Goal: Information Seeking & Learning: Find contact information

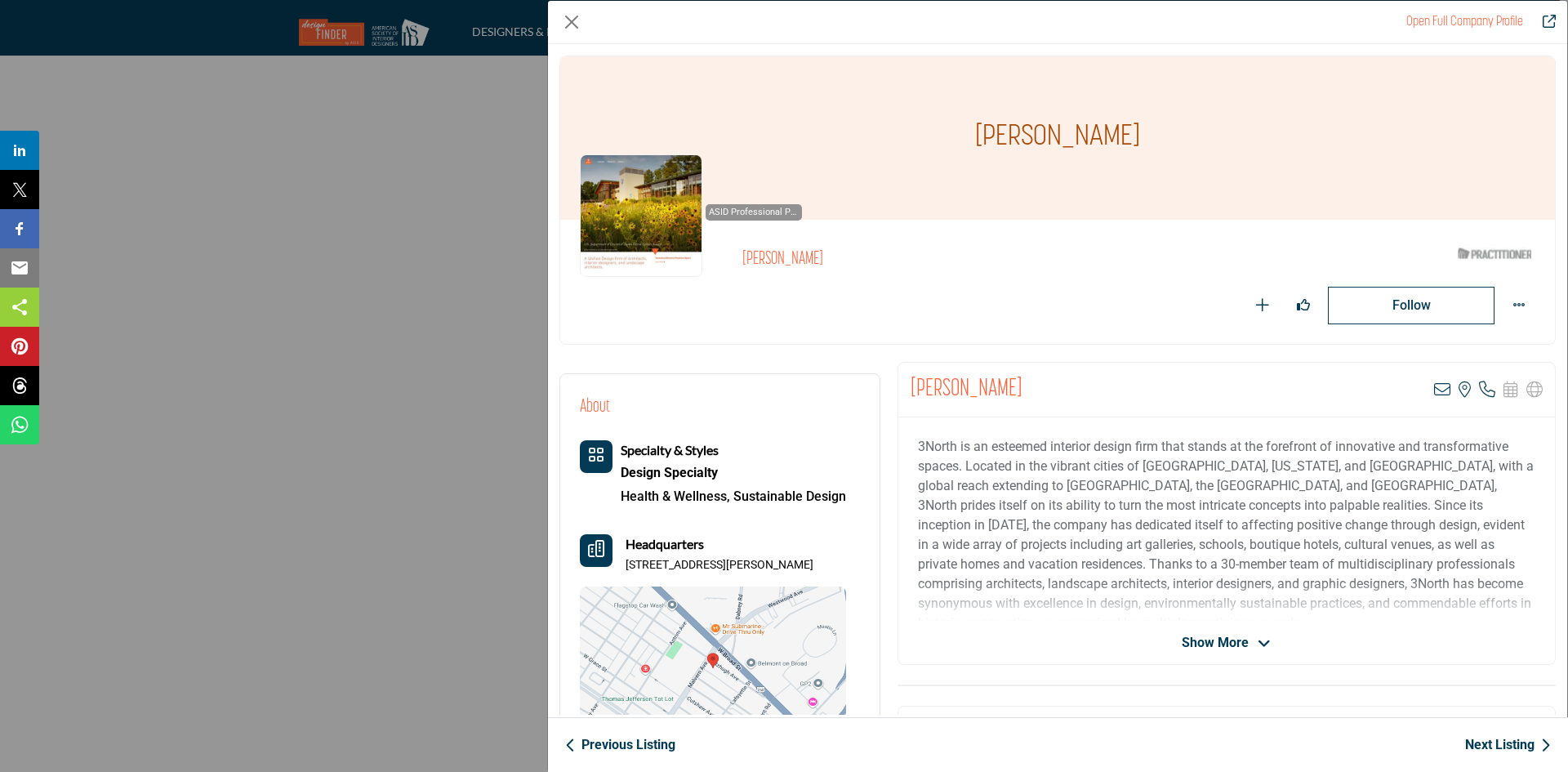
click at [1491, 746] on link "Next Listing" at bounding box center [1507, 744] width 86 height 20
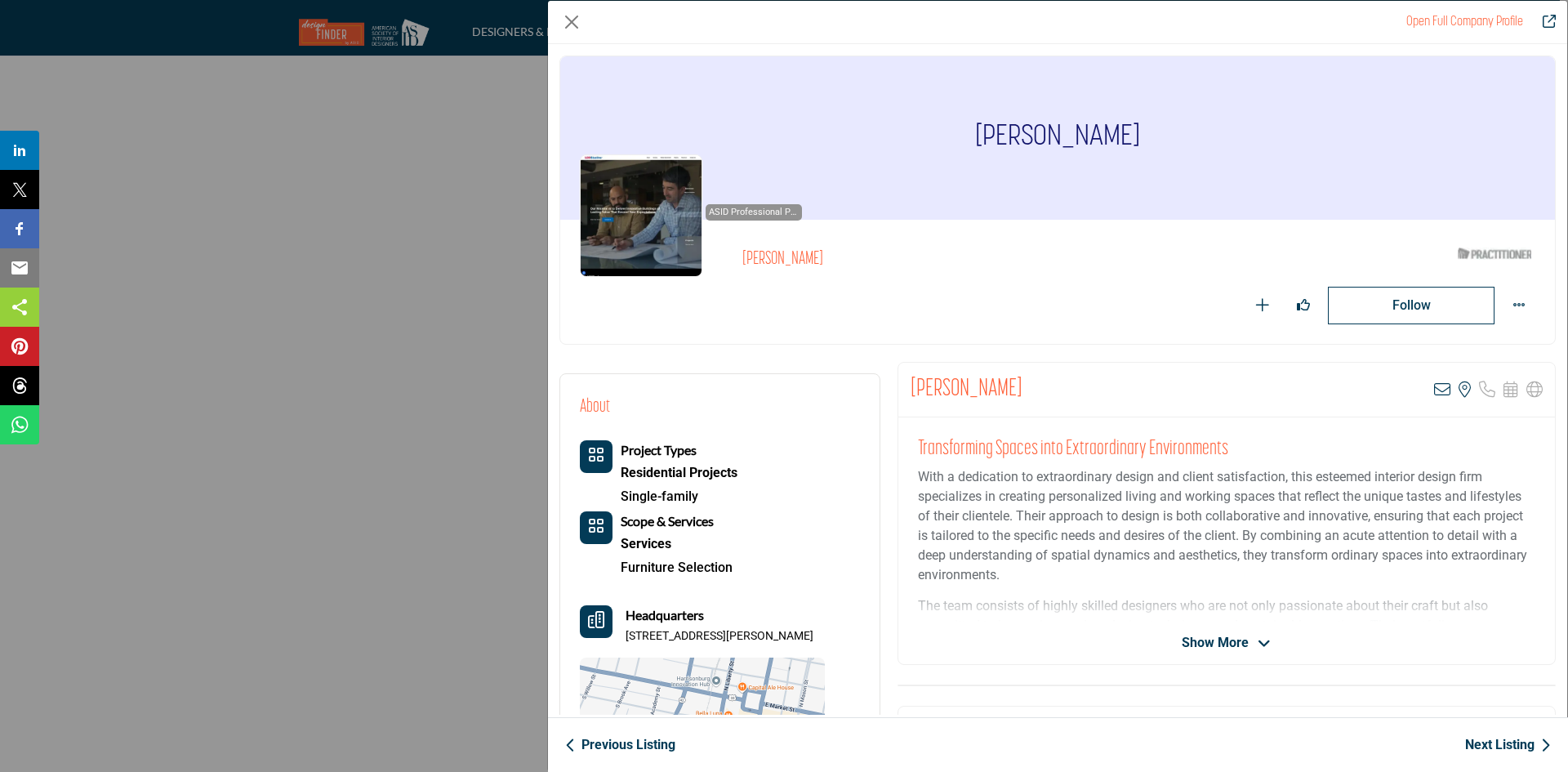
drag, startPoint x: 903, startPoint y: 383, endPoint x: 1019, endPoint y: 405, distance: 118.1
click at [1019, 405] on div "Kristin LaPorta View email address of this listing View the location of this li…" at bounding box center [1226, 389] width 656 height 54
copy h2 "[PERSON_NAME]"
drag, startPoint x: 631, startPoint y: 631, endPoint x: 730, endPoint y: 639, distance: 99.3
click at [730, 639] on p "126 W Bruce St Ste 102, 22801-3661, USA" at bounding box center [719, 635] width 188 height 16
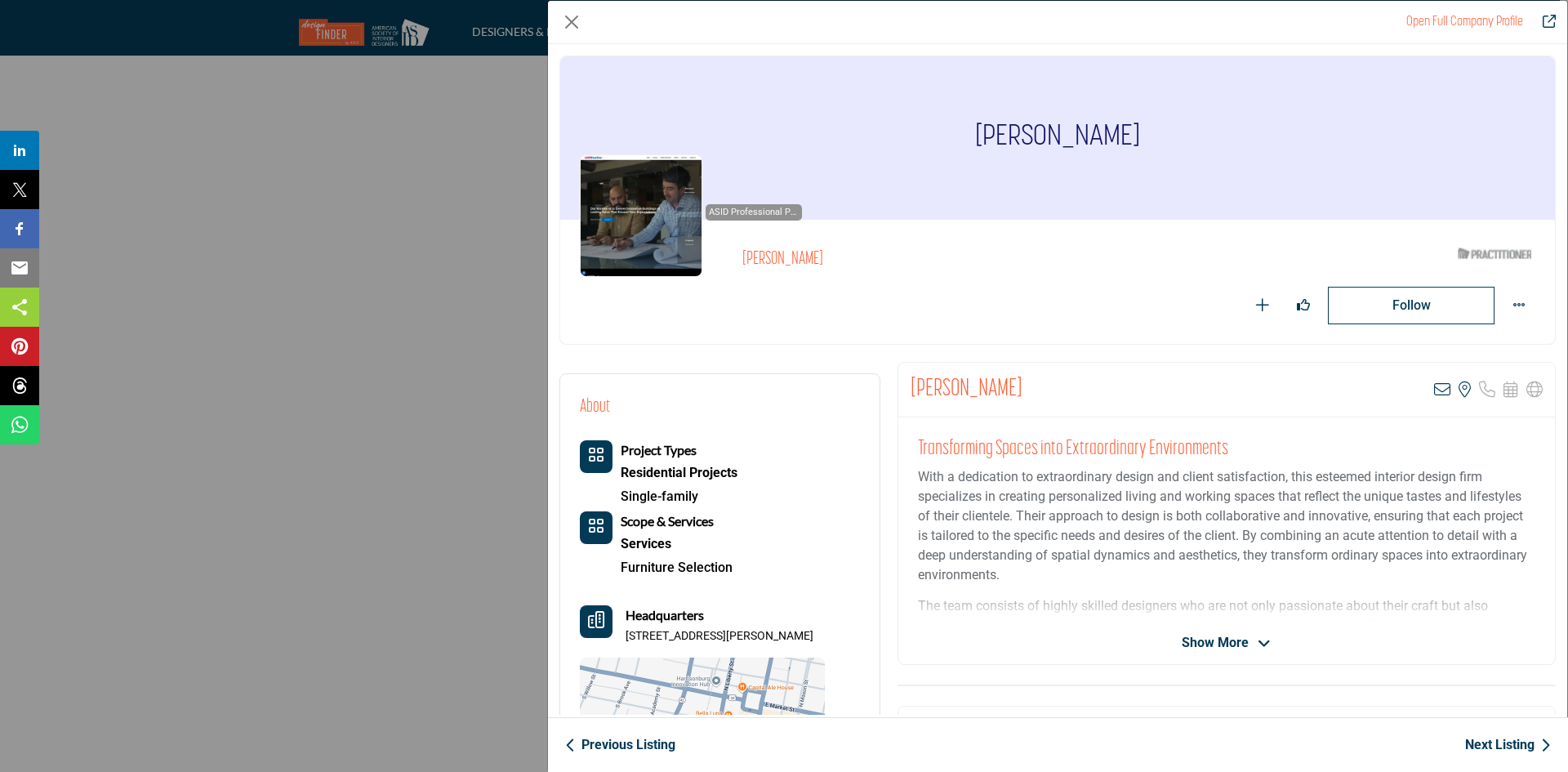
click at [740, 654] on div "Project Types Residential Projects Single-family Scope & Services Services" at bounding box center [702, 630] width 245 height 380
drag, startPoint x: 623, startPoint y: 635, endPoint x: 808, endPoint y: 641, distance: 185.1
click at [808, 641] on div "Headquarters 126 W Bruce St Ste 102, 22801-3661, USA" at bounding box center [702, 624] width 245 height 39
copy p "126 W Bruce St Ste 102, 22801-3661"
click at [1438, 389] on icon "Company Data Modal" at bounding box center [1442, 389] width 16 height 16
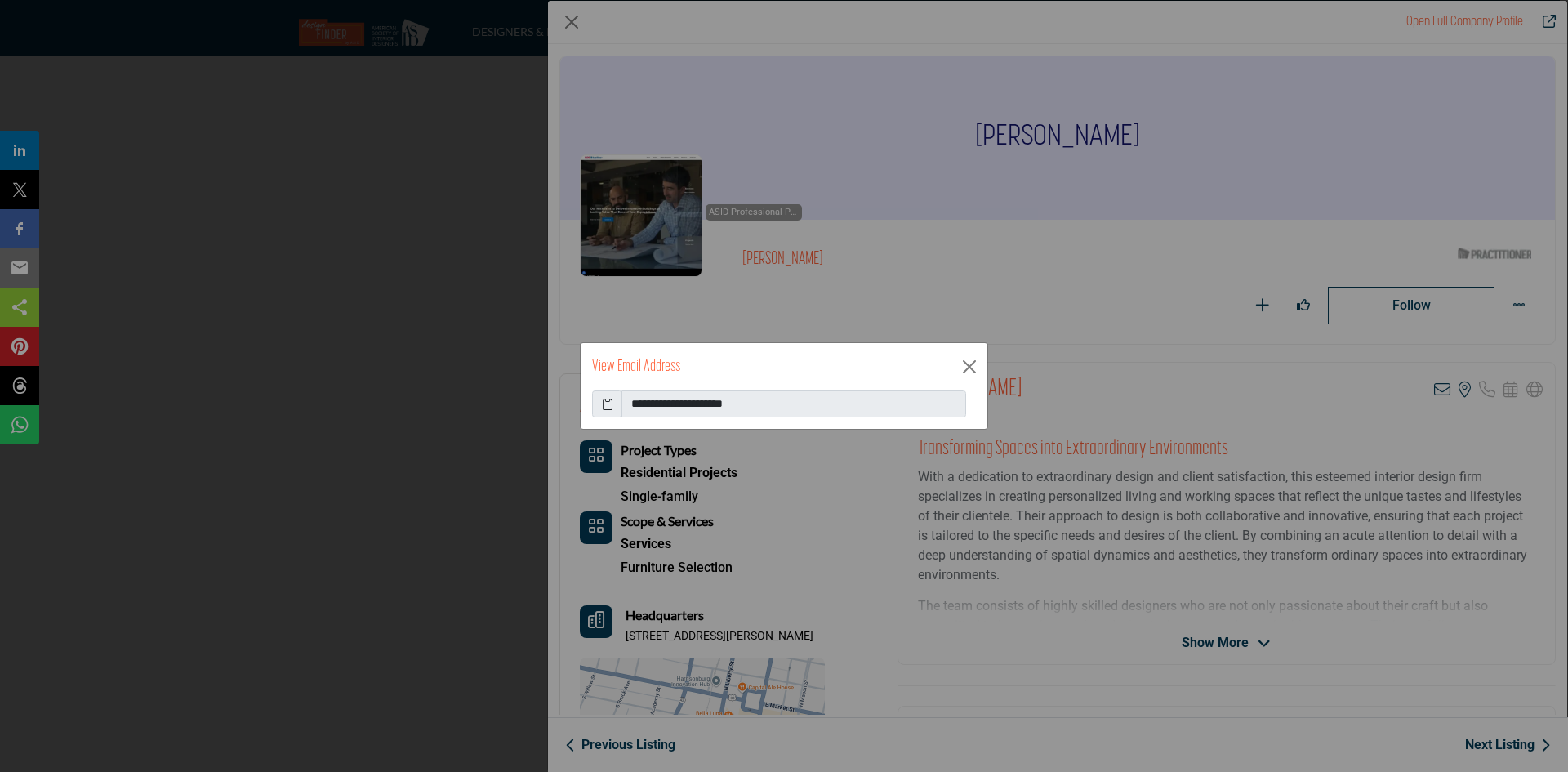
click at [609, 402] on icon at bounding box center [607, 404] width 11 height 17
click at [961, 366] on button "Close" at bounding box center [969, 367] width 24 height 24
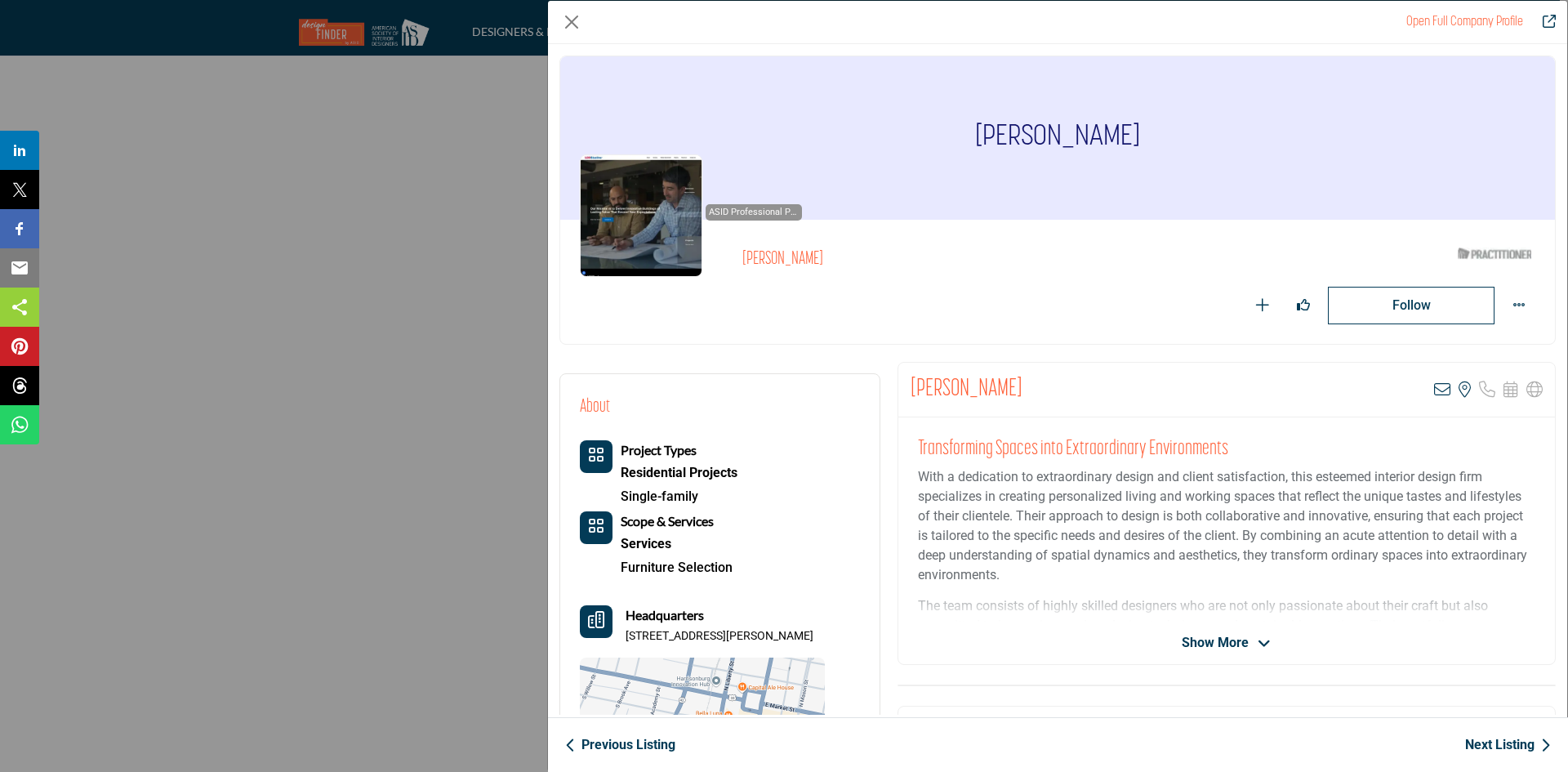
click at [1482, 744] on link "Next Listing" at bounding box center [1507, 744] width 86 height 20
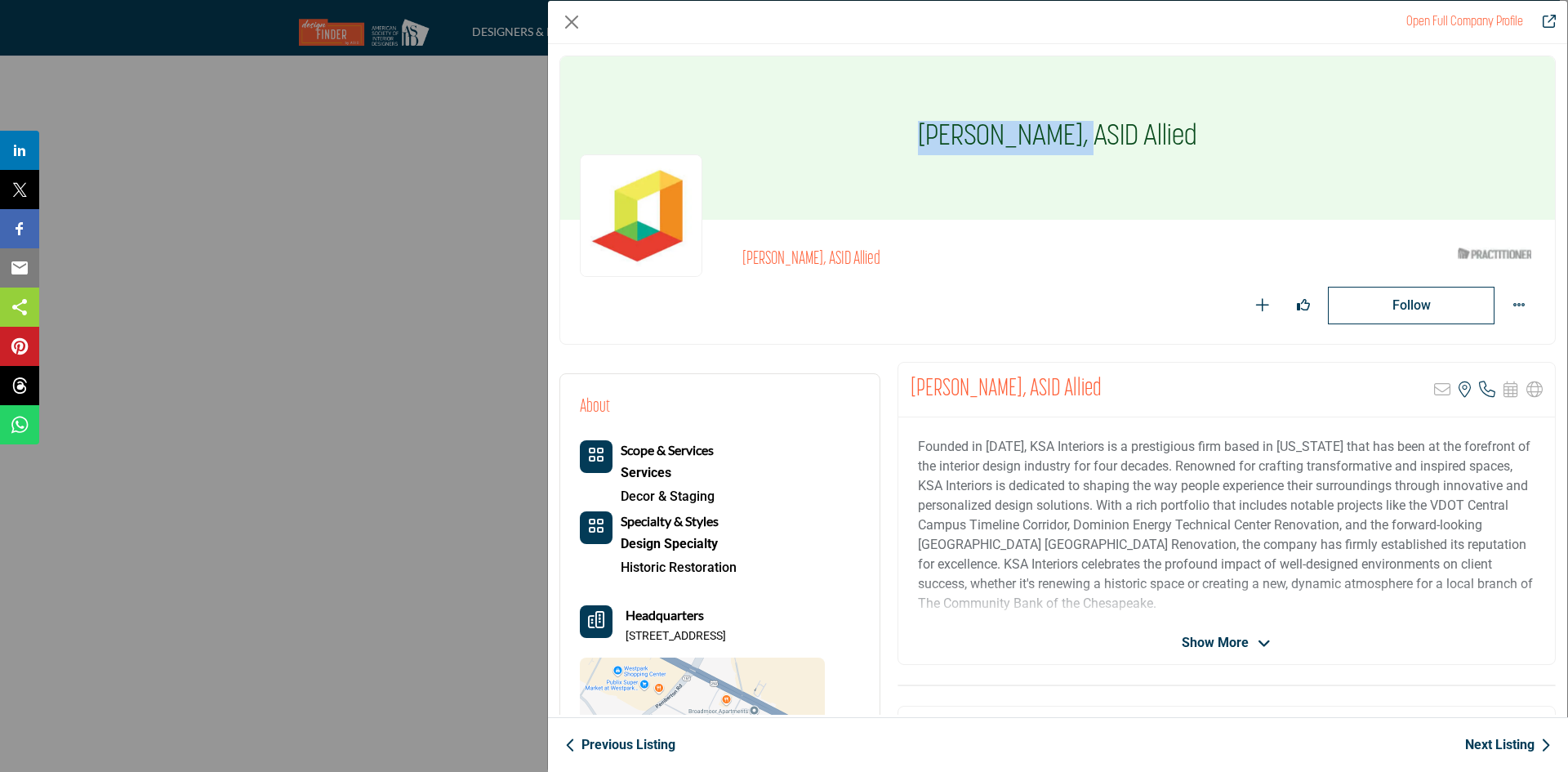
drag, startPoint x: 917, startPoint y: 126, endPoint x: 1074, endPoint y: 144, distance: 158.0
click at [1074, 144] on h1 "Lindsay Venable, ASID Allied" at bounding box center [1057, 137] width 279 height 163
copy h1 "Lindsay Venable"
drag, startPoint x: 630, startPoint y: 634, endPoint x: 784, endPoint y: 641, distance: 154.2
click at [726, 641] on p "9508 Spendthrift Cir Apt 322, 23294-5313, USA" at bounding box center [676, 635] width 100 height 16
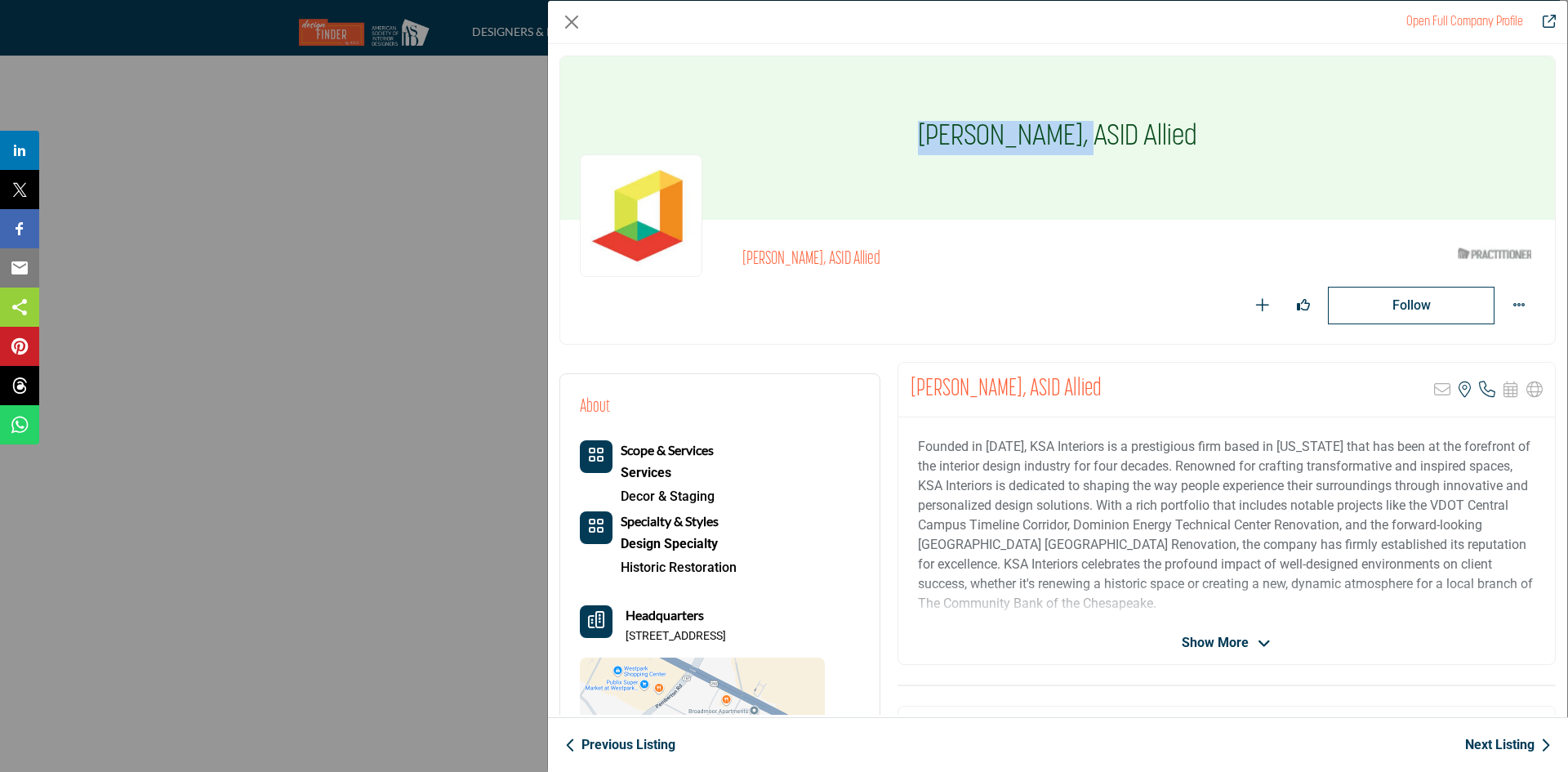
click at [726, 641] on p "9508 Spendthrift Cir Apt 322, 23294-5313, USA" at bounding box center [676, 635] width 100 height 16
drag, startPoint x: 626, startPoint y: 635, endPoint x: 663, endPoint y: 649, distance: 39.6
click at [663, 644] on p "9508 Spendthrift Cir Apt 322, 23294-5313, USA" at bounding box center [676, 635] width 100 height 16
copy p "9508 Spendthrift Cir Apt 322, 23294-5313, USA"
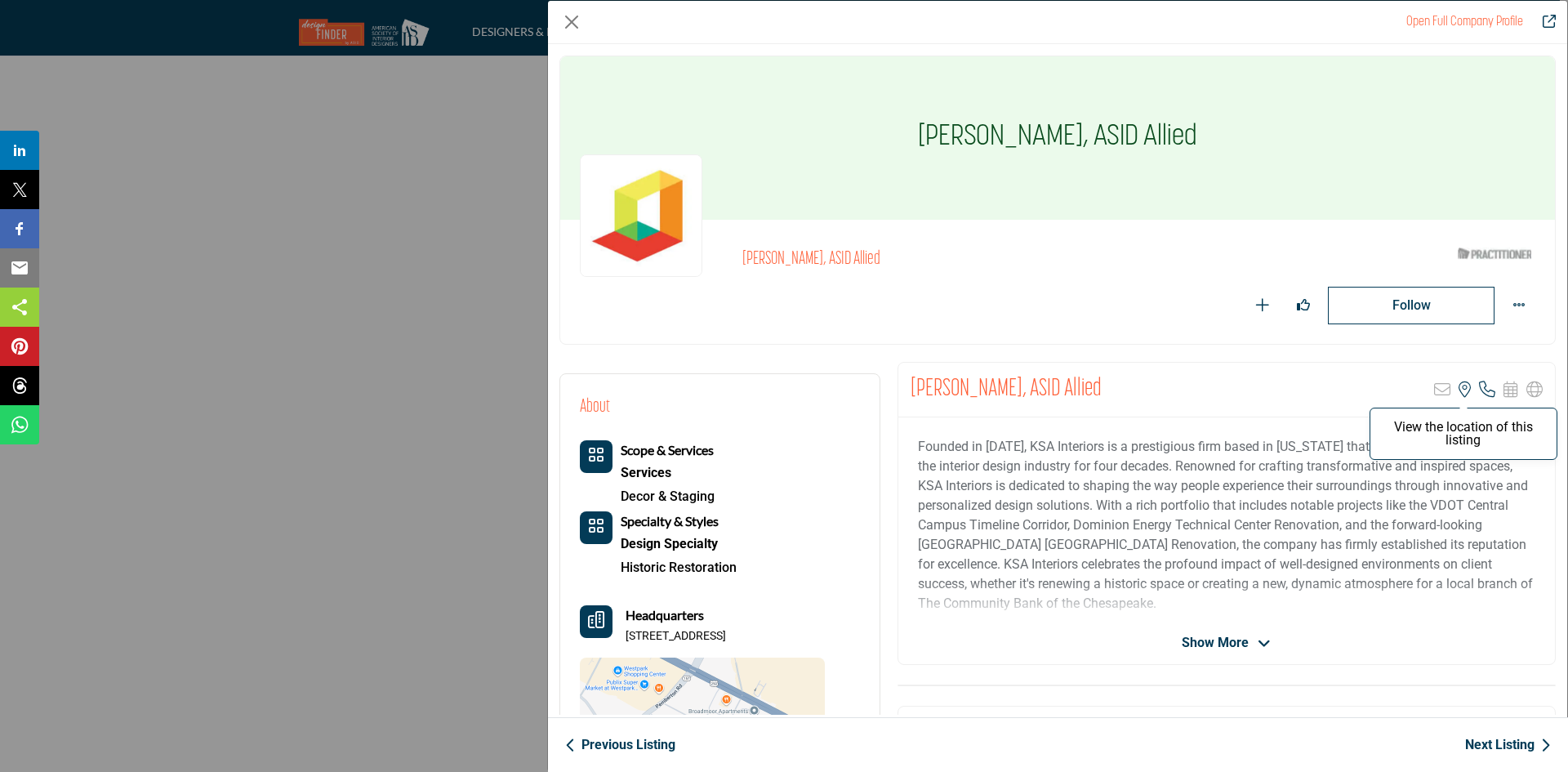
click at [1458, 389] on icon "Company Data Modal" at bounding box center [1464, 389] width 12 height 16
click at [1481, 391] on icon "Company Data Modal" at bounding box center [1487, 389] width 16 height 16
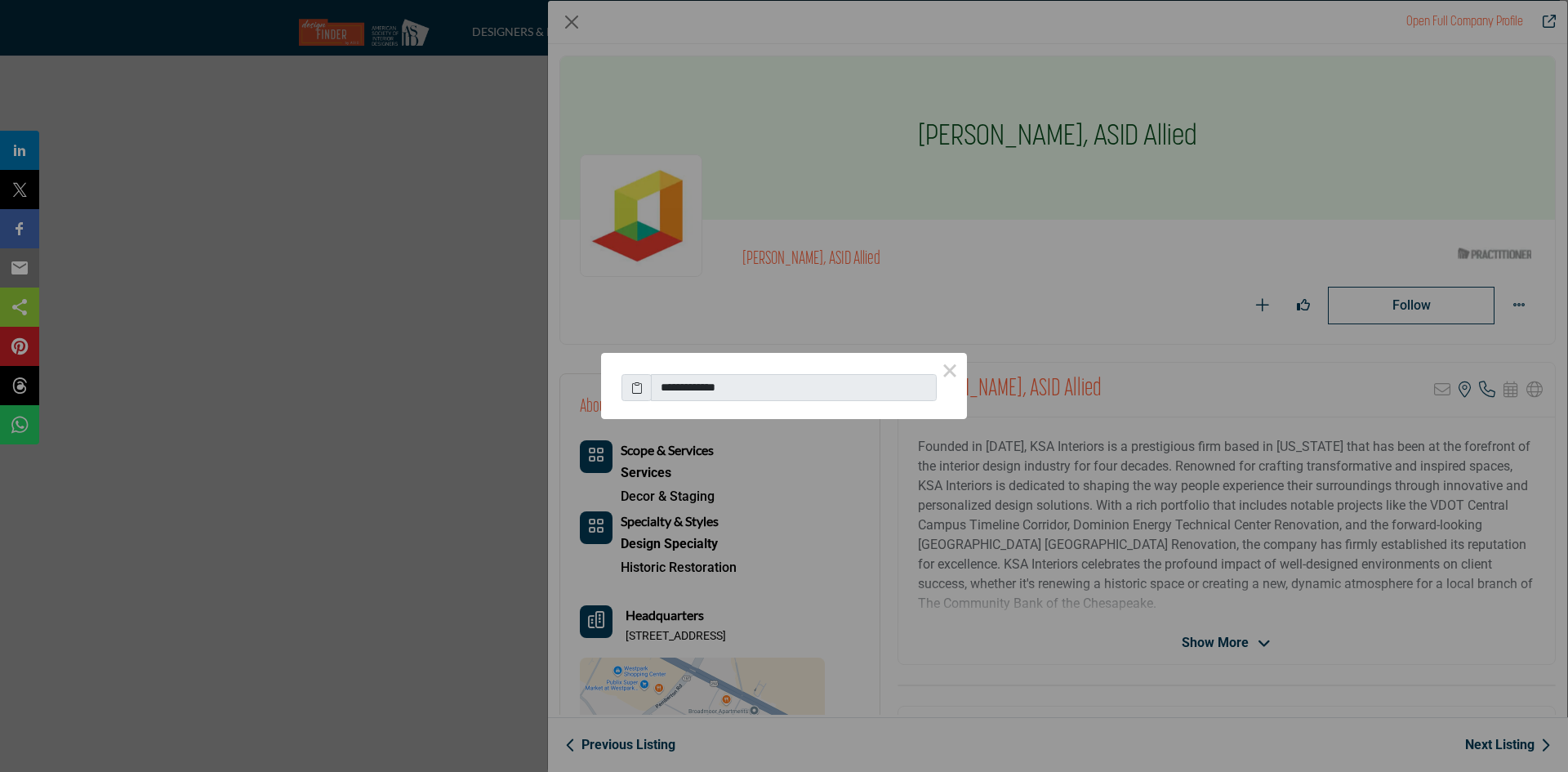
click at [641, 386] on icon at bounding box center [636, 387] width 11 height 17
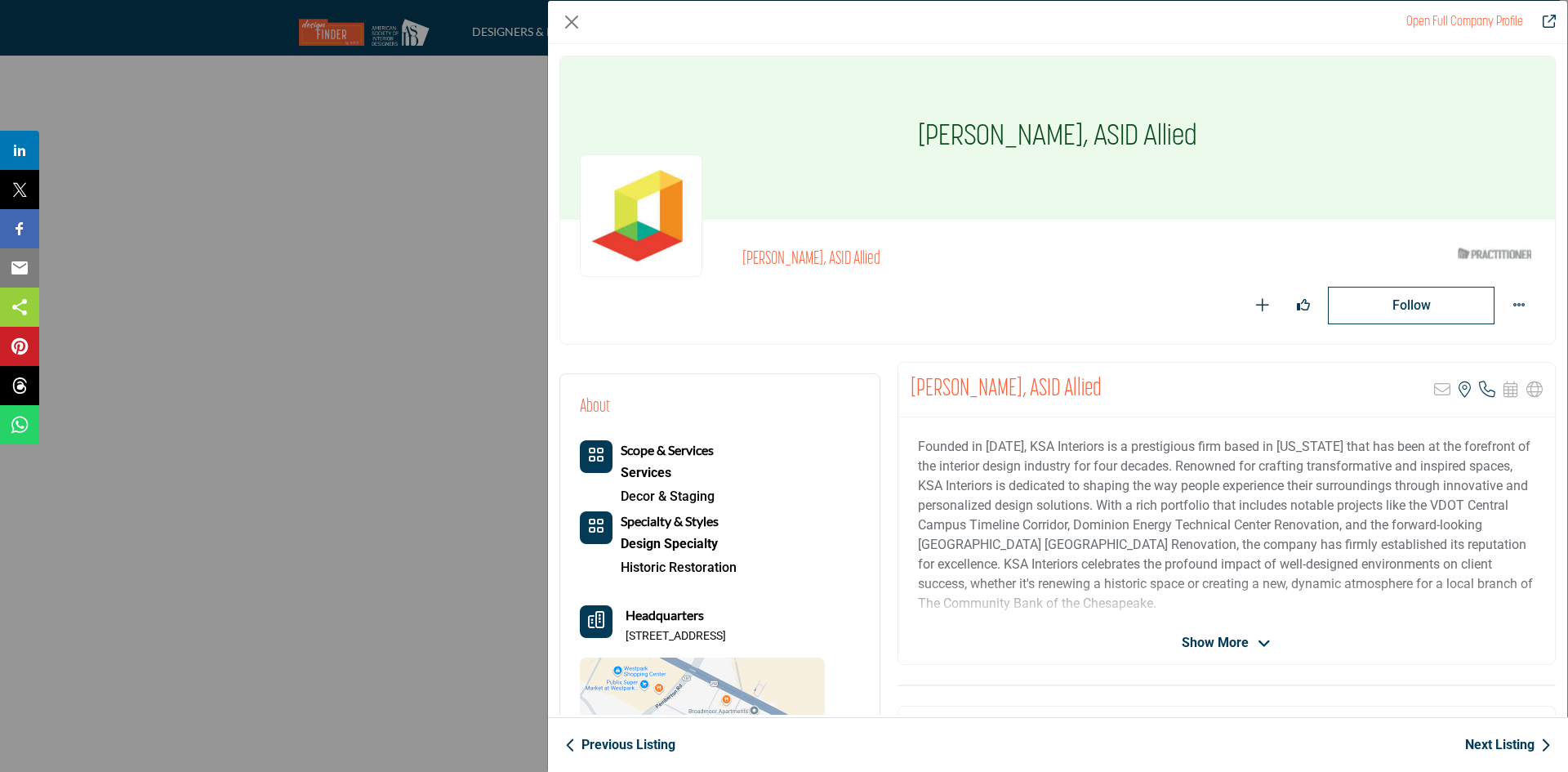
click at [1499, 742] on link "Next Listing" at bounding box center [1507, 744] width 86 height 20
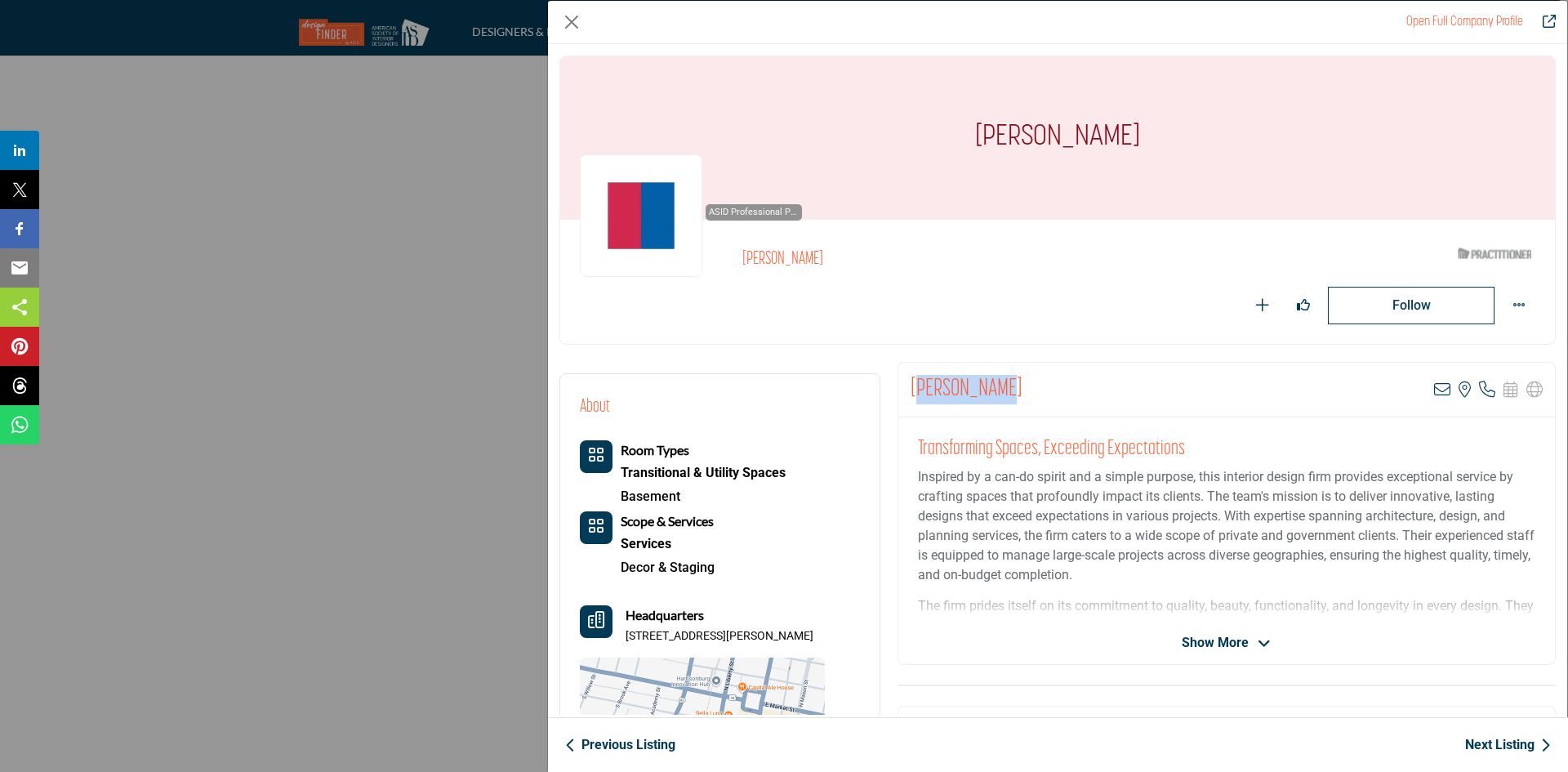
drag, startPoint x: 911, startPoint y: 378, endPoint x: 1049, endPoint y: 392, distance: 138.7
click at [1049, 392] on div "Lydia Schwab View email address of this listing View the location of this listi…" at bounding box center [1226, 389] width 656 height 54
drag, startPoint x: 1049, startPoint y: 392, endPoint x: 901, endPoint y: 396, distance: 148.1
click at [901, 396] on div "Lydia Schwab View email address of this listing View the location of this listi…" at bounding box center [1226, 389] width 656 height 54
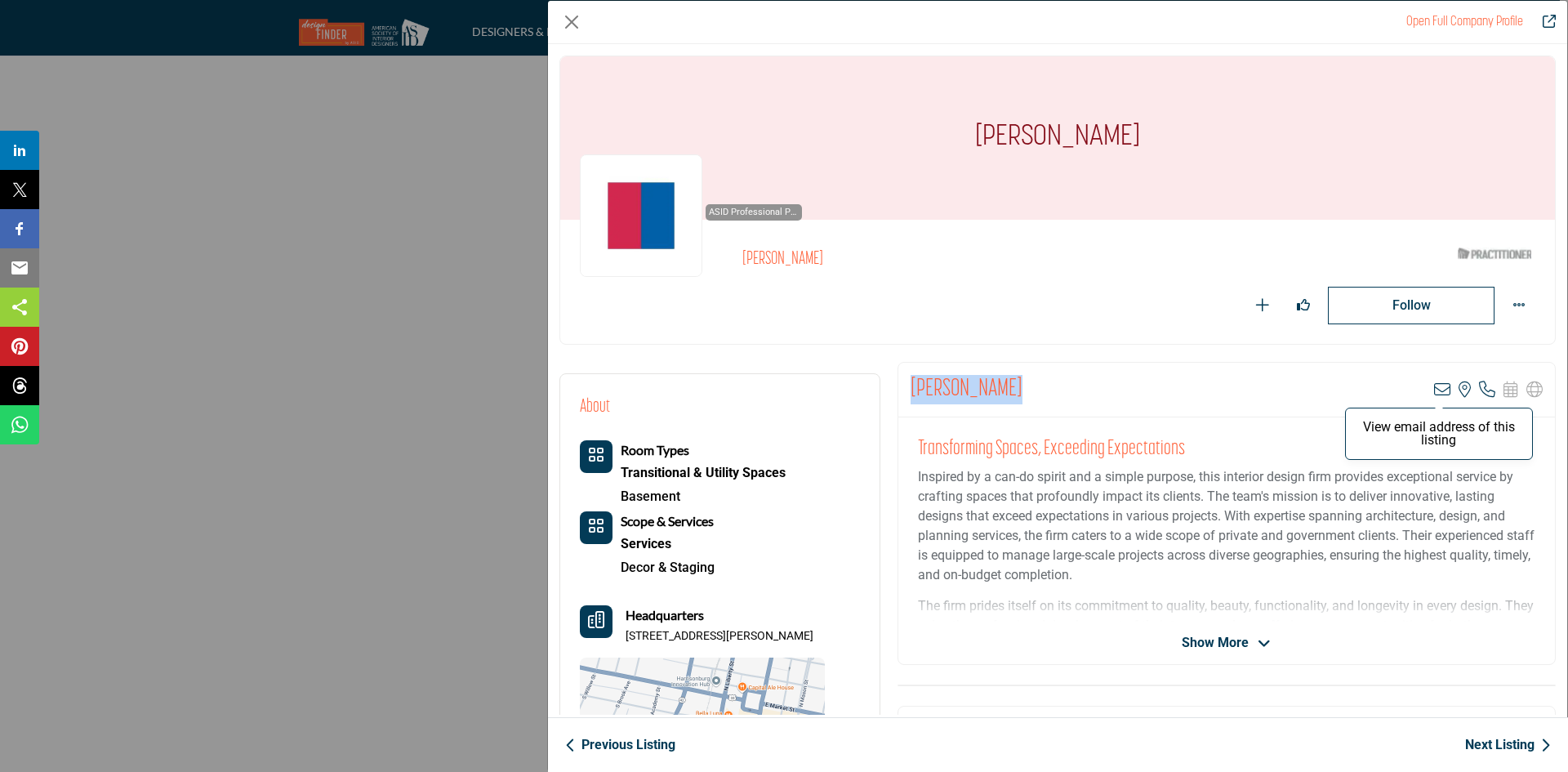
click at [1437, 385] on icon "Company Data Modal" at bounding box center [1442, 389] width 16 height 16
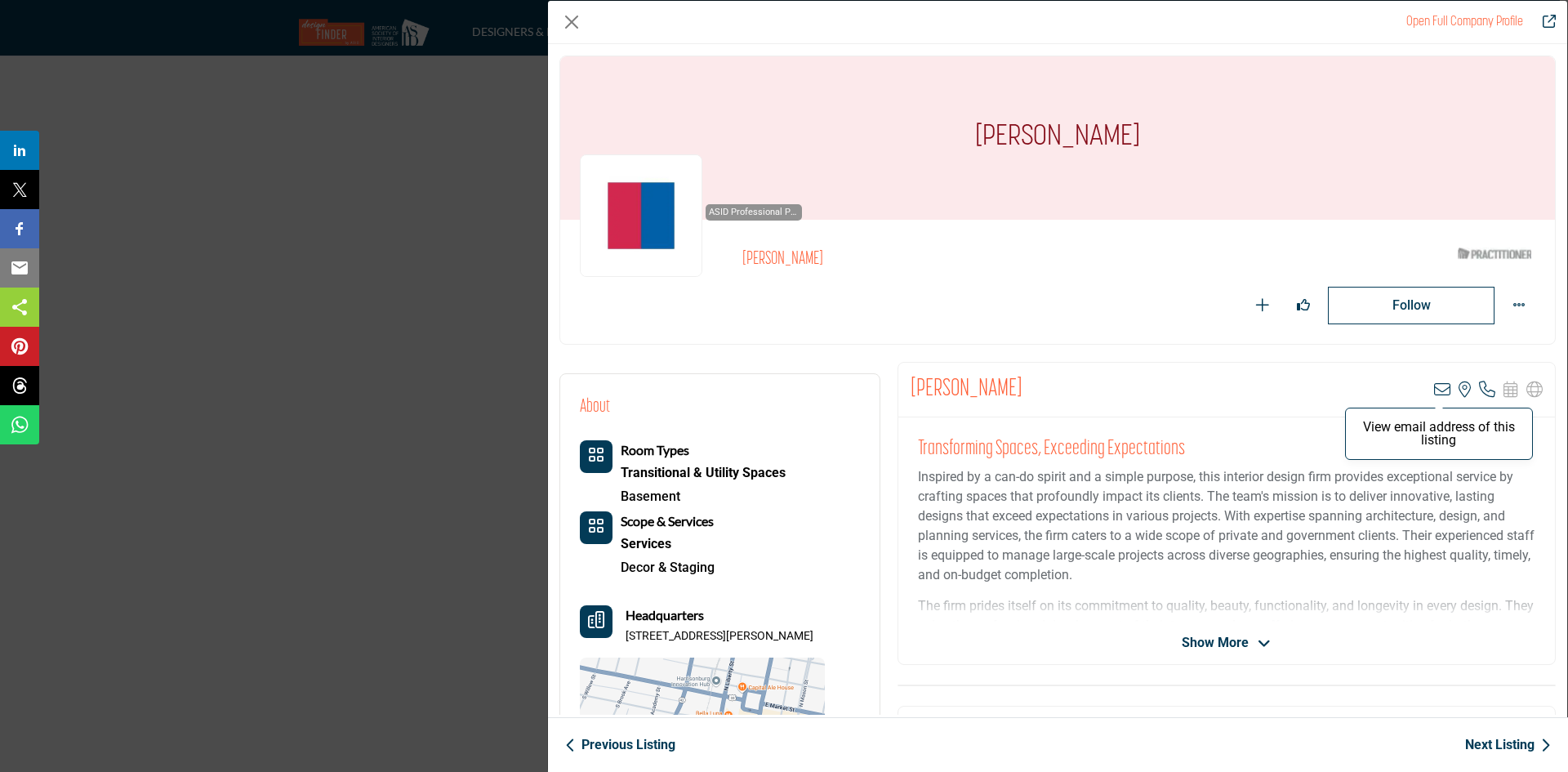
click at [1436, 384] on icon "Company Data Modal" at bounding box center [1442, 389] width 16 height 16
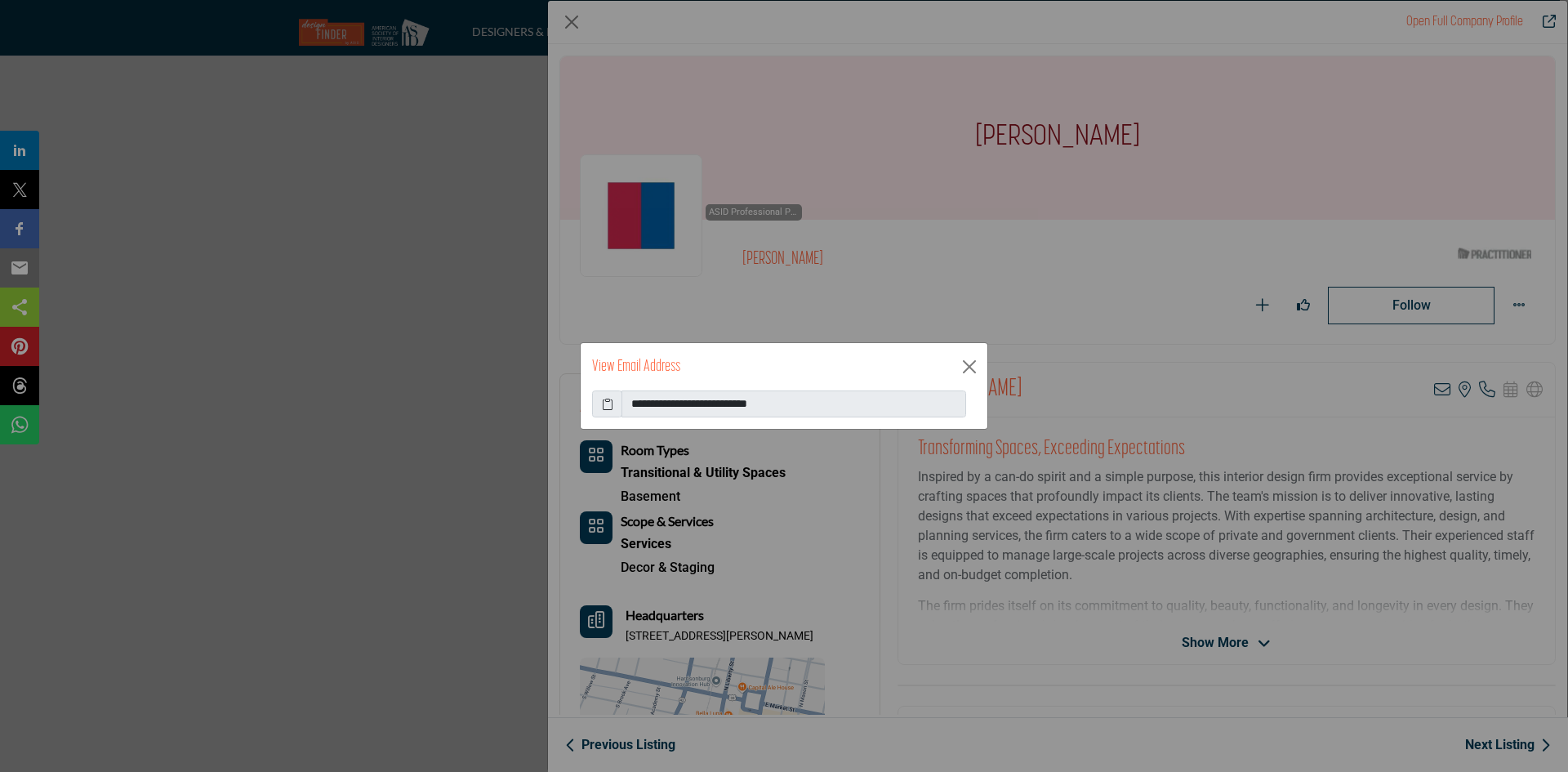
click at [611, 406] on icon at bounding box center [607, 404] width 11 height 17
click at [972, 360] on button "Close" at bounding box center [969, 367] width 24 height 24
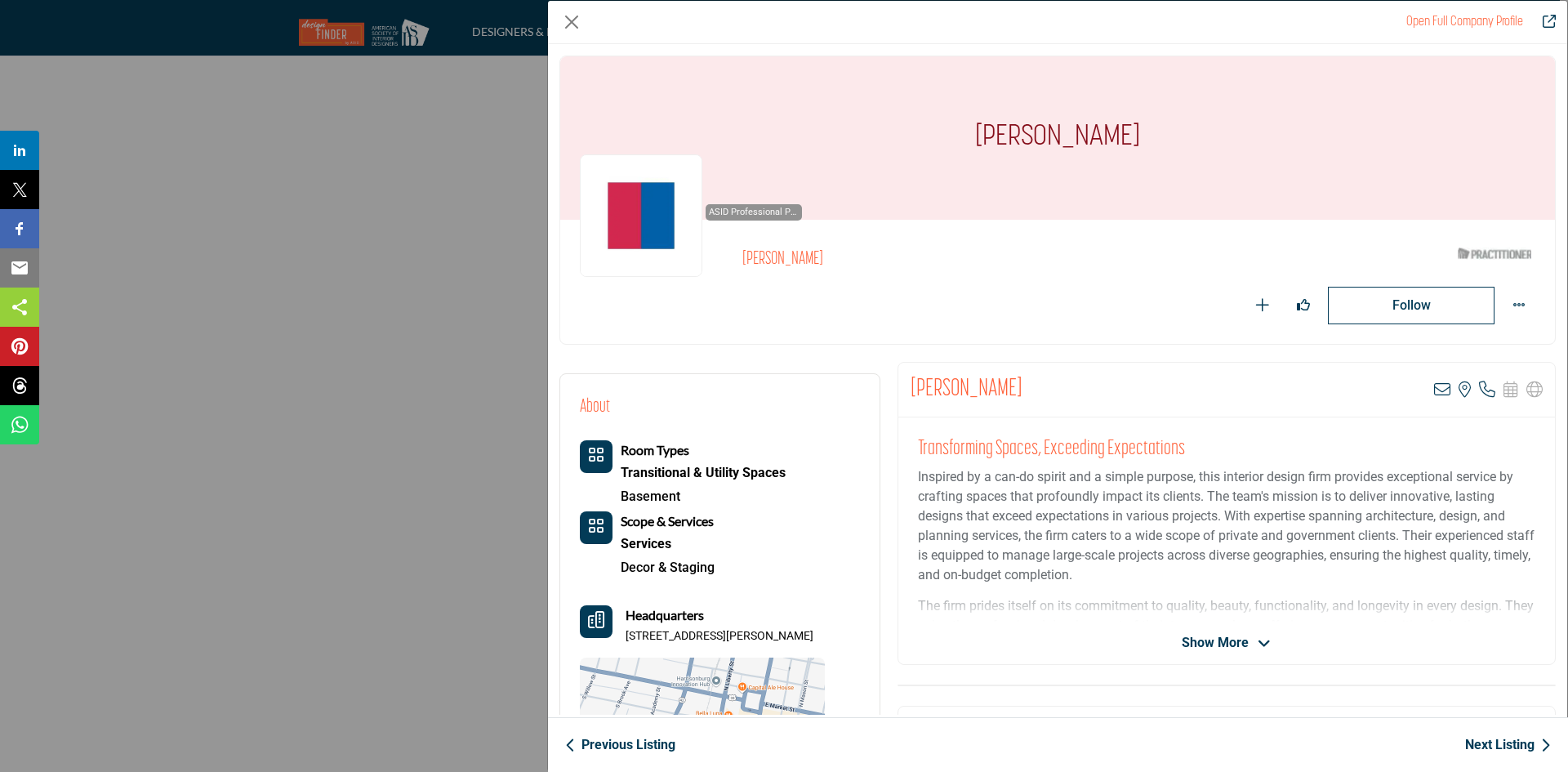
click at [628, 637] on p "126 W Bruce St Ste 102, 22801-3661, USA" at bounding box center [719, 635] width 188 height 16
drag, startPoint x: 628, startPoint y: 637, endPoint x: 826, endPoint y: 620, distance: 198.7
click at [813, 620] on div "Headquarters 126 W Bruce St Ste 102, 22801-3661, USA" at bounding box center [719, 624] width 188 height 39
copy p "126 W Bruce St Ste 102, 22801-3661, USA"
click at [1481, 391] on icon "Company Data Modal" at bounding box center [1487, 389] width 16 height 16
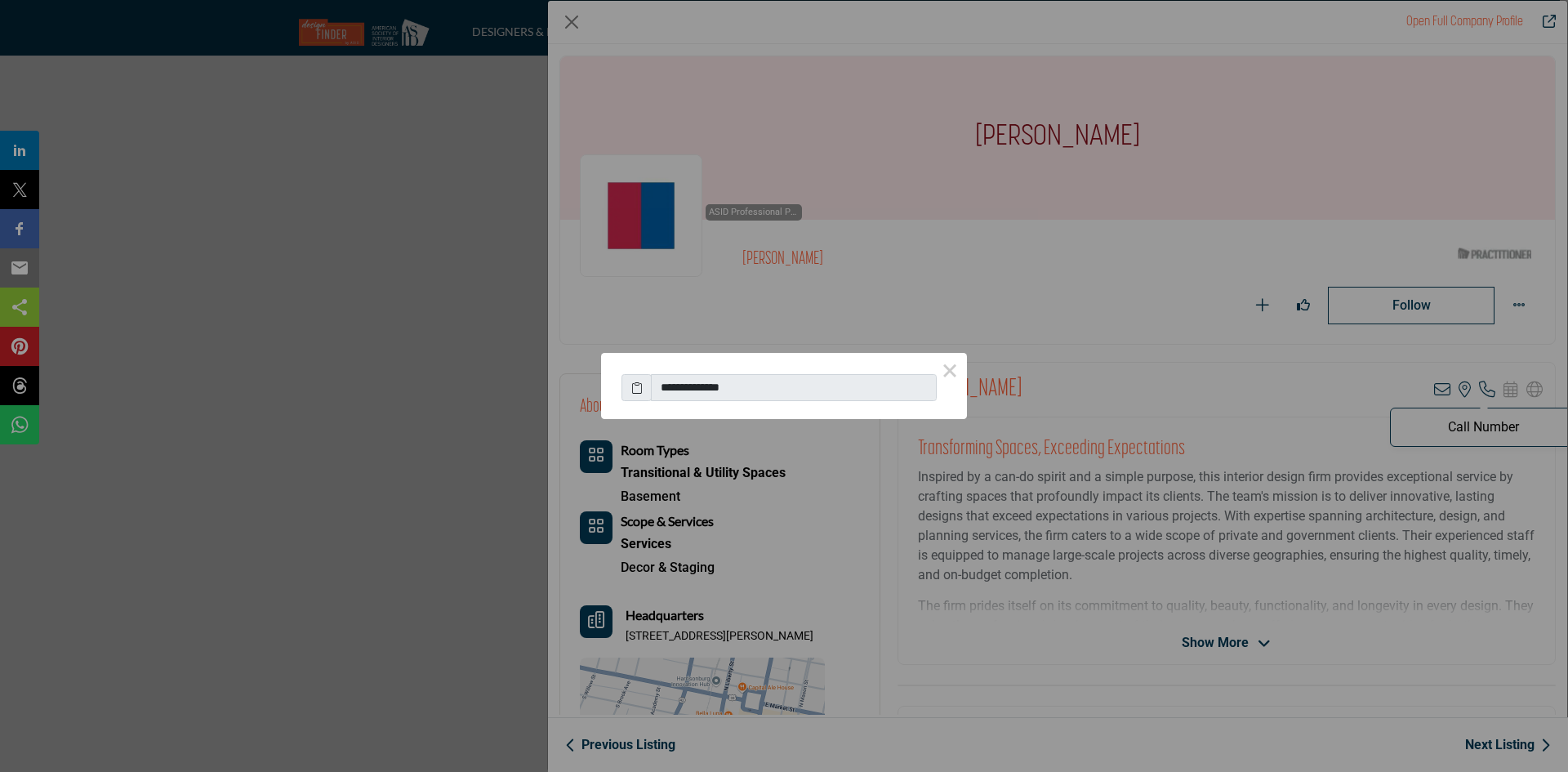
click at [1480, 389] on div "**********" at bounding box center [784, 386] width 1568 height 772
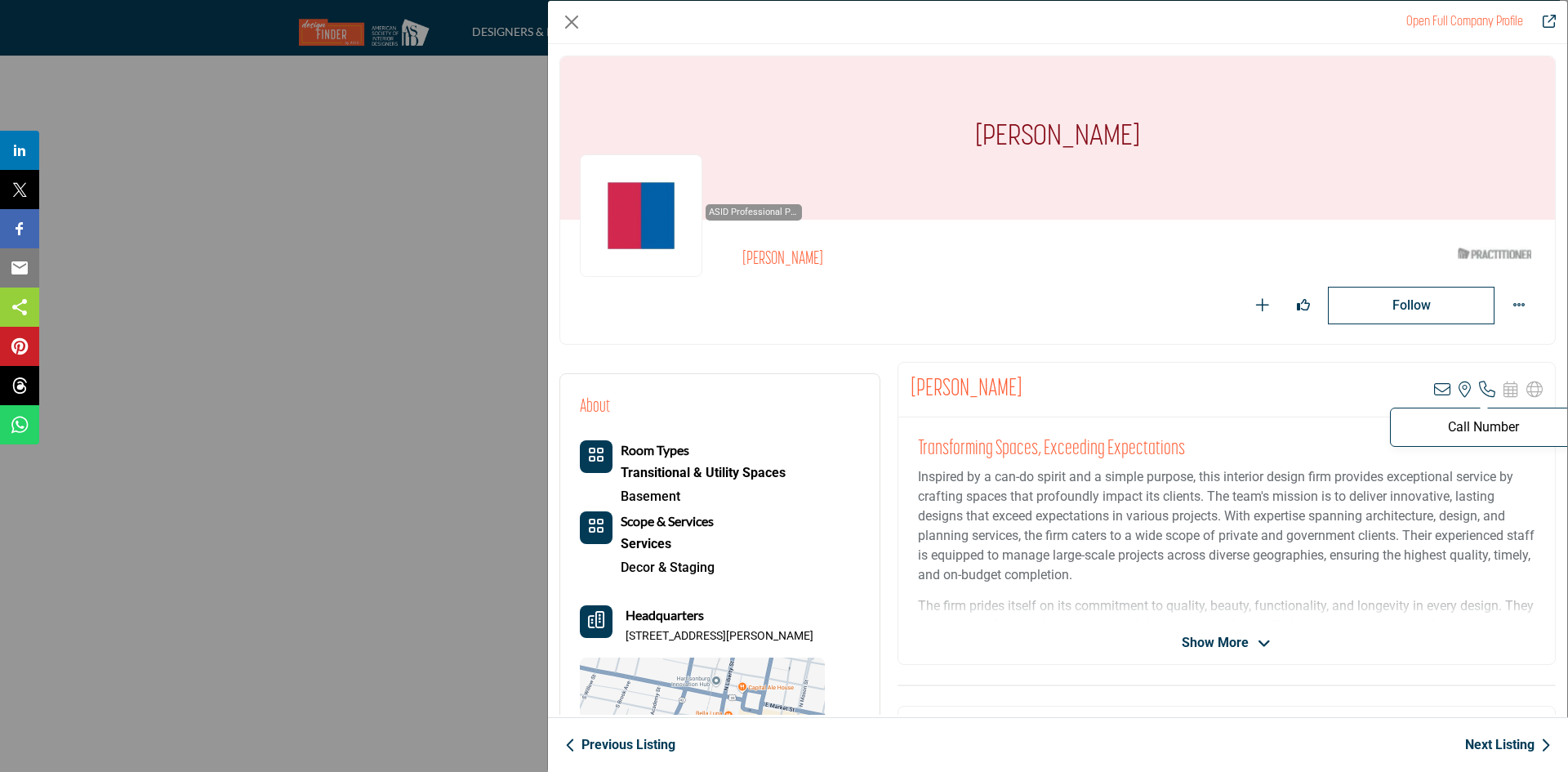
click at [1479, 389] on icon "Company Data Modal" at bounding box center [1487, 389] width 16 height 16
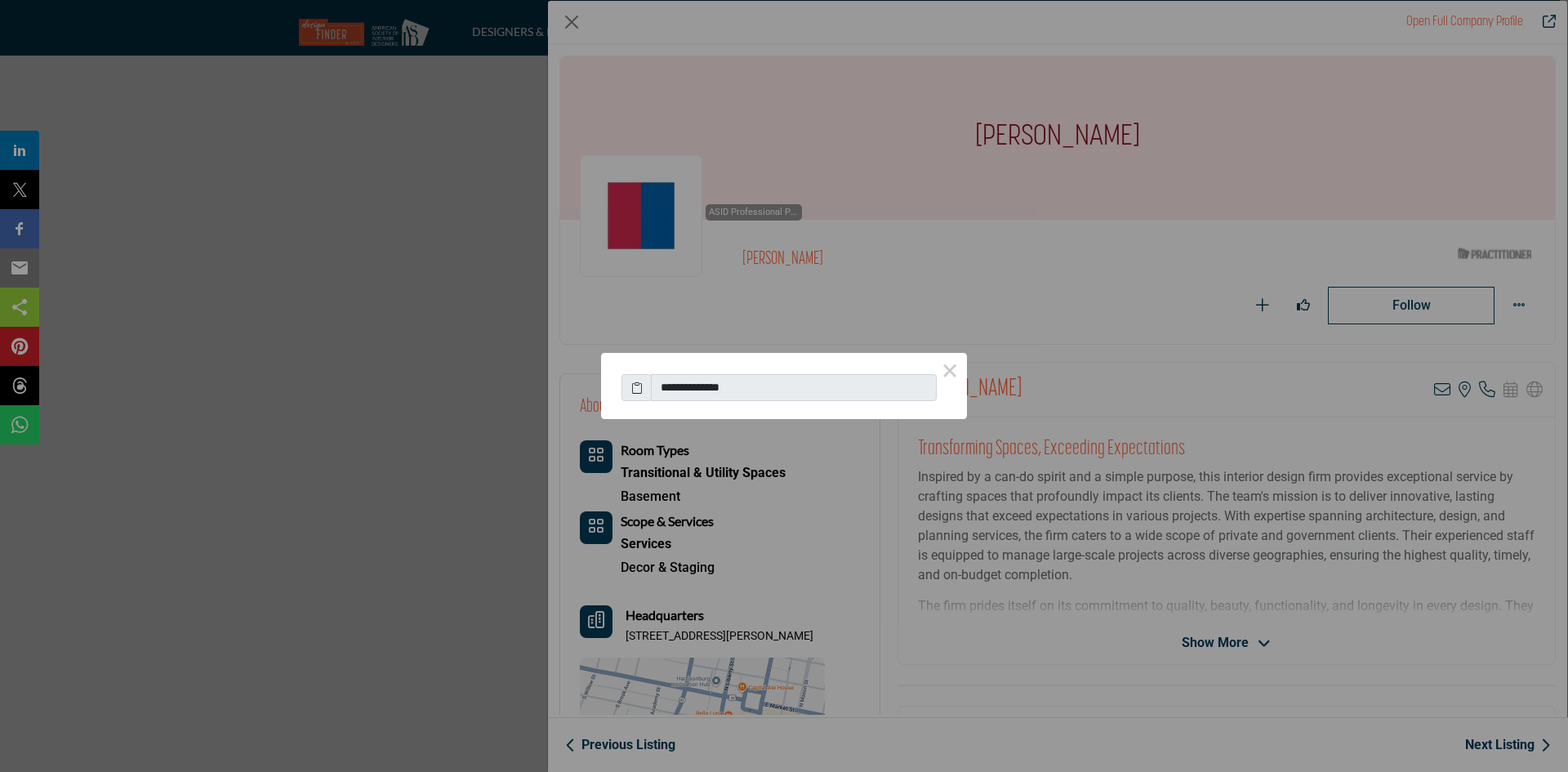
click at [640, 390] on icon at bounding box center [636, 387] width 11 height 17
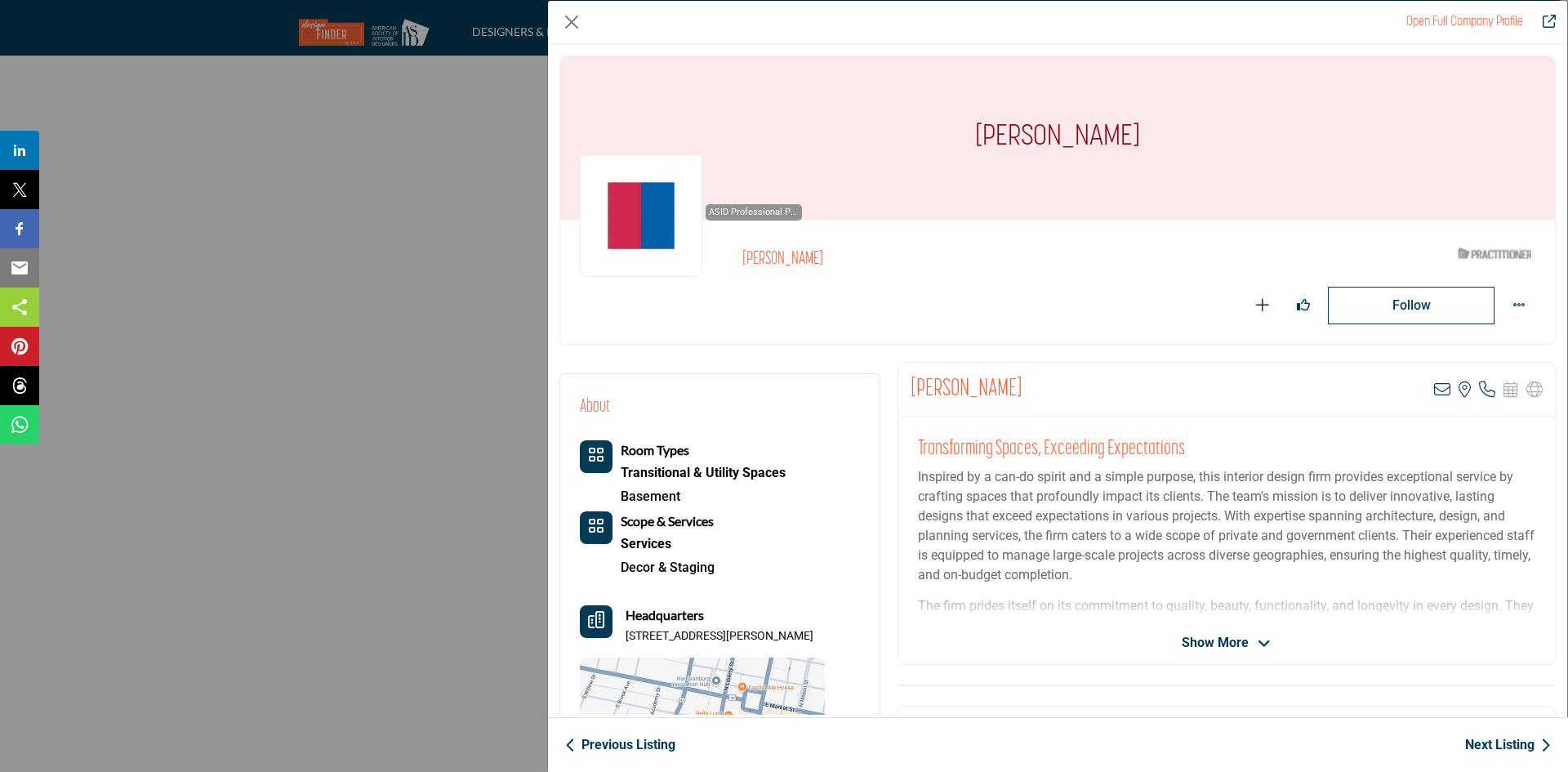
click at [1482, 737] on link "Next Listing" at bounding box center [1507, 744] width 86 height 20
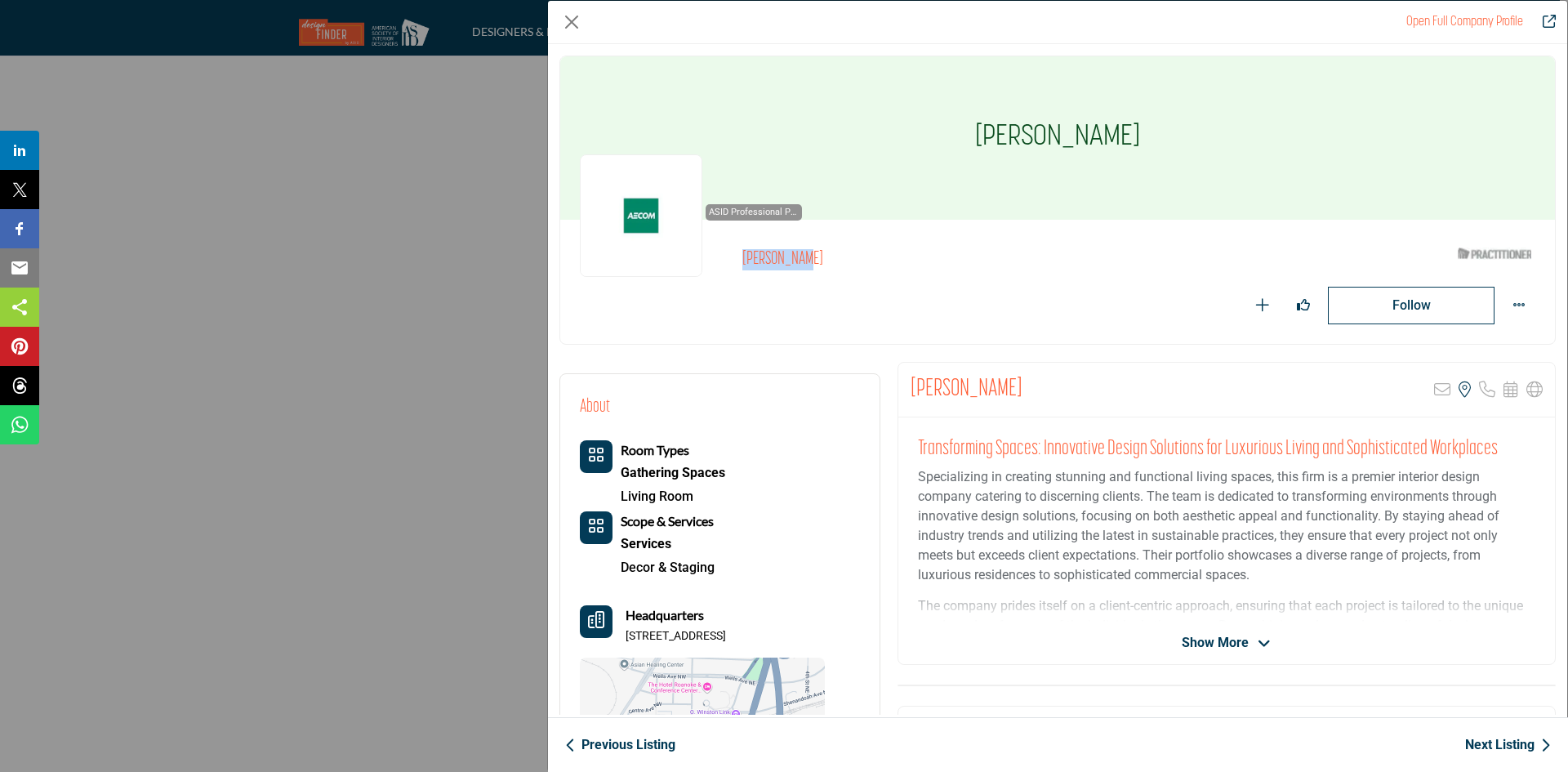
drag, startPoint x: 837, startPoint y: 258, endPoint x: 740, endPoint y: 258, distance: 97.0
click at [740, 258] on div "ASID Professional Practitioner ASID Professional Practitioners have successfull…" at bounding box center [1057, 282] width 955 height 85
copy div "ASID Professional Practitioners have successfully passed an ASID-approved quali…"
drag, startPoint x: 625, startPoint y: 634, endPoint x: 870, endPoint y: 647, distance: 245.3
click at [870, 647] on div "About Room Types Gathering Spaces Living Room" at bounding box center [719, 609] width 319 height 469
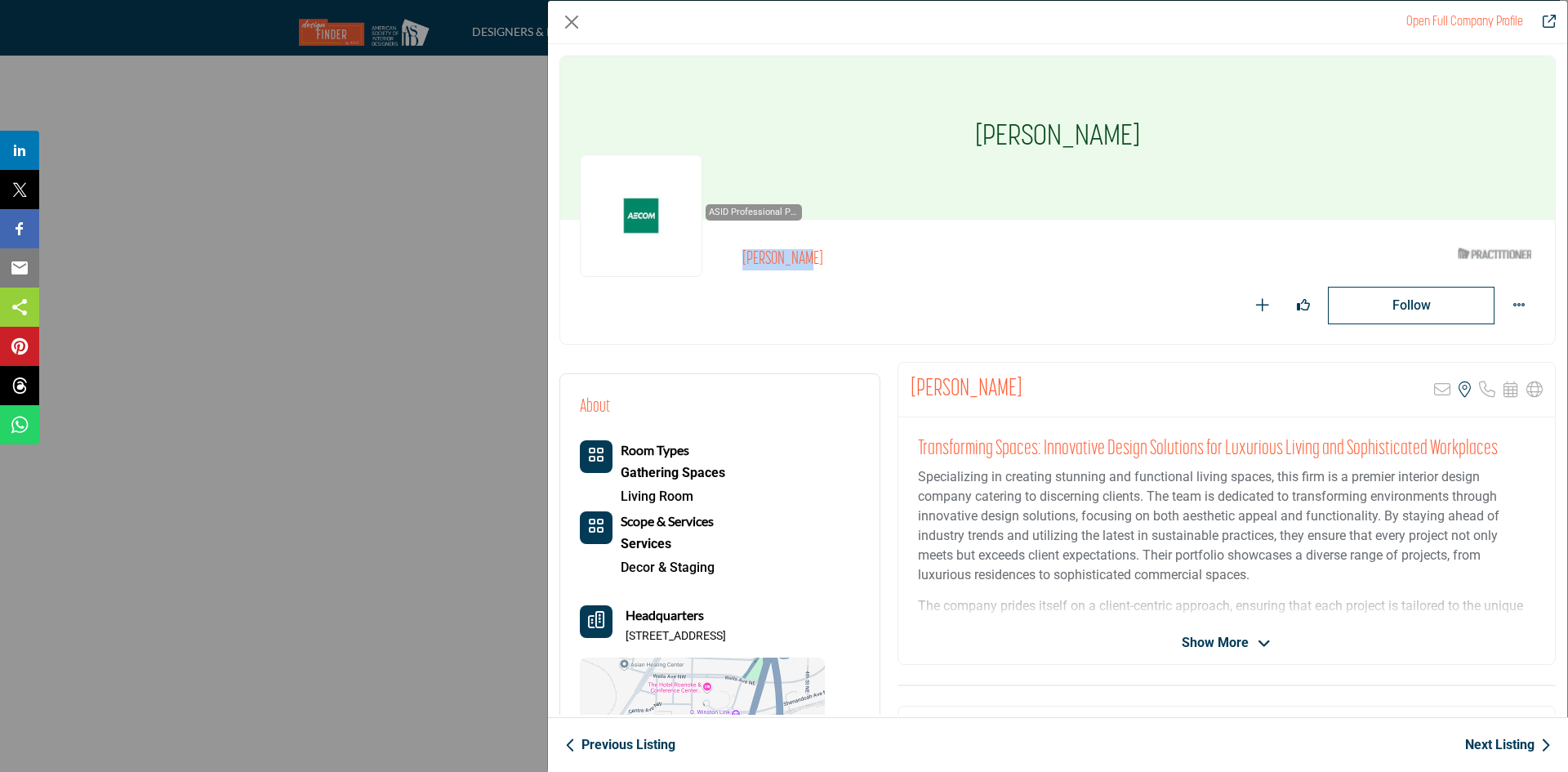
copy p "10 S Jefferson St Ste 1600, 24011-1333, USA"
click at [1520, 747] on link "Next Listing" at bounding box center [1507, 744] width 86 height 20
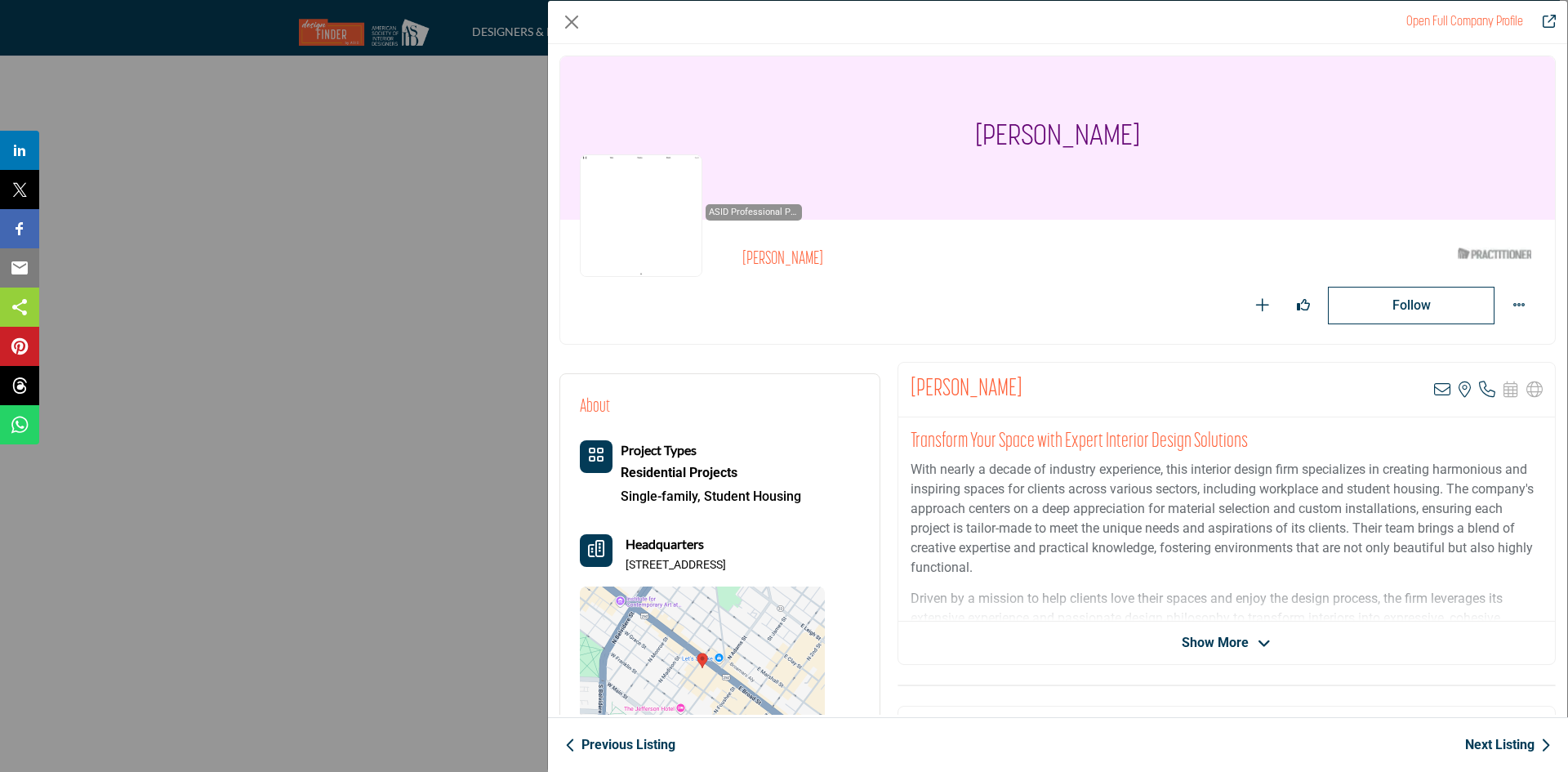
drag, startPoint x: 938, startPoint y: 241, endPoint x: 747, endPoint y: 267, distance: 192.8
click at [747, 267] on div "ASID Professional Practitioner ASID Professional Practitioners have successfull…" at bounding box center [1057, 282] width 955 height 85
copy div "ASID Professional Practitioners have successfully passed an ASID-approved quali…"
click at [931, 520] on p "With nearly a decade of industry experience, this interior design firm speciali…" at bounding box center [1226, 519] width 632 height 118
click at [1436, 386] on icon "Company Data Modal" at bounding box center [1442, 389] width 16 height 16
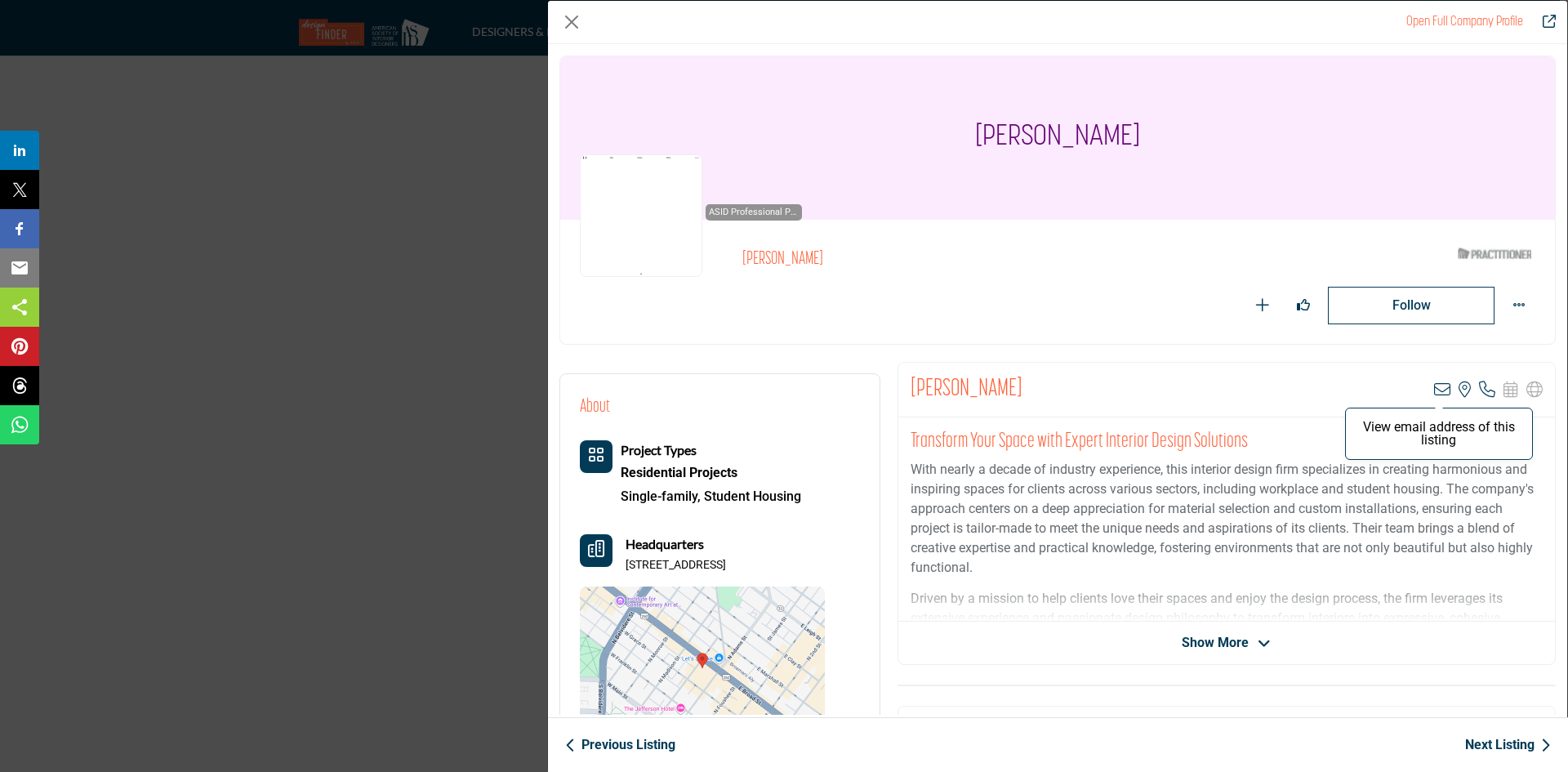
click at [1434, 393] on icon "Company Data Modal" at bounding box center [1442, 389] width 16 height 16
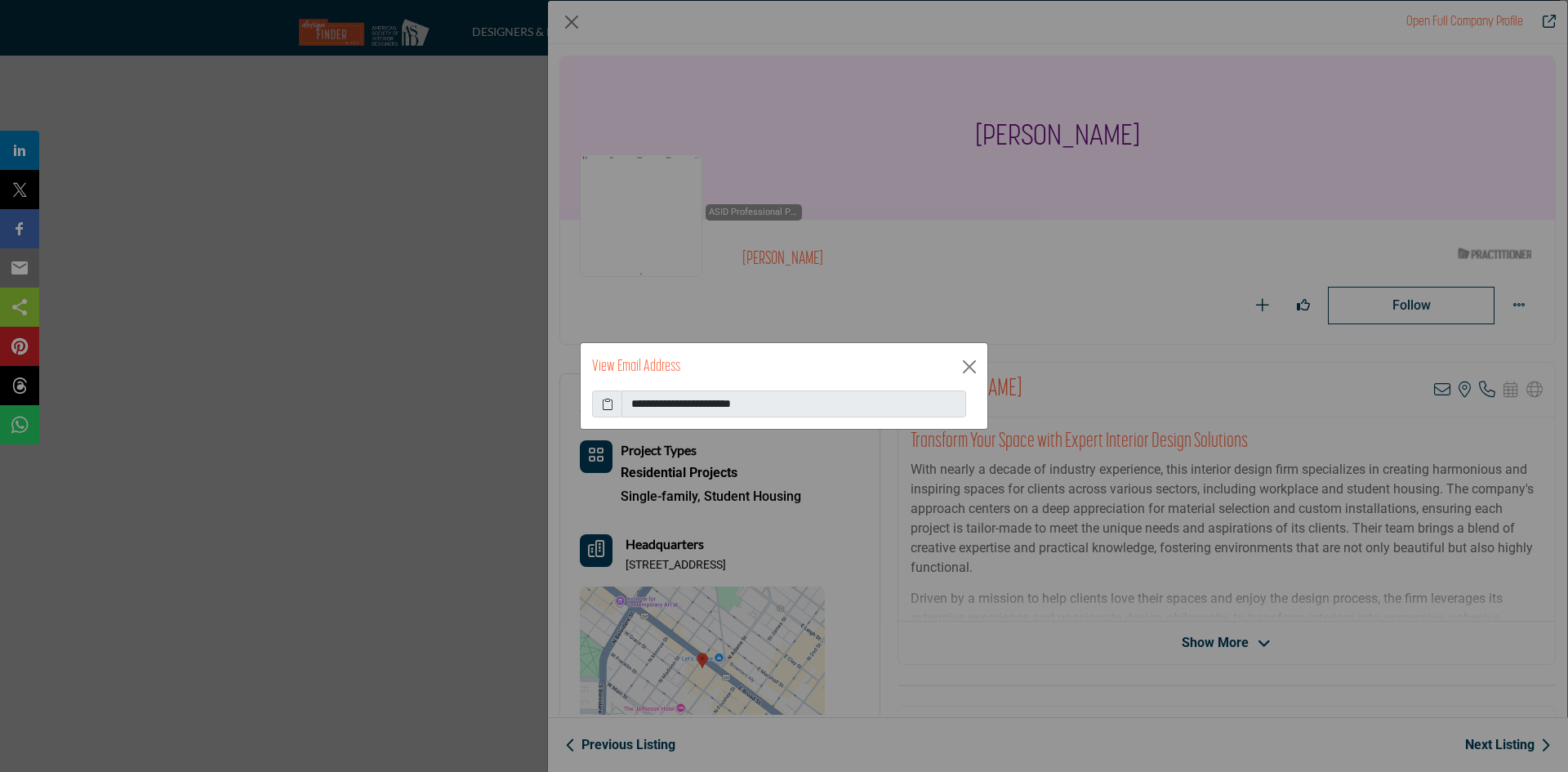
click at [598, 404] on span at bounding box center [607, 405] width 30 height 28
click at [606, 404] on icon at bounding box center [607, 404] width 11 height 17
click at [963, 373] on button "Close" at bounding box center [969, 367] width 24 height 24
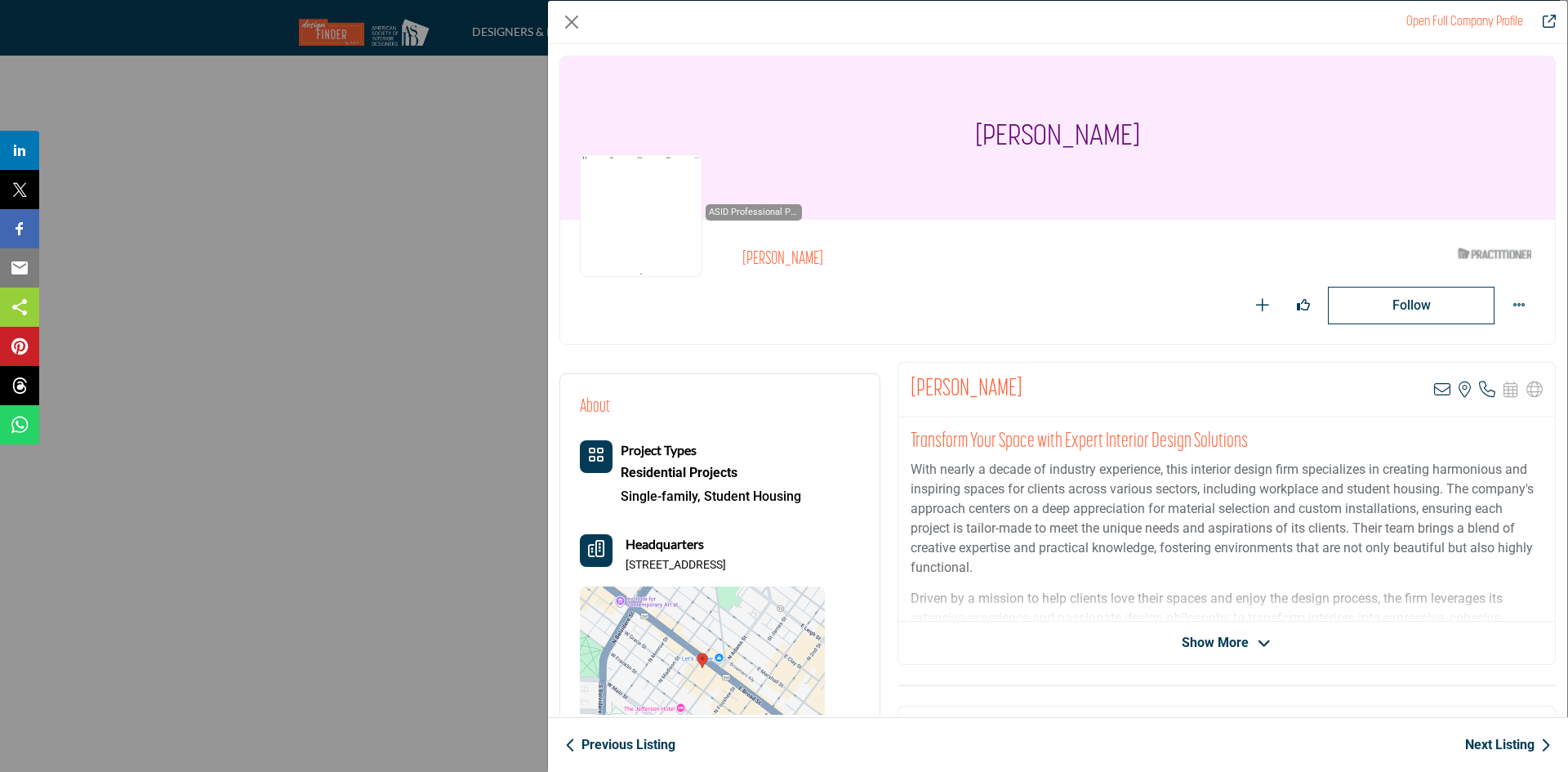
drag, startPoint x: 809, startPoint y: 556, endPoint x: 643, endPoint y: 571, distance: 166.7
click at [643, 571] on div "Headquarters 119 W Broad St, 23220-4214, USA" at bounding box center [702, 553] width 245 height 39
click at [643, 571] on p "119 W Broad St, 23220-4214, USA" at bounding box center [676, 565] width 100 height 16
drag, startPoint x: 628, startPoint y: 561, endPoint x: 809, endPoint y: 571, distance: 181.3
click at [809, 571] on div "Headquarters 119 W Broad St, 23220-4214, USA" at bounding box center [702, 553] width 245 height 39
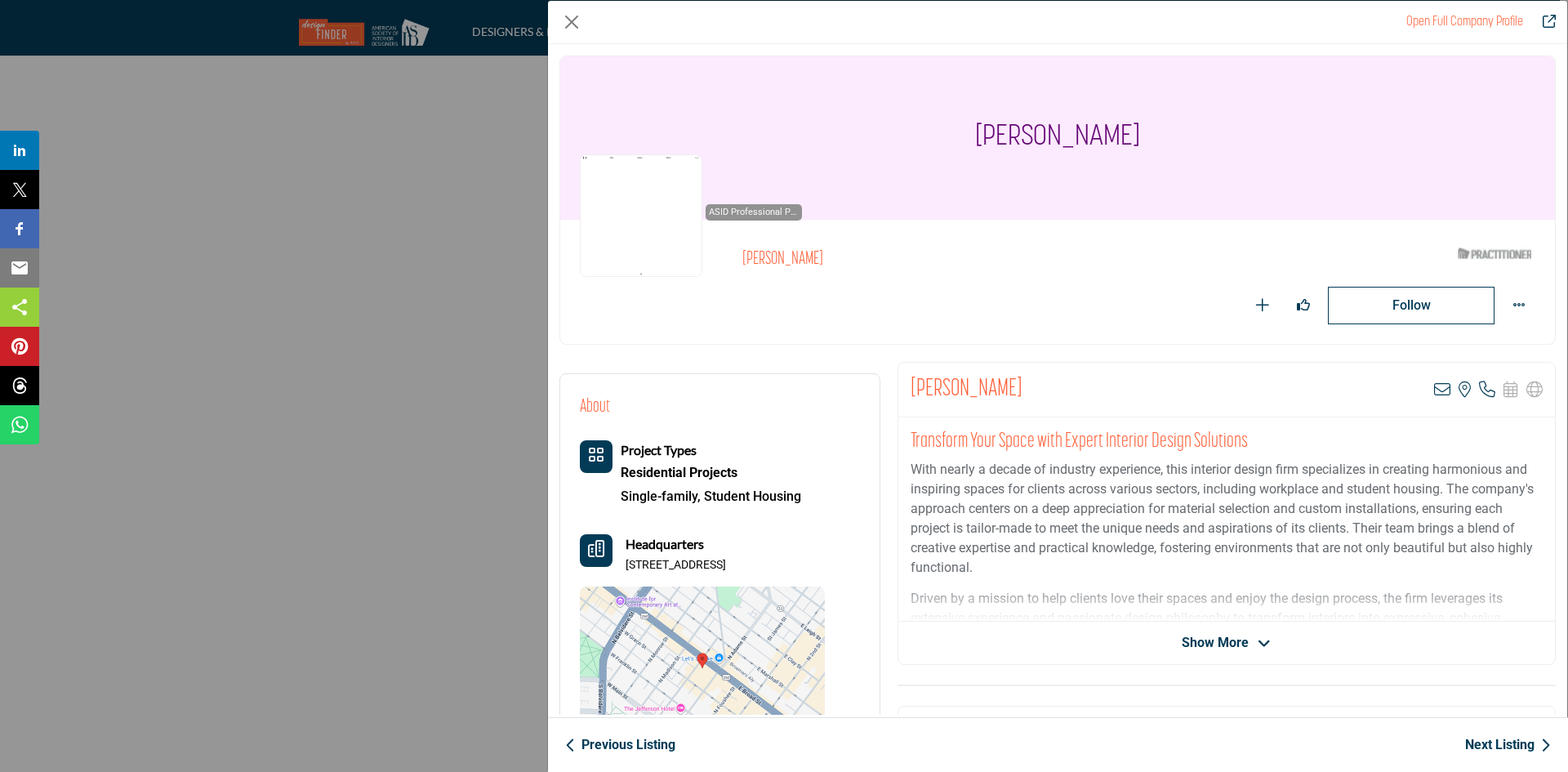
copy p "119 W Broad St, 23220-4214, USA"
click at [1479, 391] on icon "Company Data Modal" at bounding box center [1487, 389] width 16 height 16
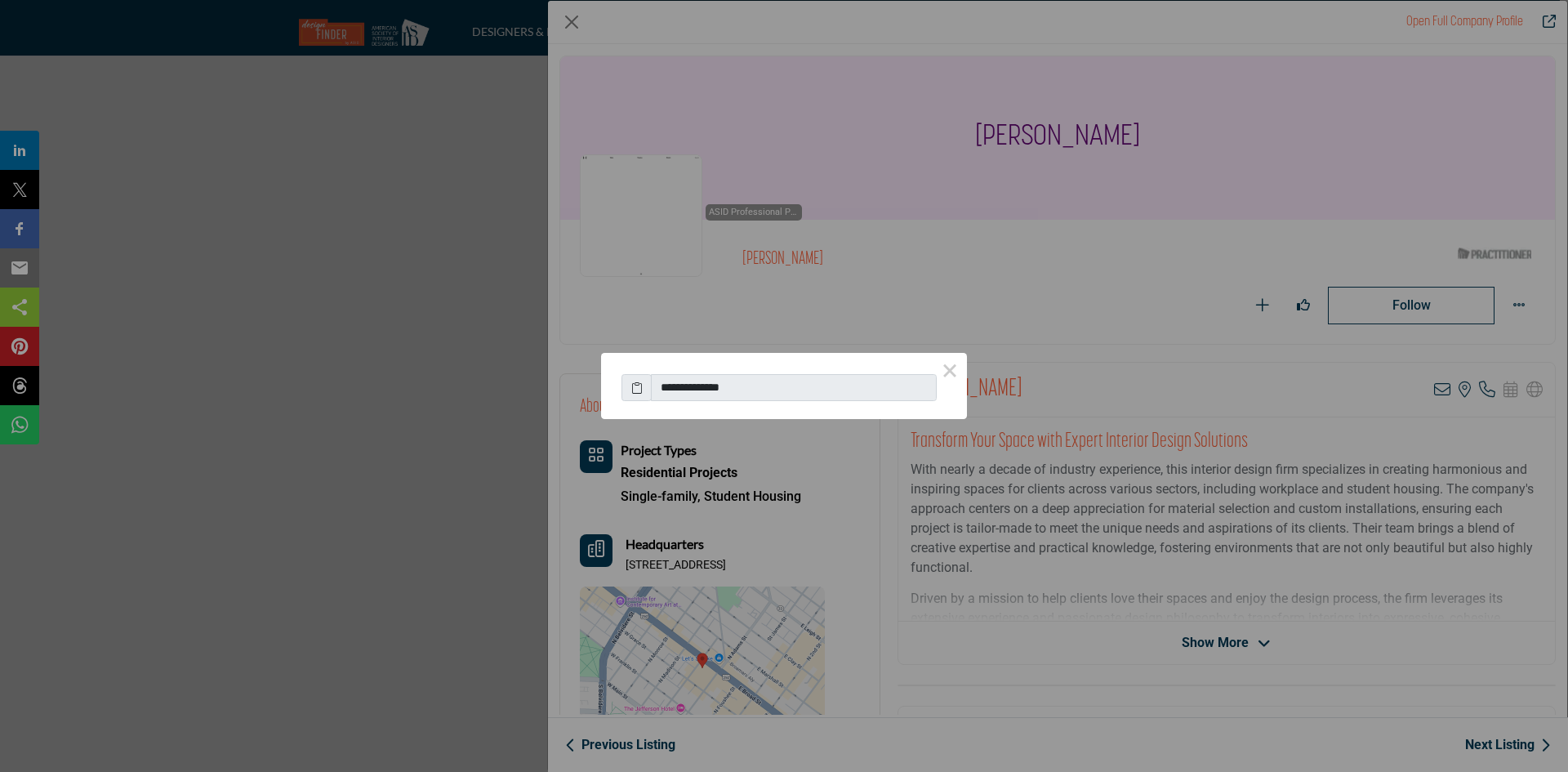
click at [628, 374] on span at bounding box center [636, 388] width 30 height 28
click at [632, 385] on icon at bounding box center [636, 387] width 11 height 17
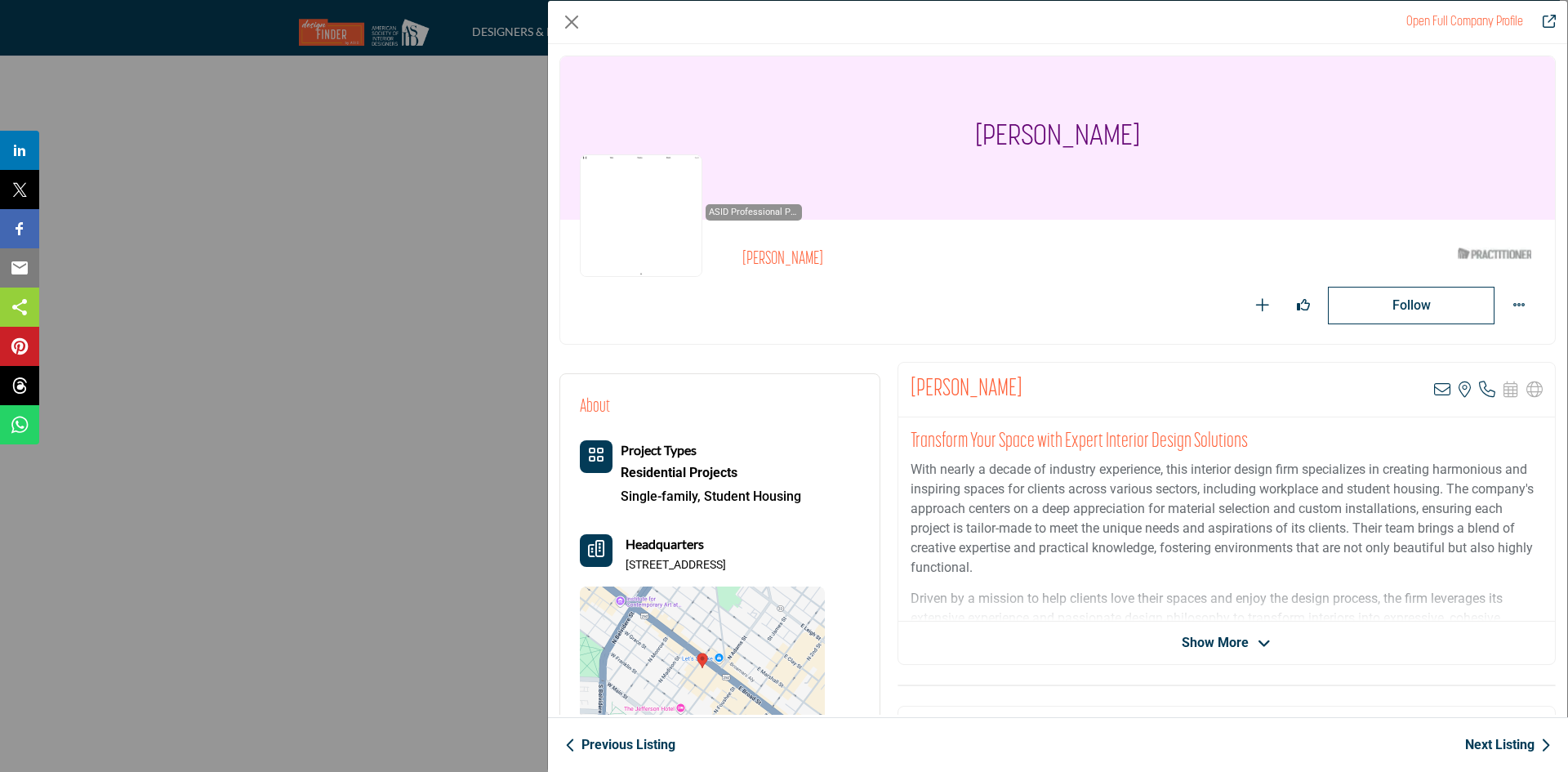
click at [1482, 740] on link "Next Listing" at bounding box center [1507, 744] width 86 height 20
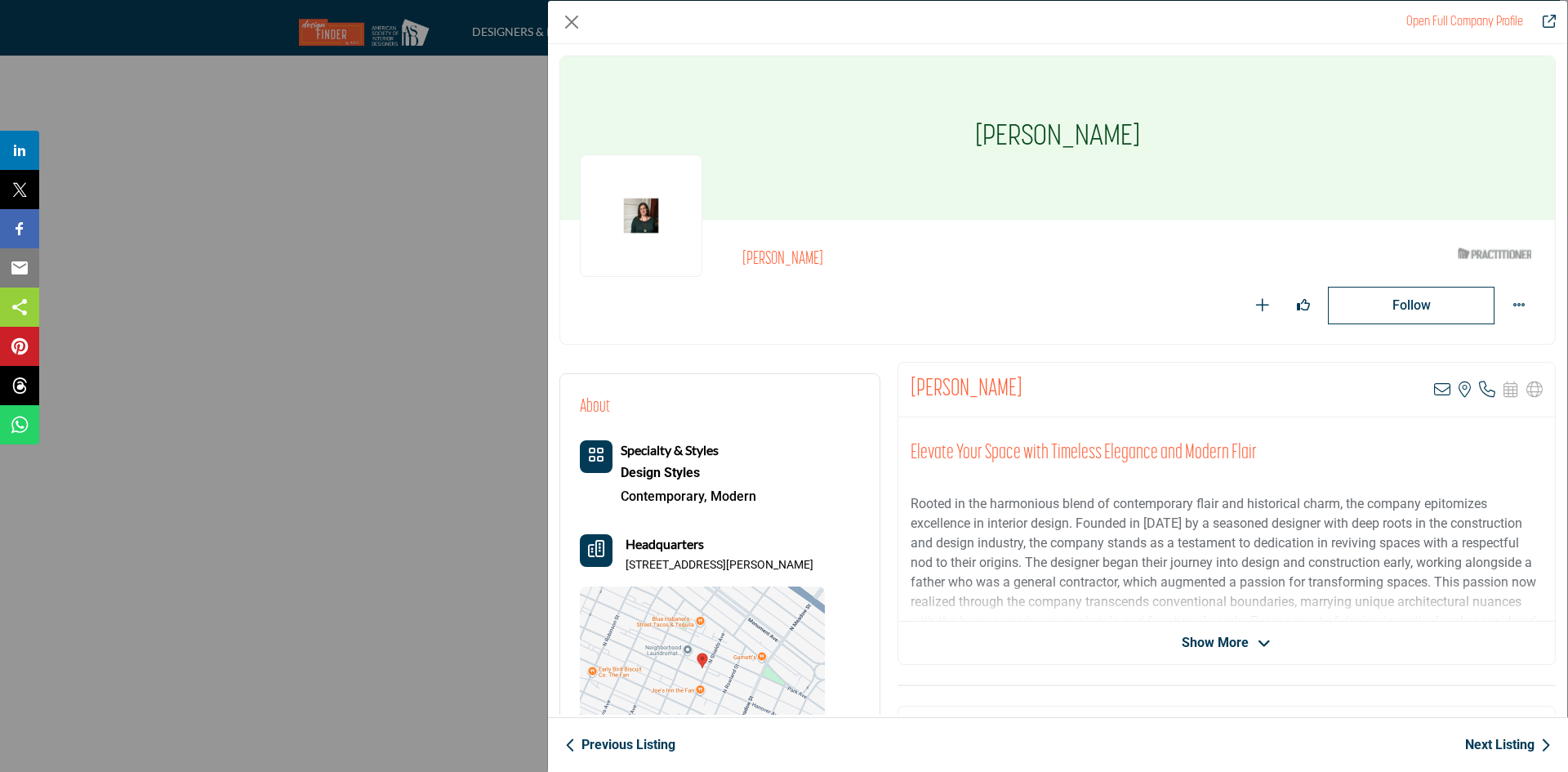
drag, startPoint x: 873, startPoint y: 259, endPoint x: 729, endPoint y: 250, distance: 144.3
click at [729, 250] on div "Stephanie Theofanos ASID Qualified Practitioner who validates work and experien…" at bounding box center [1057, 282] width 955 height 85
copy h2 "[PERSON_NAME]"
drag, startPoint x: 823, startPoint y: 565, endPoint x: 626, endPoint y: 565, distance: 197.0
click at [626, 565] on div "Headquarters 302 N Shields Ave, 23220-3436, USA" at bounding box center [702, 553] width 245 height 39
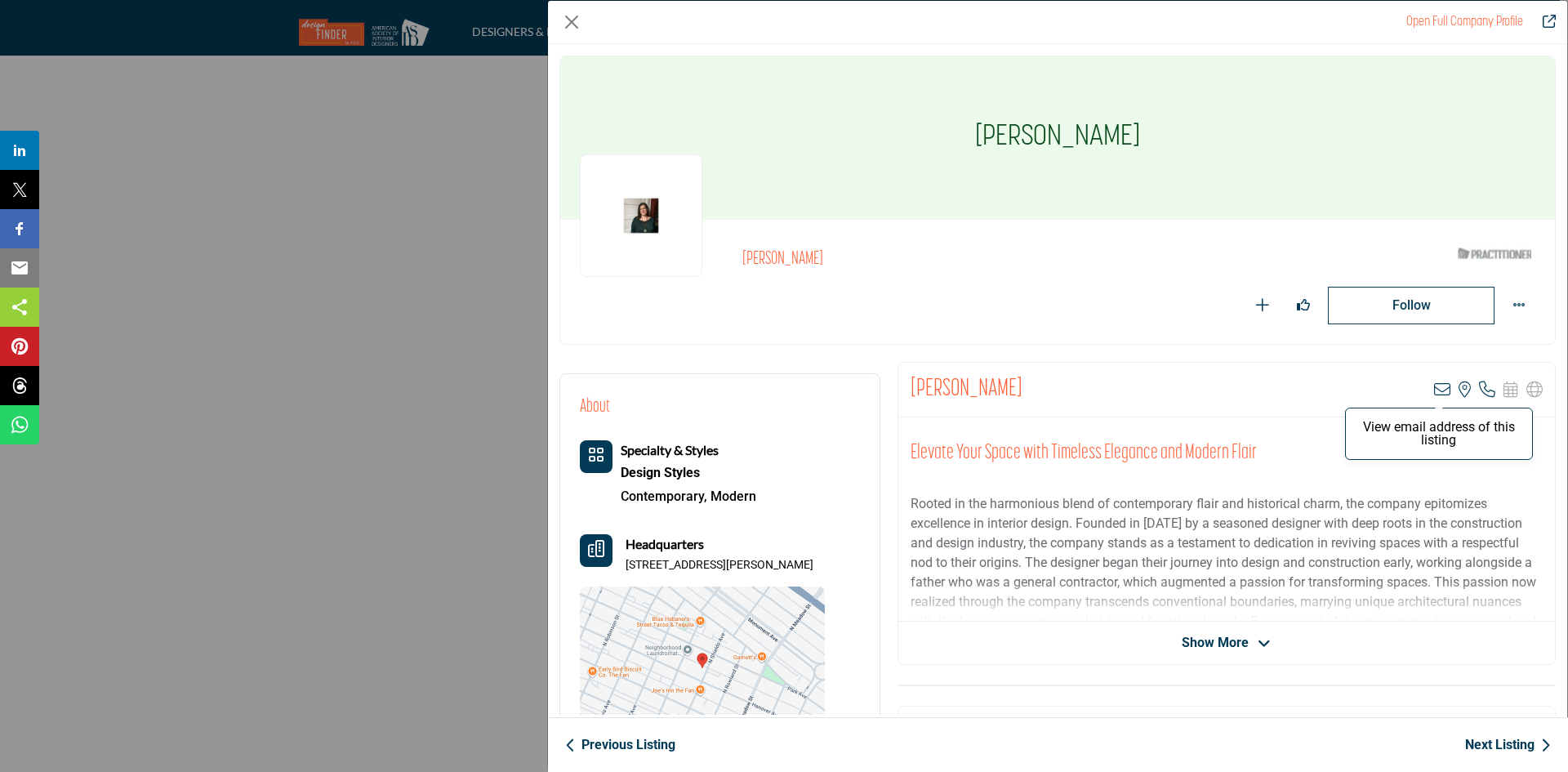
click at [1434, 386] on icon "Company Data Modal" at bounding box center [1442, 389] width 16 height 16
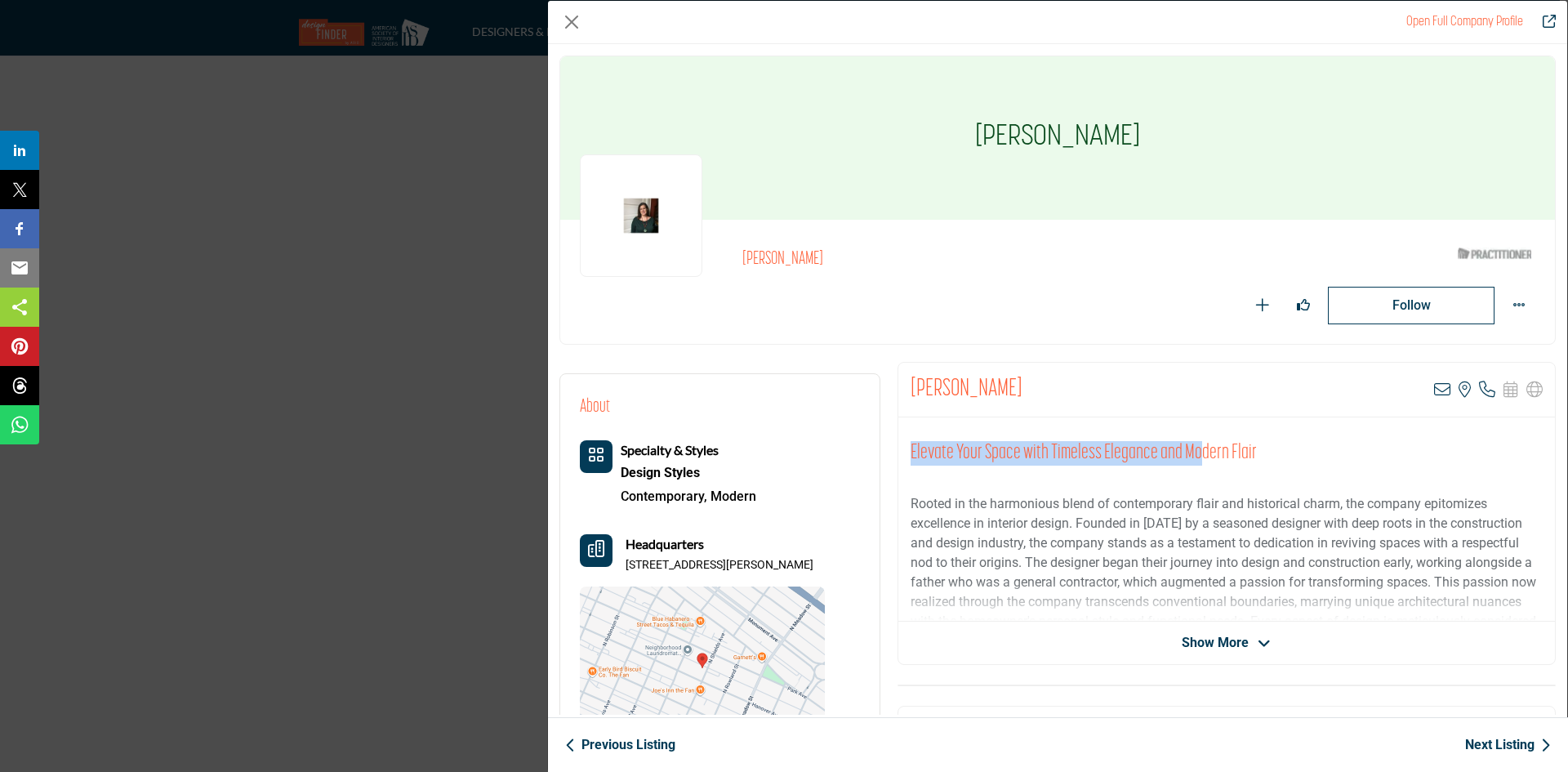
drag, startPoint x: 1348, startPoint y: 389, endPoint x: 1194, endPoint y: 427, distance: 158.6
click at [1194, 427] on div "Stephanie Theofanos View email address of this listing View the location of thi…" at bounding box center [1226, 513] width 658 height 303
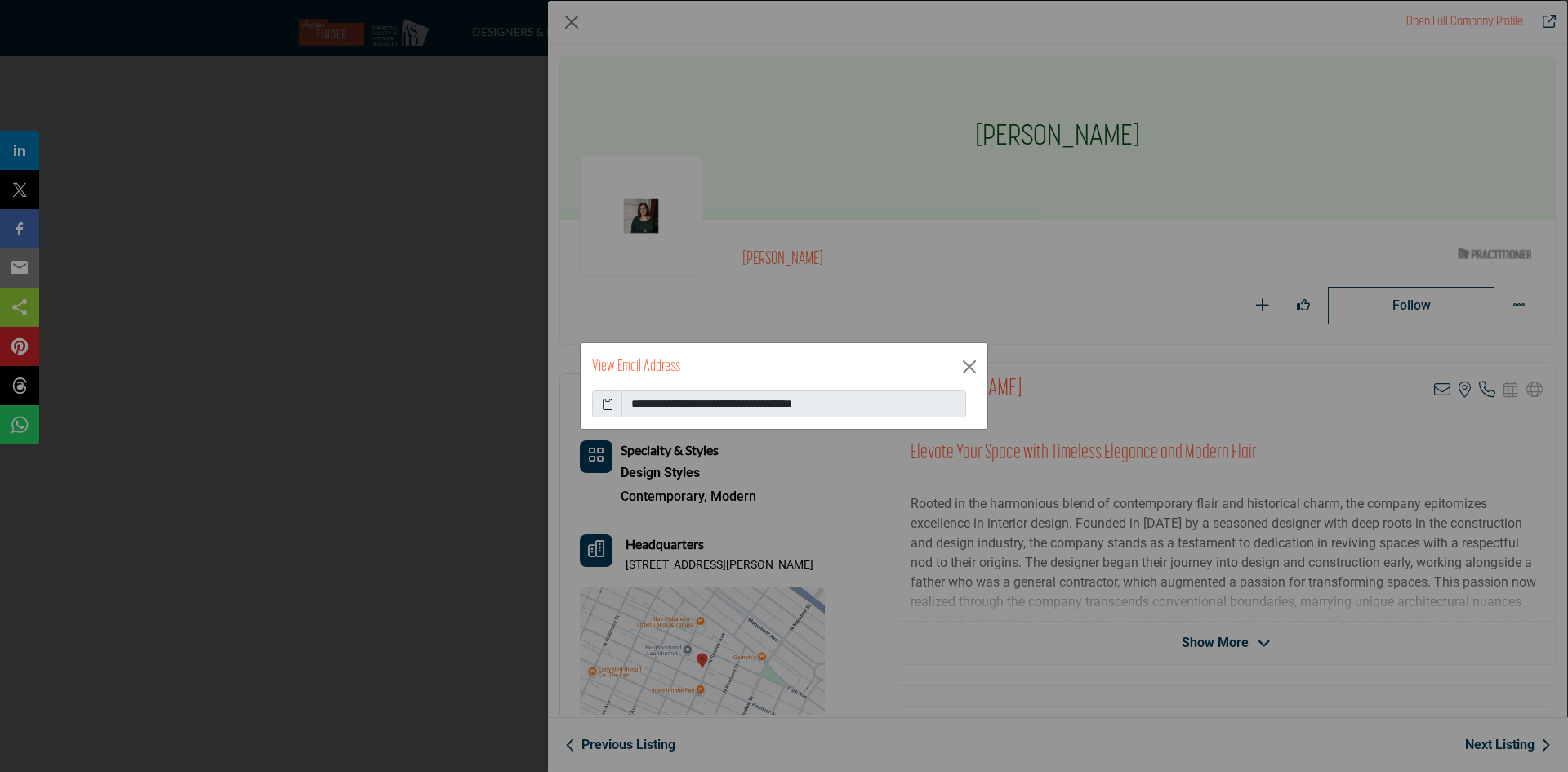
click at [600, 409] on span at bounding box center [607, 405] width 30 height 28
click at [603, 404] on icon at bounding box center [607, 404] width 11 height 17
click at [966, 360] on button "Close" at bounding box center [969, 367] width 24 height 24
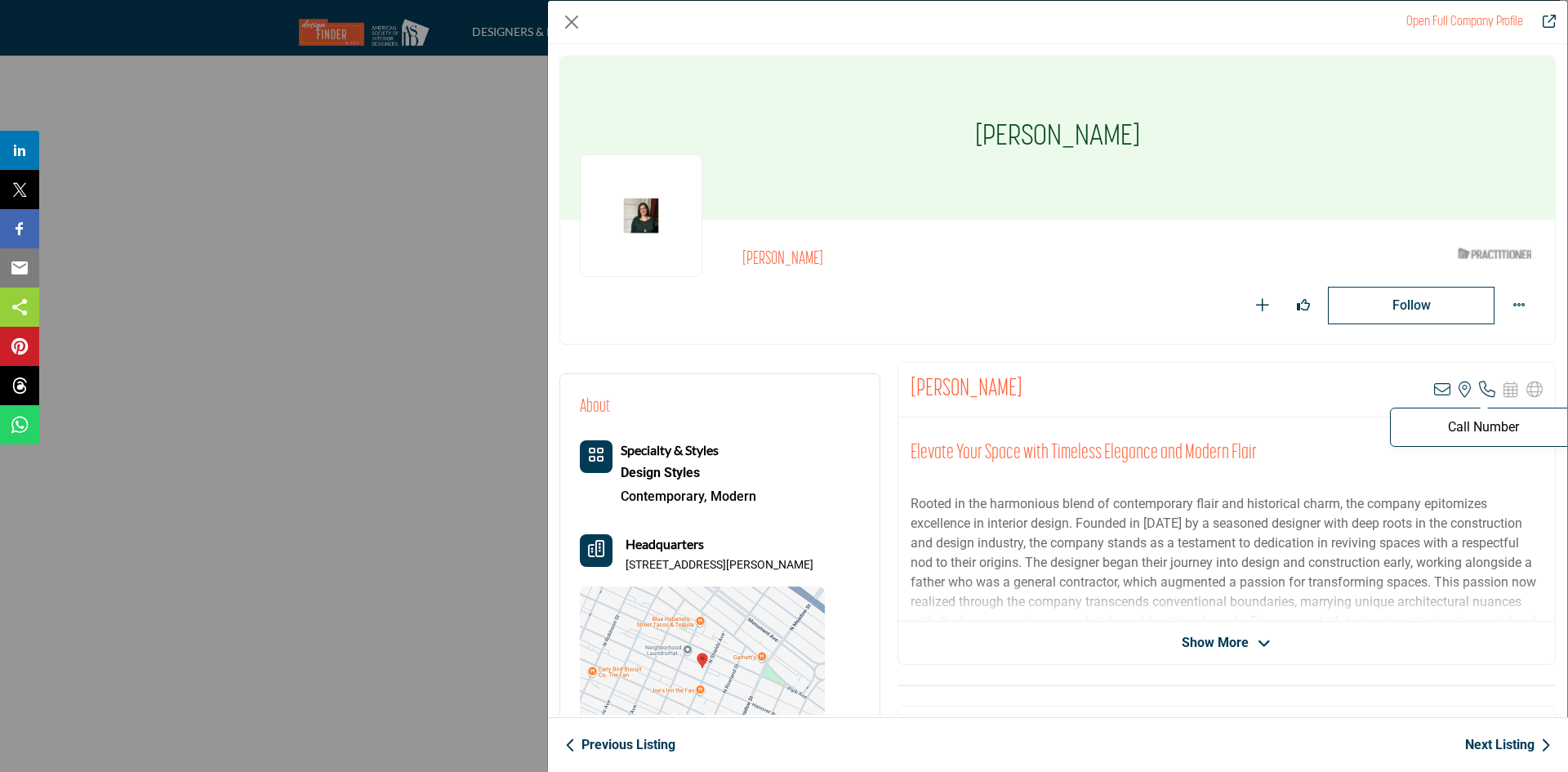
click at [1480, 391] on icon "Company Data Modal" at bounding box center [1487, 389] width 16 height 16
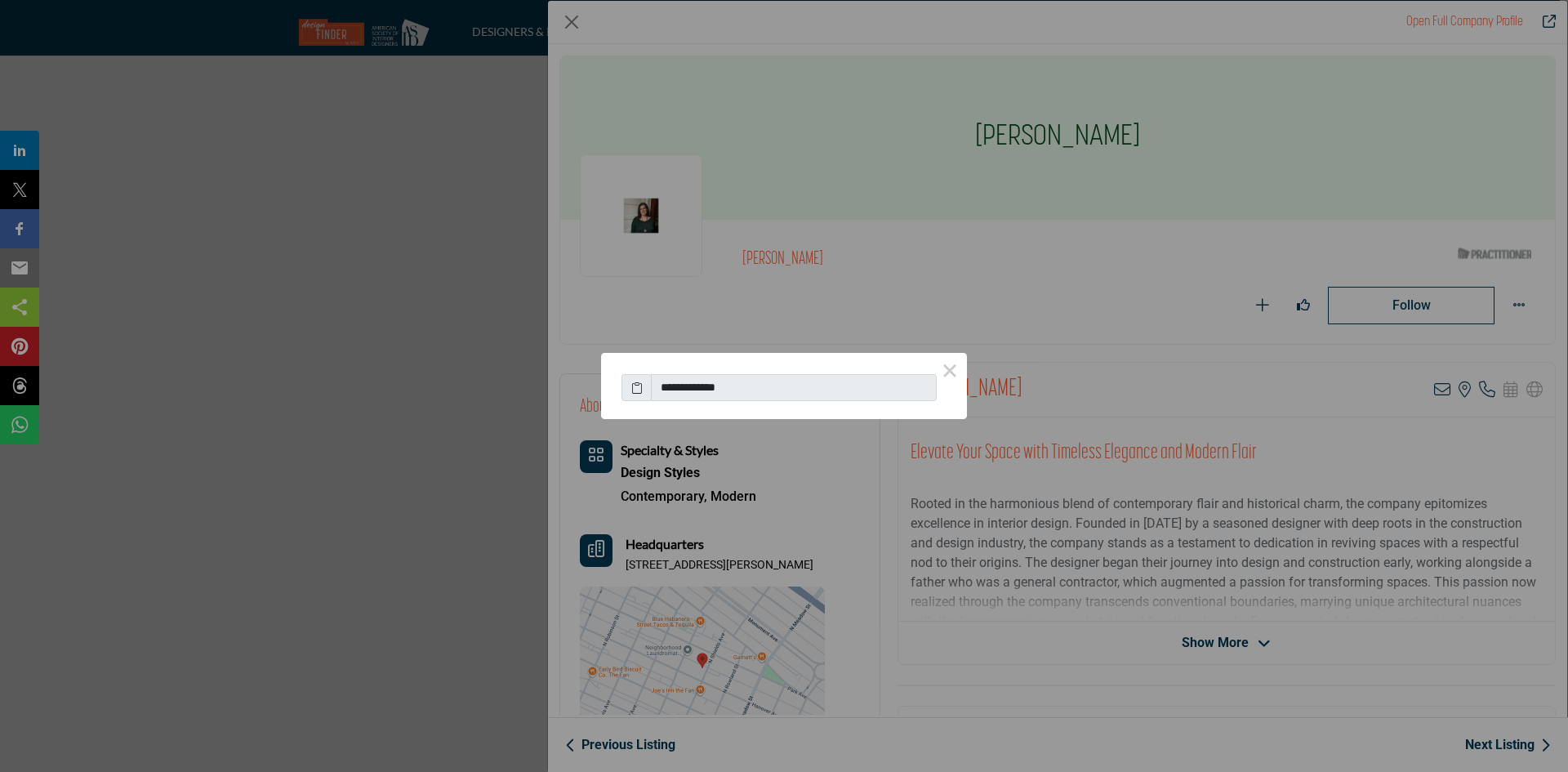
click at [629, 386] on span at bounding box center [636, 388] width 30 height 28
click at [640, 387] on icon at bounding box center [636, 387] width 11 height 17
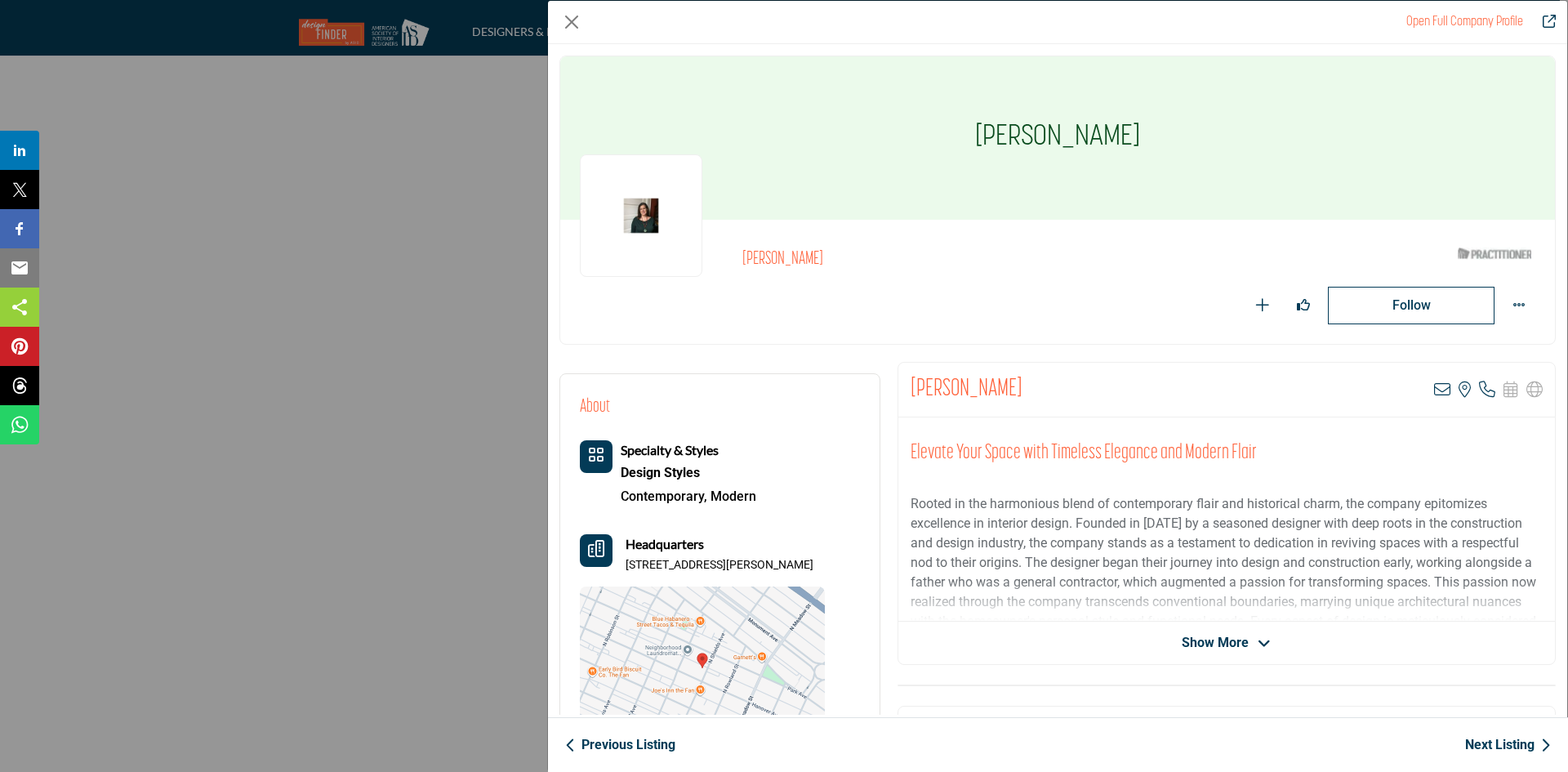
click at [1509, 750] on link "Next Listing" at bounding box center [1507, 744] width 86 height 20
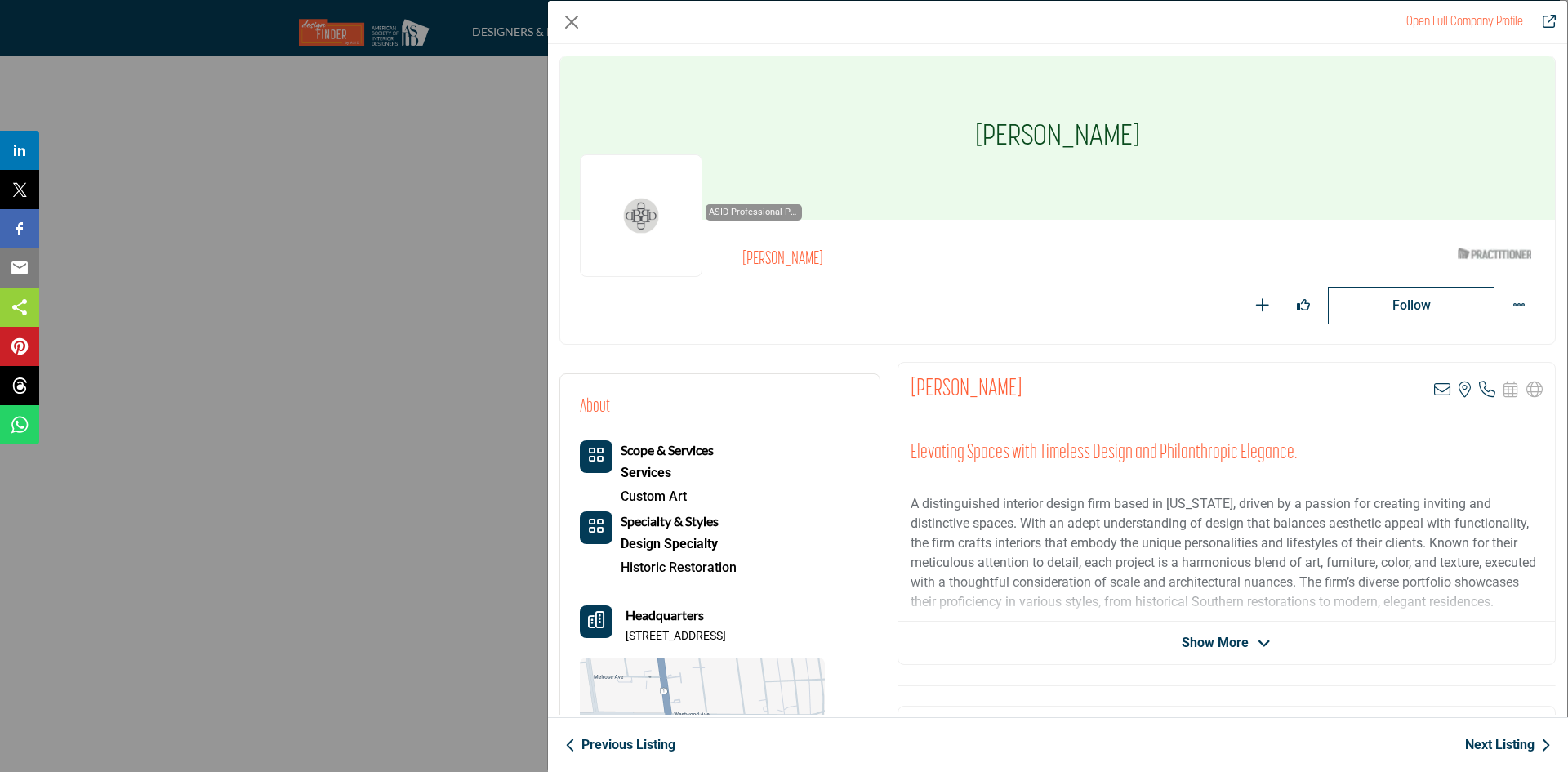
drag, startPoint x: 439, startPoint y: 688, endPoint x: 906, endPoint y: 611, distance: 473.3
click at [906, 611] on div "Elevating Spaces with Timeless Design and Philanthropic Elegance. A distinguish…" at bounding box center [1226, 520] width 656 height 204
click at [1478, 737] on link "Next Listing" at bounding box center [1507, 744] width 86 height 20
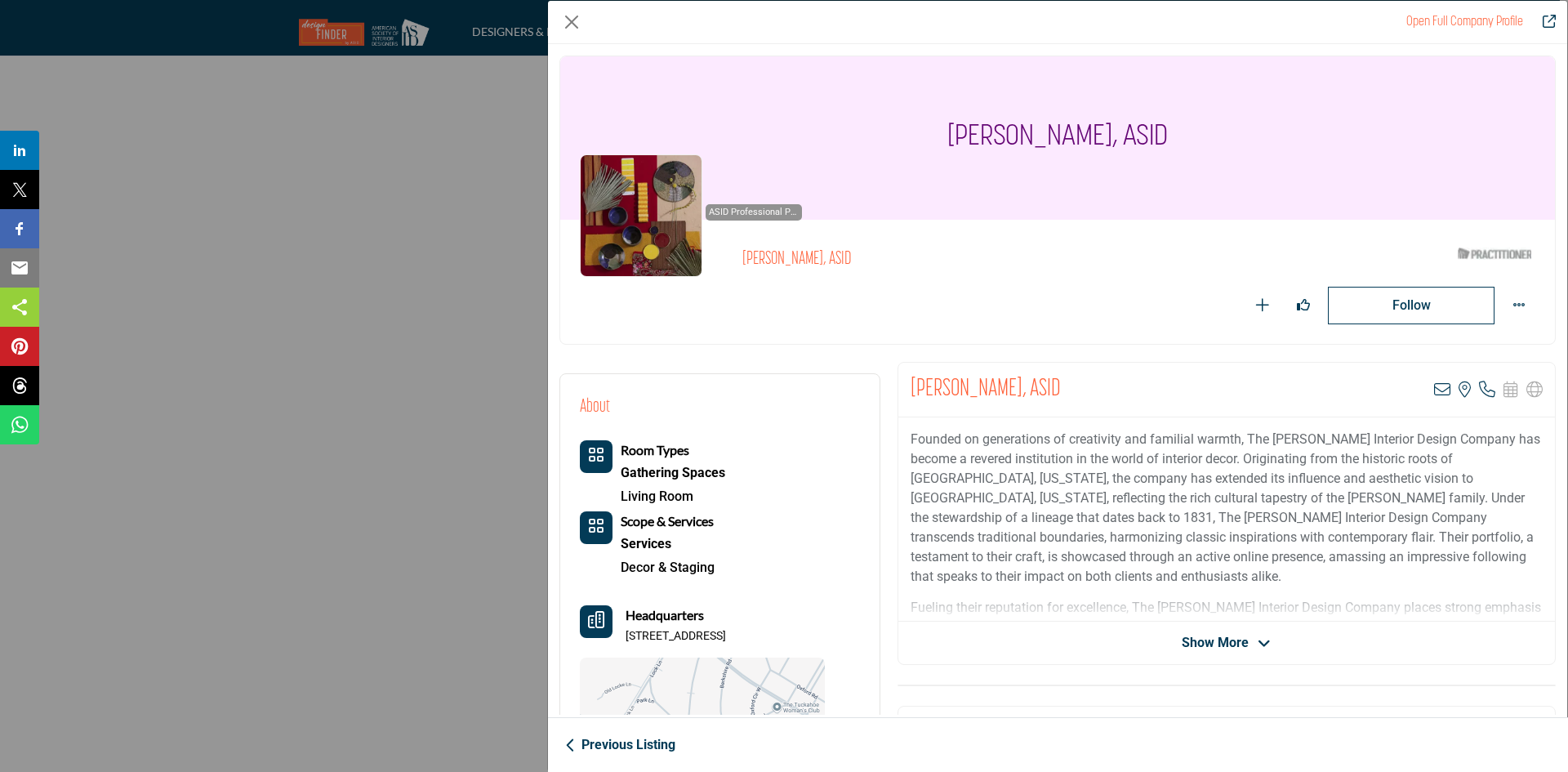
click at [864, 259] on div "ASID Professional Practitioner ASID Professional Practitioners have successfull…" at bounding box center [1057, 282] width 955 height 85
click at [1068, 123] on div "Terrell Harrigan, ASID" at bounding box center [1057, 137] width 994 height 163
click at [985, 298] on div "Follow Following" at bounding box center [1257, 305] width 555 height 37
click at [940, 384] on div "Terrell Harrigan, ASID View email address of this listing View the location of …" at bounding box center [1226, 389] width 656 height 54
click at [1362, 445] on p "Founded on generations of creativity and familial warmth, The Harrigan Interior…" at bounding box center [1226, 507] width 632 height 156
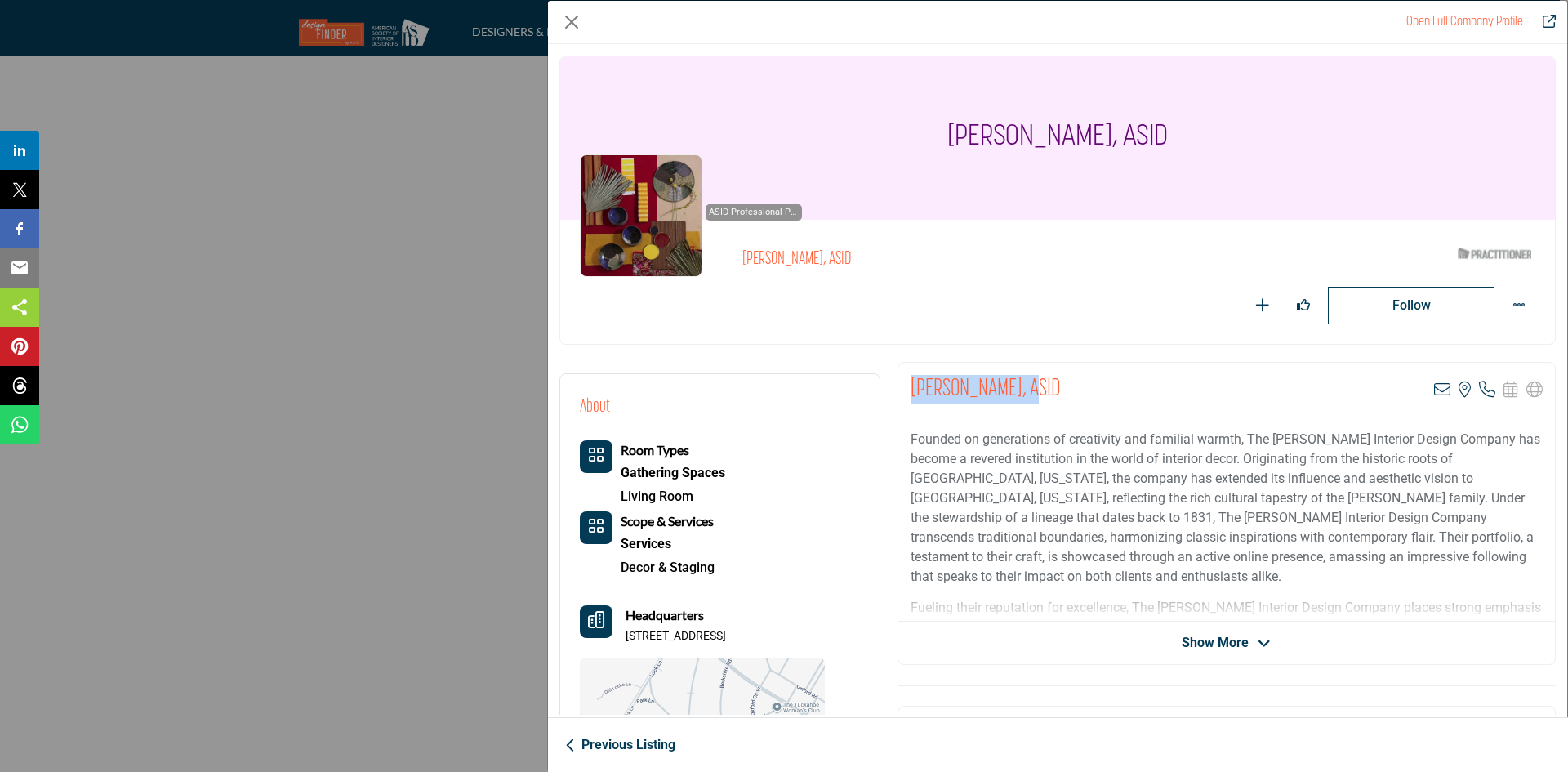
drag, startPoint x: 907, startPoint y: 388, endPoint x: 1009, endPoint y: 395, distance: 102.2
click at [1009, 395] on h2 "Terrell Harrigan, ASID" at bounding box center [985, 390] width 150 height 29
click at [1112, 447] on p "Founded on generations of creativity and familial warmth, The Harrigan Interior…" at bounding box center [1226, 507] width 632 height 156
drag, startPoint x: 1268, startPoint y: 438, endPoint x: 1466, endPoint y: 443, distance: 198.1
click at [1466, 443] on p "Founded on generations of creativity and familial warmth, The Harrigan Interior…" at bounding box center [1226, 507] width 632 height 156
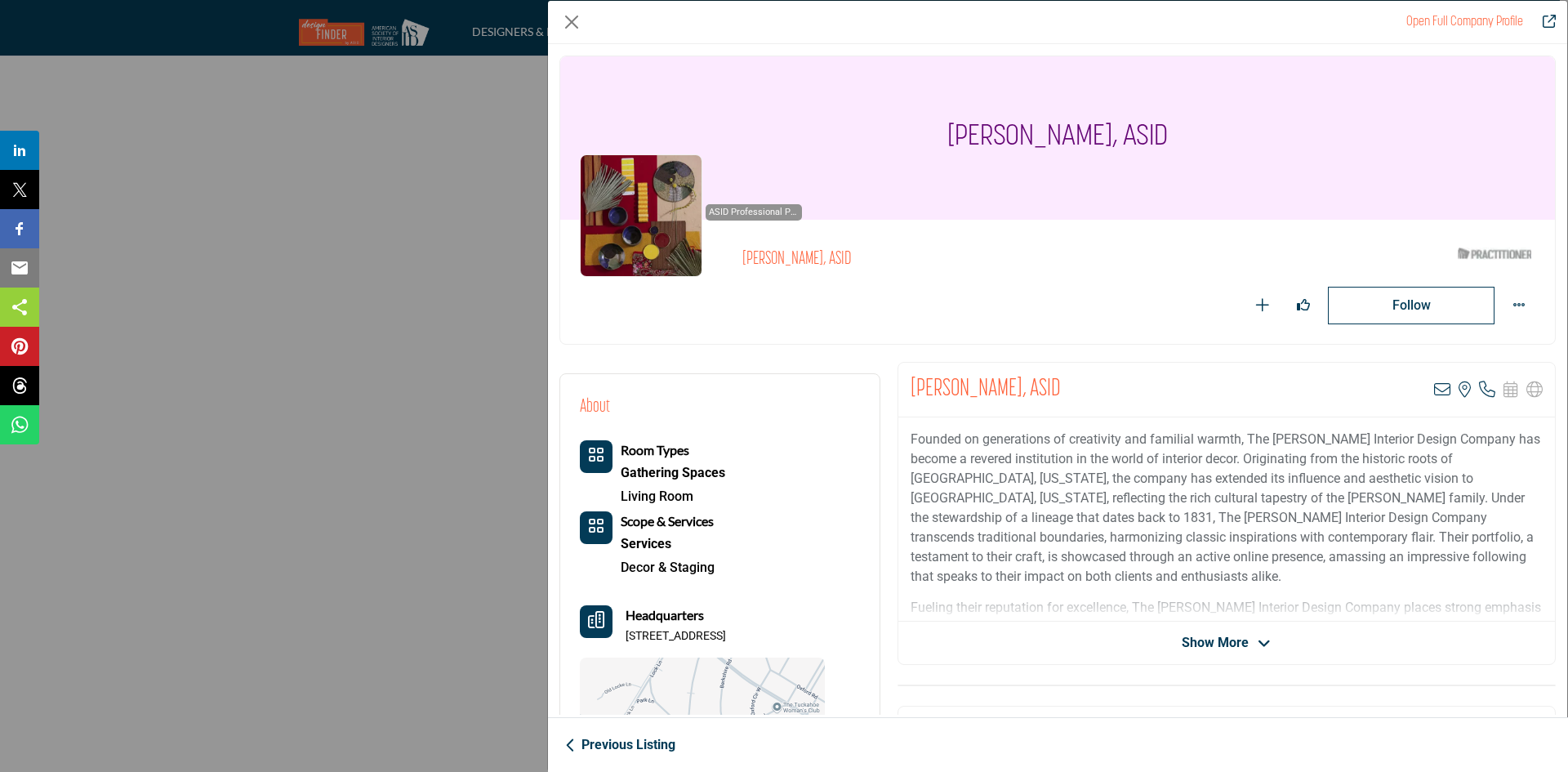
drag, startPoint x: 780, startPoint y: 555, endPoint x: 796, endPoint y: 565, distance: 18.9
click at [780, 555] on div "Room Types Gathering Spaces Living Room Scope & Services" at bounding box center [702, 509] width 245 height 139
drag, startPoint x: 784, startPoint y: 634, endPoint x: 624, endPoint y: 627, distance: 160.2
click at [624, 627] on div "Headquarters 4505 Sulgrave Rd, 23221-3117, USA" at bounding box center [702, 624] width 245 height 39
click at [1434, 387] on icon "Company Data Modal" at bounding box center [1442, 389] width 16 height 16
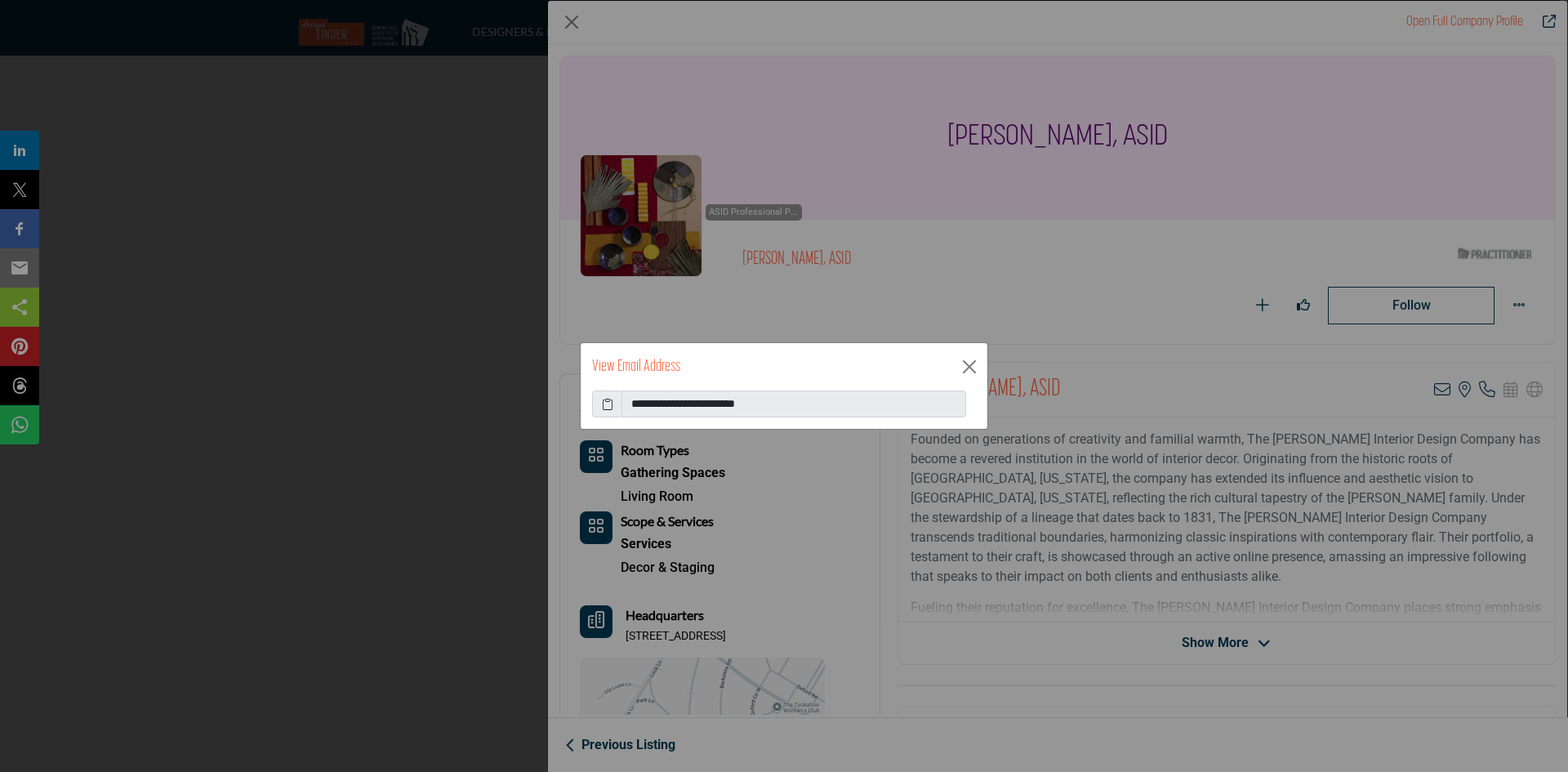
click at [605, 405] on icon at bounding box center [607, 404] width 11 height 17
click at [971, 363] on button "Close" at bounding box center [969, 367] width 24 height 24
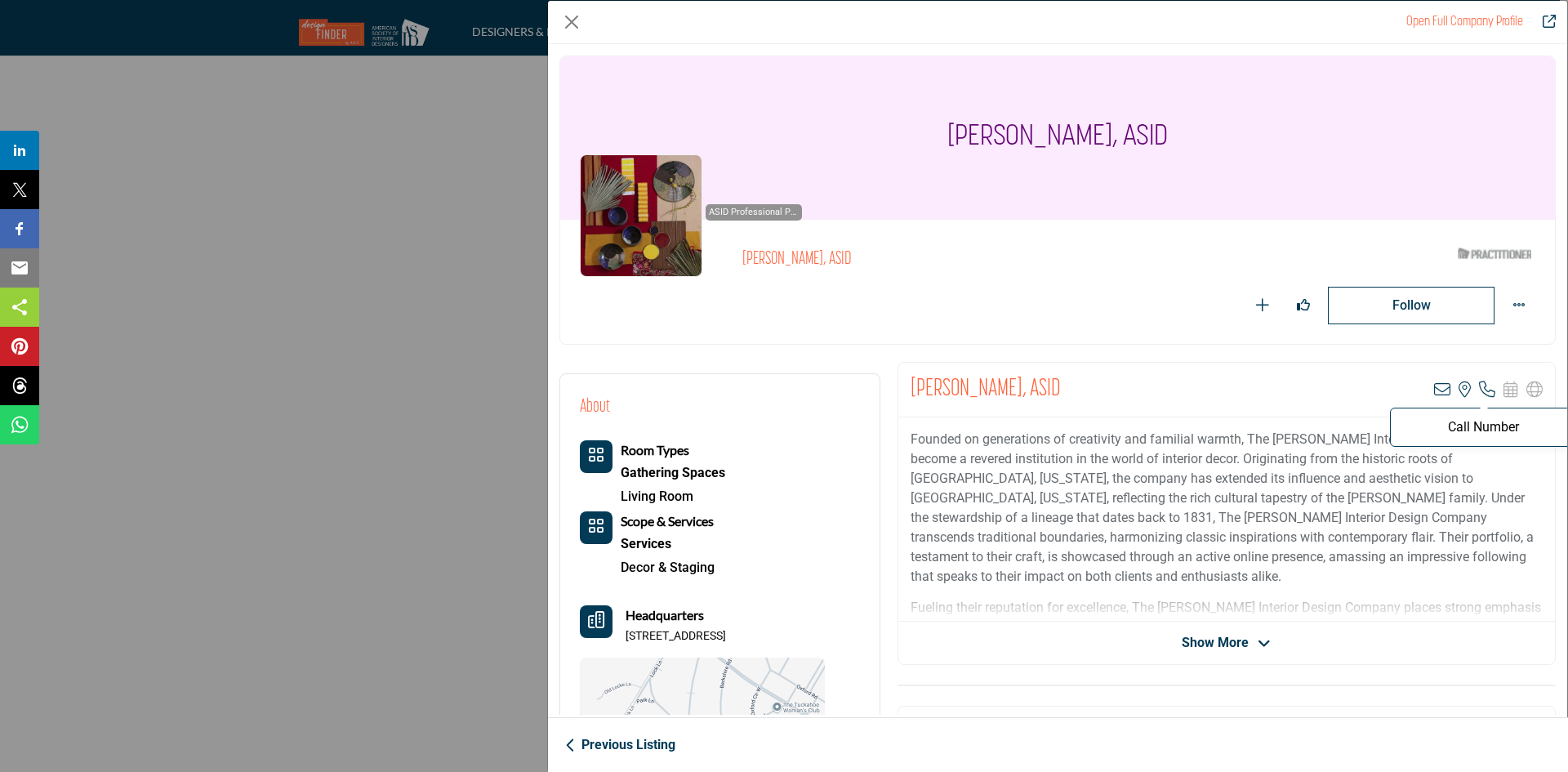
click at [1479, 386] on icon "Company Data Modal" at bounding box center [1487, 389] width 16 height 16
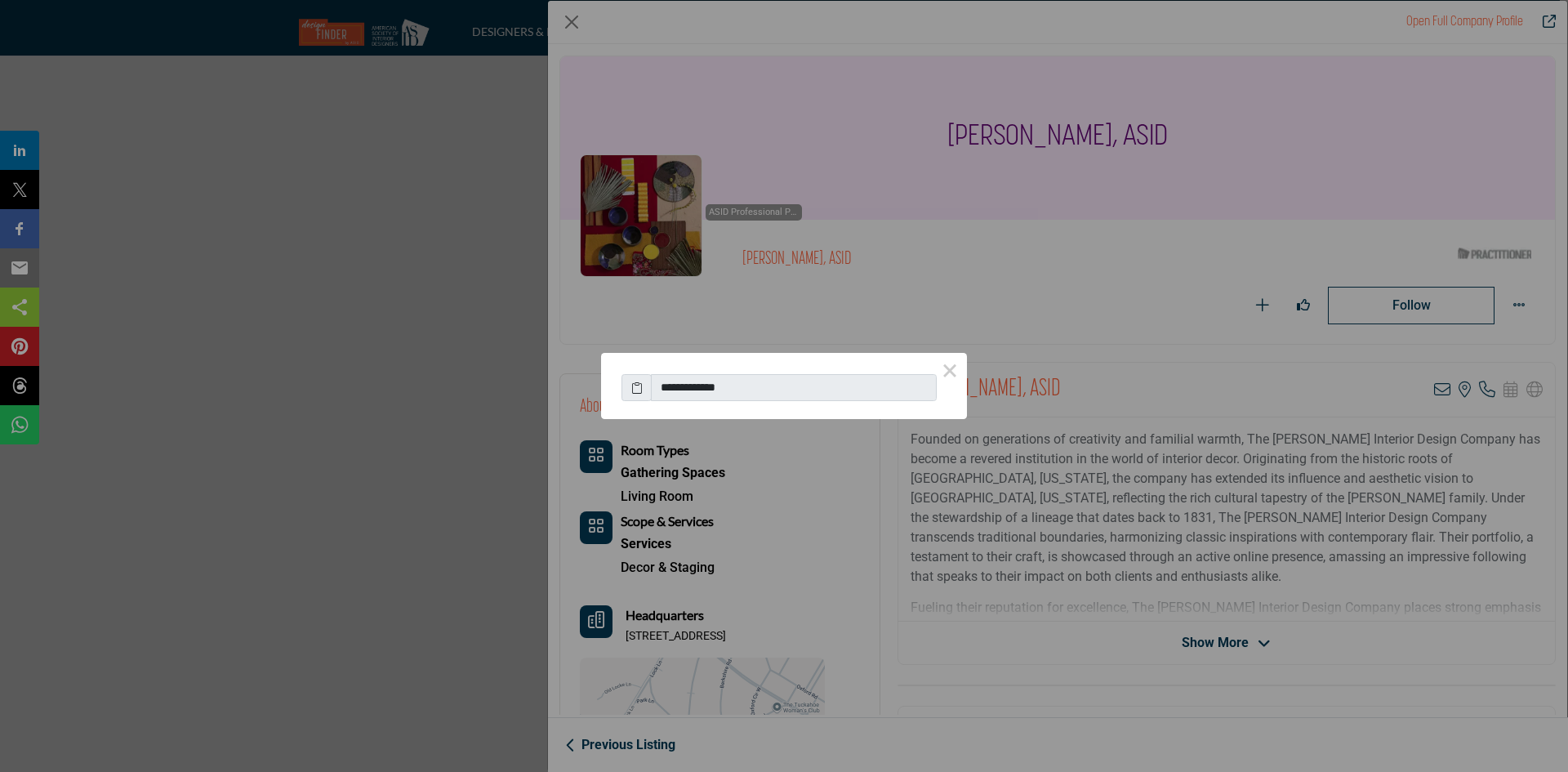
click at [1485, 389] on div "**********" at bounding box center [784, 386] width 1568 height 772
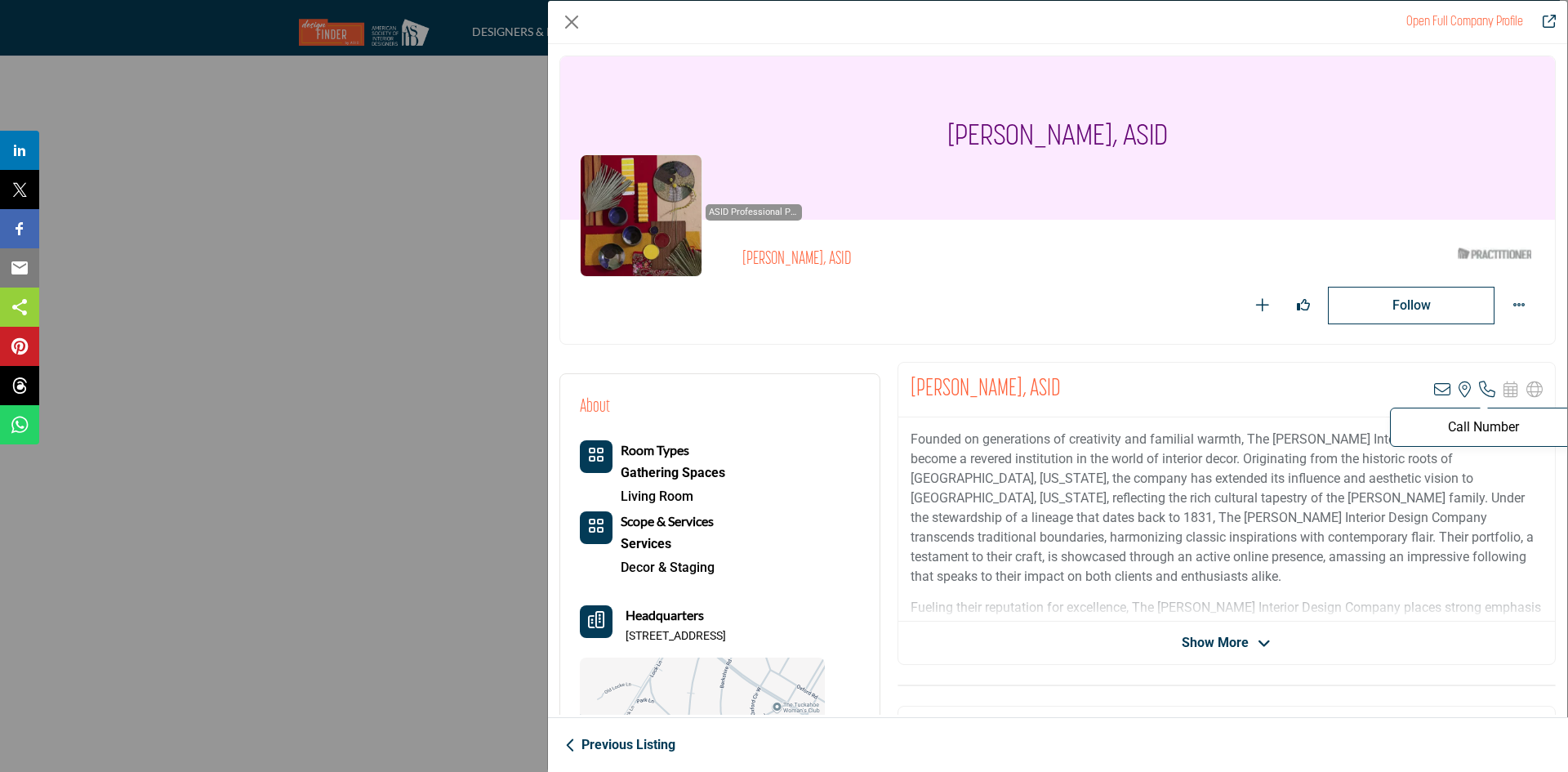
click at [1479, 386] on icon "Company Data Modal" at bounding box center [1487, 389] width 16 height 16
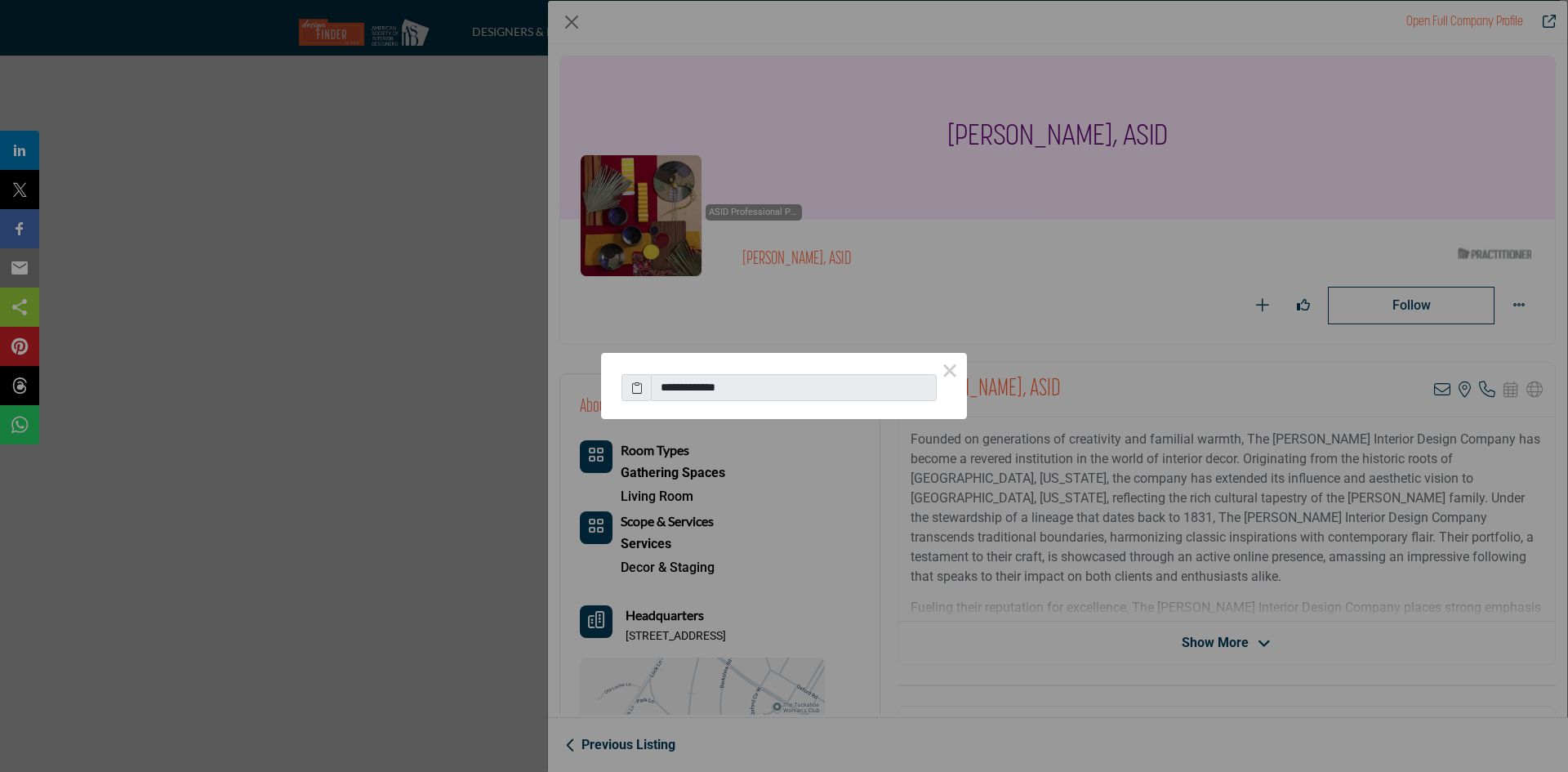
click at [641, 389] on icon at bounding box center [636, 387] width 11 height 17
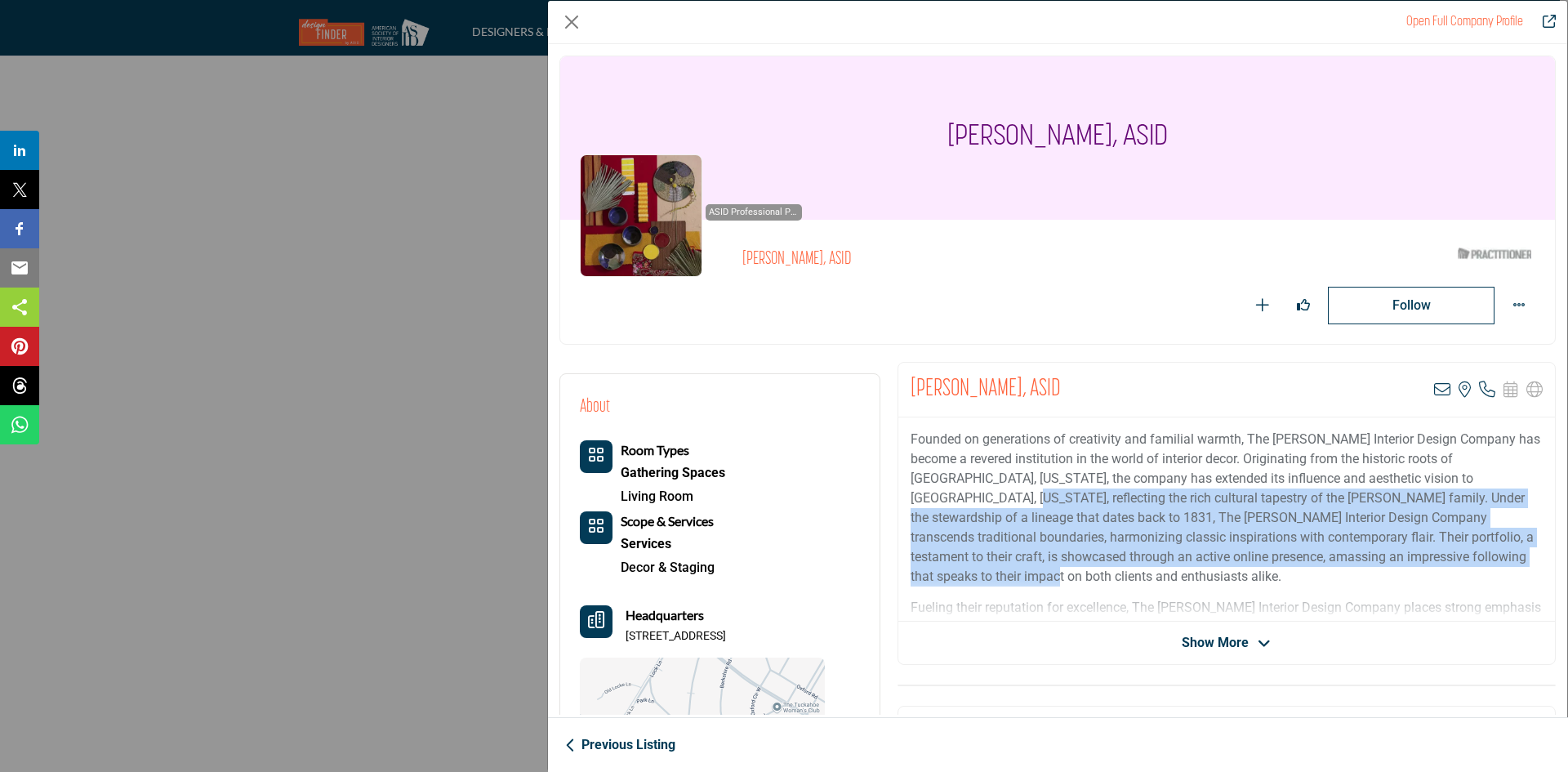
drag, startPoint x: 1567, startPoint y: 474, endPoint x: 1560, endPoint y: 569, distance: 95.3
click at [1560, 569] on div "Open Full Company Profile Terrell Harrigan, ASID ASID Qualified Practitioner wh…" at bounding box center [1057, 386] width 1021 height 772
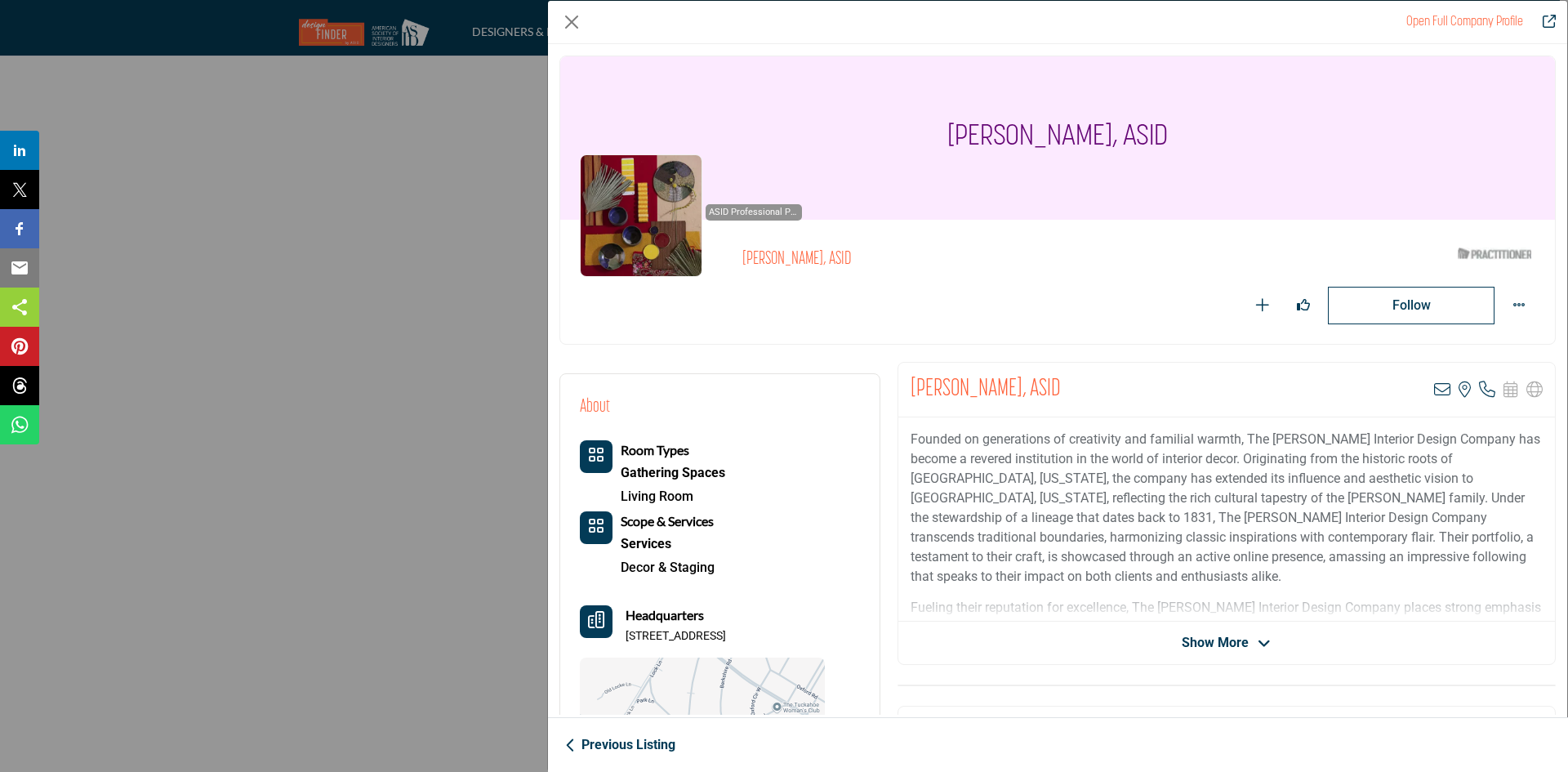
click at [1383, 593] on div "Founded on generations of creativity and familial warmth, The Harrigan Interior…" at bounding box center [1226, 520] width 656 height 204
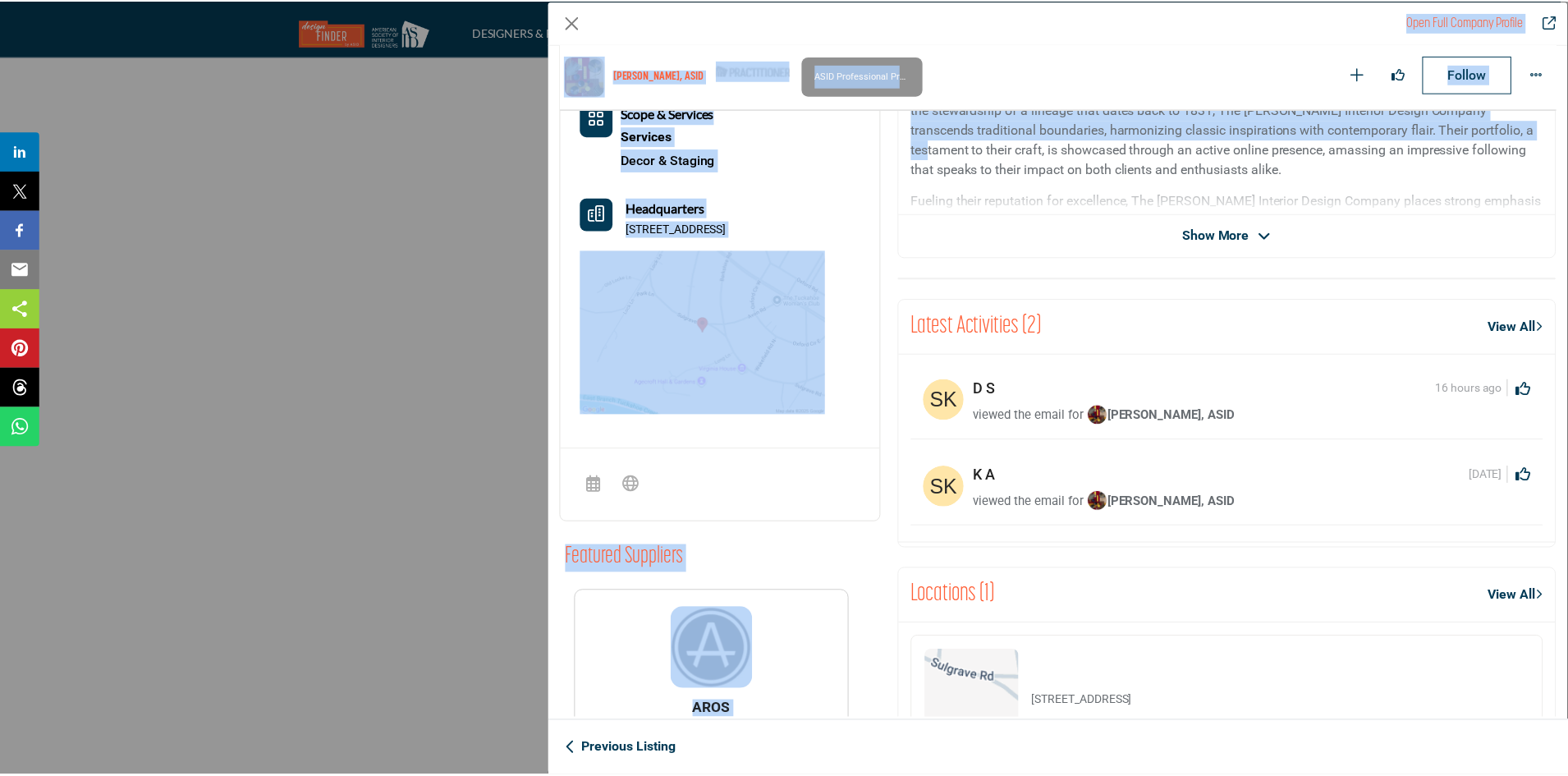
scroll to position [659, 0]
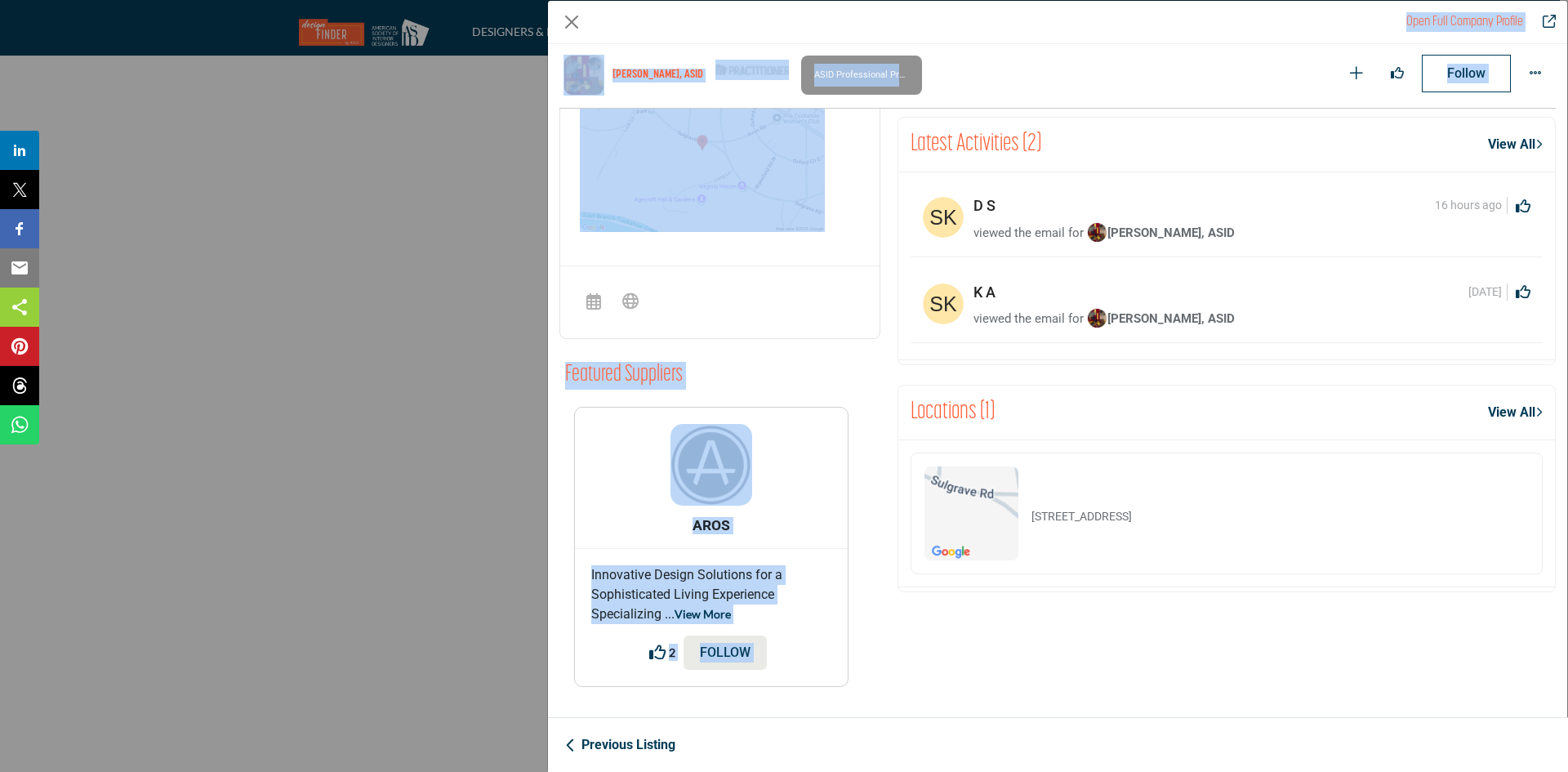
drag, startPoint x: 1364, startPoint y: 544, endPoint x: 1363, endPoint y: 569, distance: 25.0
click at [1363, 569] on div "Terrell Harrigan, ASID View email address of this listing View the location of …" at bounding box center [1226, 238] width 675 height 930
click at [1363, 569] on div "4505 Sulgrave Rd, 23221-3117, USA" at bounding box center [1226, 513] width 632 height 122
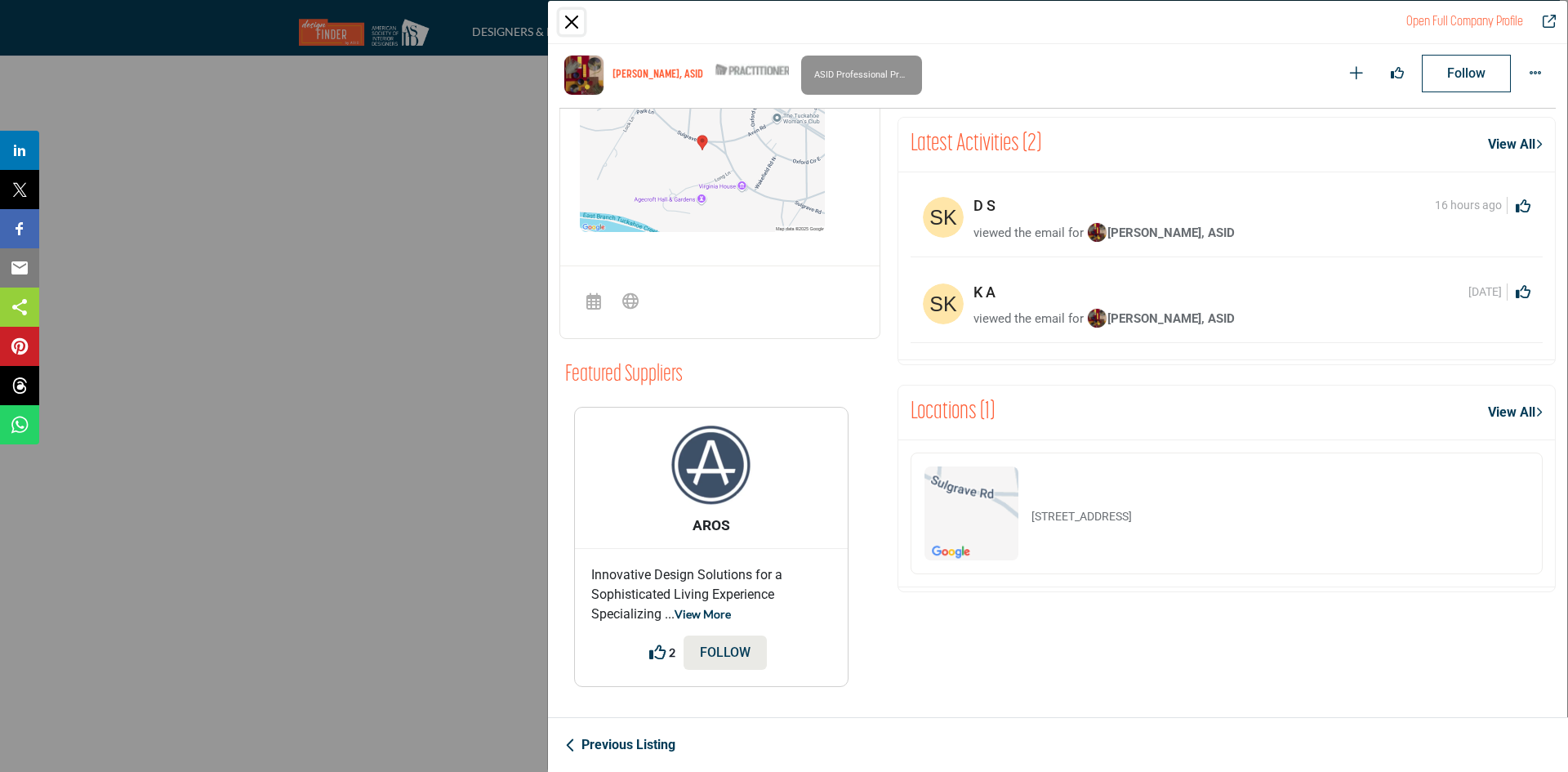
click at [570, 19] on button "Close" at bounding box center [571, 22] width 24 height 24
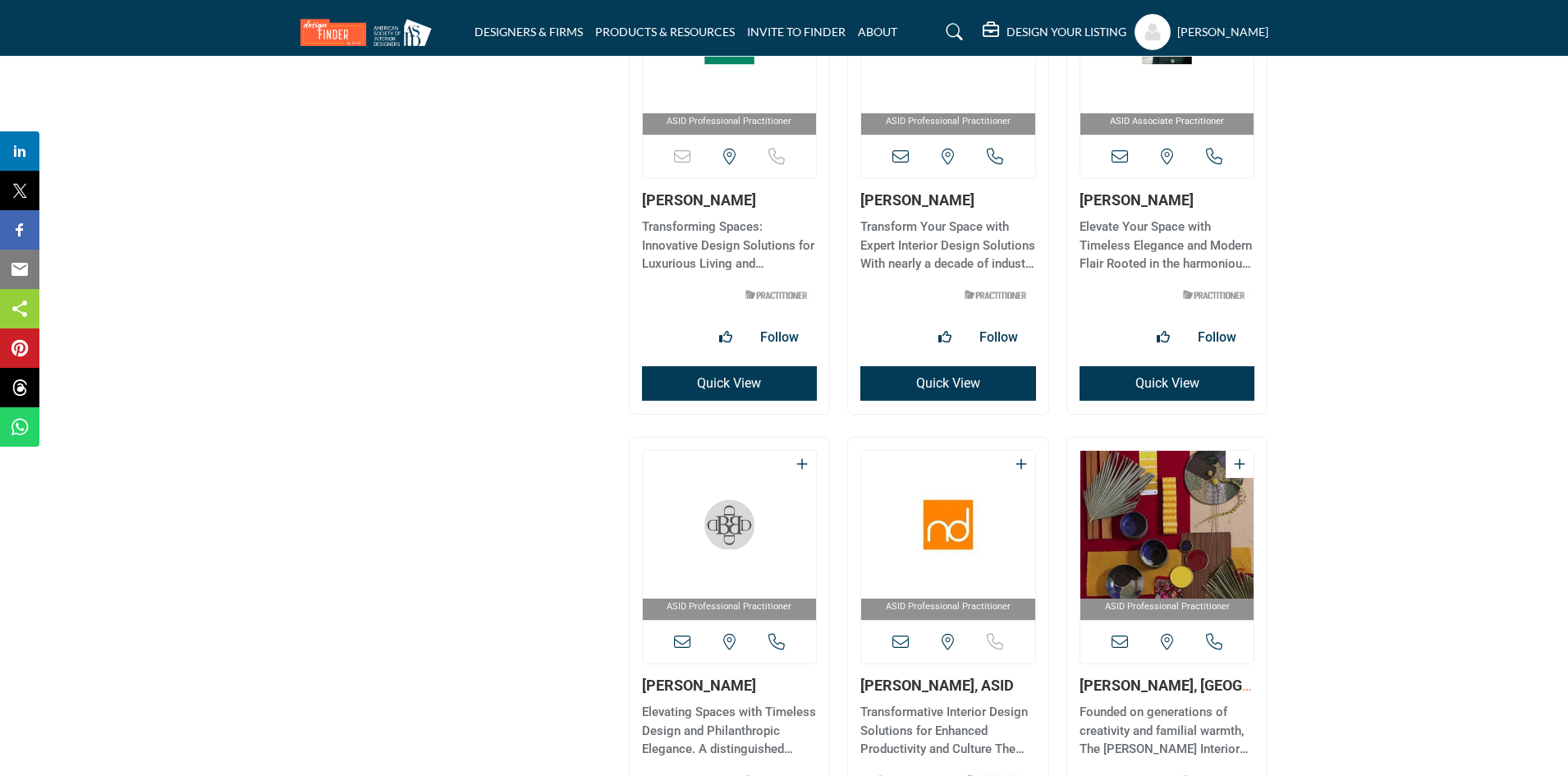
scroll to position [7466, 0]
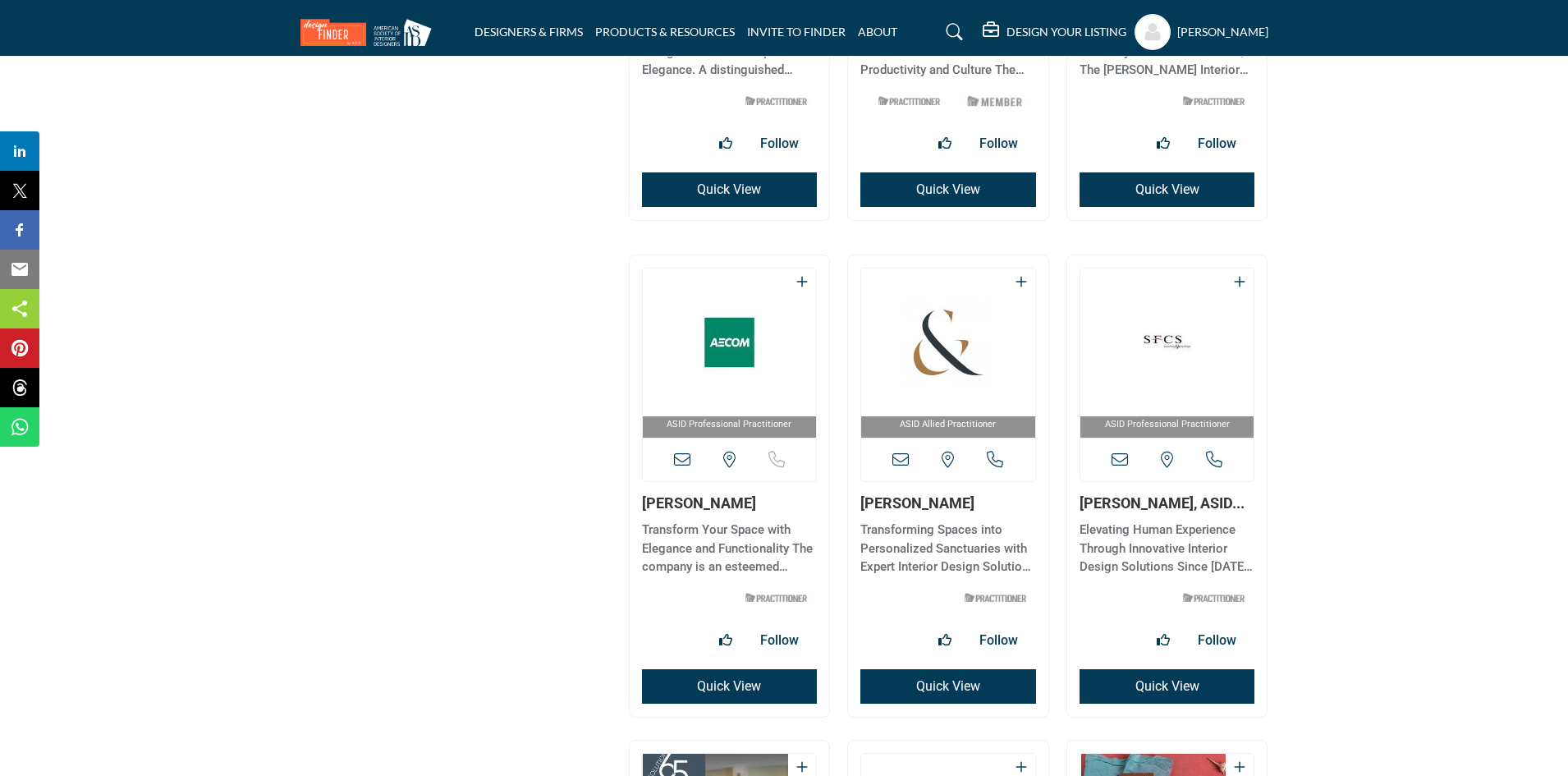
click at [712, 692] on button "Quick View" at bounding box center [730, 686] width 176 height 35
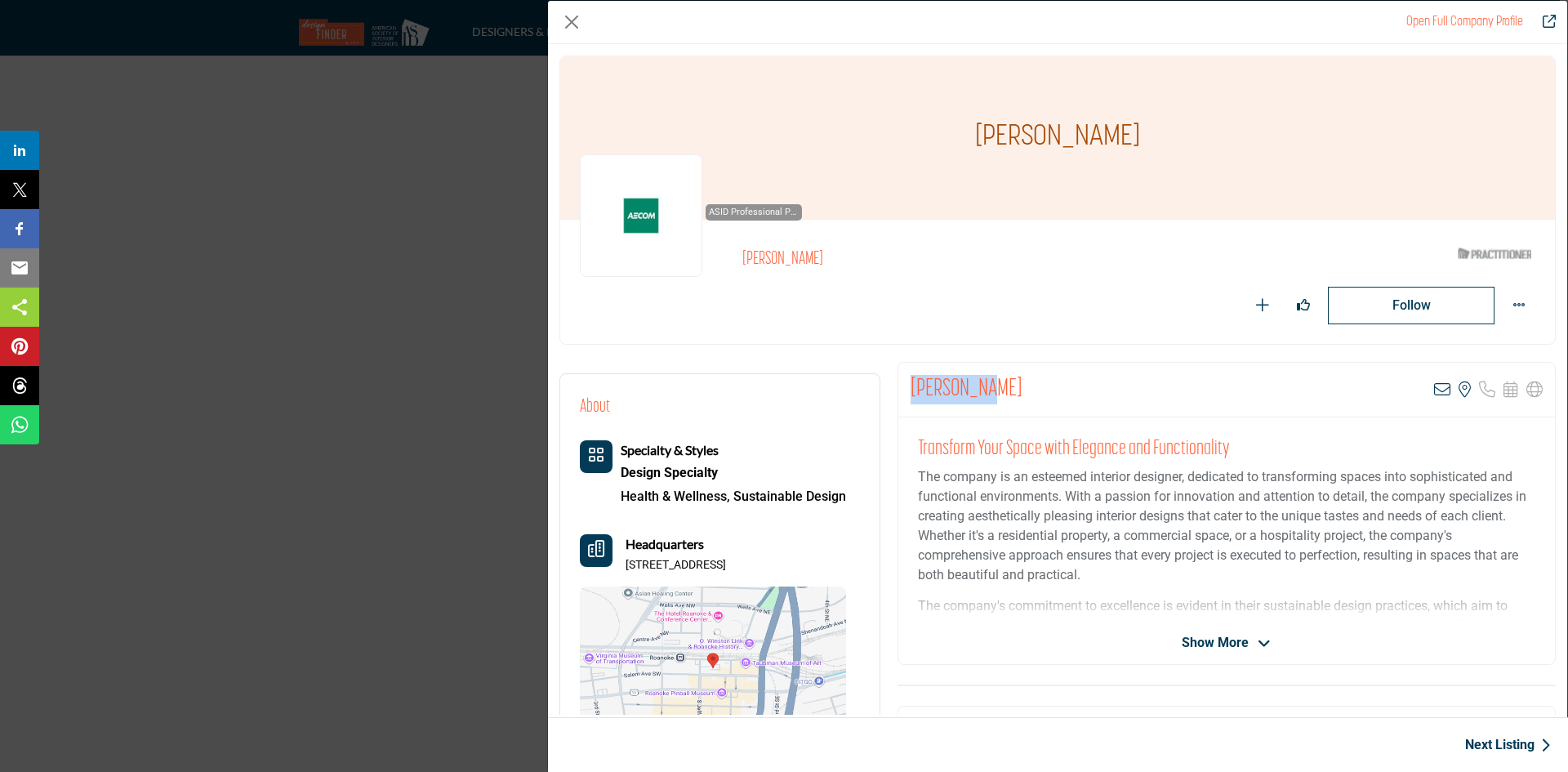
drag, startPoint x: 1023, startPoint y: 395, endPoint x: 894, endPoint y: 389, distance: 129.1
click at [897, 389] on div "Anne Moore View email address of this listing View the location of this listing" at bounding box center [1226, 513] width 658 height 303
drag, startPoint x: 857, startPoint y: 559, endPoint x: 615, endPoint y: 561, distance: 242.0
click at [615, 561] on div "About Specialty & Styles Design Specialty Health & Wellness, Sustainable Design" at bounding box center [720, 571] width 280 height 356
click at [615, 561] on div "Headquarters 10 S Jefferson St Ste 1600, 24011-1333, USA" at bounding box center [713, 553] width 266 height 39
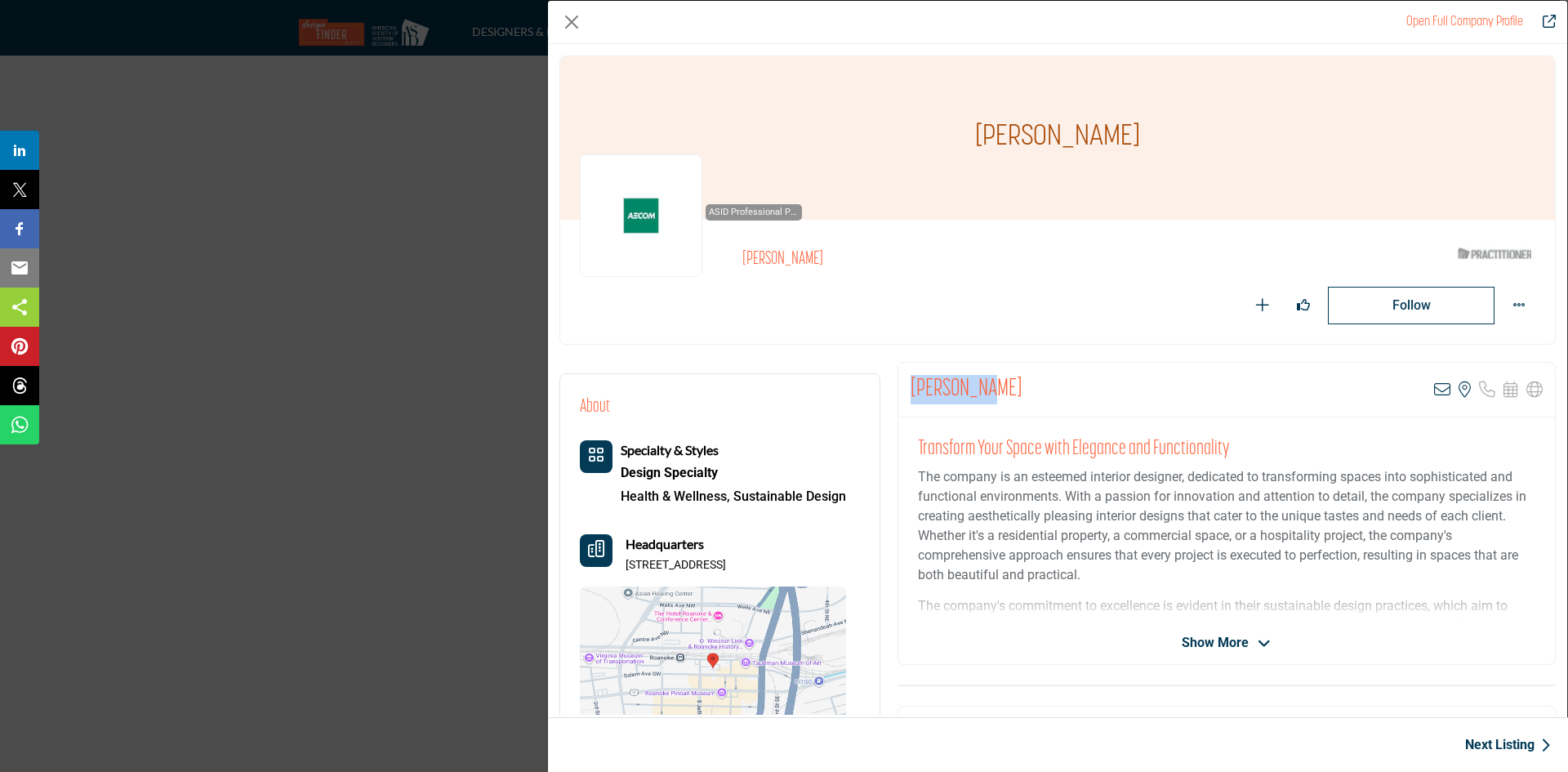
drag, startPoint x: 626, startPoint y: 563, endPoint x: 858, endPoint y: 565, distance: 232.0
click at [858, 565] on div "About Specialty & Styles Design Specialty Health & Wellness, Headquarters" at bounding box center [719, 573] width 319 height 398
click at [1434, 383] on icon "Company Data Modal" at bounding box center [1442, 389] width 16 height 16
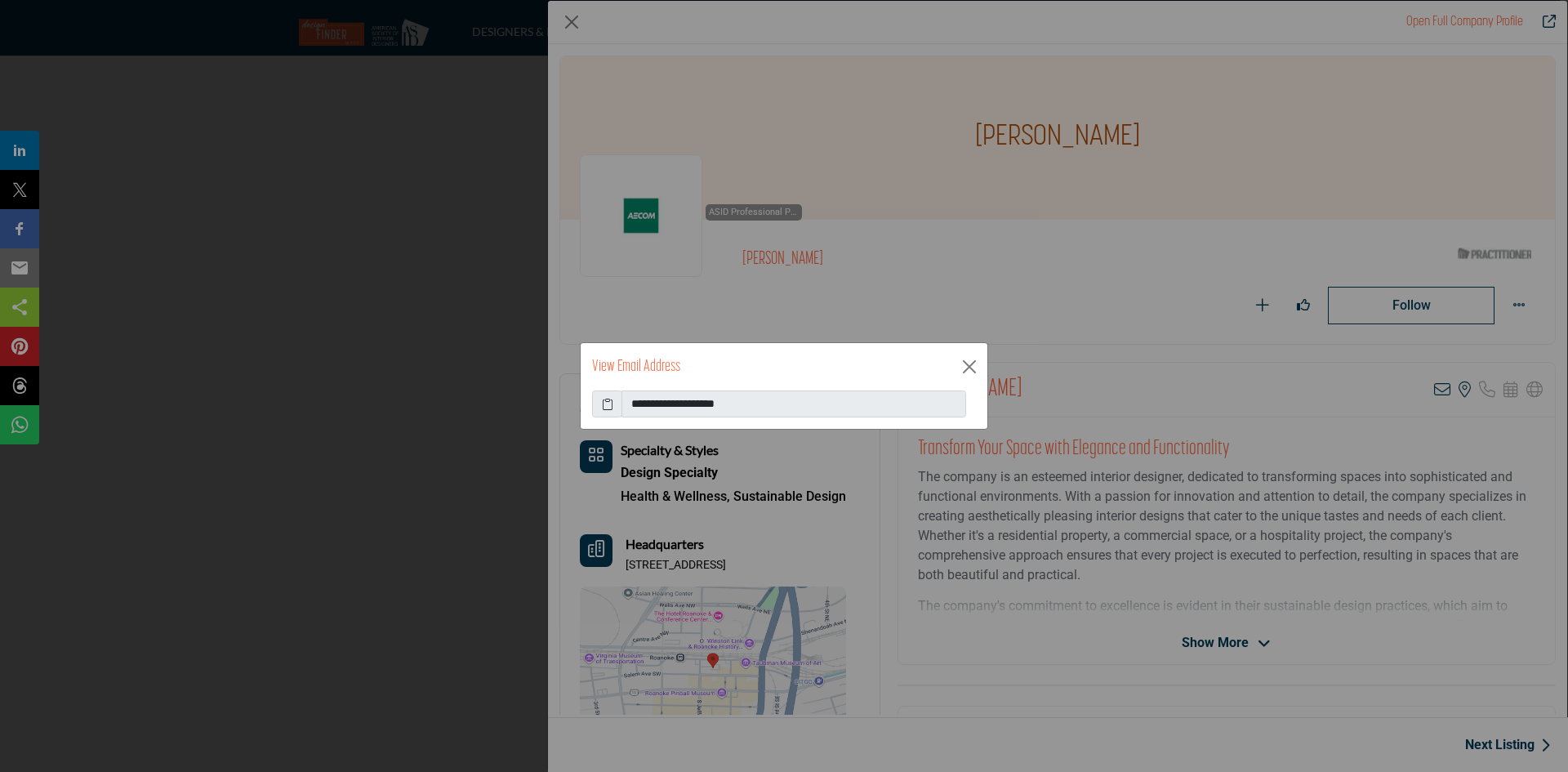
click at [607, 405] on icon at bounding box center [607, 404] width 11 height 17
click at [602, 399] on icon at bounding box center [607, 404] width 11 height 17
click at [983, 359] on div "View Email Address" at bounding box center [784, 367] width 406 height 48
click at [966, 361] on button "Close" at bounding box center [969, 367] width 24 height 24
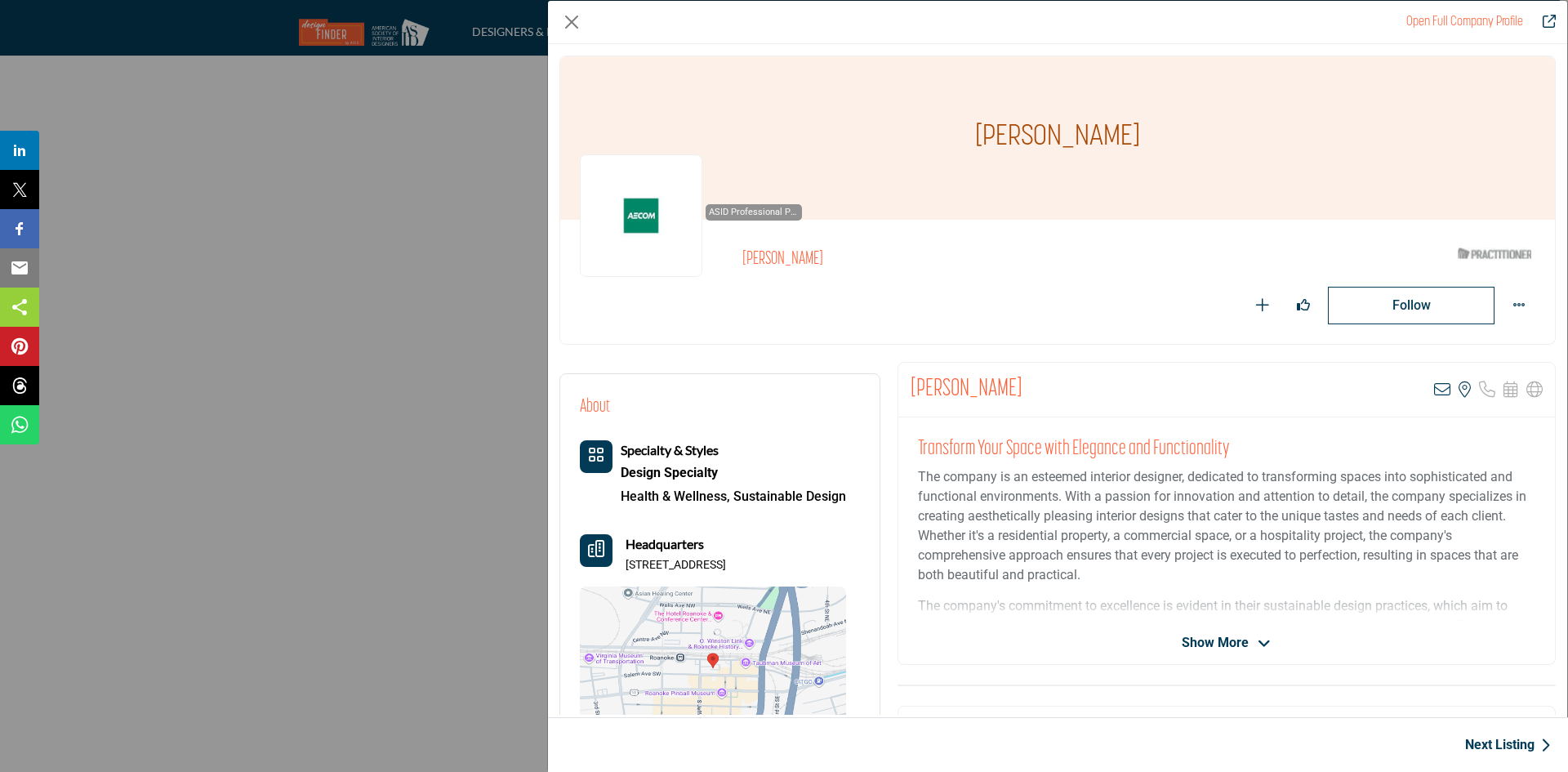
click at [1515, 747] on link "Next Listing" at bounding box center [1507, 744] width 86 height 20
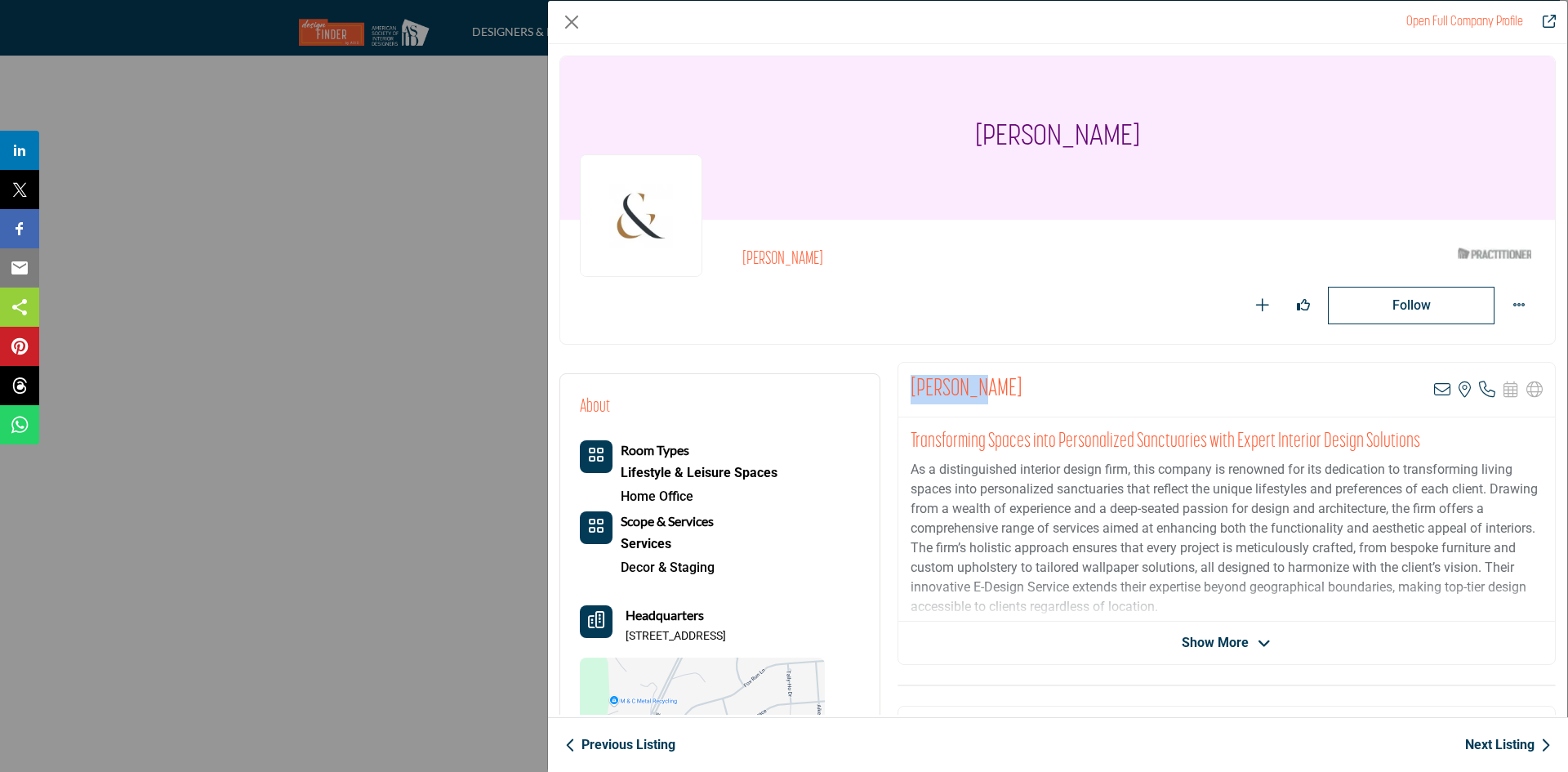
drag, startPoint x: 991, startPoint y: 371, endPoint x: 891, endPoint y: 376, distance: 100.1
click at [872, 545] on div "About Room Types Lifestyle & Leisure Spaces Home Office" at bounding box center [719, 609] width 319 height 469
drag, startPoint x: 818, startPoint y: 632, endPoint x: 619, endPoint y: 641, distance: 199.2
click at [619, 641] on div "Headquarters 1 Derby Dr, 22405-3315, USA" at bounding box center [702, 624] width 245 height 39
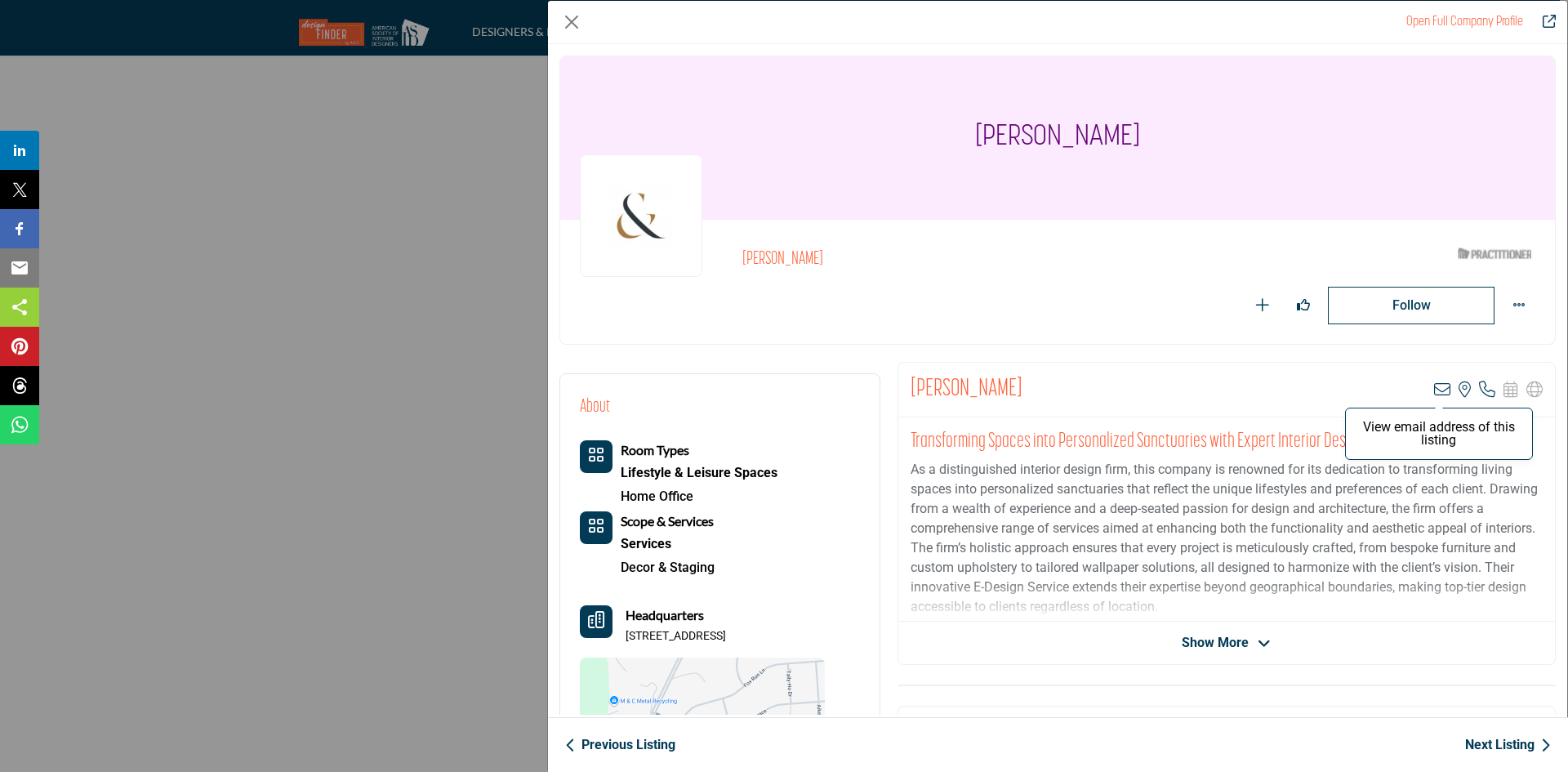
click at [1434, 381] on icon "Company Data Modal" at bounding box center [1442, 389] width 16 height 16
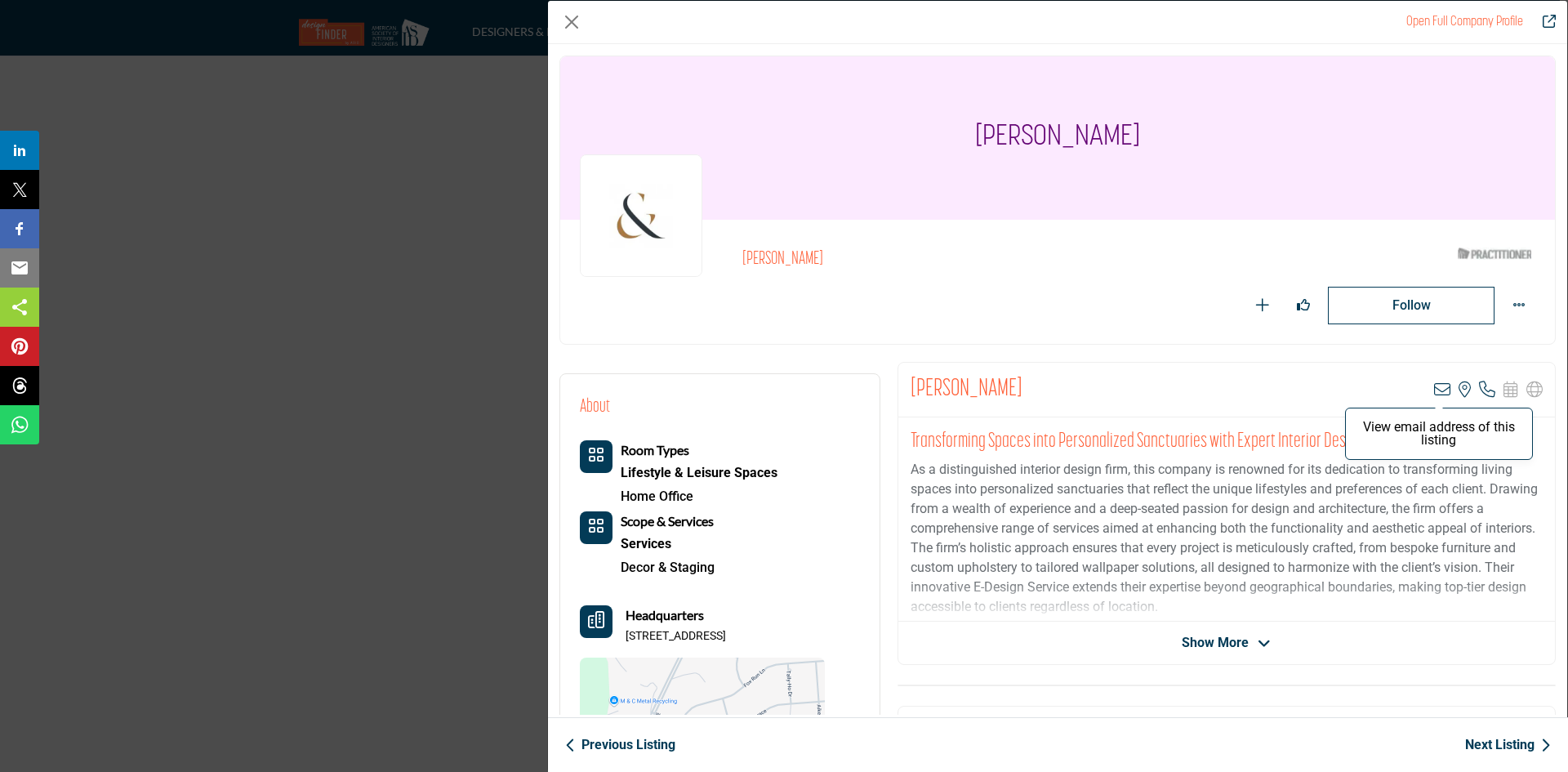
click at [1437, 391] on icon "Company Data Modal" at bounding box center [1442, 389] width 16 height 16
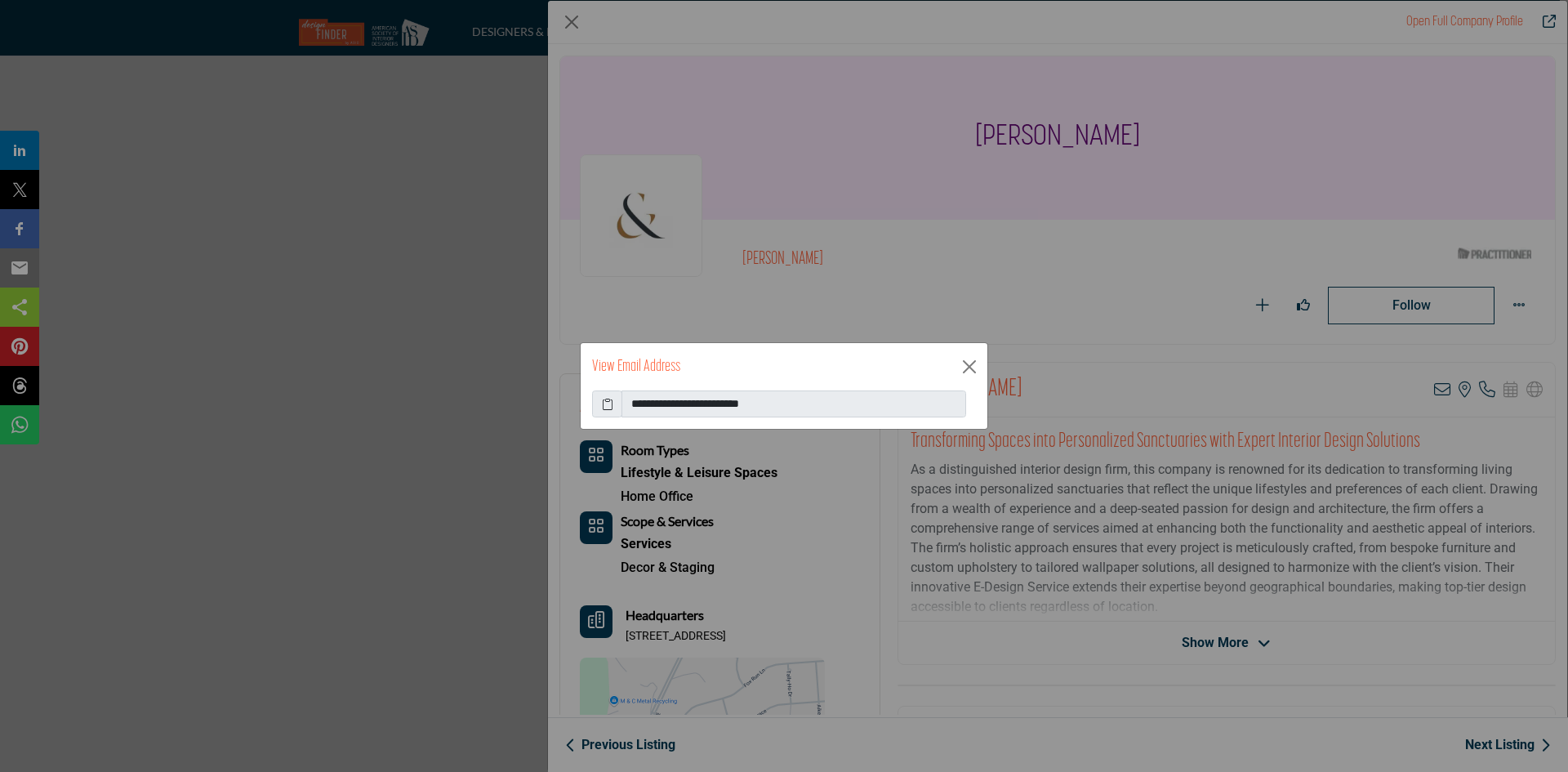
click at [600, 408] on span at bounding box center [607, 405] width 30 height 28
click at [603, 405] on icon at bounding box center [607, 404] width 11 height 17
click at [972, 368] on button "Close" at bounding box center [969, 367] width 24 height 24
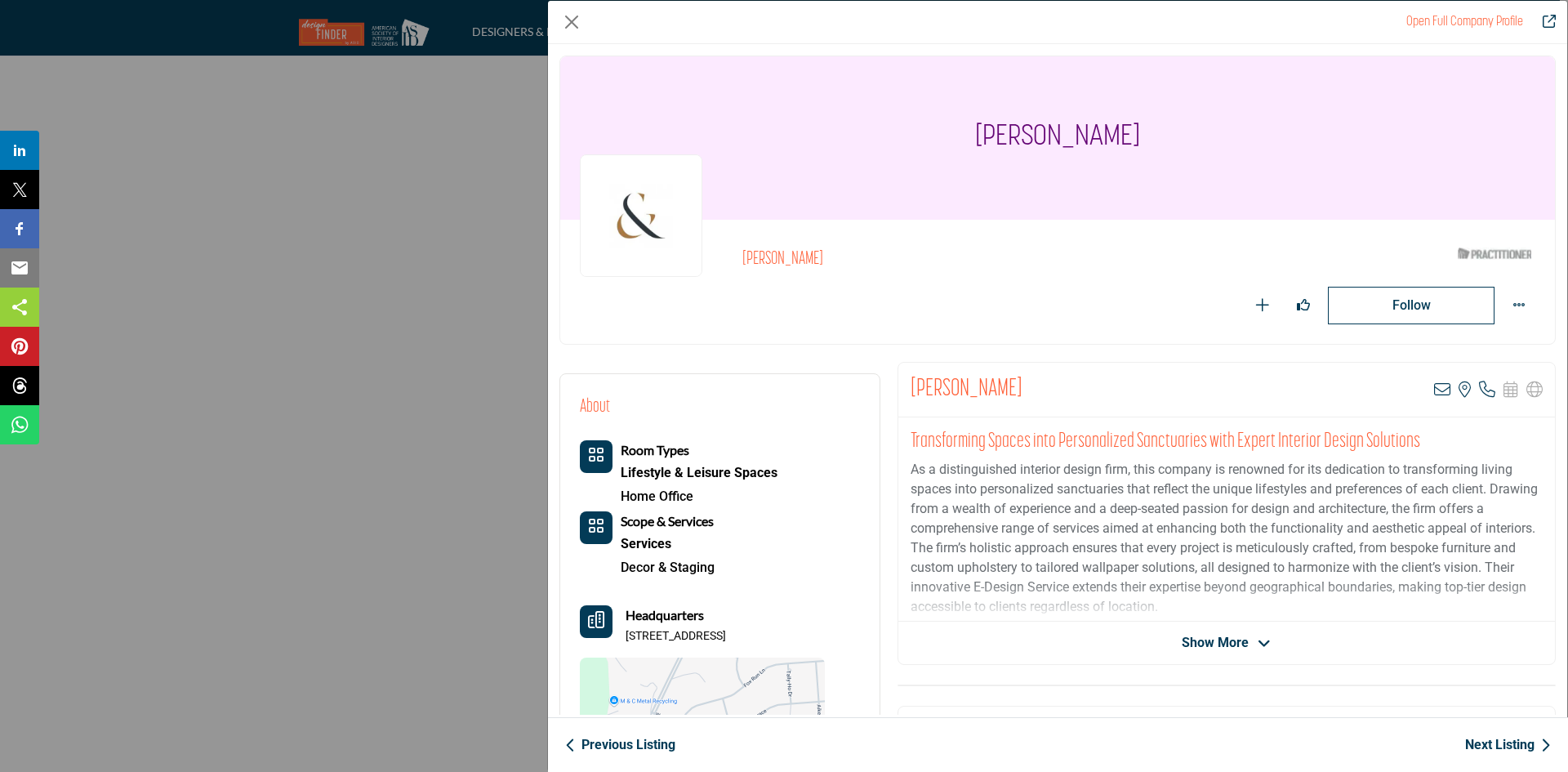
click at [1476, 743] on link "Next Listing" at bounding box center [1507, 744] width 86 height 20
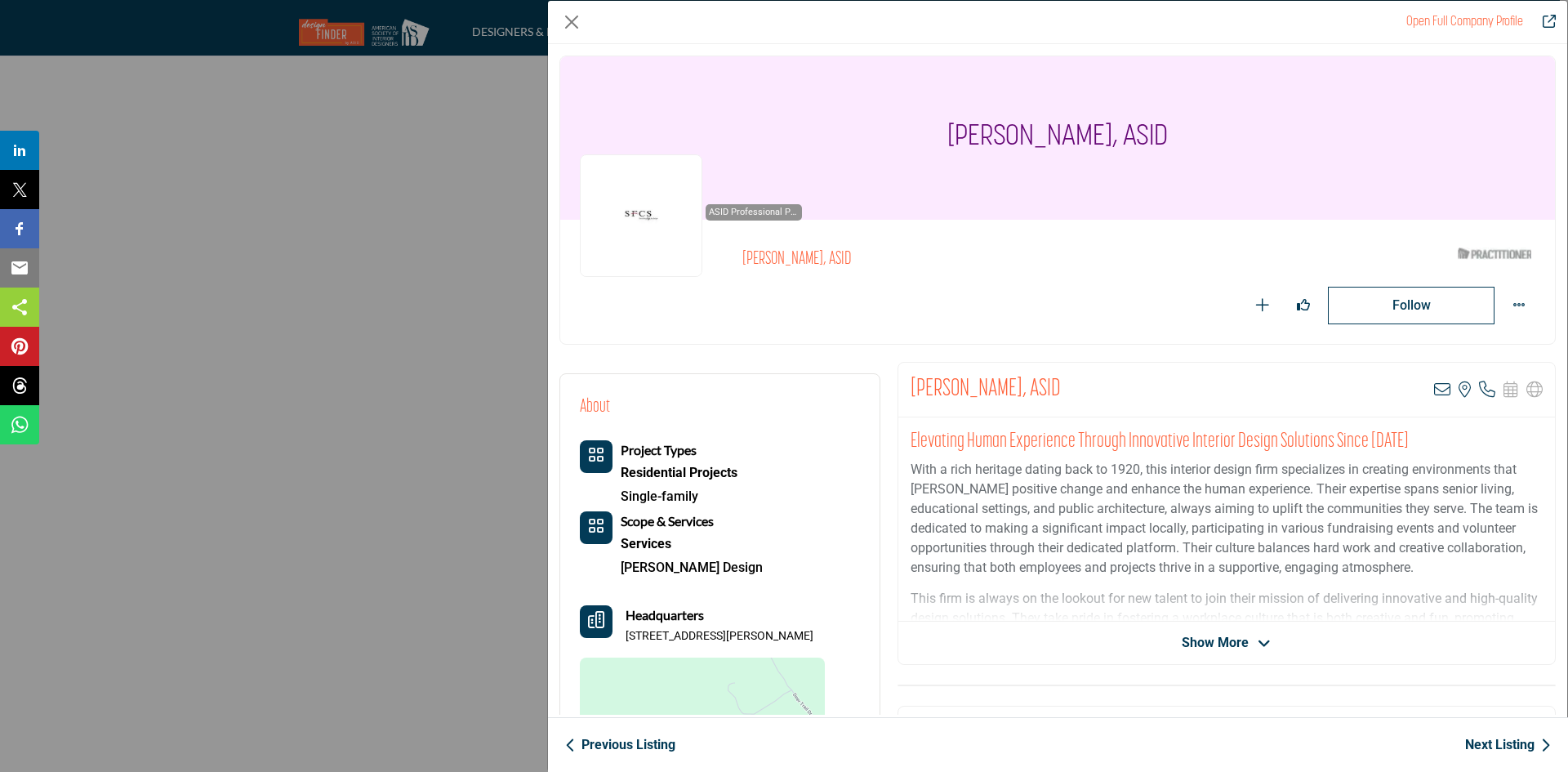
drag, startPoint x: 720, startPoint y: 250, endPoint x: 771, endPoint y: 258, distance: 51.6
click at [771, 258] on div "ASID Professional Practitioner ASID Professional Practitioners have successfull…" at bounding box center [691, 216] width 222 height 123
drag, startPoint x: 740, startPoint y: 258, endPoint x: 817, endPoint y: 265, distance: 77.3
click at [817, 265] on div "ASID Professional Practitioner ASID Professional Practitioners have successfull…" at bounding box center [1057, 282] width 955 height 85
click at [898, 423] on div "Elevating Human Experience Through Innovative Interior Design Solutions Since 1…" at bounding box center [1226, 520] width 656 height 204
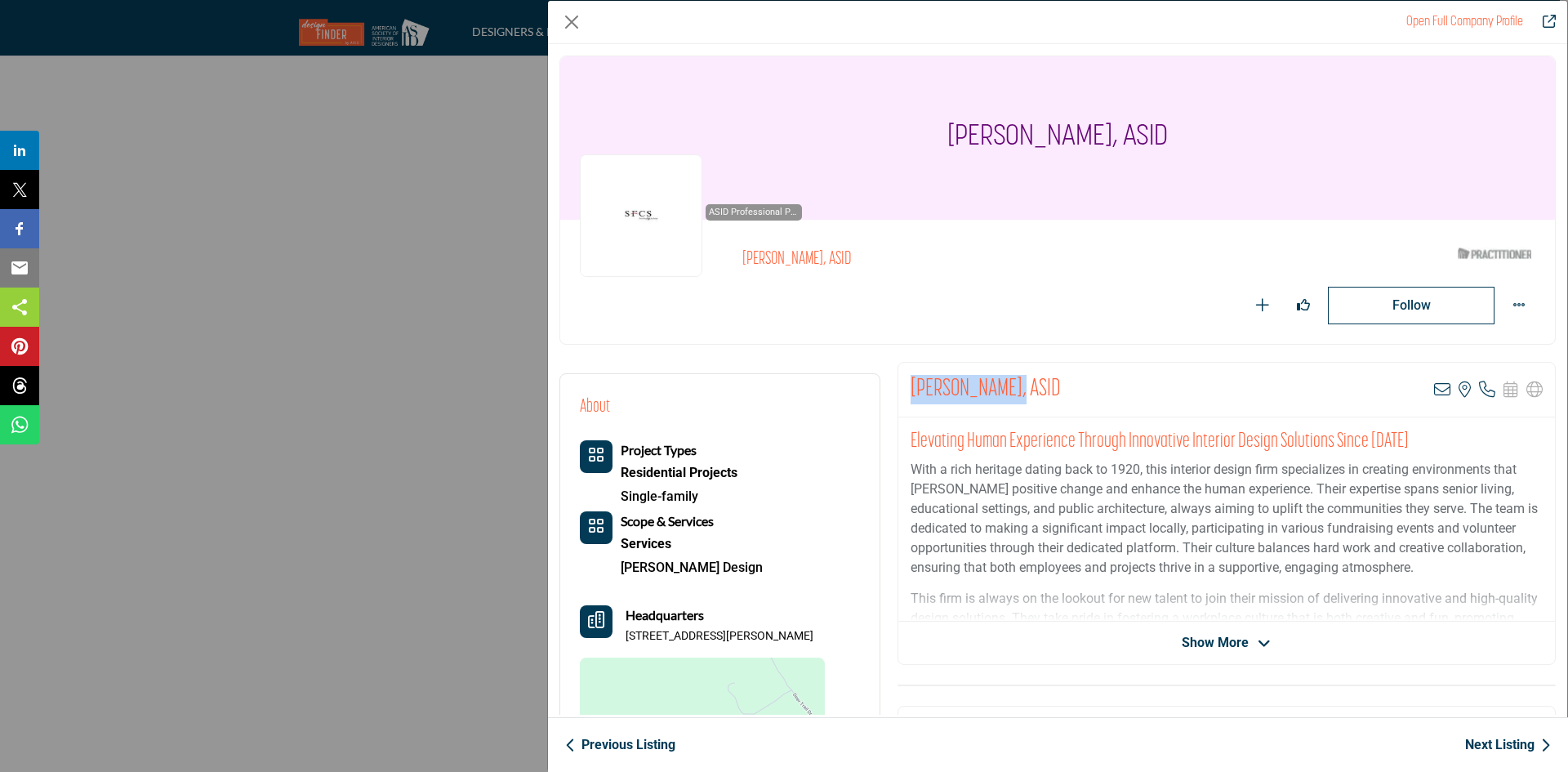
drag, startPoint x: 896, startPoint y: 386, endPoint x: 1014, endPoint y: 386, distance: 118.0
click at [1014, 386] on div "Carolyn Warden, ASID View email address of this listing View the location of th…" at bounding box center [1226, 389] width 656 height 54
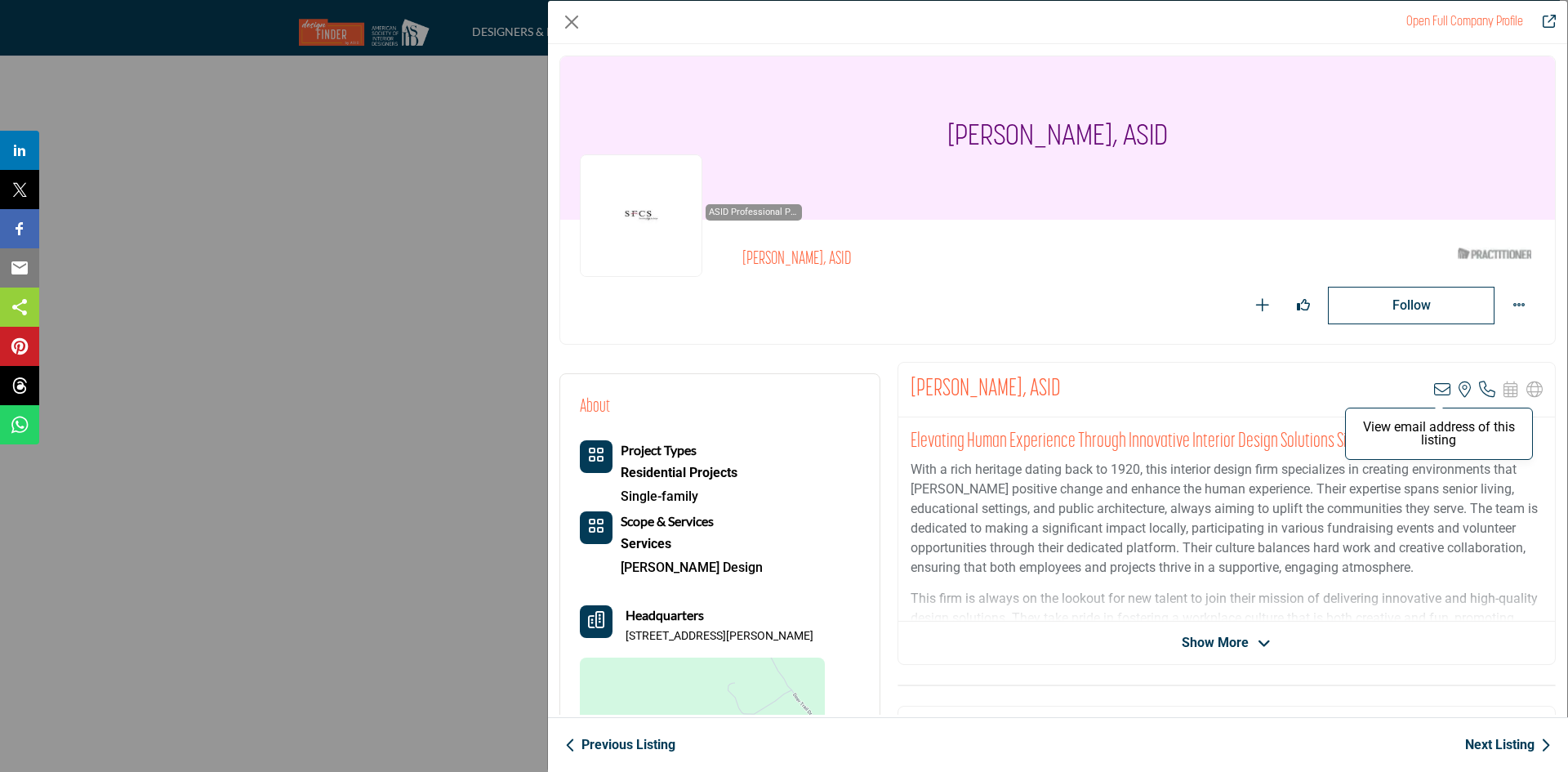
click at [1437, 385] on icon "Company Data Modal" at bounding box center [1442, 389] width 16 height 16
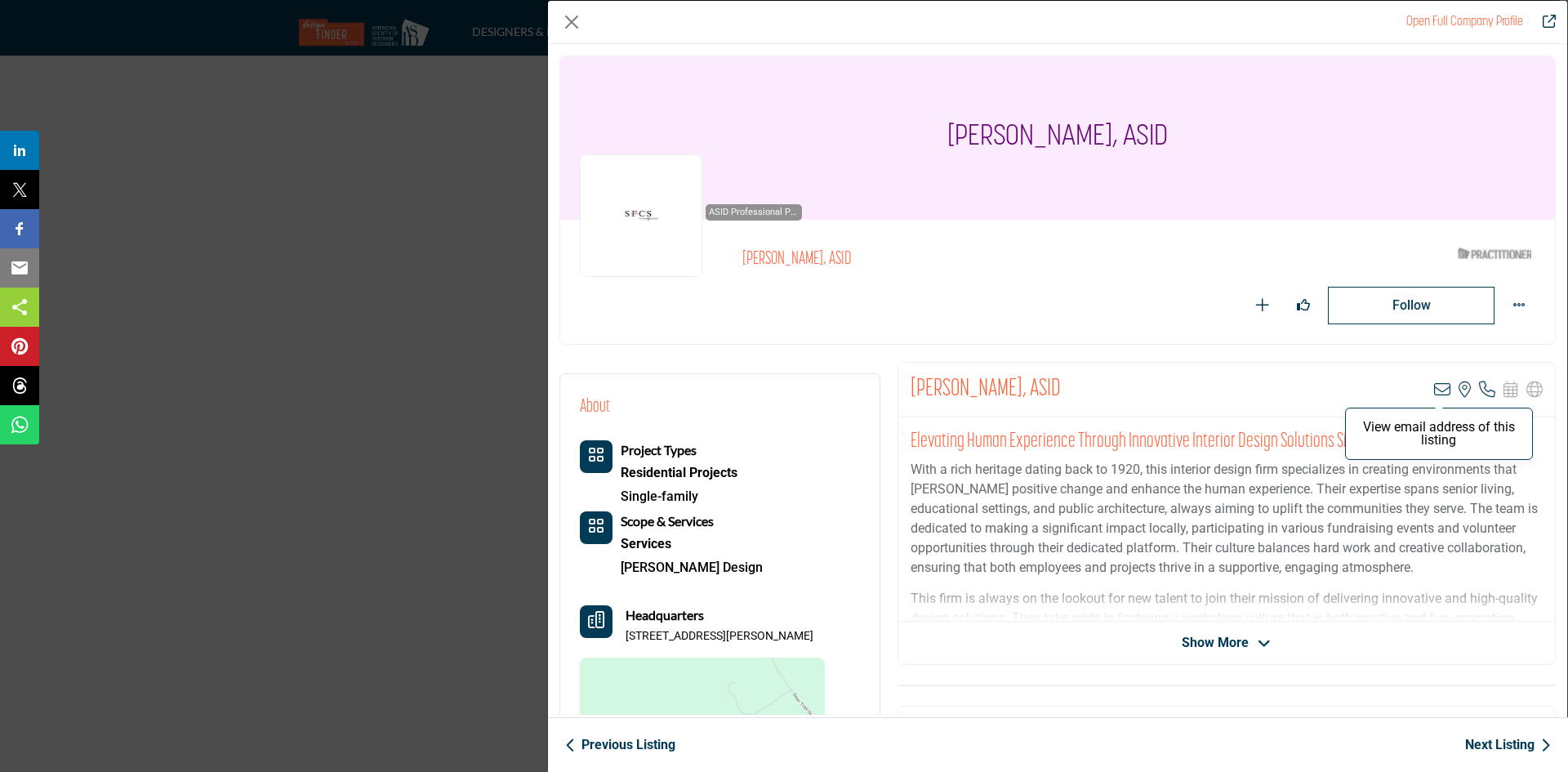
click at [1434, 388] on icon "Company Data Modal" at bounding box center [1442, 389] width 16 height 16
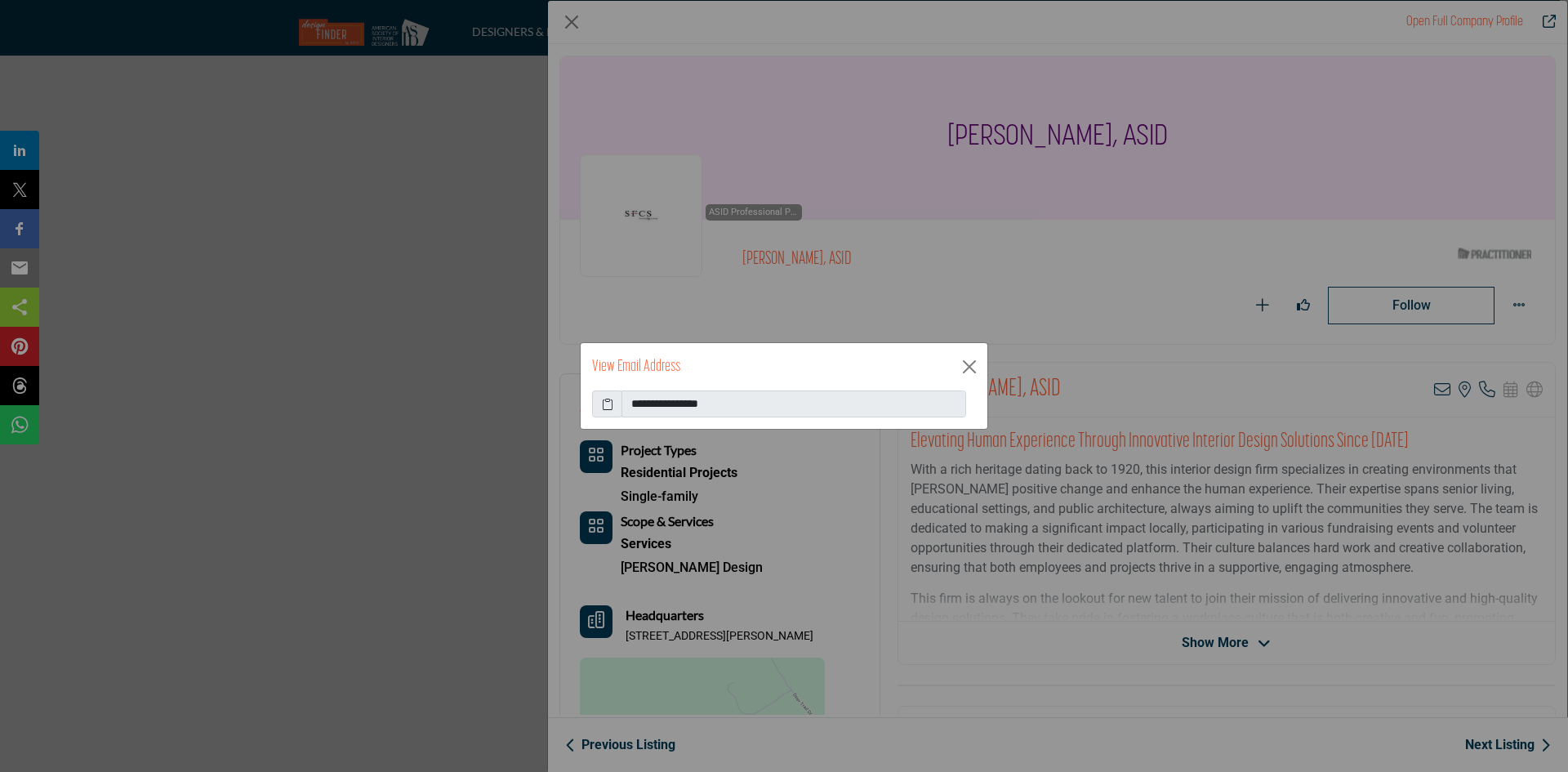
click at [602, 404] on icon at bounding box center [607, 404] width 11 height 17
click at [984, 363] on div "View Email Address" at bounding box center [784, 367] width 406 height 48
click at [975, 367] on button "Close" at bounding box center [969, 367] width 24 height 24
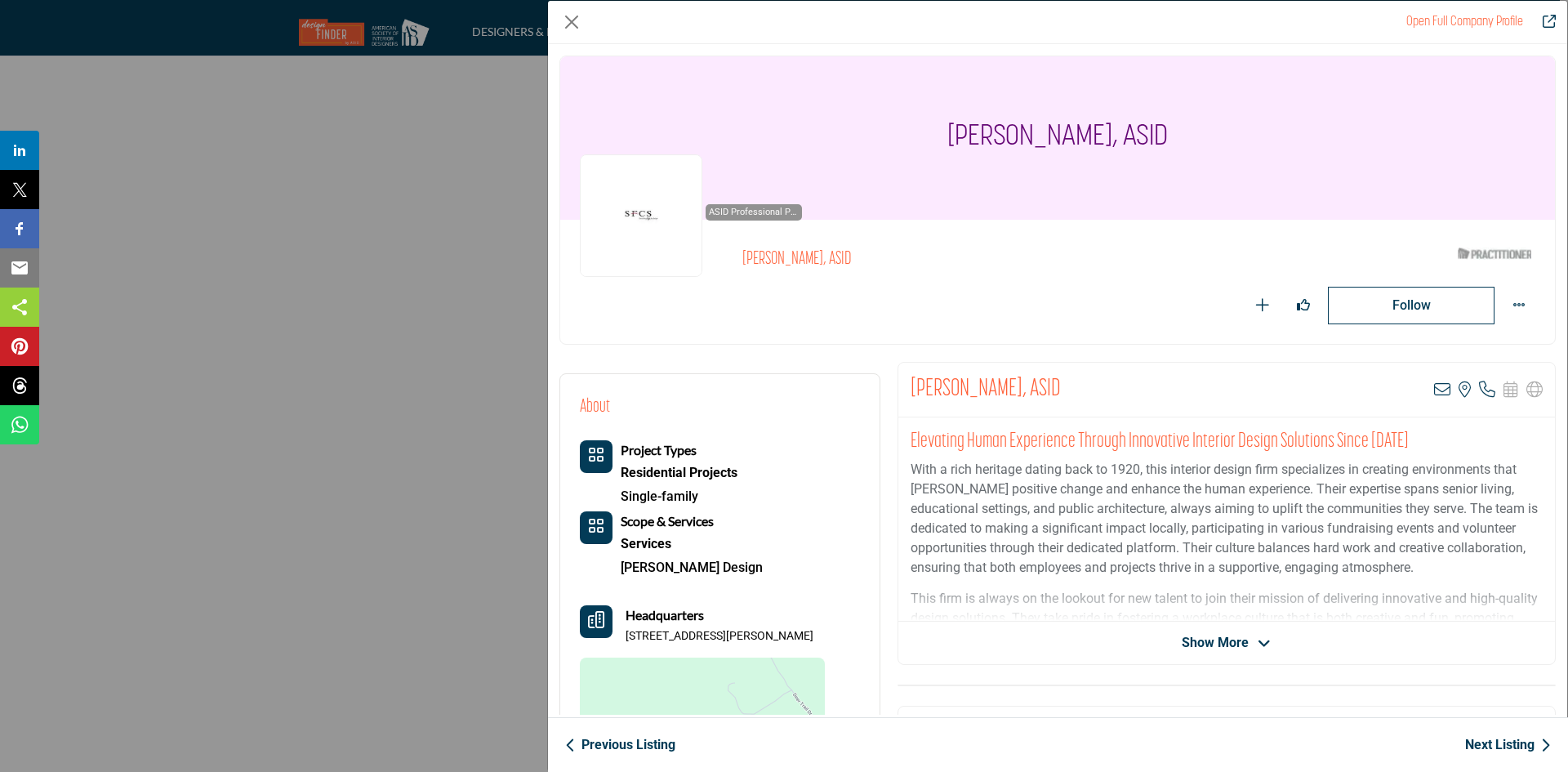
drag, startPoint x: 625, startPoint y: 631, endPoint x: 834, endPoint y: 624, distance: 209.1
click at [834, 624] on div "About Project Types Residential Projects Single-family Services" at bounding box center [720, 607] width 280 height 427
click at [1484, 387] on icon "Company Data Modal" at bounding box center [1487, 389] width 16 height 16
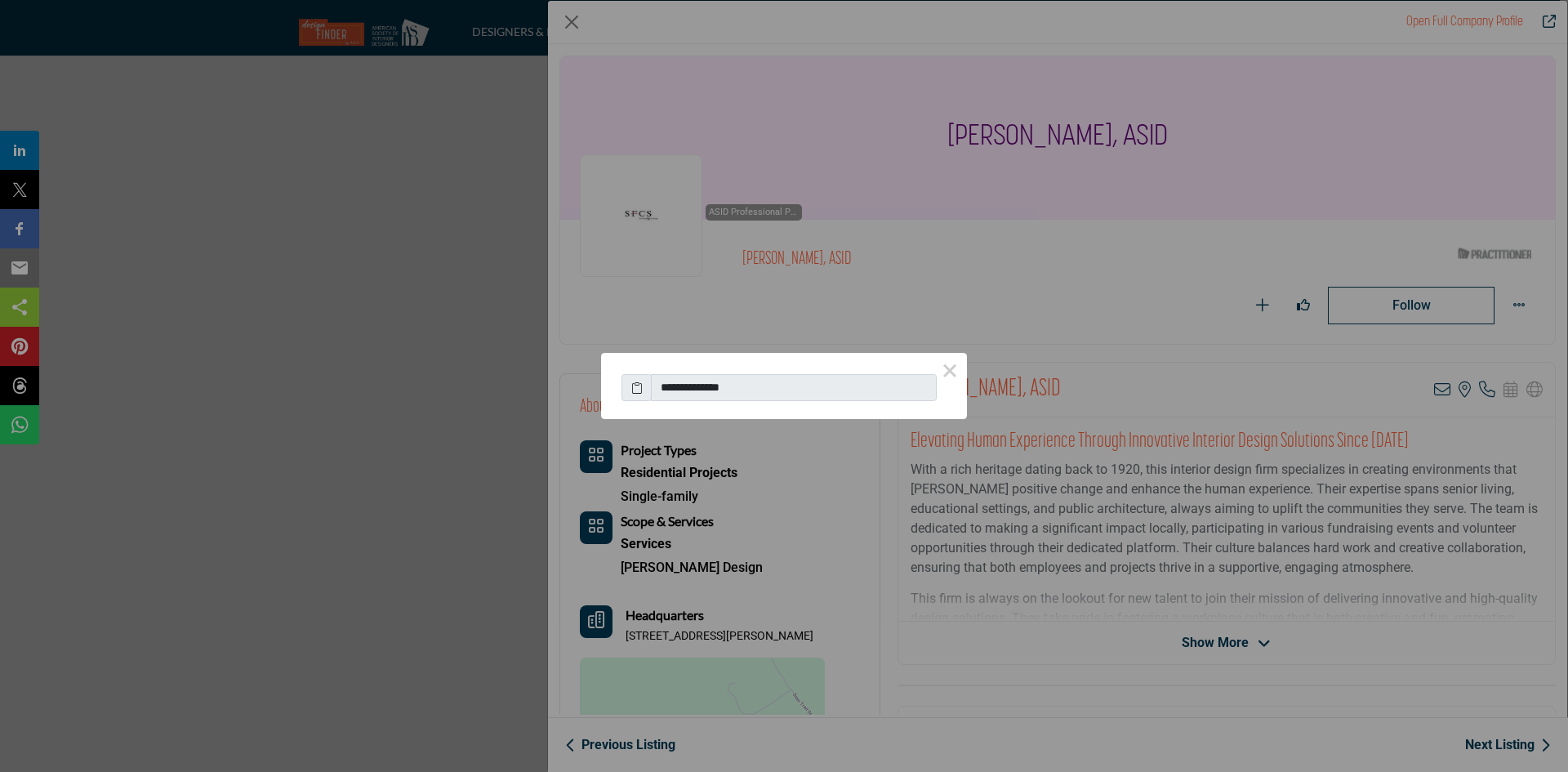
click at [647, 386] on span at bounding box center [636, 388] width 30 height 28
click at [643, 386] on span at bounding box center [636, 388] width 30 height 28
click at [625, 388] on span at bounding box center [636, 388] width 30 height 28
click at [636, 389] on icon at bounding box center [636, 387] width 11 height 17
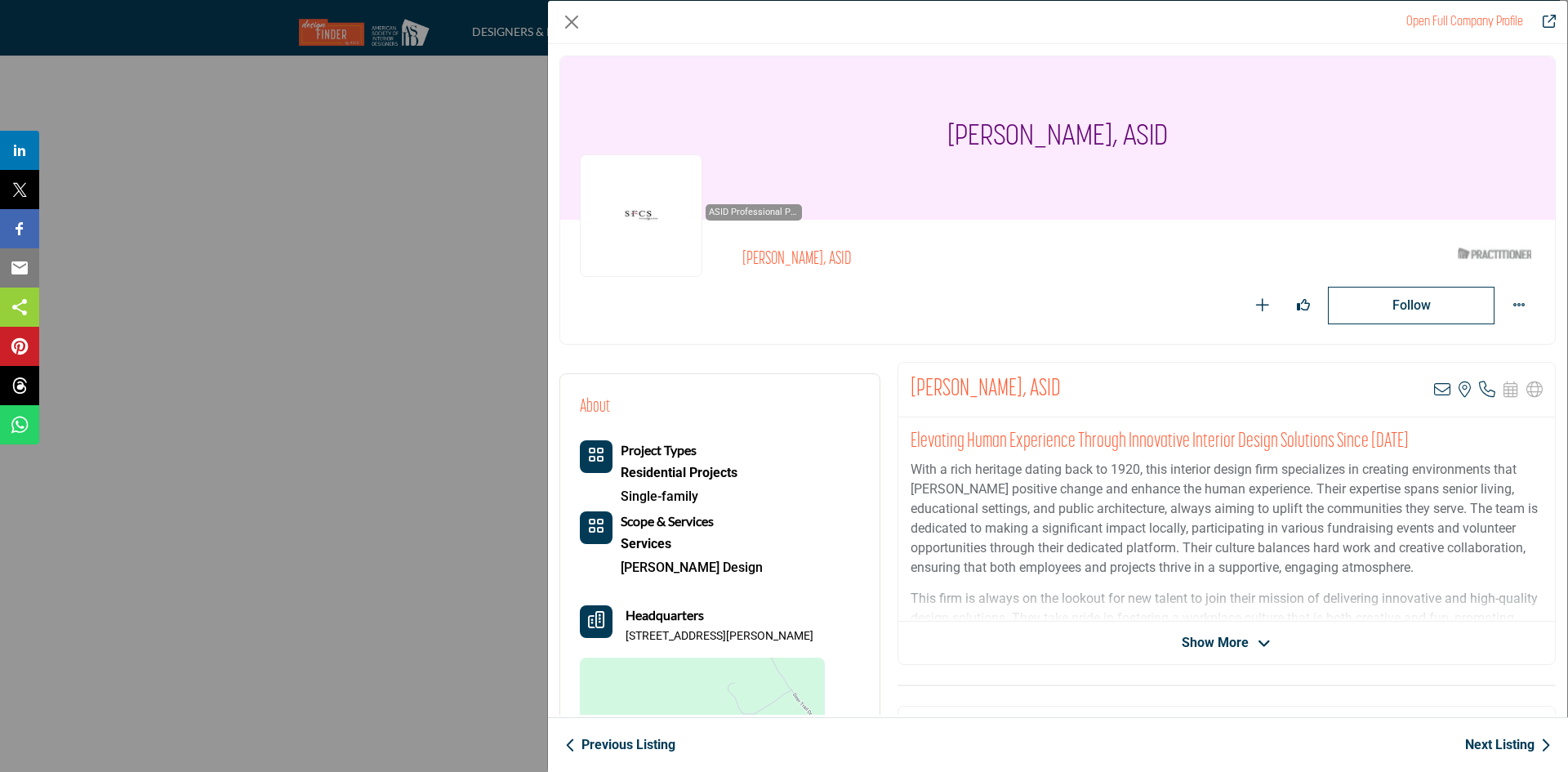
click at [1497, 746] on link "Next Listing" at bounding box center [1507, 744] width 86 height 20
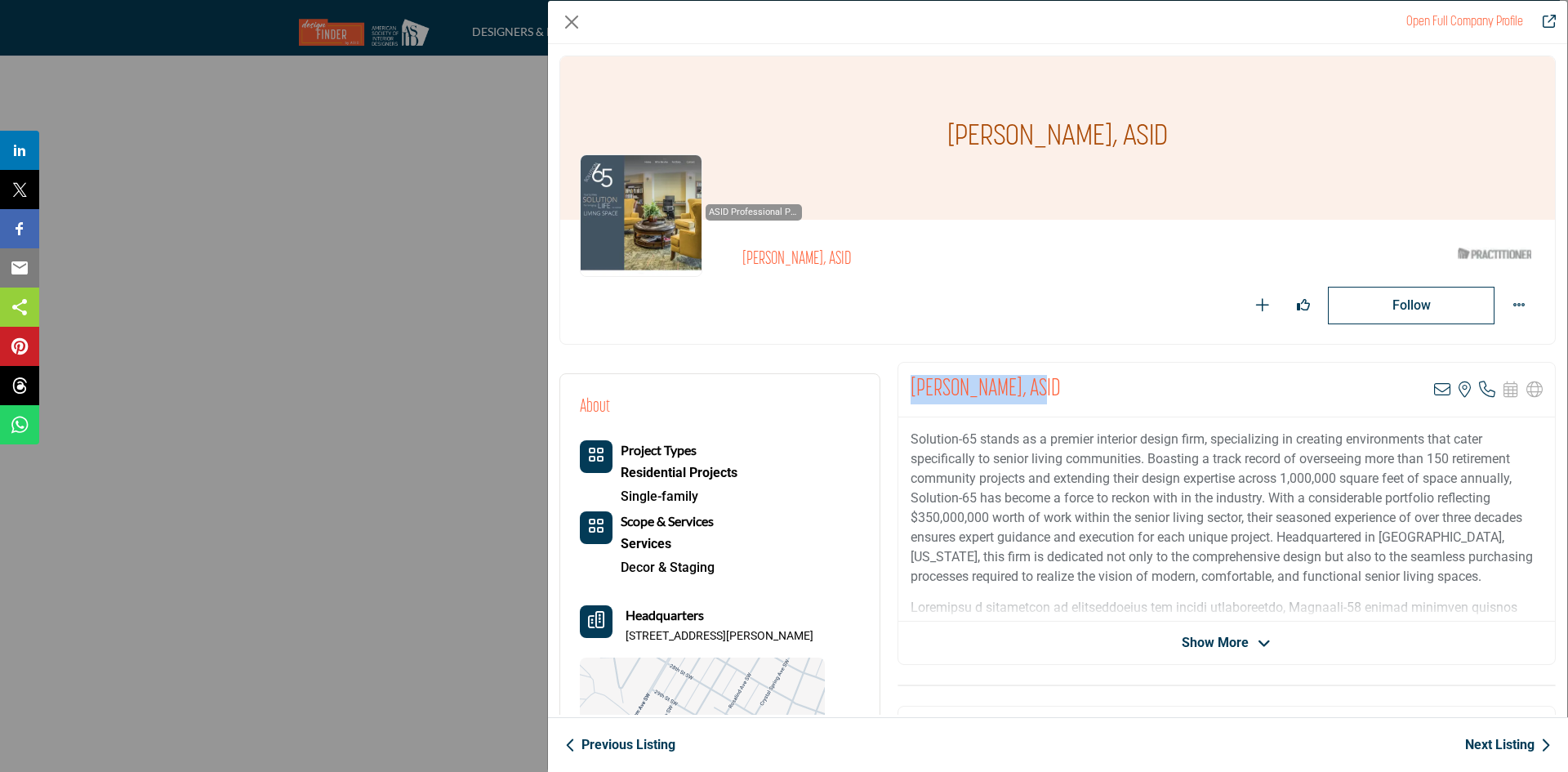
drag, startPoint x: 902, startPoint y: 389, endPoint x: 1030, endPoint y: 393, distance: 128.1
click at [1030, 393] on div "Cathryn Wilkinson, ASID View email address of this listing View the location of…" at bounding box center [1226, 389] width 656 height 54
click at [1434, 391] on icon "Company Data Modal" at bounding box center [1442, 389] width 16 height 16
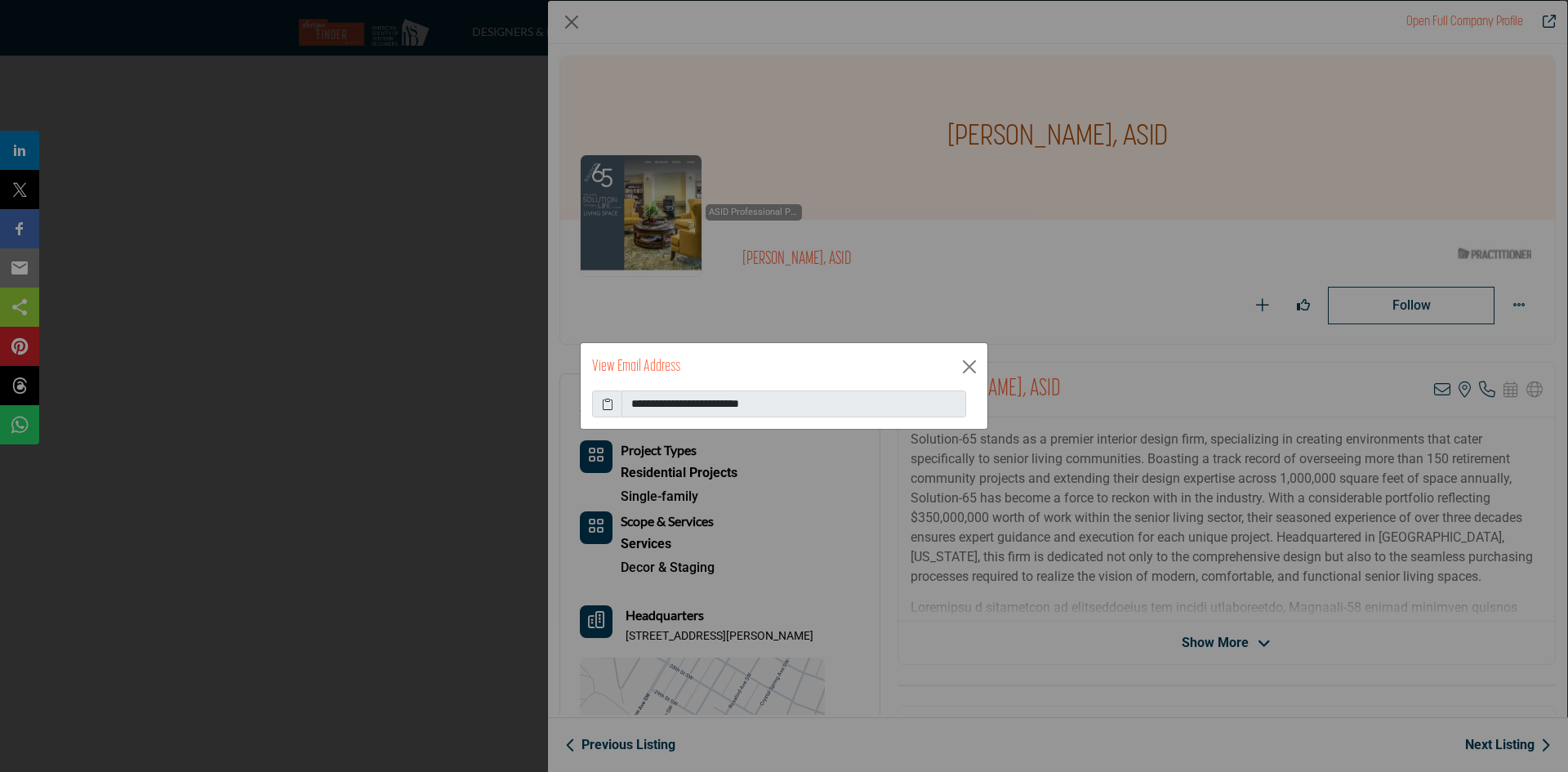
click at [609, 405] on icon at bounding box center [607, 404] width 11 height 17
click at [962, 366] on button "Close" at bounding box center [969, 367] width 24 height 24
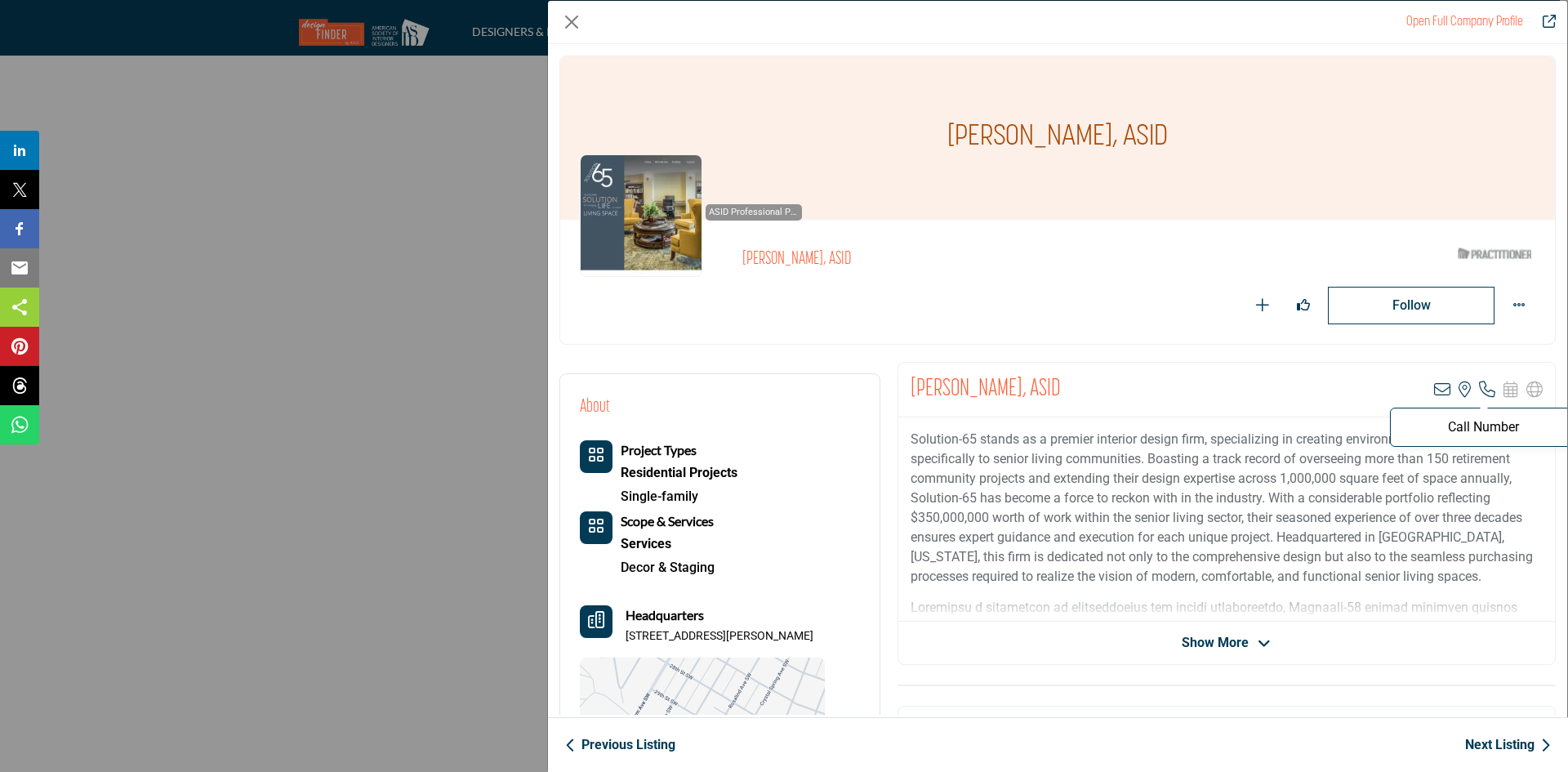
click at [1479, 392] on icon "Company Data Modal" at bounding box center [1487, 389] width 16 height 16
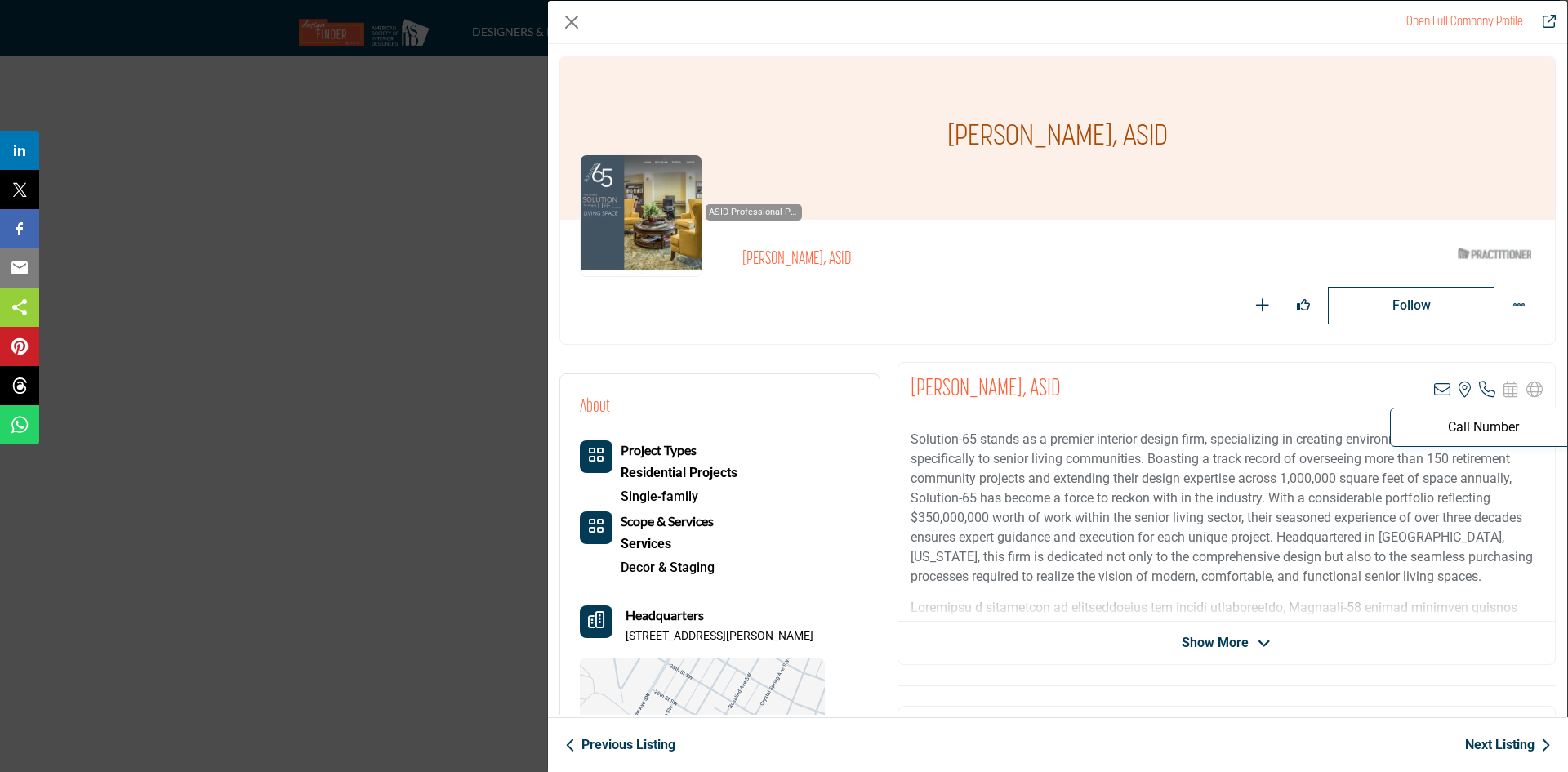
click at [1483, 392] on icon "Company Data Modal" at bounding box center [1487, 389] width 16 height 16
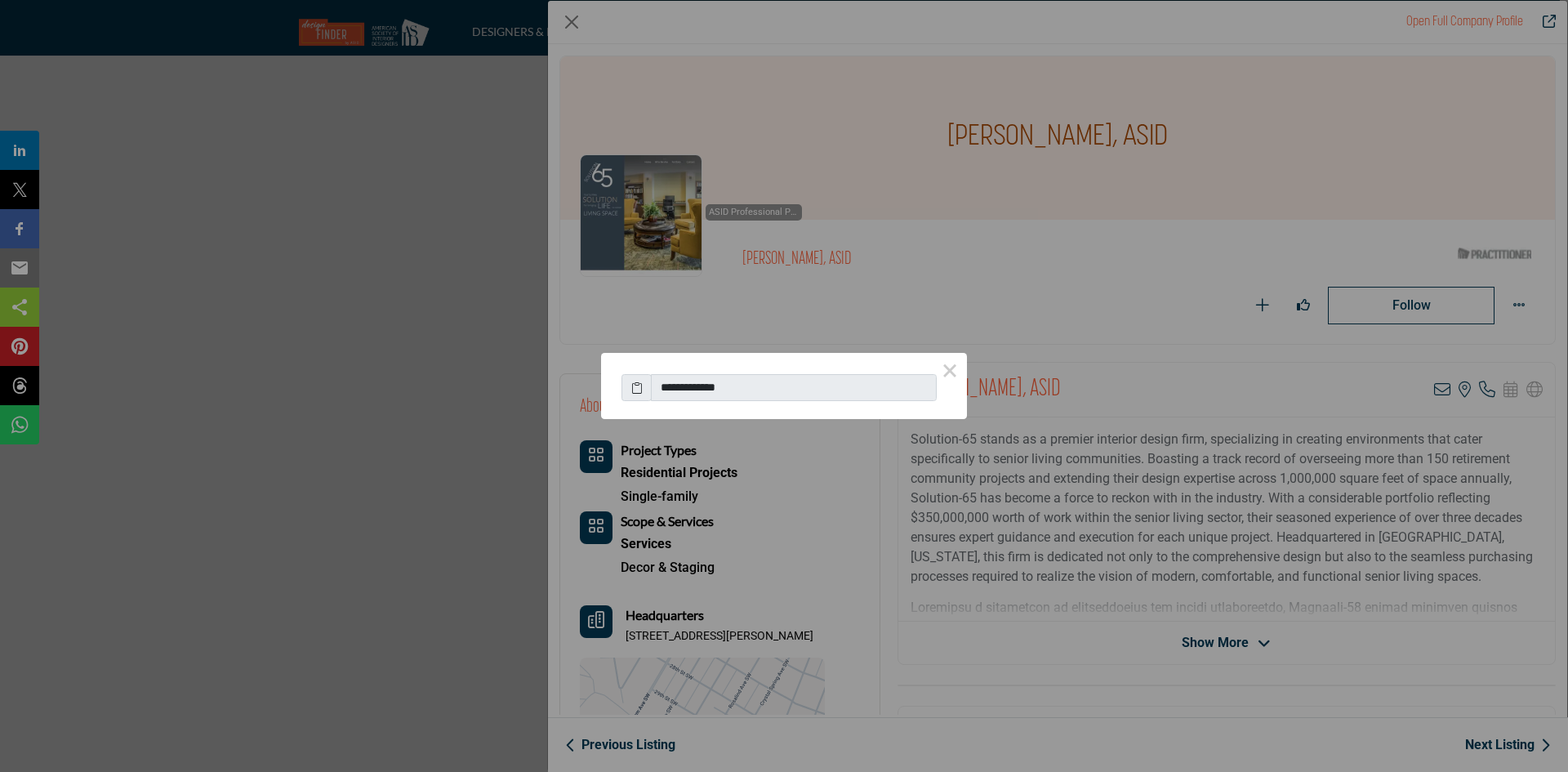
click at [641, 389] on icon at bounding box center [636, 387] width 11 height 17
click at [954, 375] on button "×" at bounding box center [950, 370] width 35 height 35
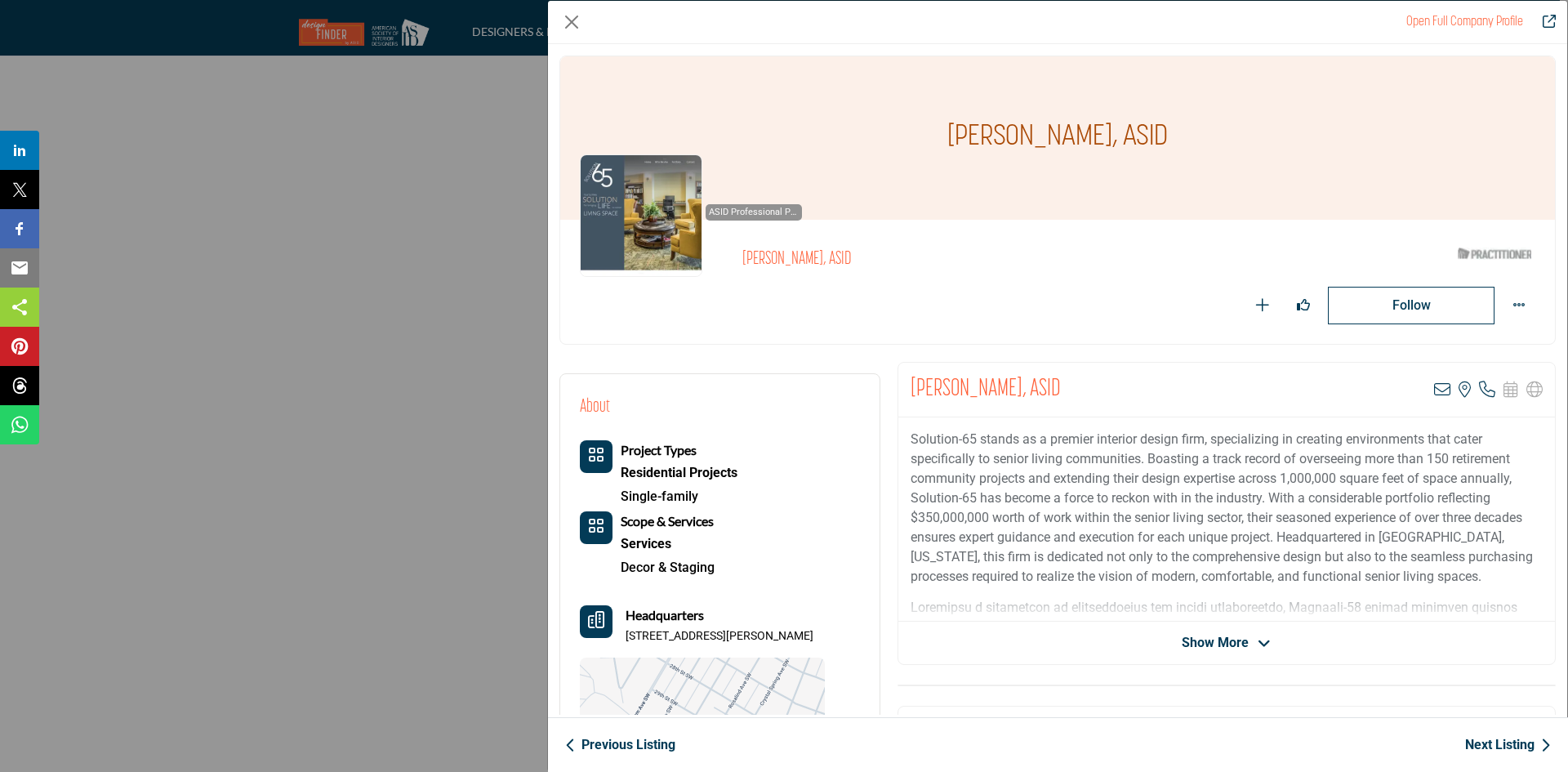
drag, startPoint x: 625, startPoint y: 635, endPoint x: 838, endPoint y: 635, distance: 213.0
click at [838, 635] on div "About Project Types Residential Projects Single-family Services" at bounding box center [720, 607] width 280 height 427
click at [1486, 750] on link "Next Listing" at bounding box center [1507, 744] width 86 height 20
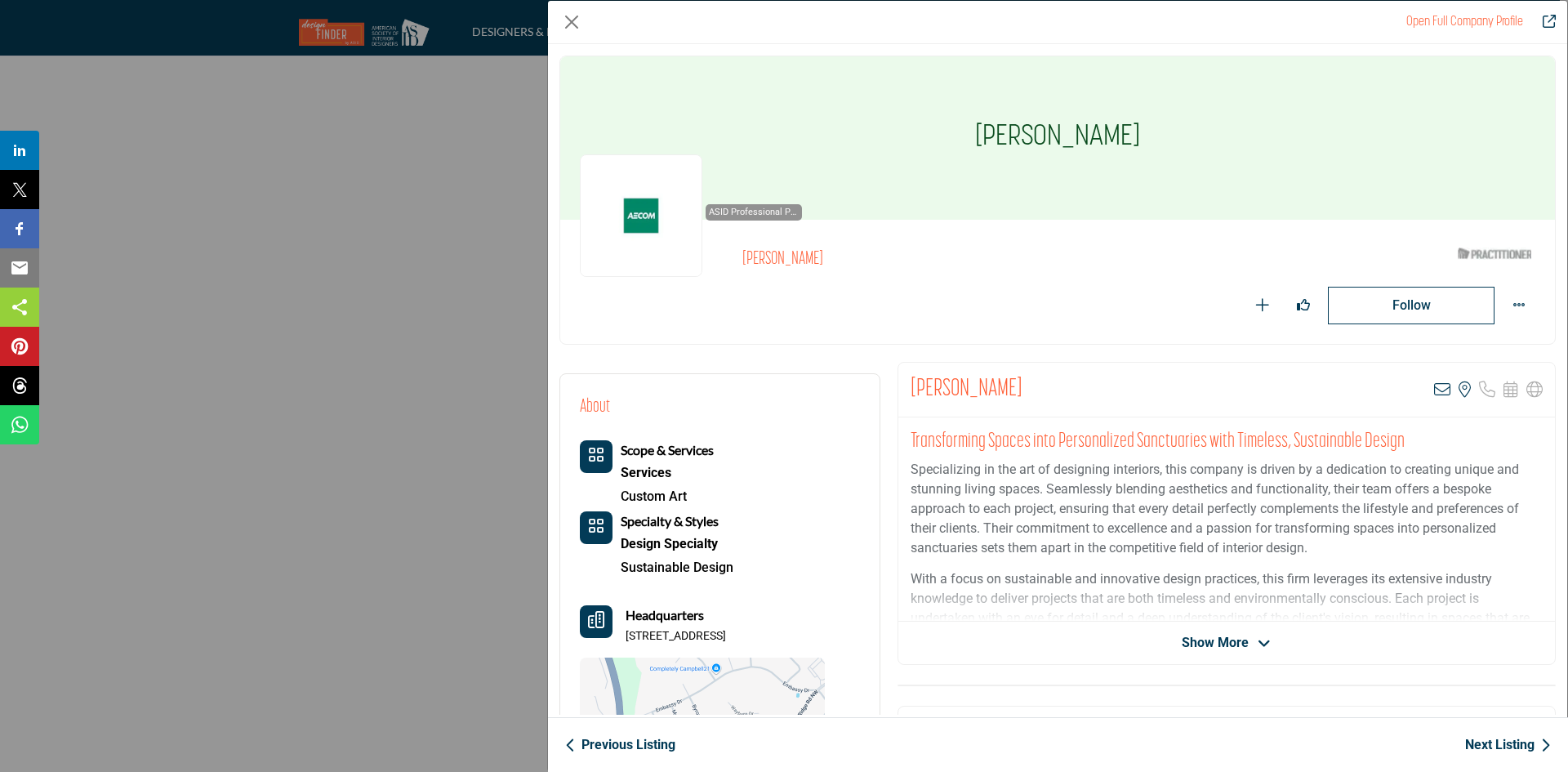
click at [1494, 739] on link "Next Listing" at bounding box center [1507, 744] width 86 height 20
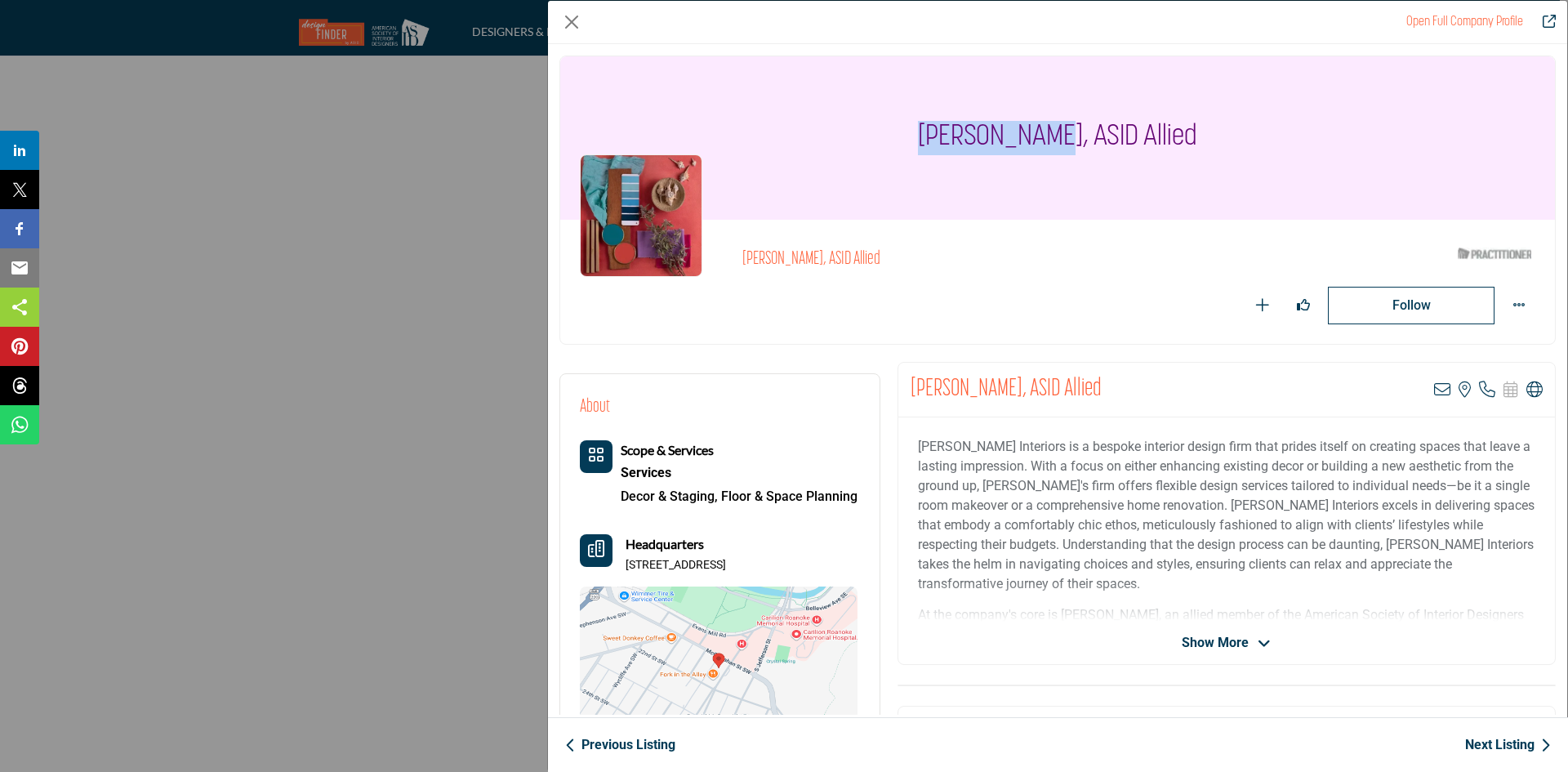
drag, startPoint x: 955, startPoint y: 142, endPoint x: 1064, endPoint y: 166, distance: 111.6
click at [1064, 166] on div "Emily Mangus, ASID Allied" at bounding box center [1057, 137] width 994 height 163
drag, startPoint x: 915, startPoint y: 445, endPoint x: 1048, endPoint y: 445, distance: 133.0
click at [1048, 445] on p "Emily Mangus Interiors is a bespoke interior design firm that prides itself on …" at bounding box center [1227, 514] width 617 height 156
drag, startPoint x: 626, startPoint y: 565, endPoint x: 695, endPoint y: 590, distance: 73.4
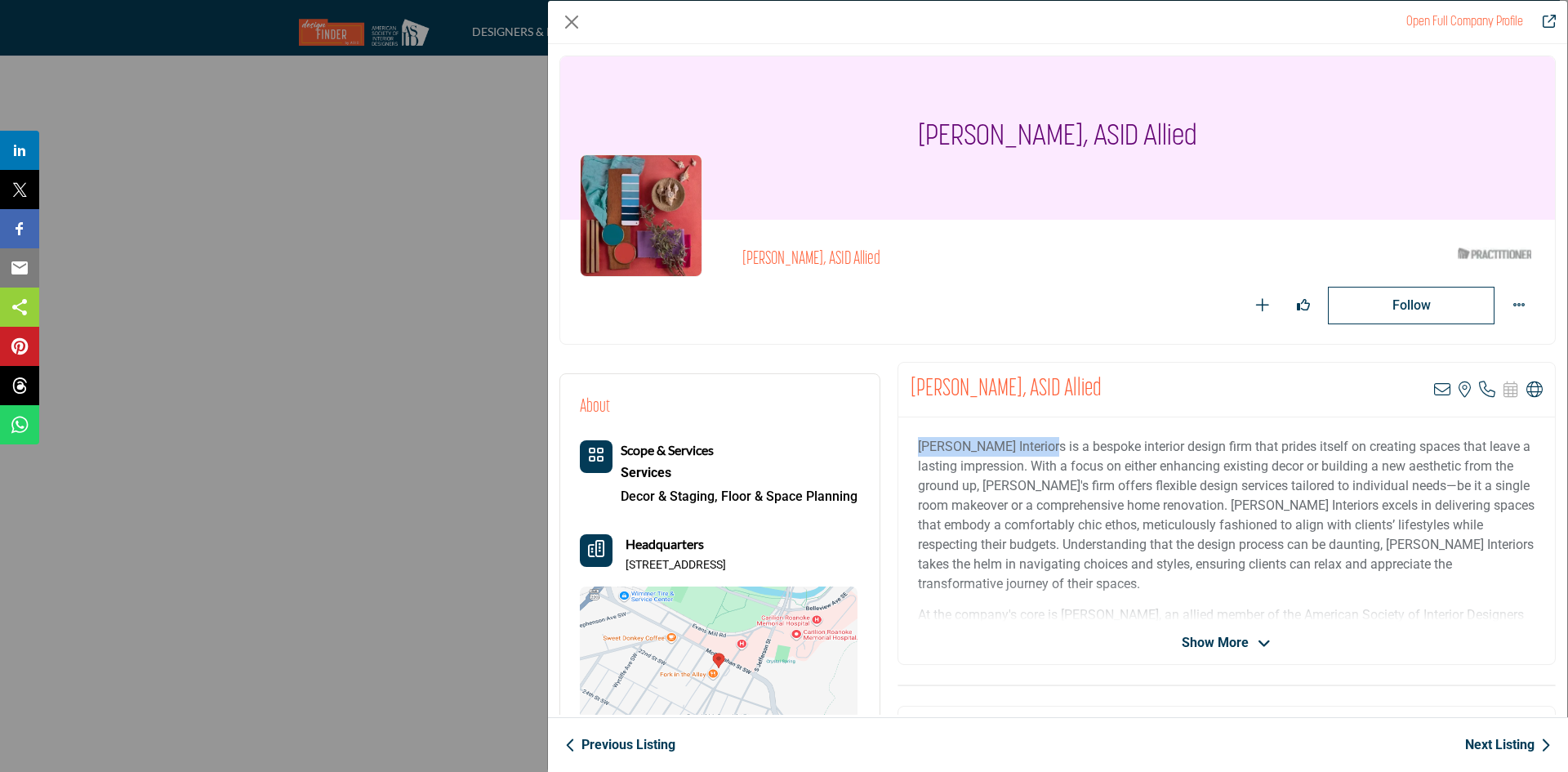
click at [695, 590] on div "Scope & Services Services Decor & Staging, Floor & Space Planning" at bounding box center [718, 595] width 277 height 309
click at [1436, 391] on icon "Company Data Modal" at bounding box center [1442, 389] width 16 height 16
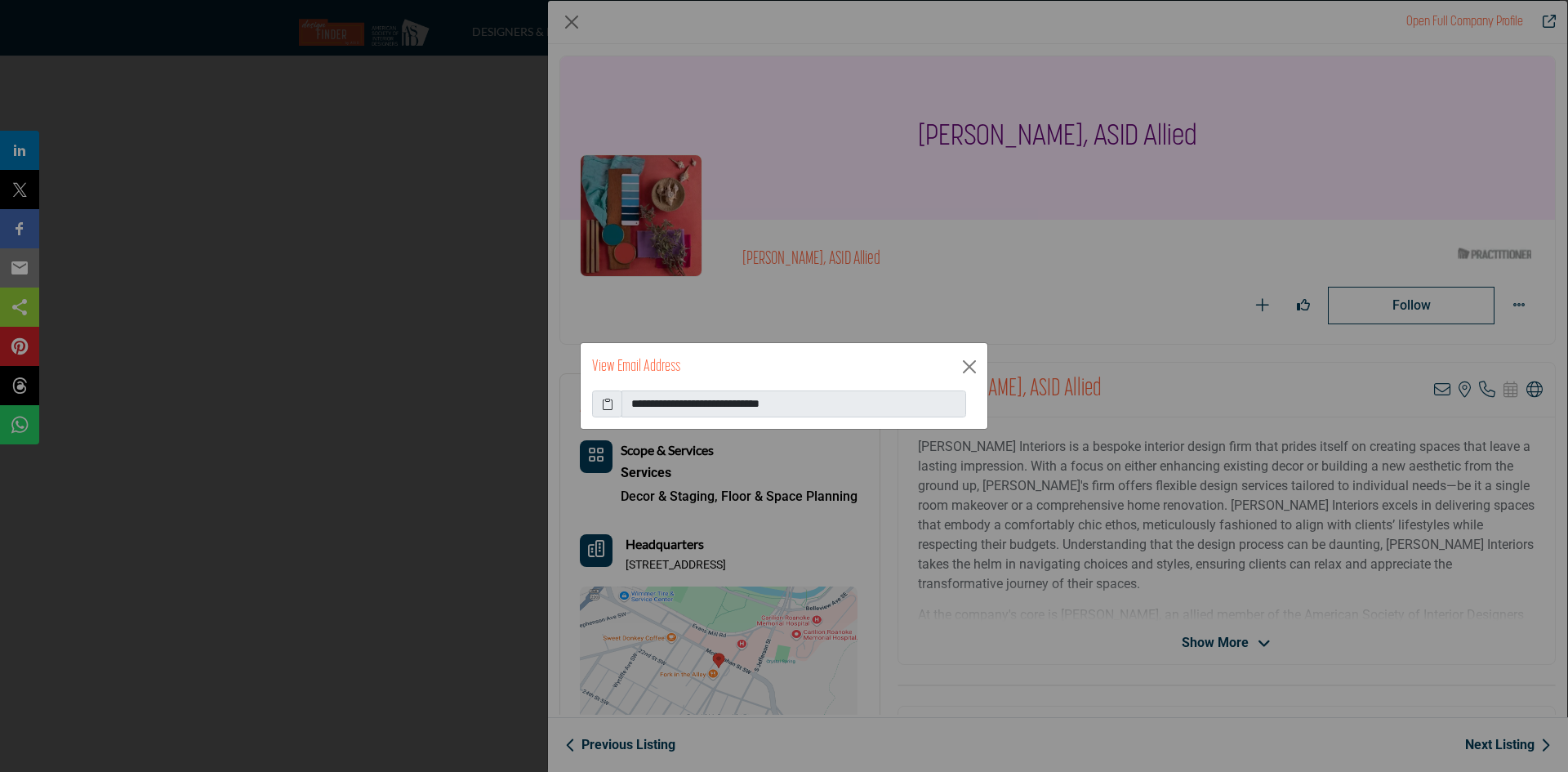
click at [613, 405] on span at bounding box center [607, 405] width 30 height 28
click at [607, 406] on icon at bounding box center [607, 404] width 11 height 17
click at [965, 360] on button "Close" at bounding box center [969, 367] width 24 height 24
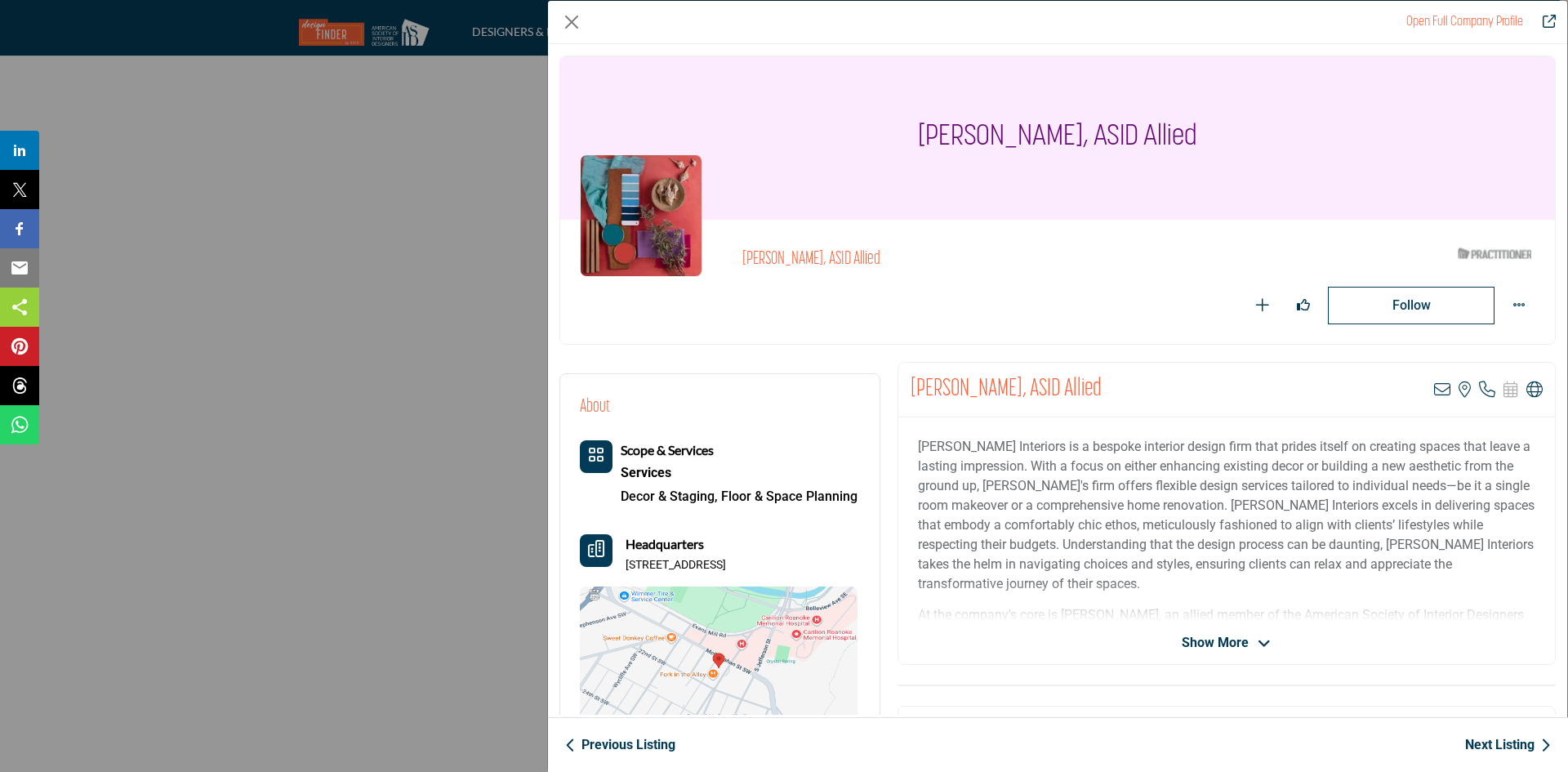
click at [1478, 750] on link "Next Listing" at bounding box center [1507, 744] width 86 height 20
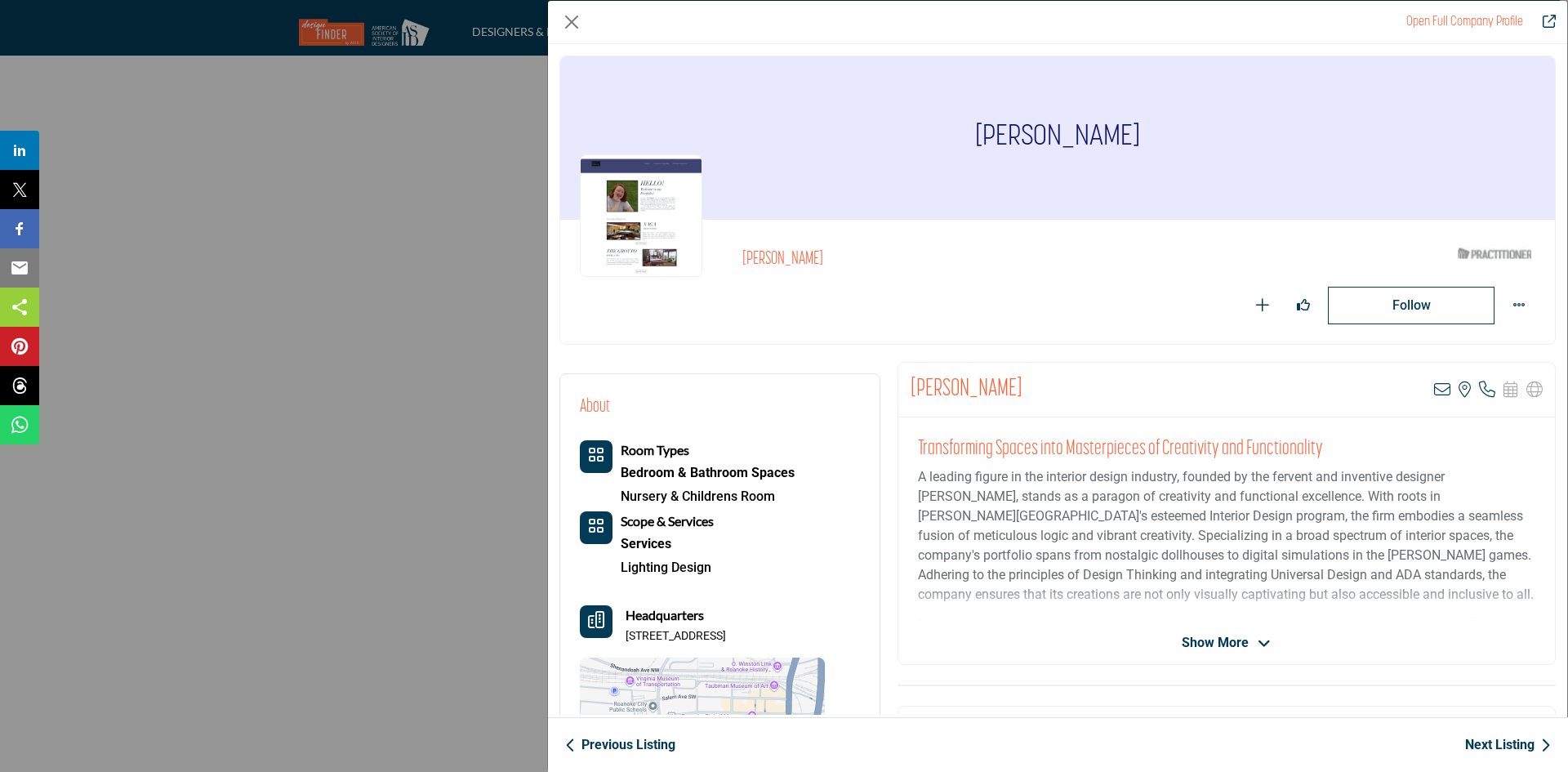
drag, startPoint x: 947, startPoint y: 125, endPoint x: 1185, endPoint y: 165, distance: 241.3
click at [1185, 165] on div "[PERSON_NAME]" at bounding box center [1057, 137] width 994 height 163
click at [952, 600] on p "A leading figure in the interior design industry, founded by the fervent and in…" at bounding box center [1227, 535] width 617 height 137
click at [1424, 383] on div "Erin Garland-Djuric View email address of this listing View the location of thi…" at bounding box center [1226, 389] width 656 height 54
click at [1436, 388] on icon "Company Data Modal" at bounding box center [1442, 389] width 16 height 16
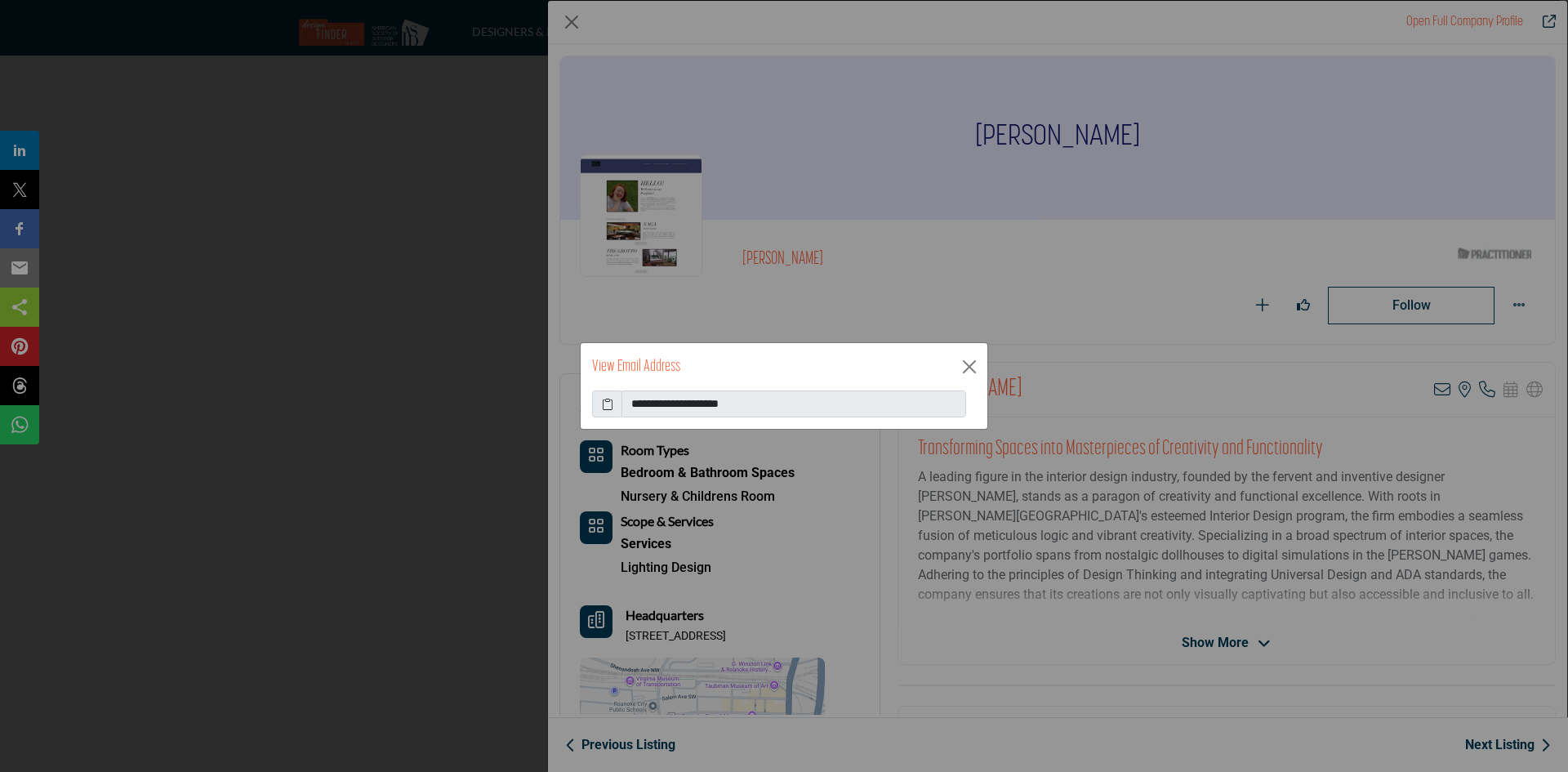
click at [612, 403] on icon at bounding box center [607, 404] width 11 height 17
click at [978, 358] on button "Close" at bounding box center [969, 367] width 24 height 24
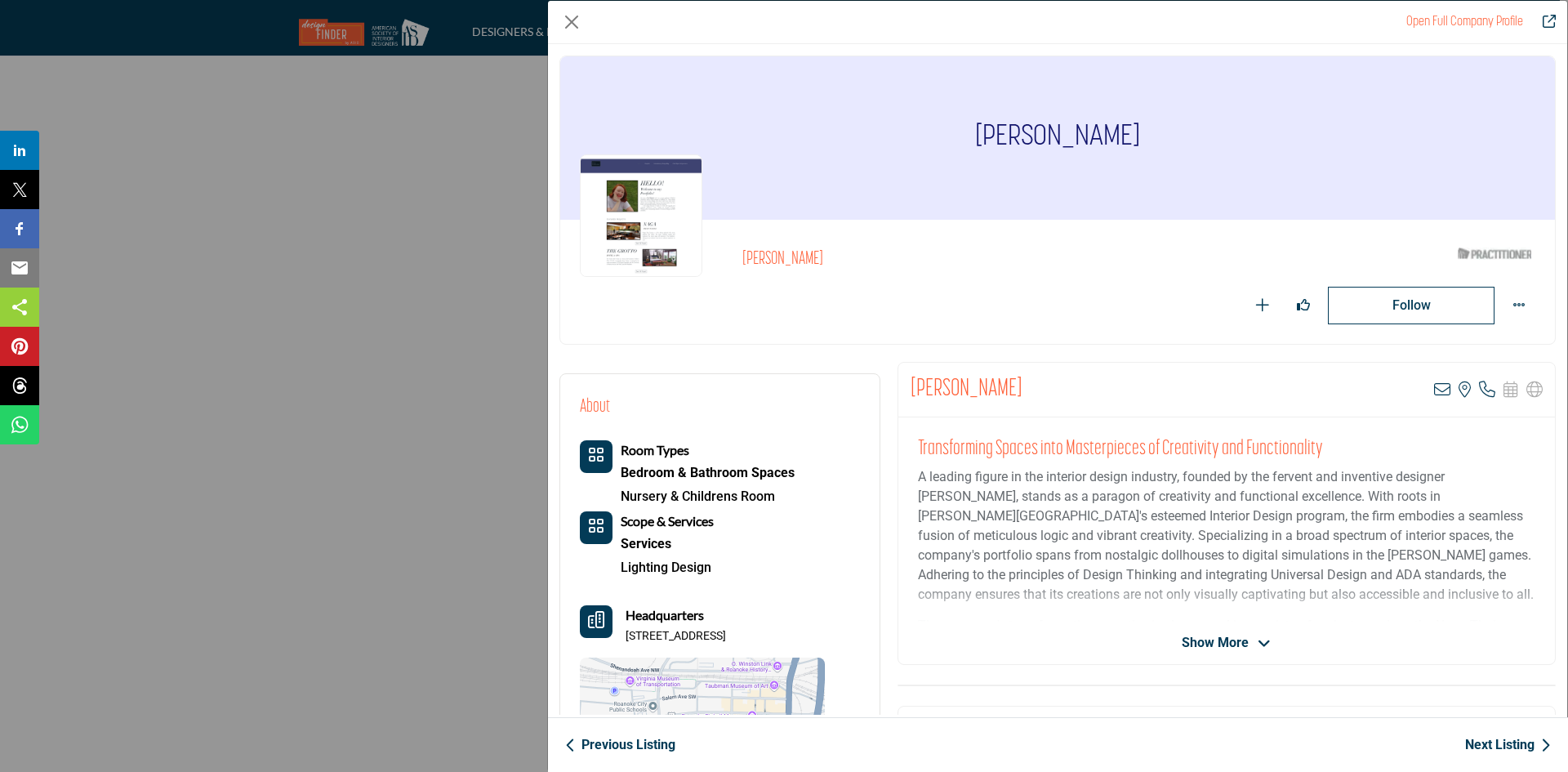
click at [1480, 741] on link "Next Listing" at bounding box center [1507, 744] width 86 height 20
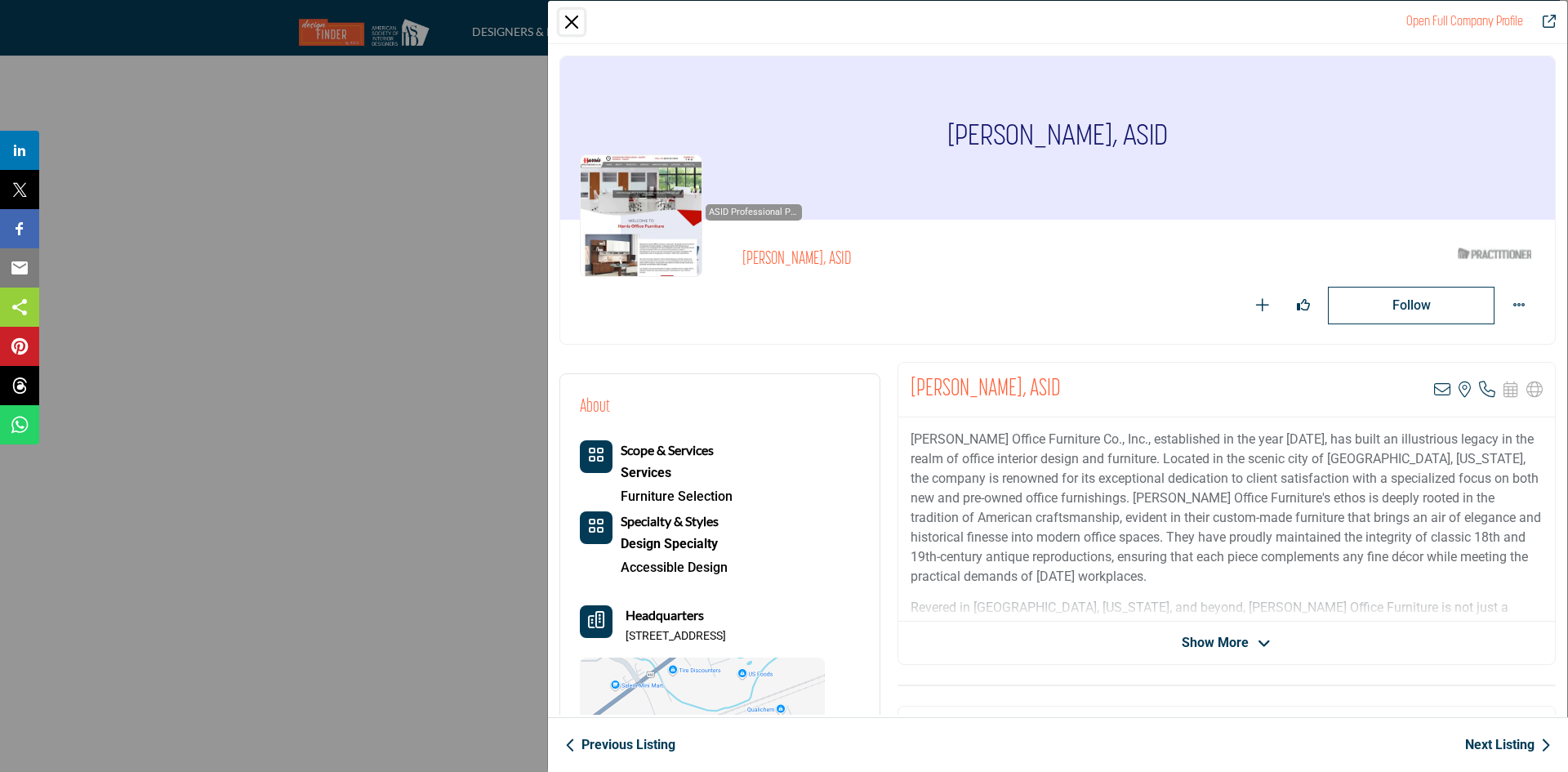
click at [573, 29] on button "Close" at bounding box center [571, 22] width 24 height 24
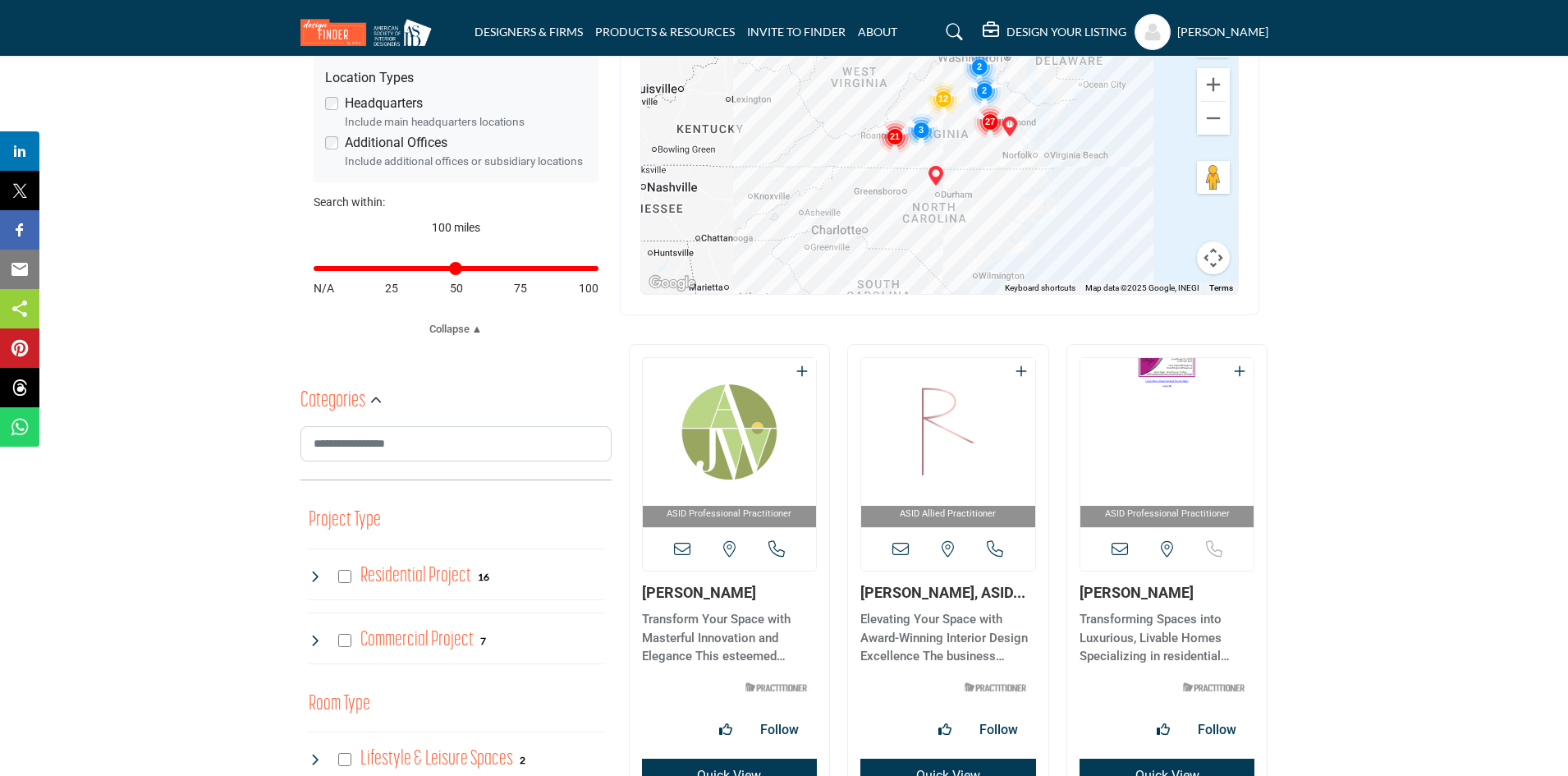
scroll to position [0, 0]
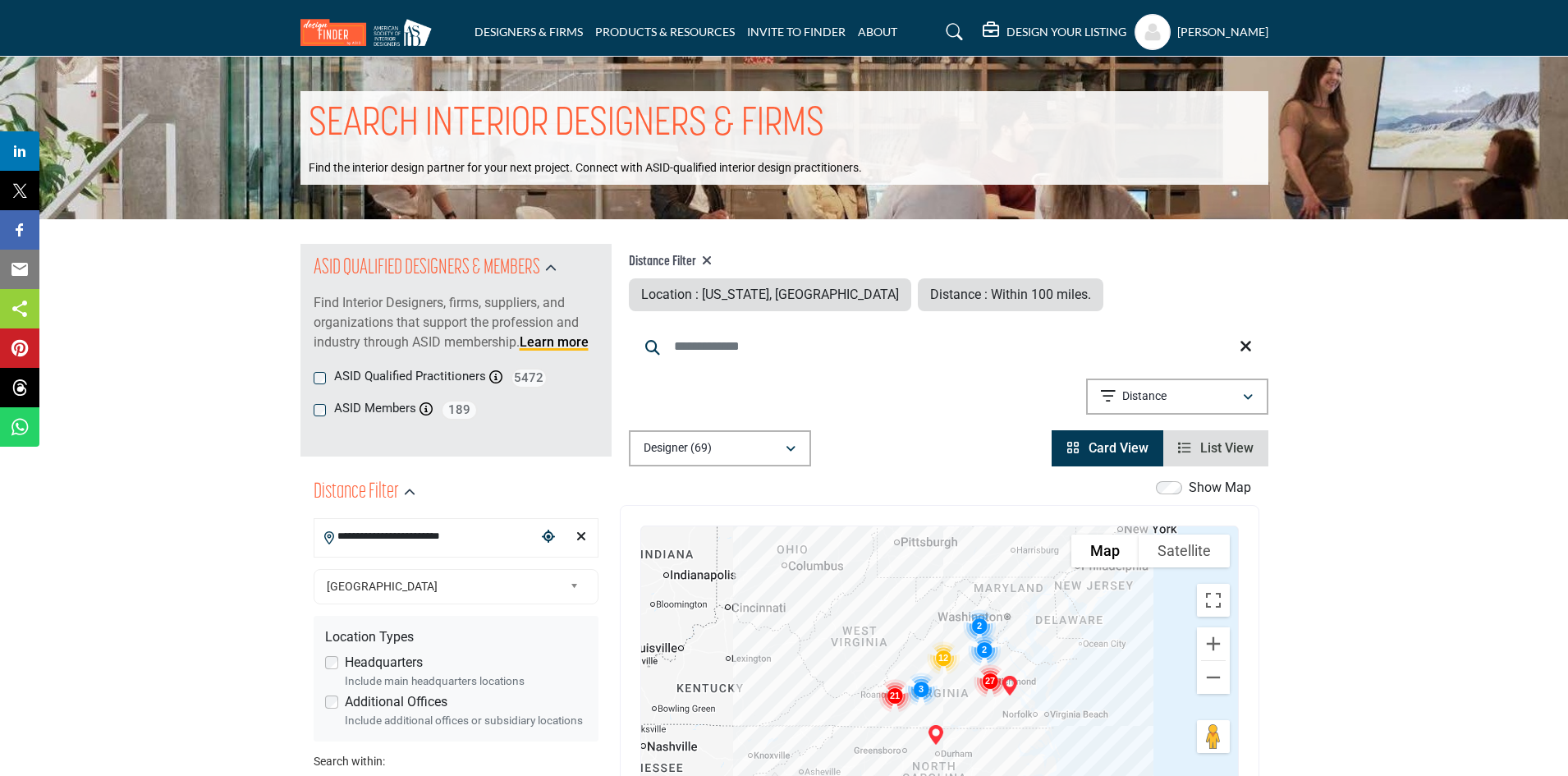
click at [984, 628] on img "Cluster of 2 locations (2 HQ, 0 Branches)\aClick to view companies" at bounding box center [979, 625] width 46 height 46
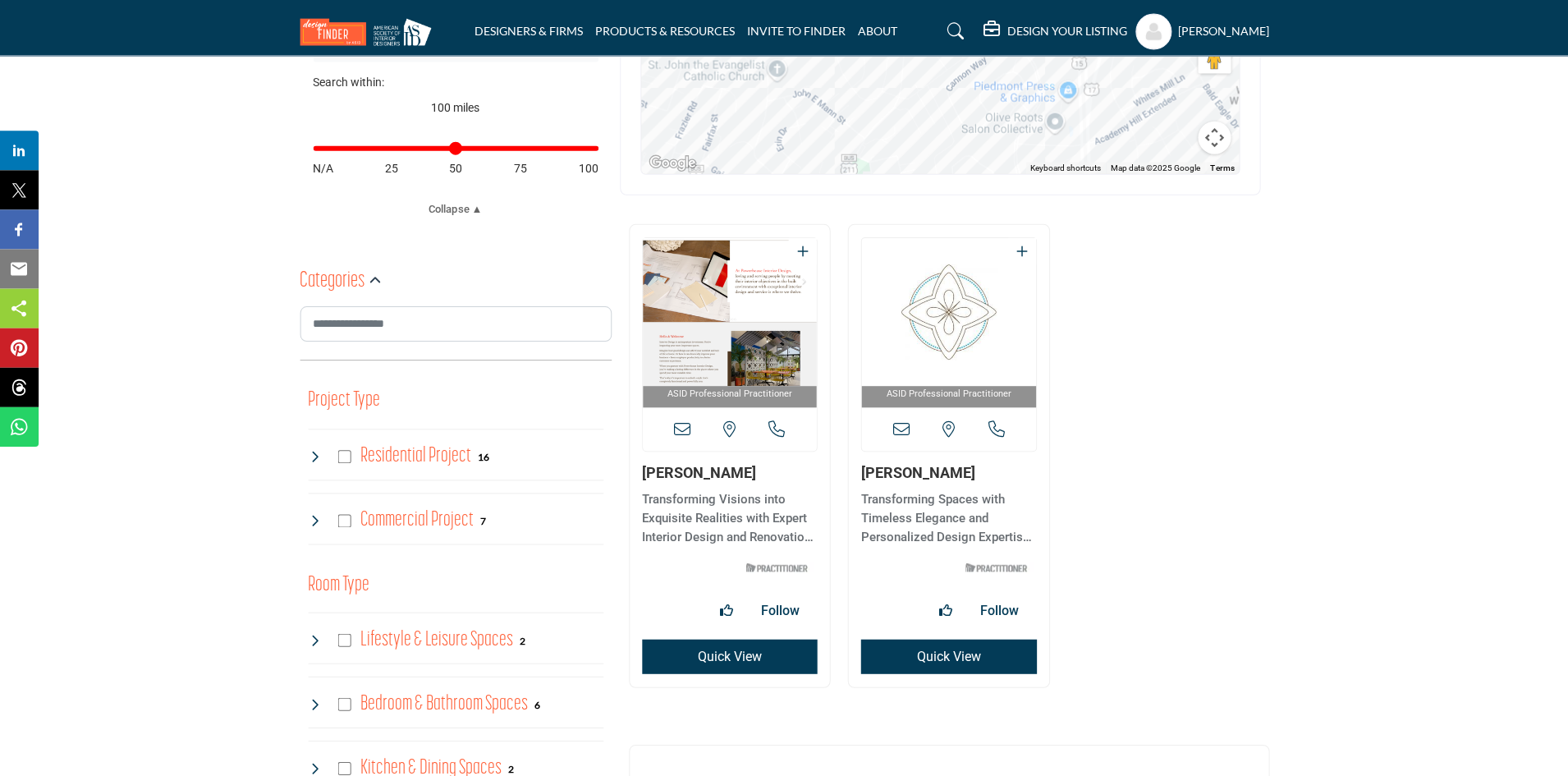
scroll to position [679, 0]
drag, startPoint x: 590, startPoint y: 149, endPoint x: 517, endPoint y: 195, distance: 86.3
type input "**"
click at [455, 150] on input "Distance in miles" at bounding box center [456, 149] width 285 height 3
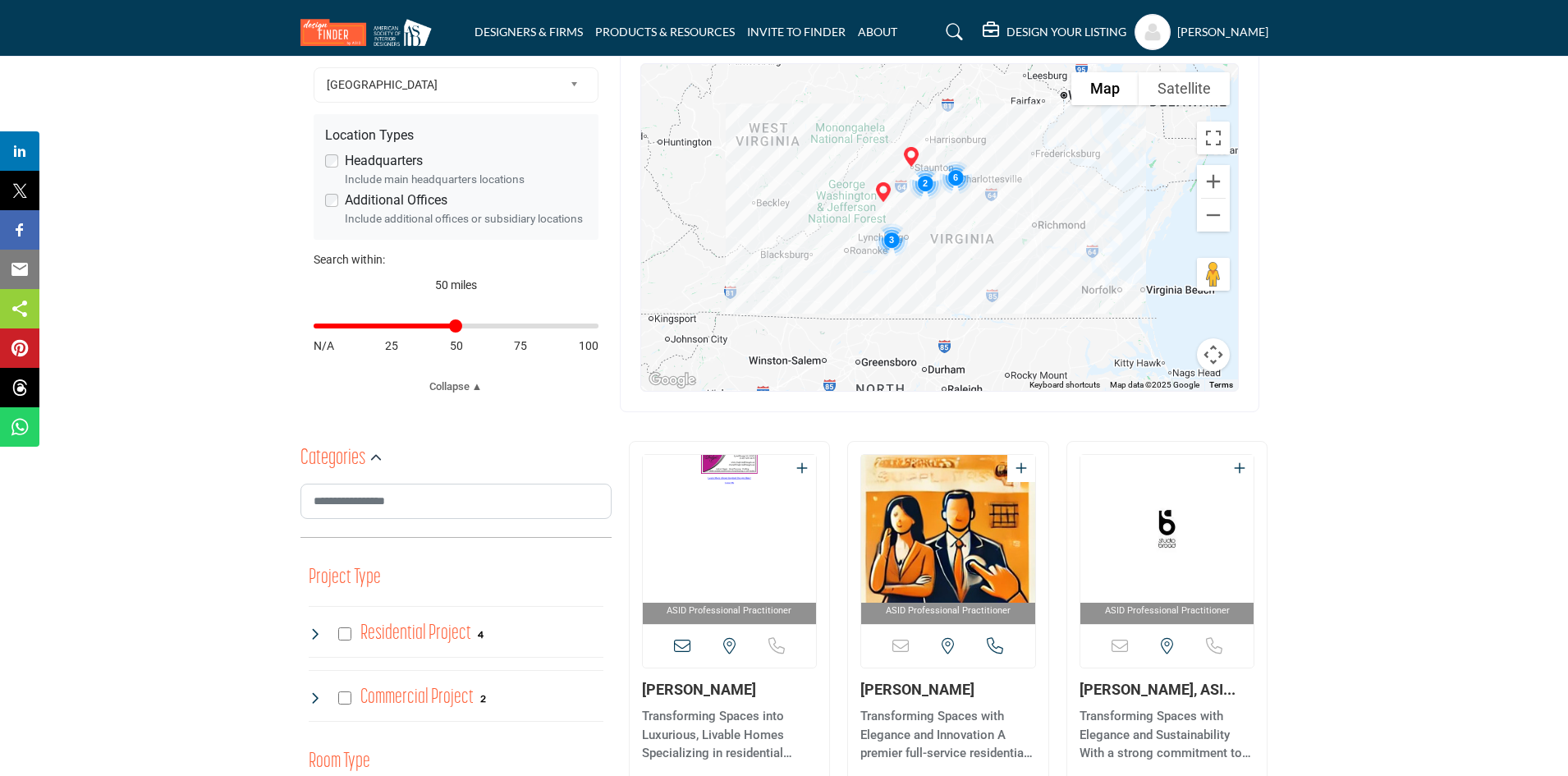
scroll to position [331, 0]
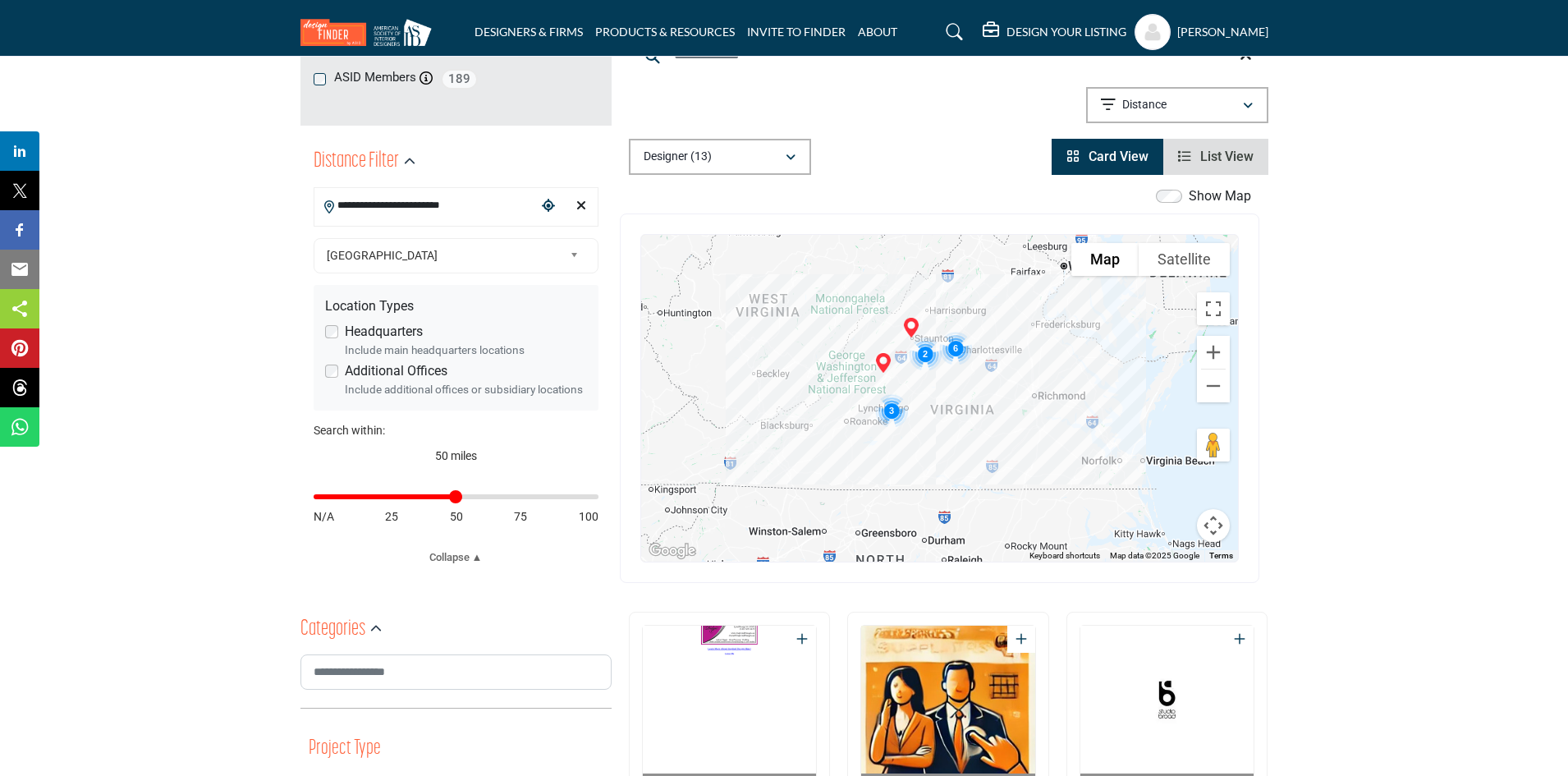
click at [491, 211] on input "**********" at bounding box center [425, 205] width 222 height 32
drag, startPoint x: 491, startPoint y: 211, endPoint x: 279, endPoint y: 169, distance: 216.1
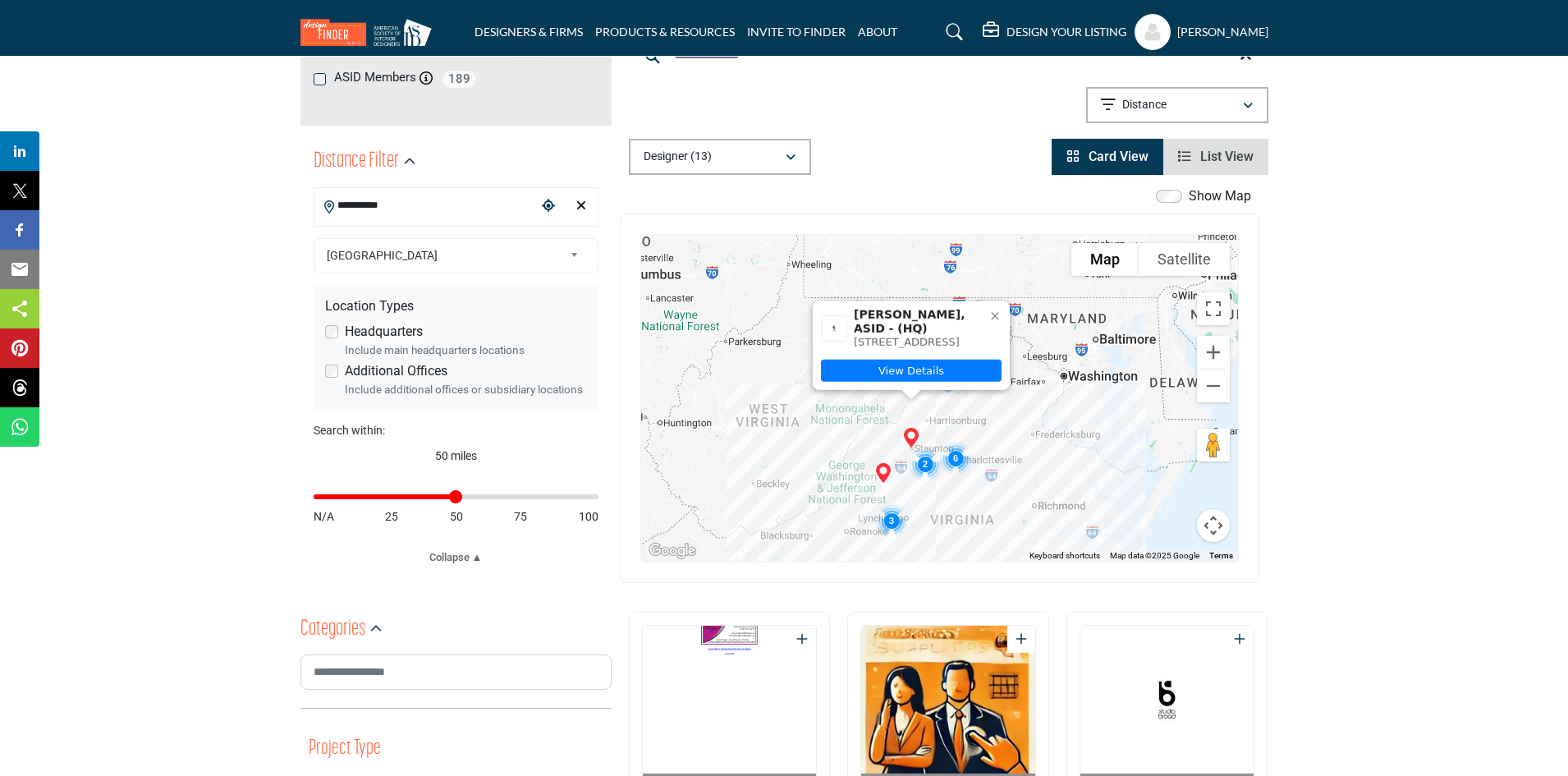
type input "*********"
click at [1054, 422] on div "Heather Hopkins, ASID - (HQ) 807 Churchville Ave, 24401-2804, USA View Details" at bounding box center [940, 398] width 597 height 327
click at [1059, 377] on div "Heather Hopkins, ASID - (HQ) 807 Churchville Ave, 24401-2804, USA View Details" at bounding box center [940, 398] width 597 height 327
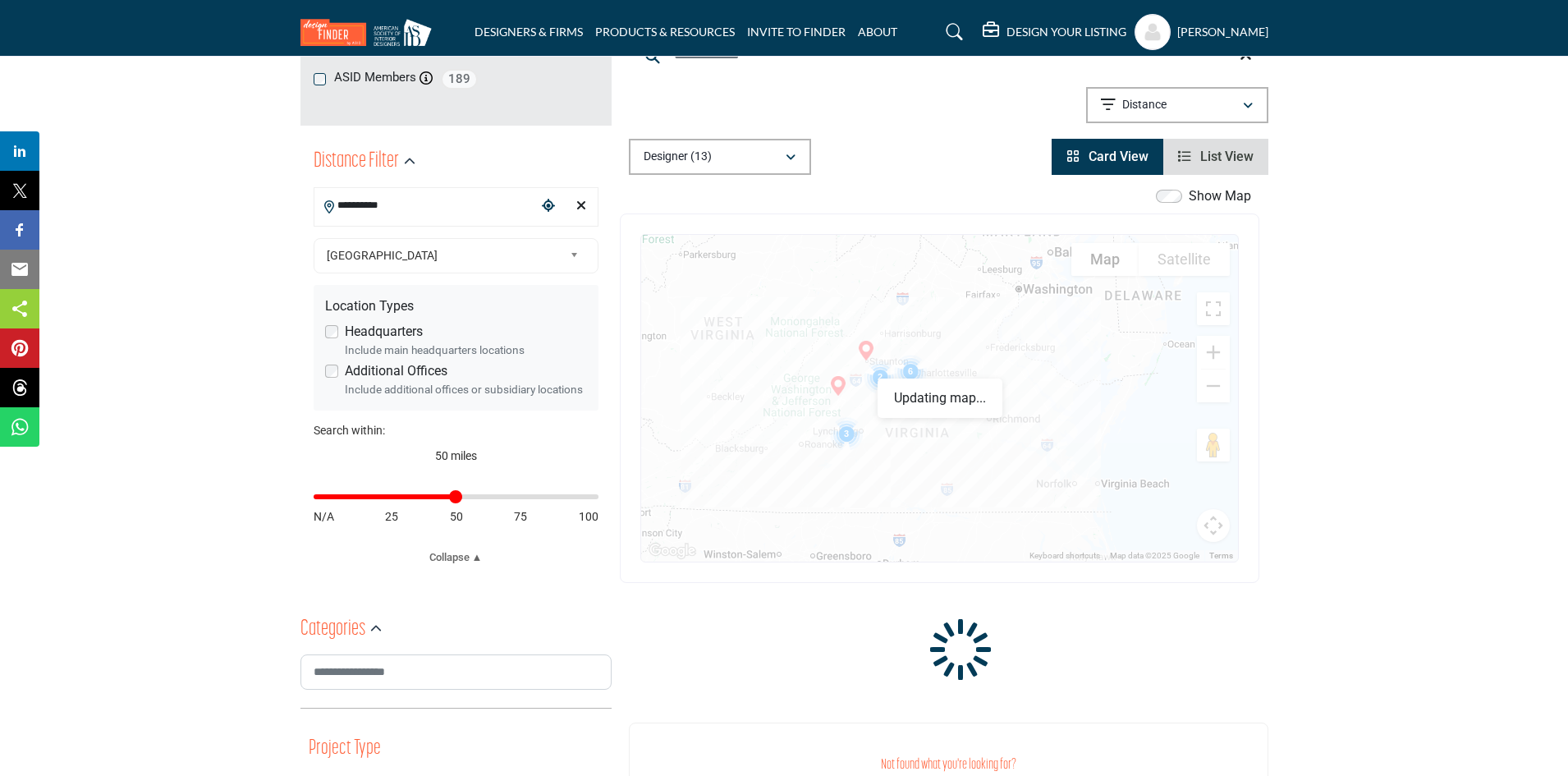
click at [821, 315] on div at bounding box center [940, 398] width 597 height 327
click at [887, 389] on img "24553, Gladstone, VA, USA" at bounding box center [894, 408] width 39 height 39
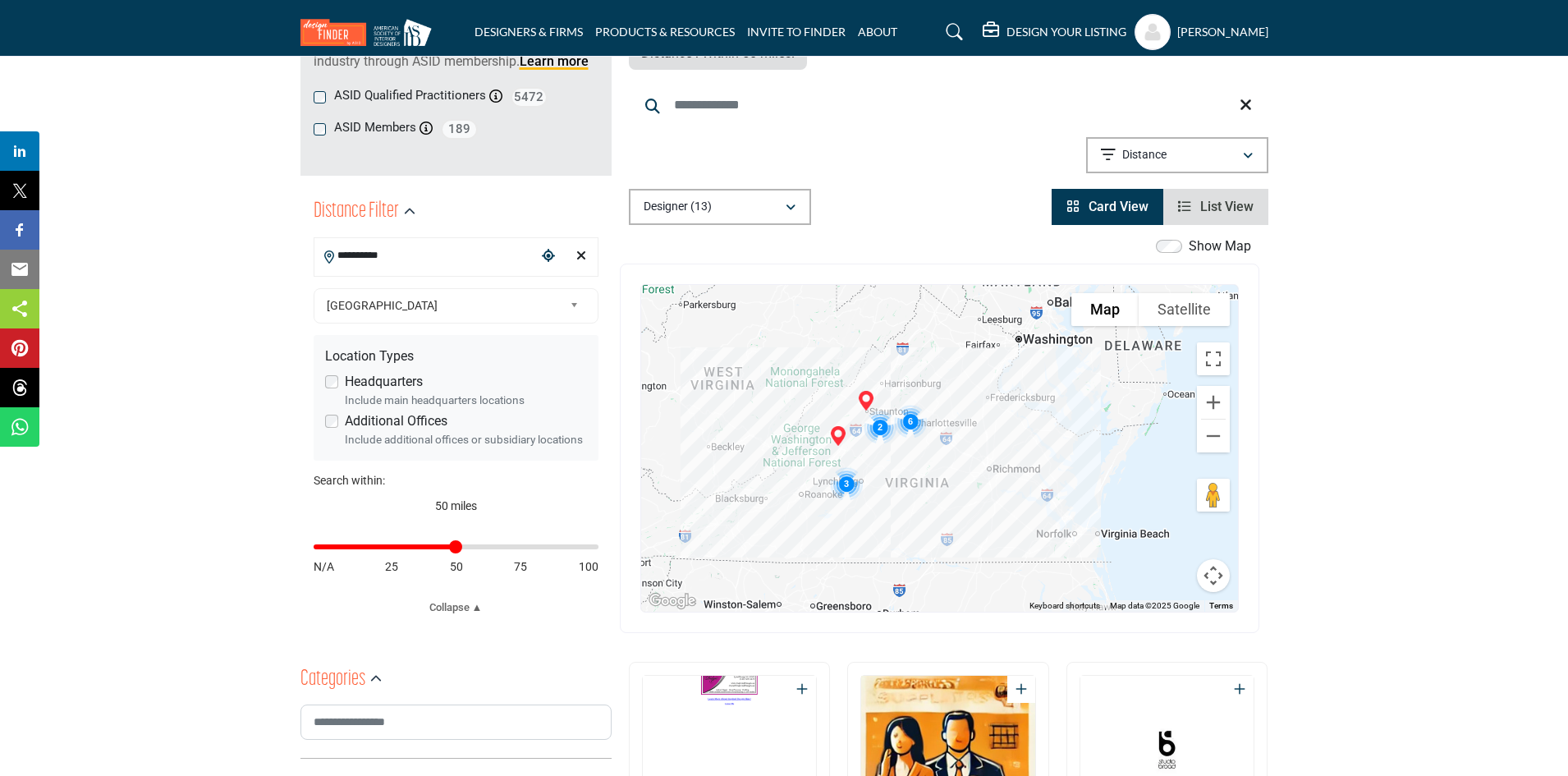
scroll to position [329, 0]
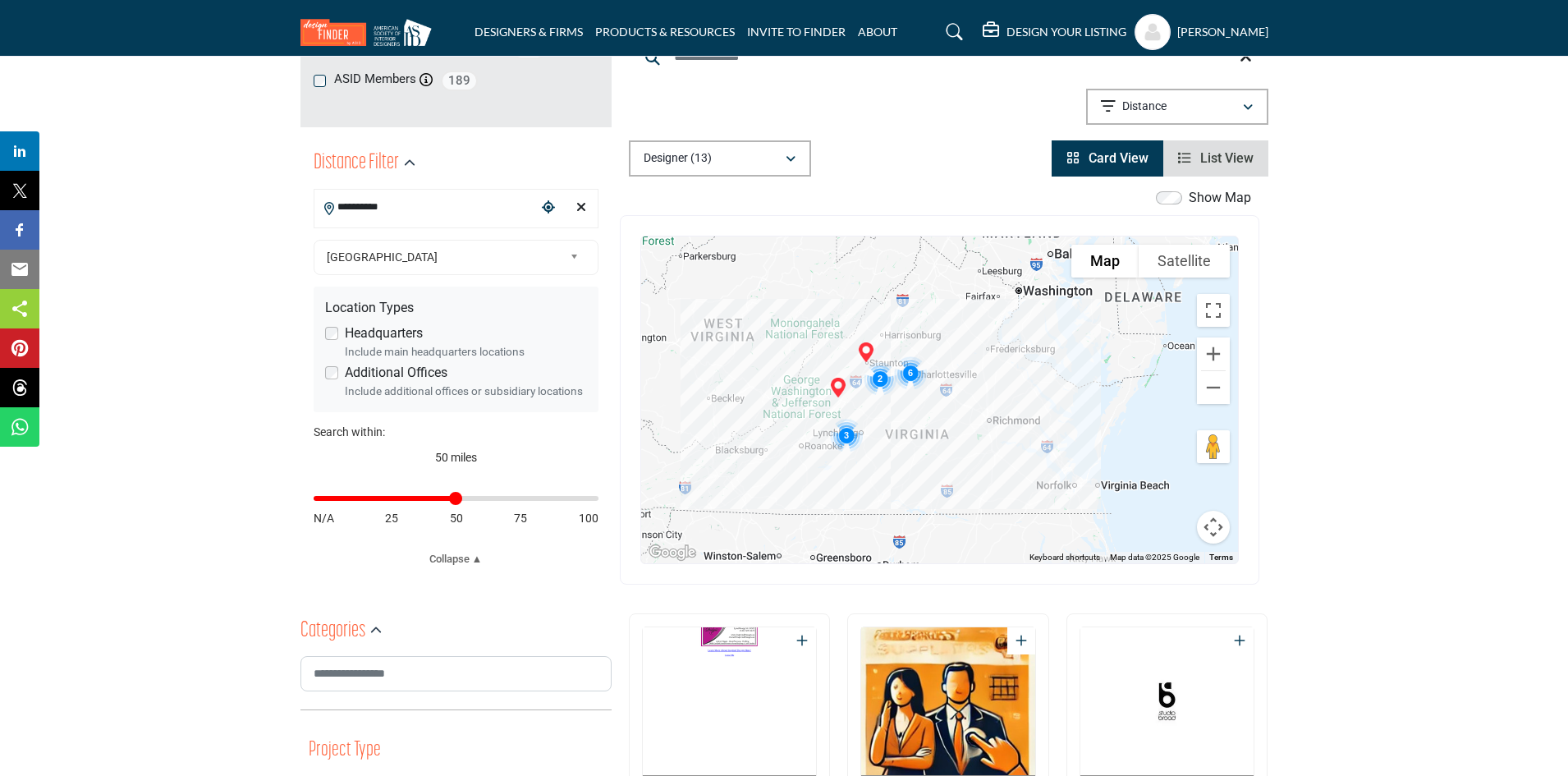
click at [586, 198] on div "Clear search location" at bounding box center [581, 208] width 24 height 36
type input "***"
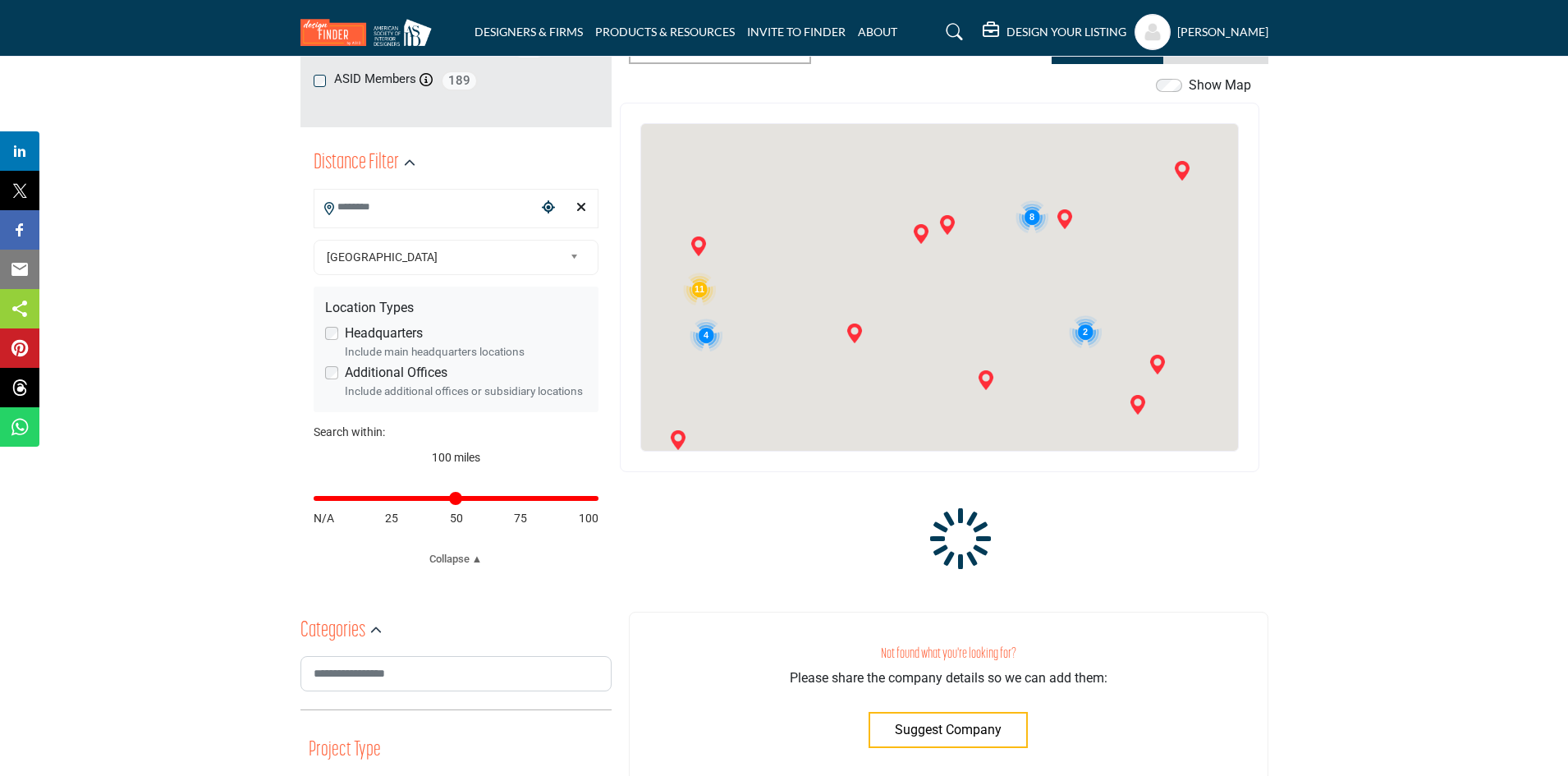
click at [598, 205] on div "11611 Old Highway 99 North Rd, Burlington, WA, 98233, USA 11611 Olive Ave, Stan…" at bounding box center [456, 208] width 285 height 39
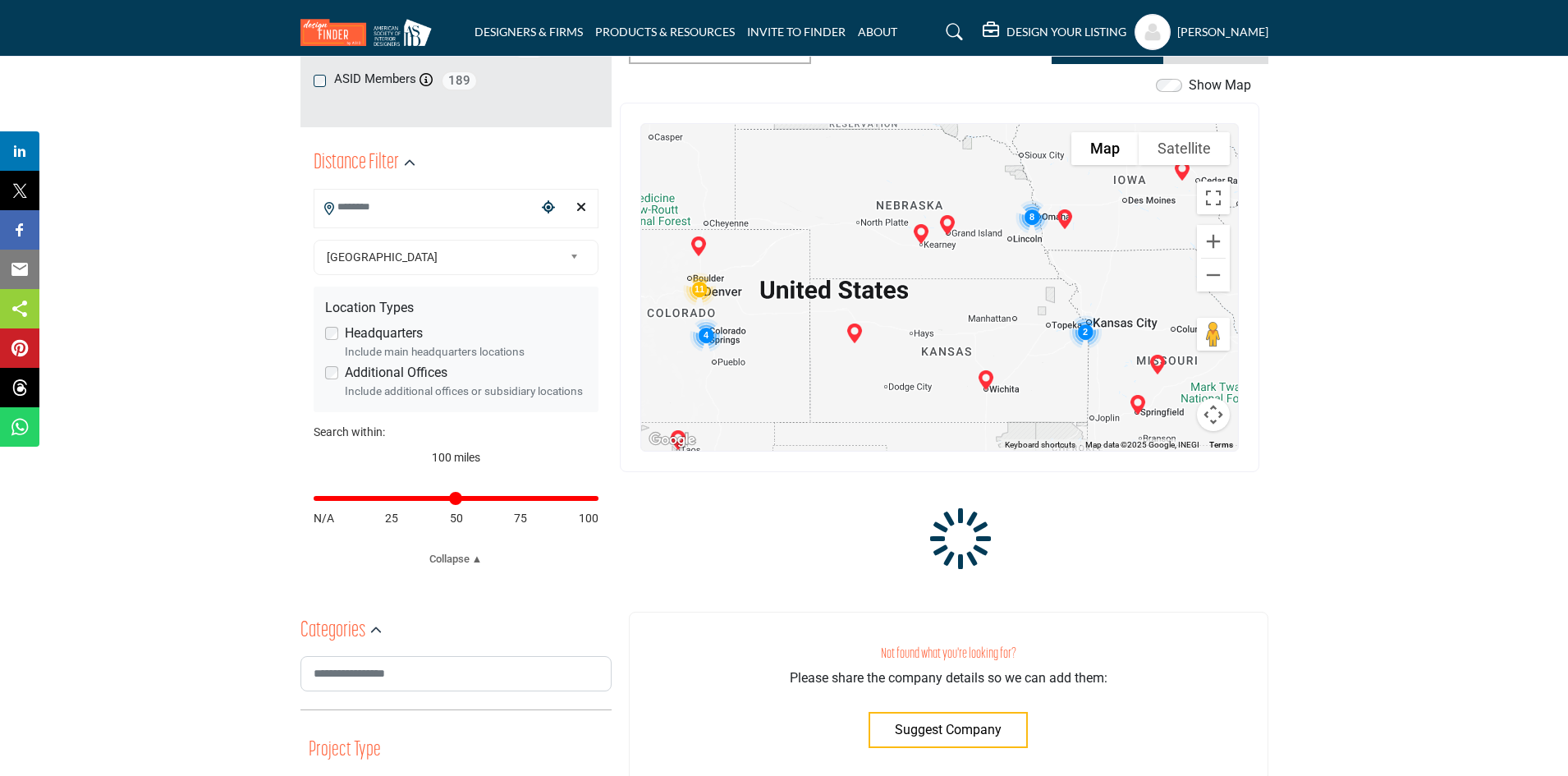
click at [583, 202] on icon "Clear search location" at bounding box center [581, 206] width 10 height 13
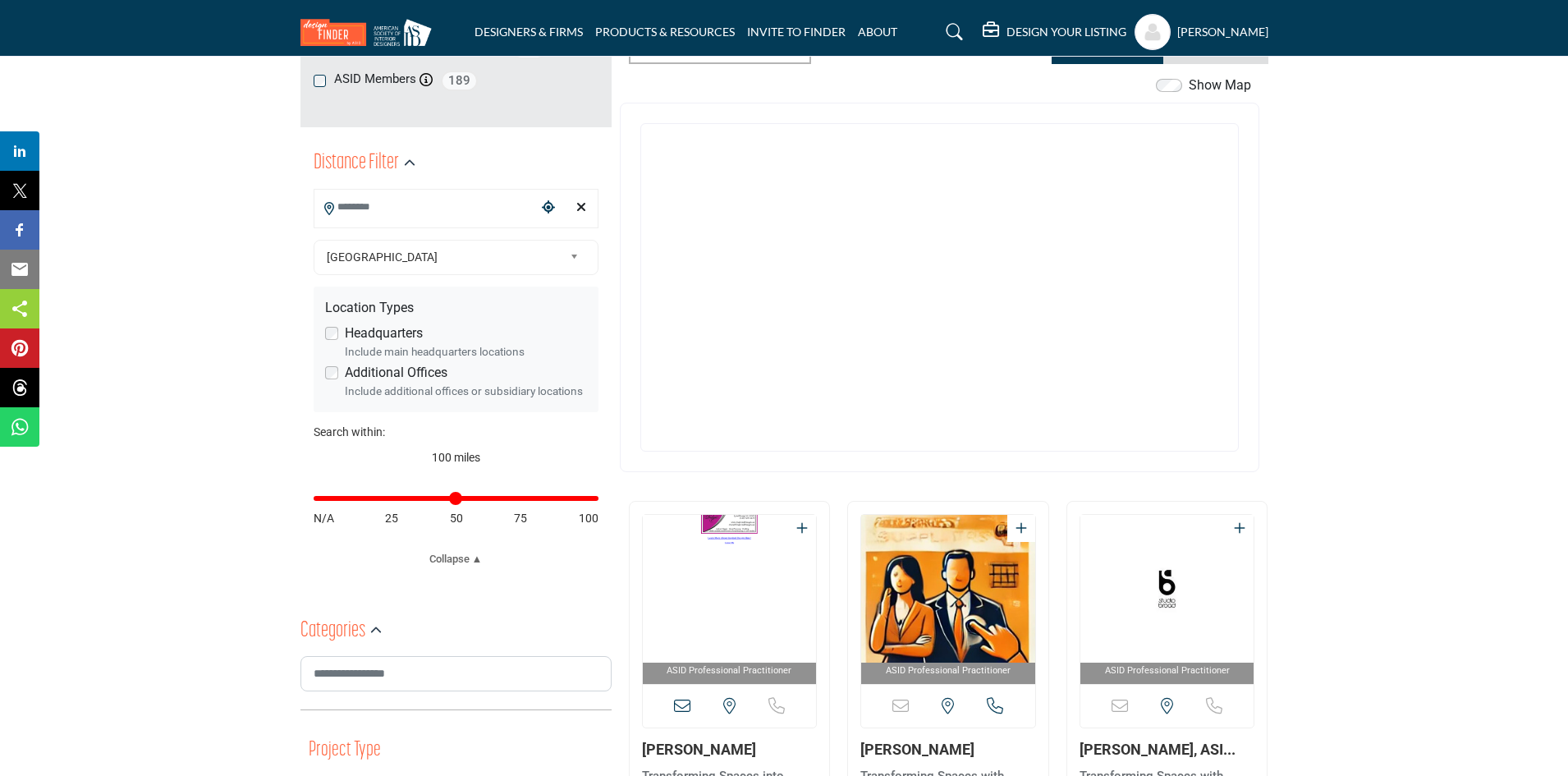
click at [482, 201] on input "Search Location" at bounding box center [425, 207] width 222 height 32
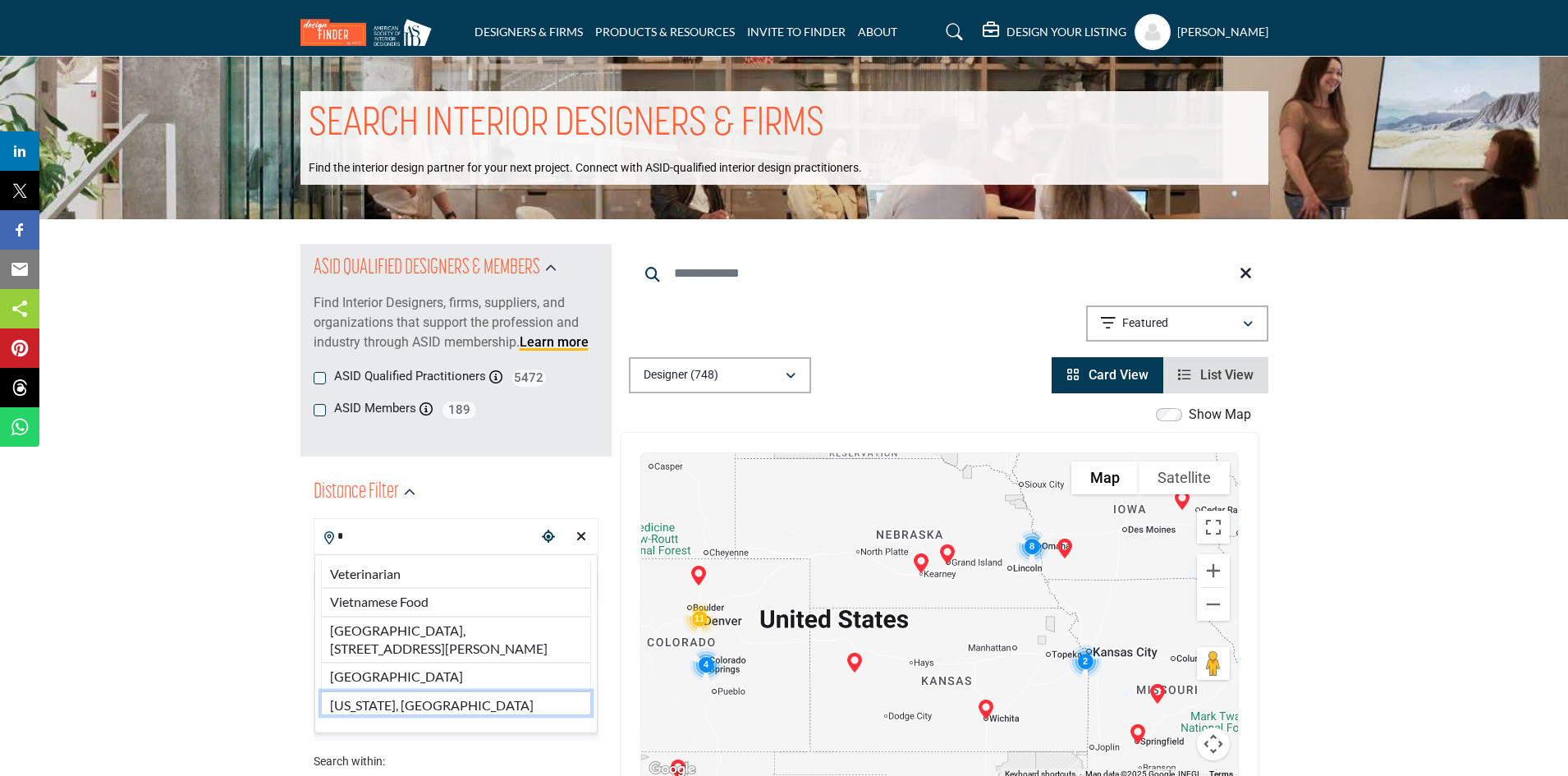
click at [398, 706] on li "[US_STATE], [GEOGRAPHIC_DATA]" at bounding box center [455, 702] width 270 height 23
type input "**********"
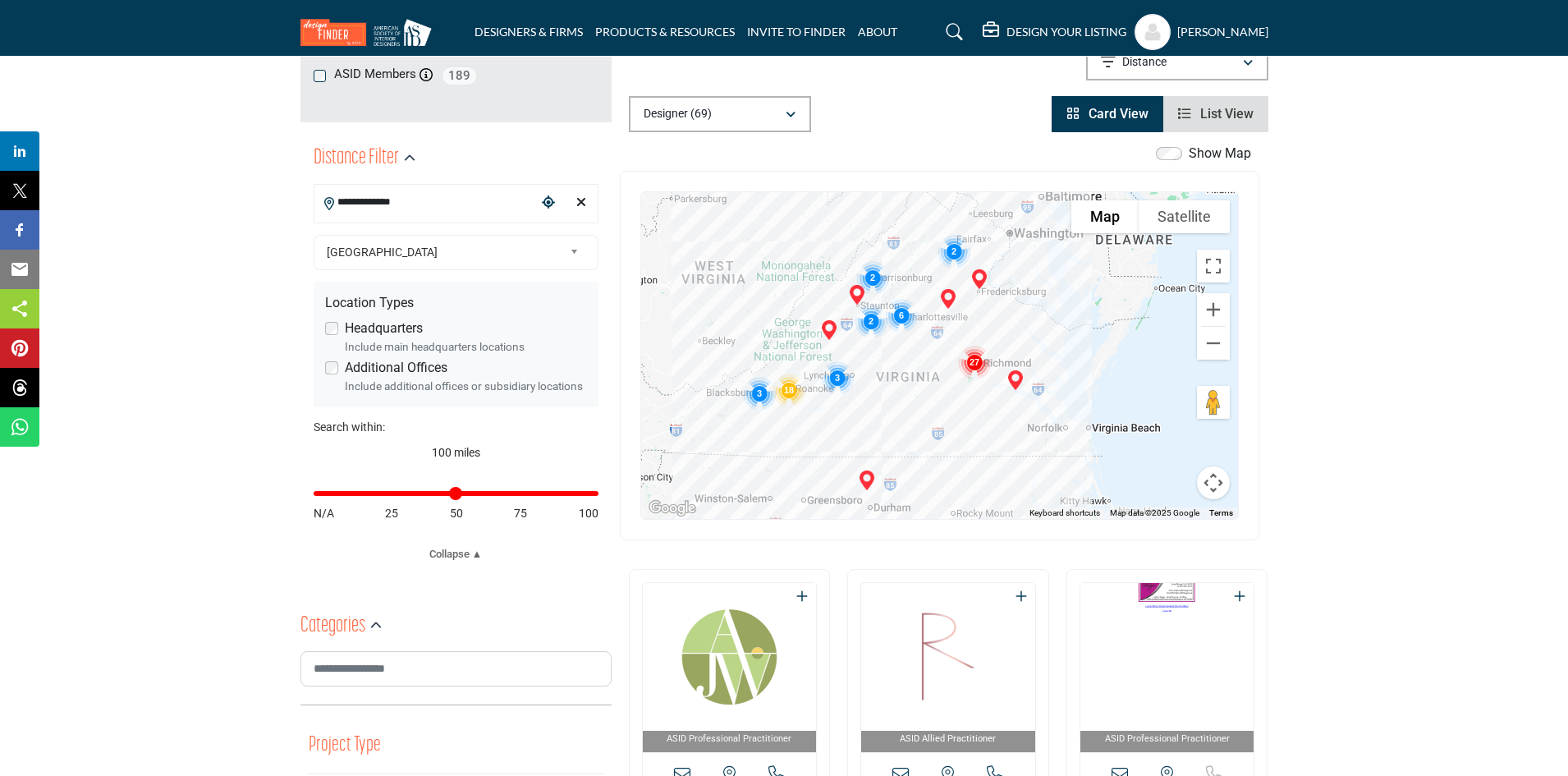
scroll to position [303, 0]
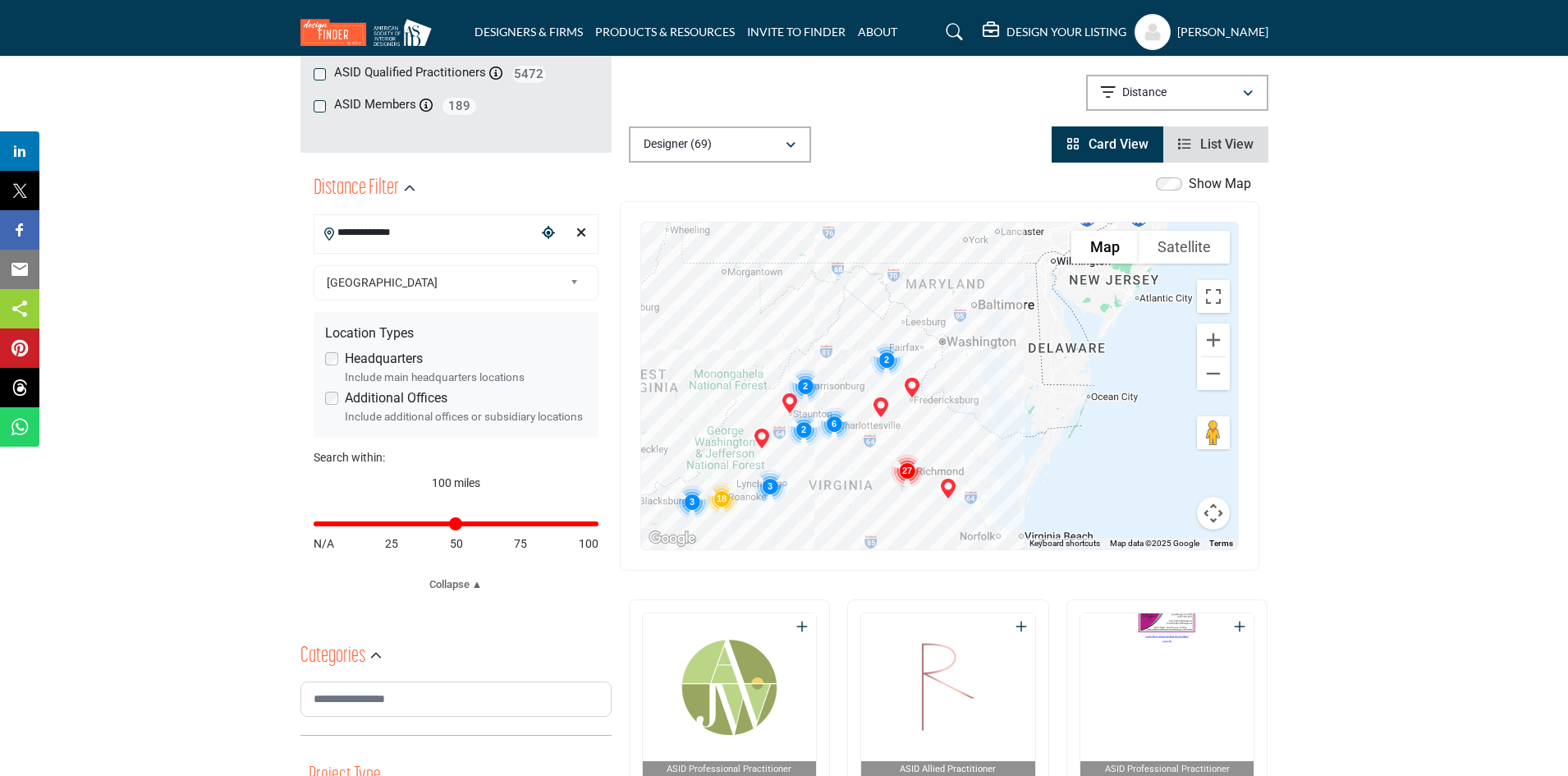
drag, startPoint x: 1119, startPoint y: 378, endPoint x: 1052, endPoint y: 456, distance: 102.8
click at [1052, 456] on div at bounding box center [940, 386] width 597 height 327
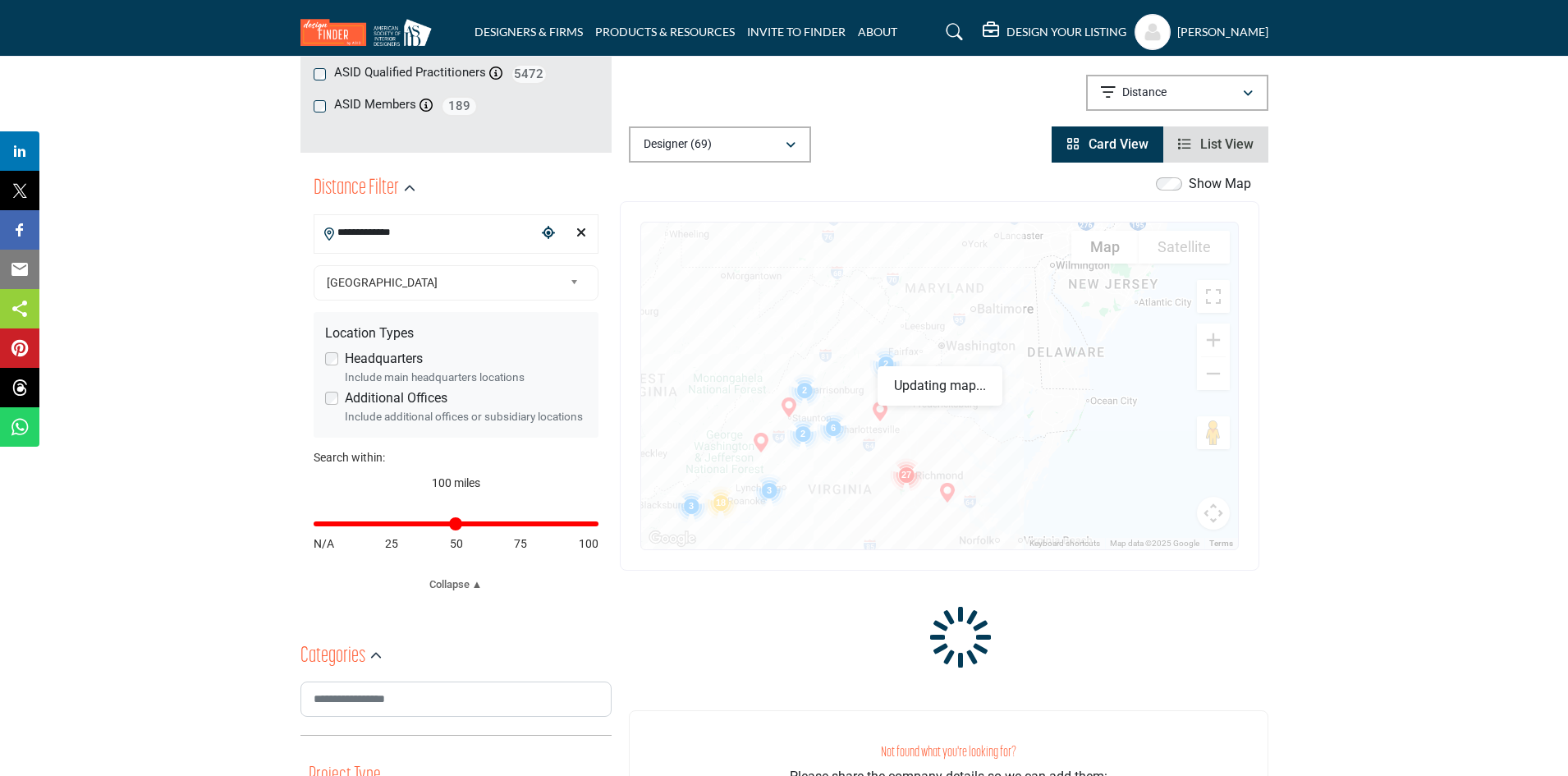
click at [957, 335] on div at bounding box center [940, 386] width 597 height 327
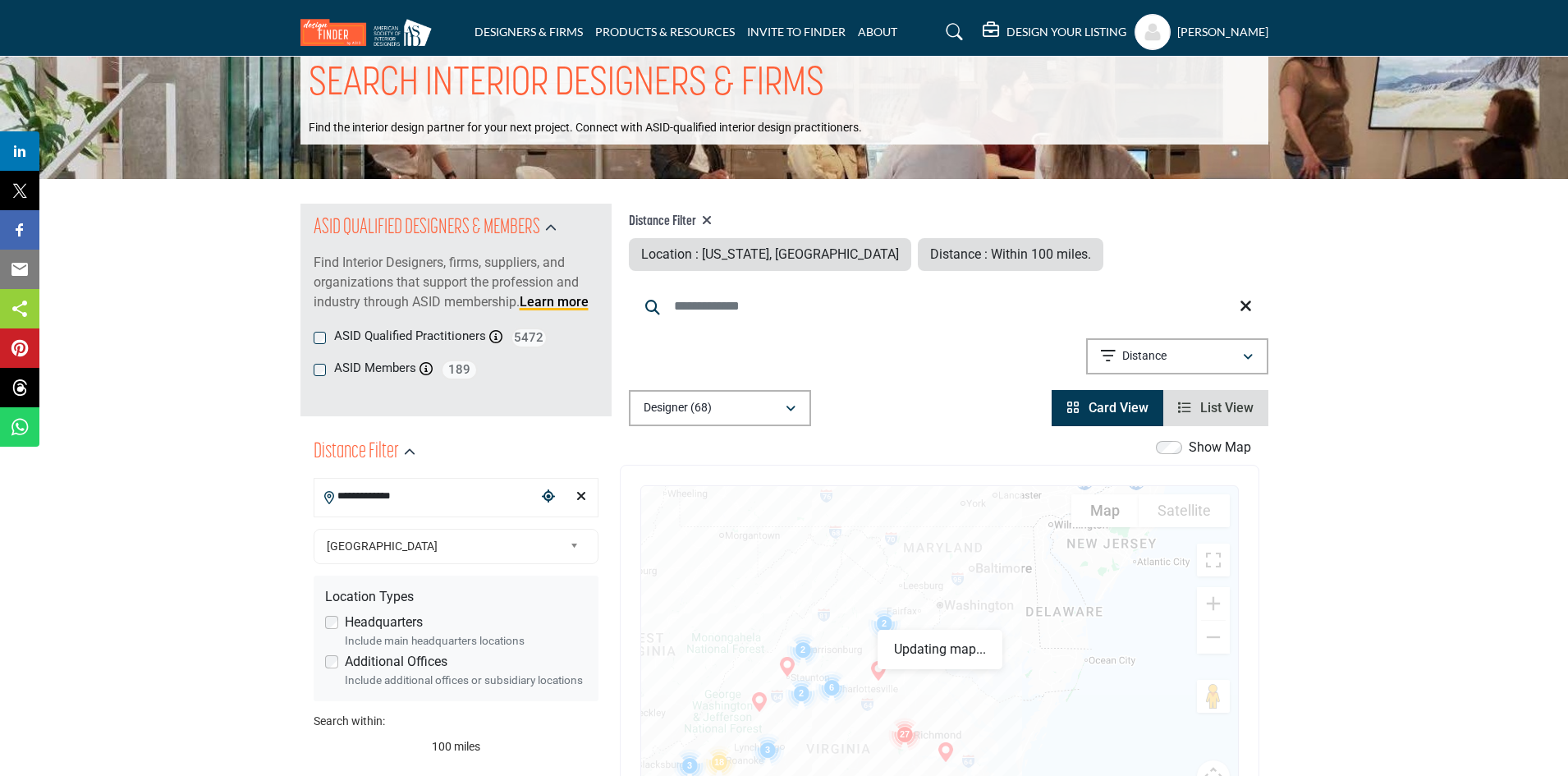
scroll to position [0, 0]
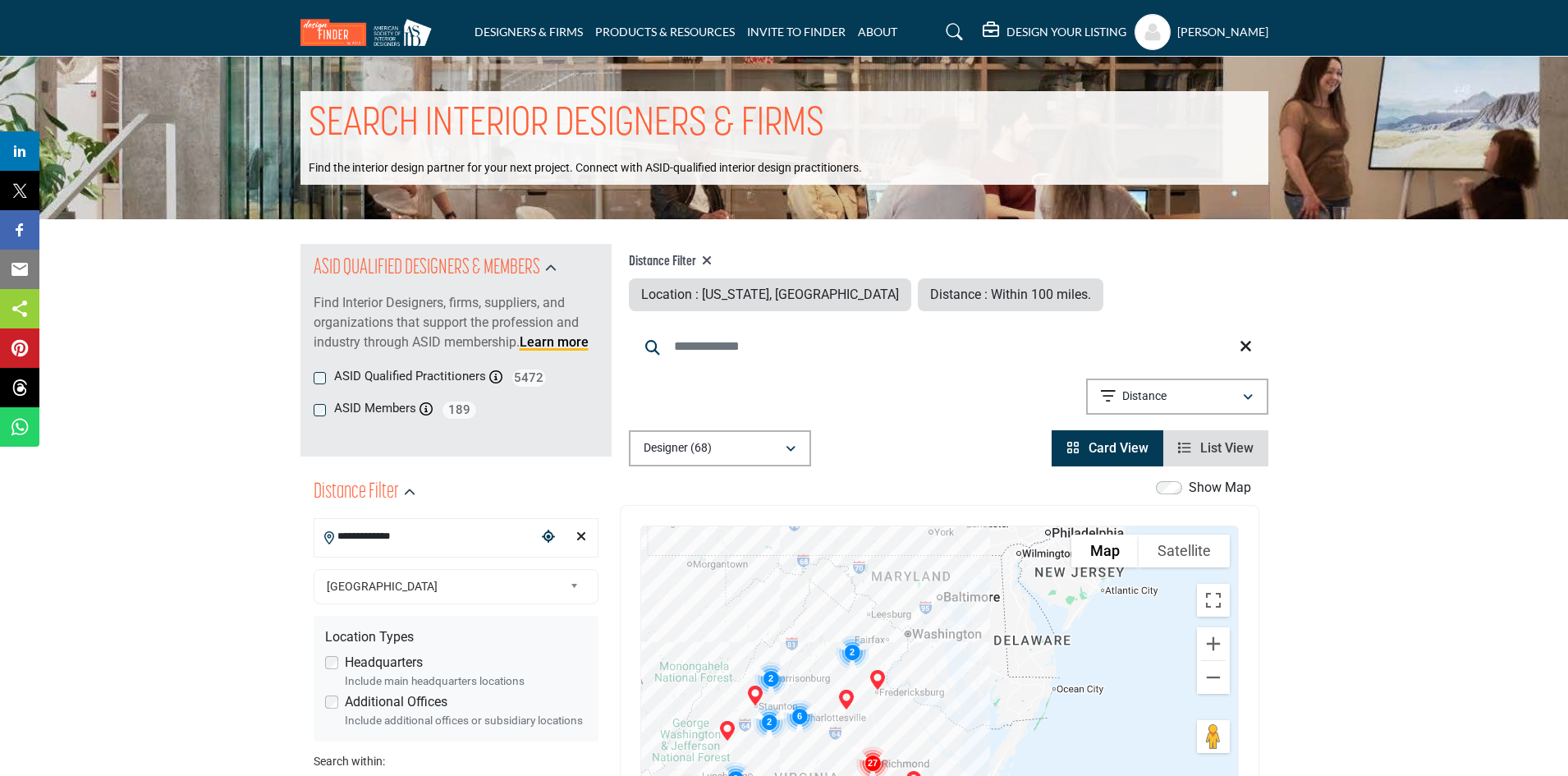
drag, startPoint x: 993, startPoint y: 642, endPoint x: 955, endPoint y: 628, distance: 40.5
click at [955, 628] on div at bounding box center [940, 689] width 597 height 327
click at [452, 541] on input "**********" at bounding box center [425, 536] width 222 height 32
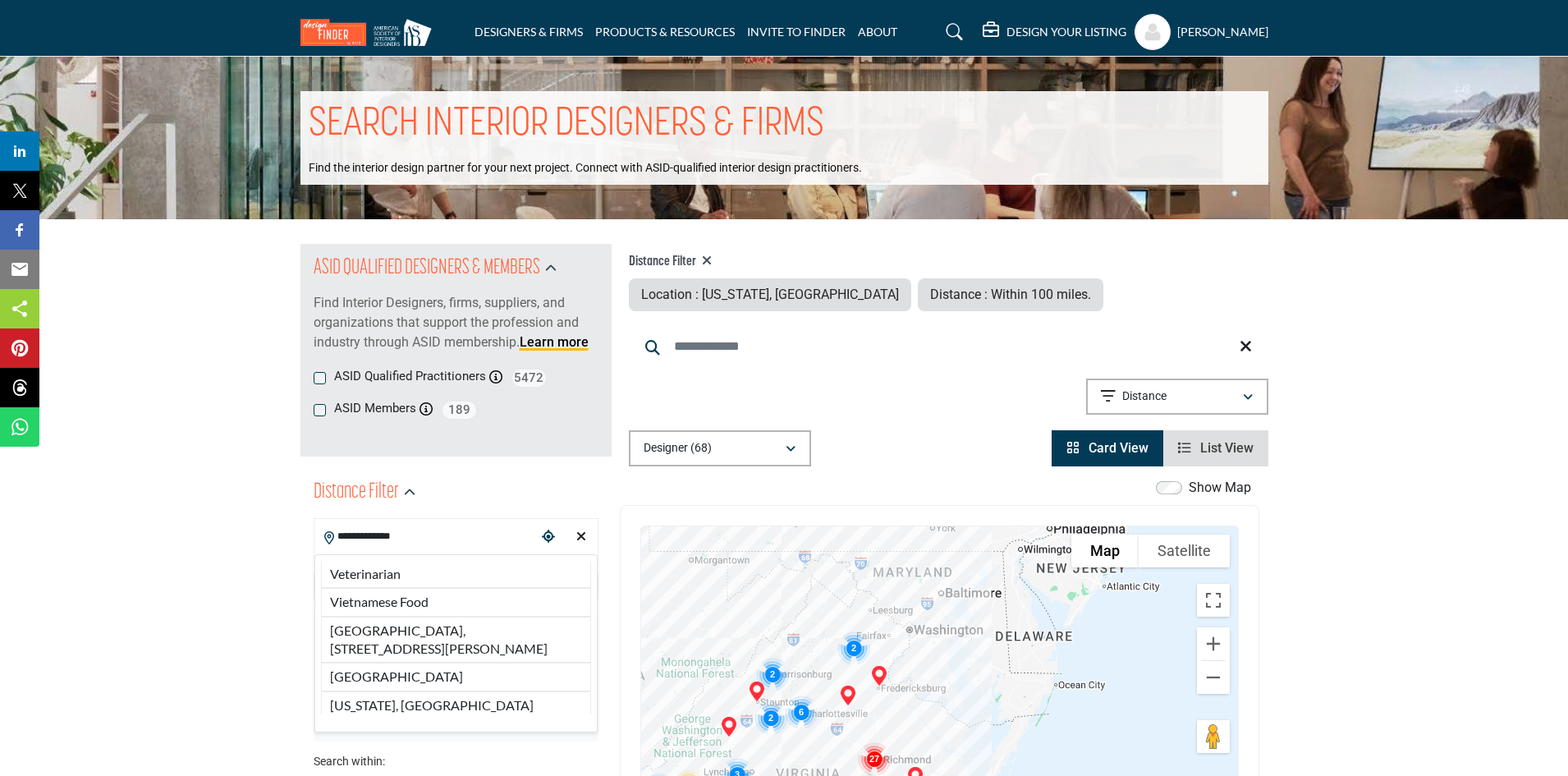
click at [480, 535] on input "**********" at bounding box center [425, 536] width 222 height 32
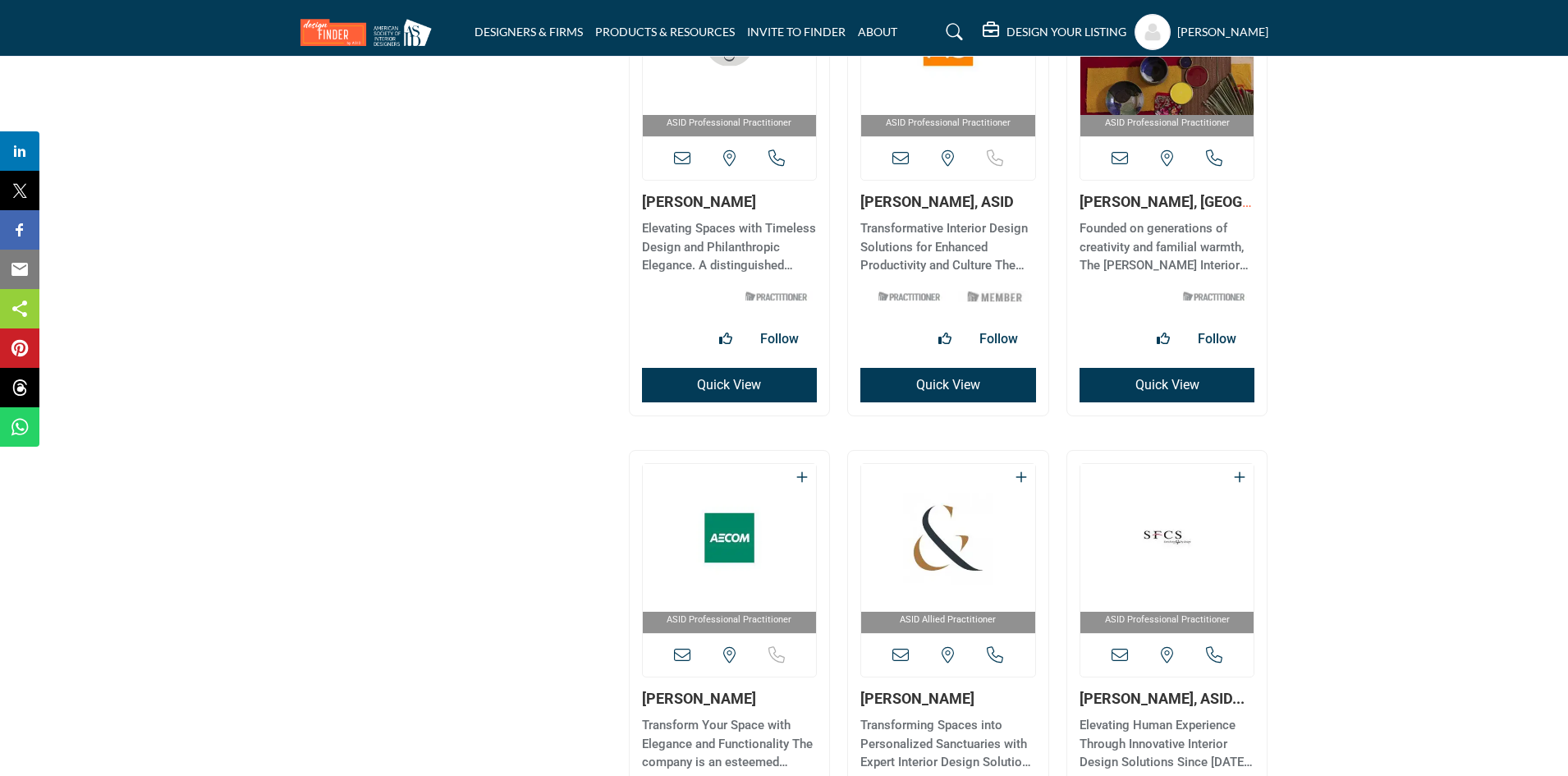
scroll to position [7777, 0]
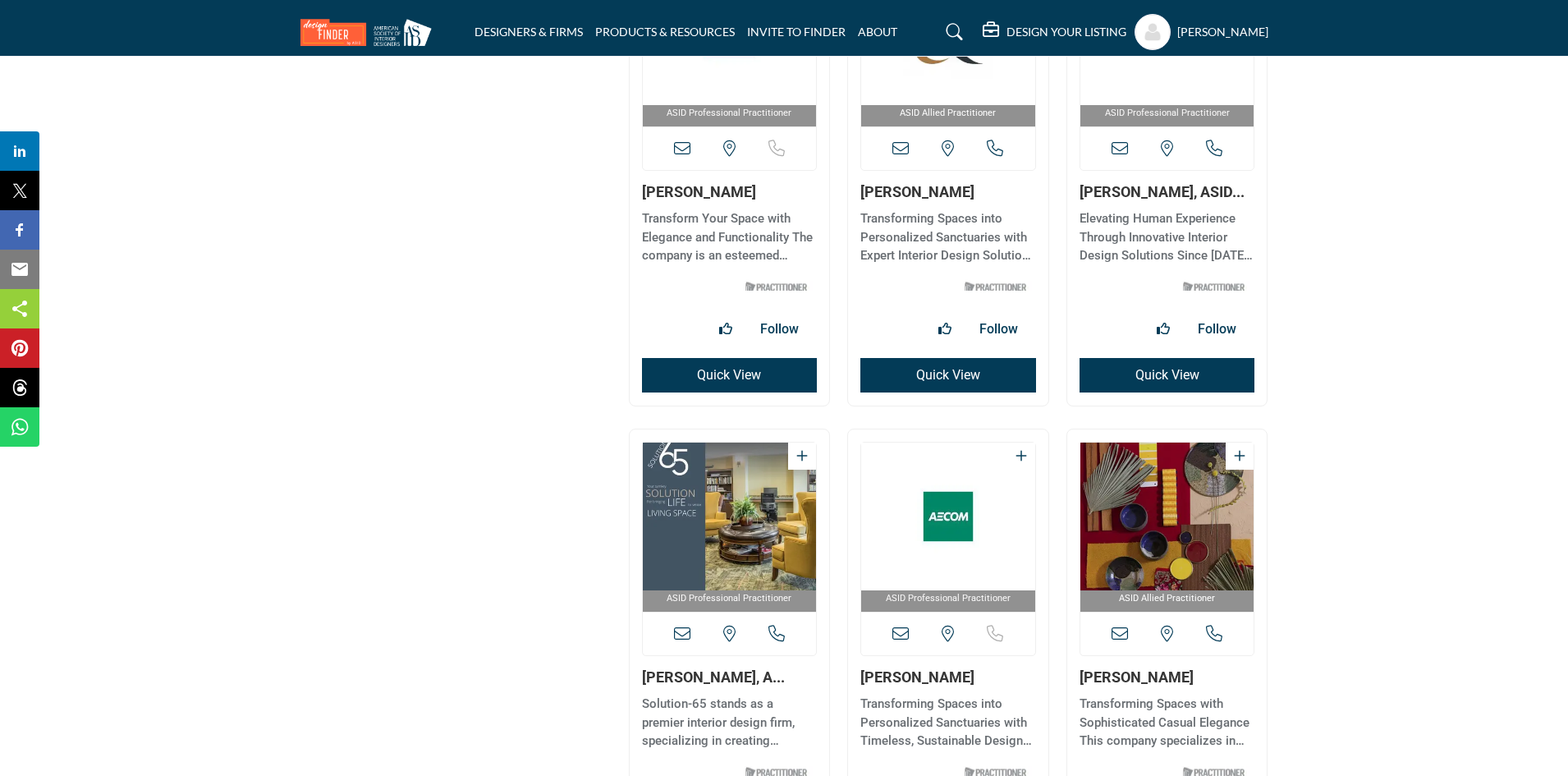
drag, startPoint x: 1576, startPoint y: 510, endPoint x: 1566, endPoint y: 600, distance: 90.6
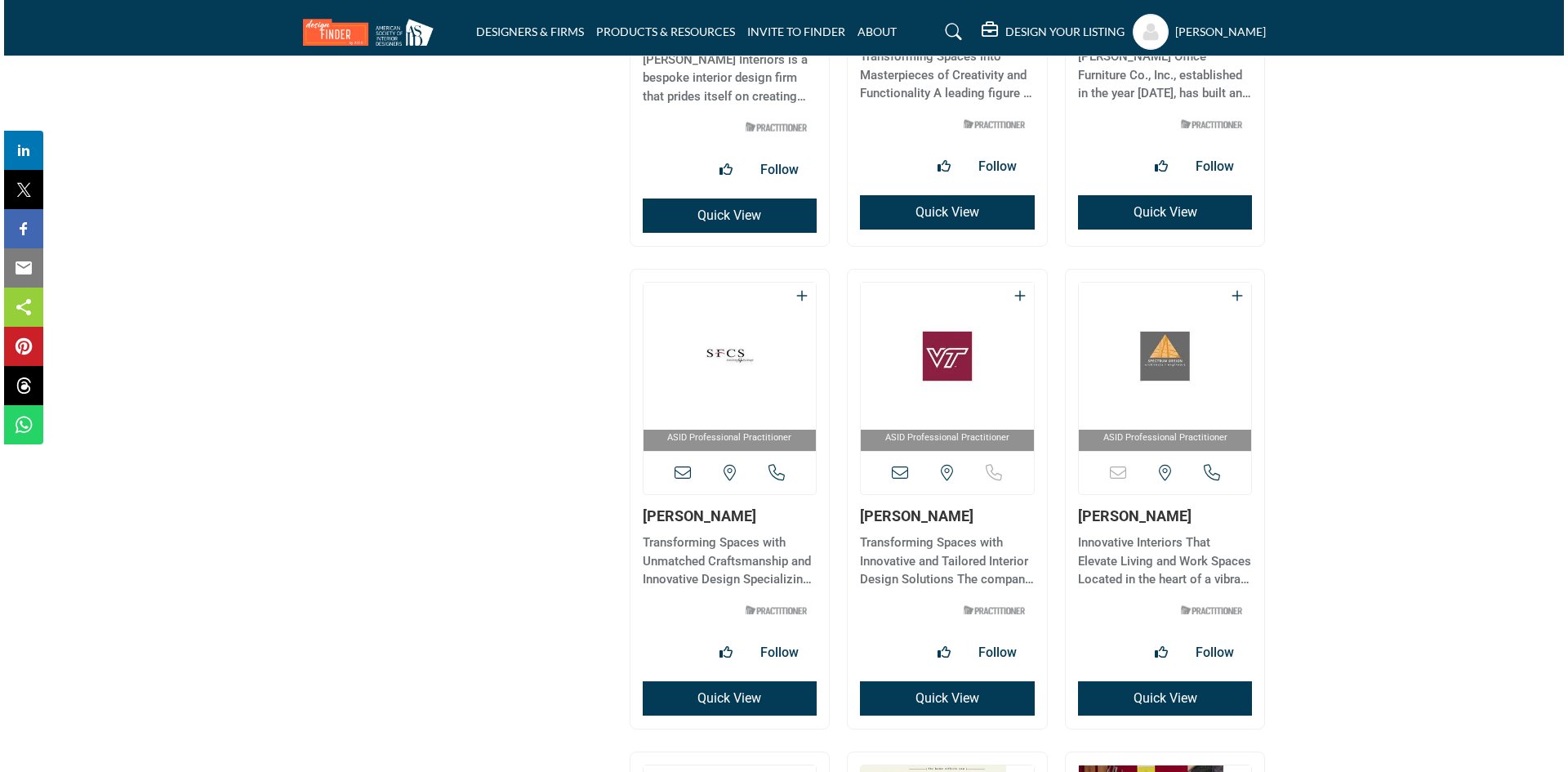
scroll to position [8585, 0]
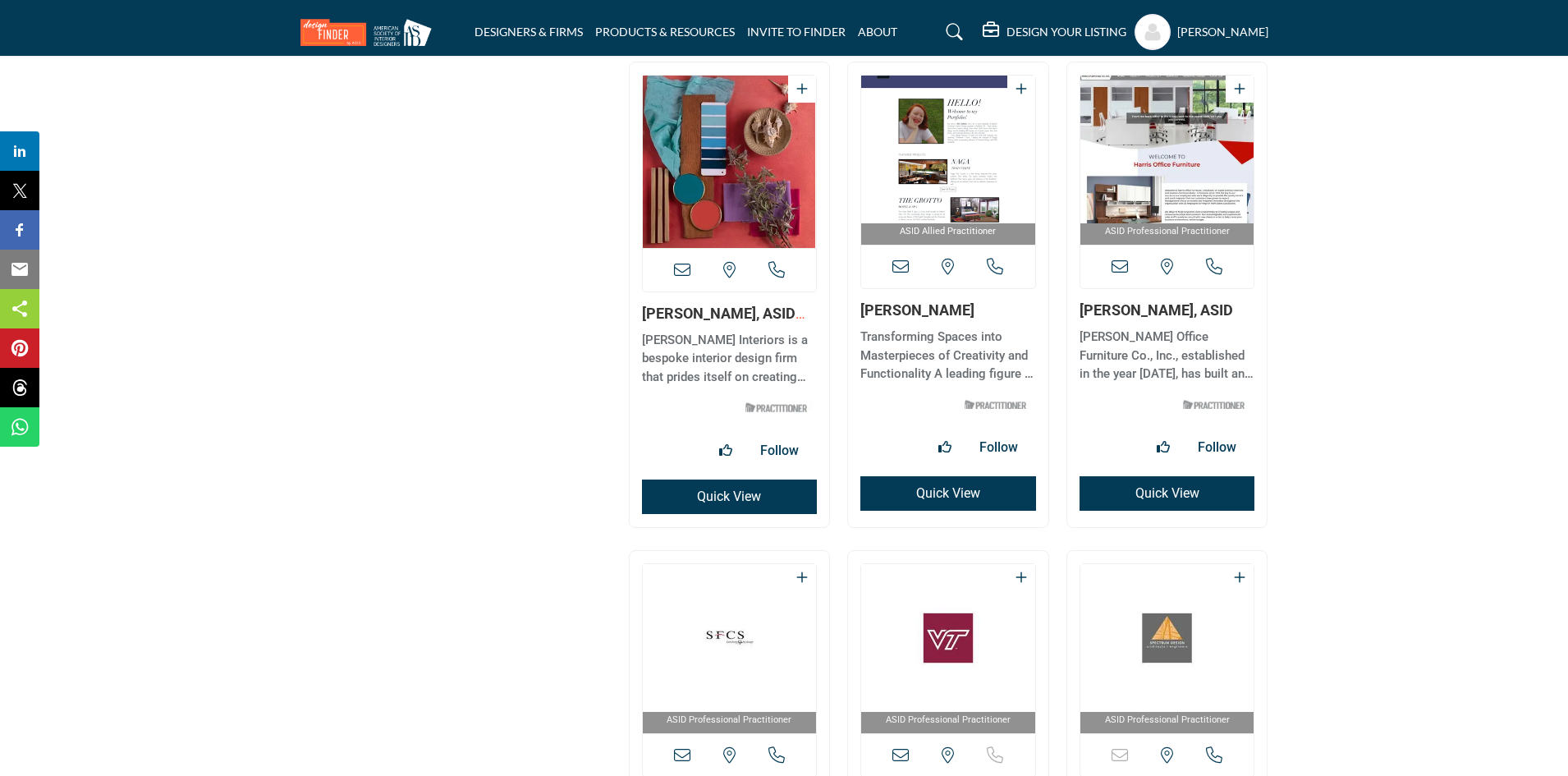
click at [1159, 488] on button "Quick View" at bounding box center [1167, 494] width 176 height 35
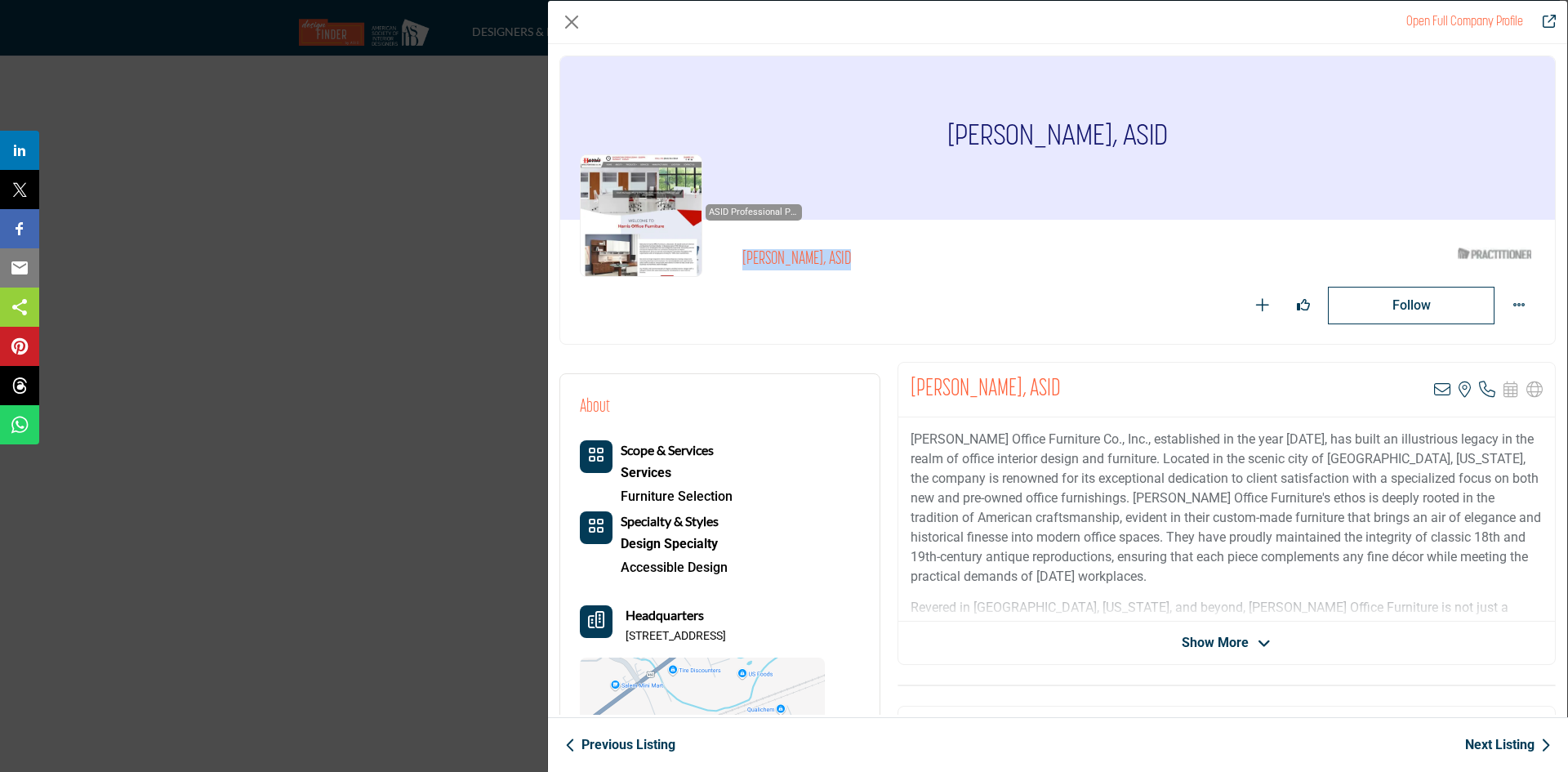
drag, startPoint x: 908, startPoint y: 252, endPoint x: 764, endPoint y: 246, distance: 144.1
click at [764, 246] on div "ASID Professional Practitioner ASID Professional Practitioners have successfull…" at bounding box center [1057, 282] width 955 height 85
click at [764, 246] on div "ASID Professional Practitioner ASID Professional Practitioners have successfull…" at bounding box center [691, 216] width 222 height 123
drag, startPoint x: 742, startPoint y: 256, endPoint x: 805, endPoint y: 258, distance: 63.0
click at [805, 258] on div "ASID Professional Practitioner ASID Professional Practitioners have successfull…" at bounding box center [1057, 282] width 955 height 85
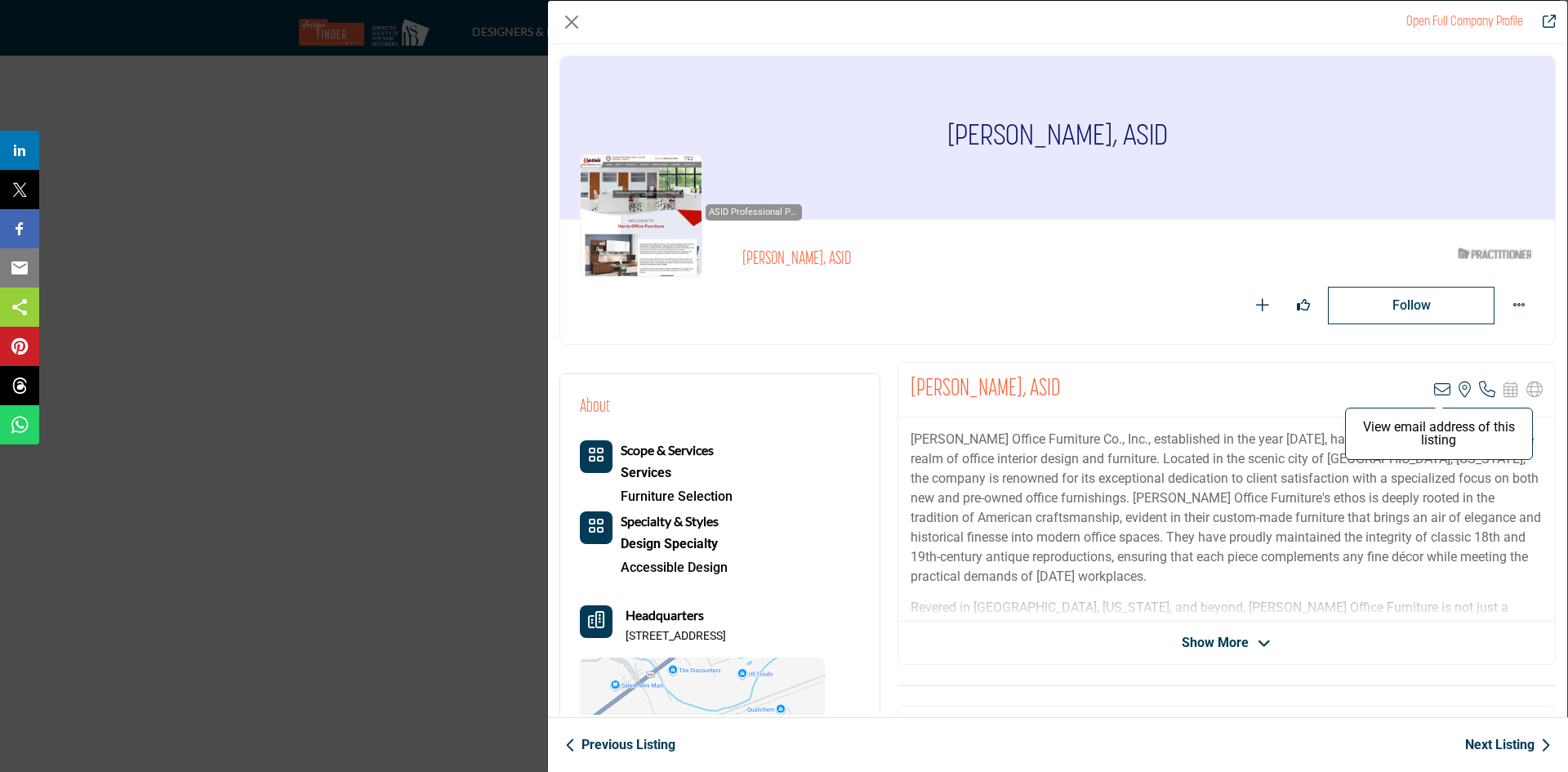
click at [1434, 387] on icon "Company Data Modal" at bounding box center [1442, 389] width 16 height 16
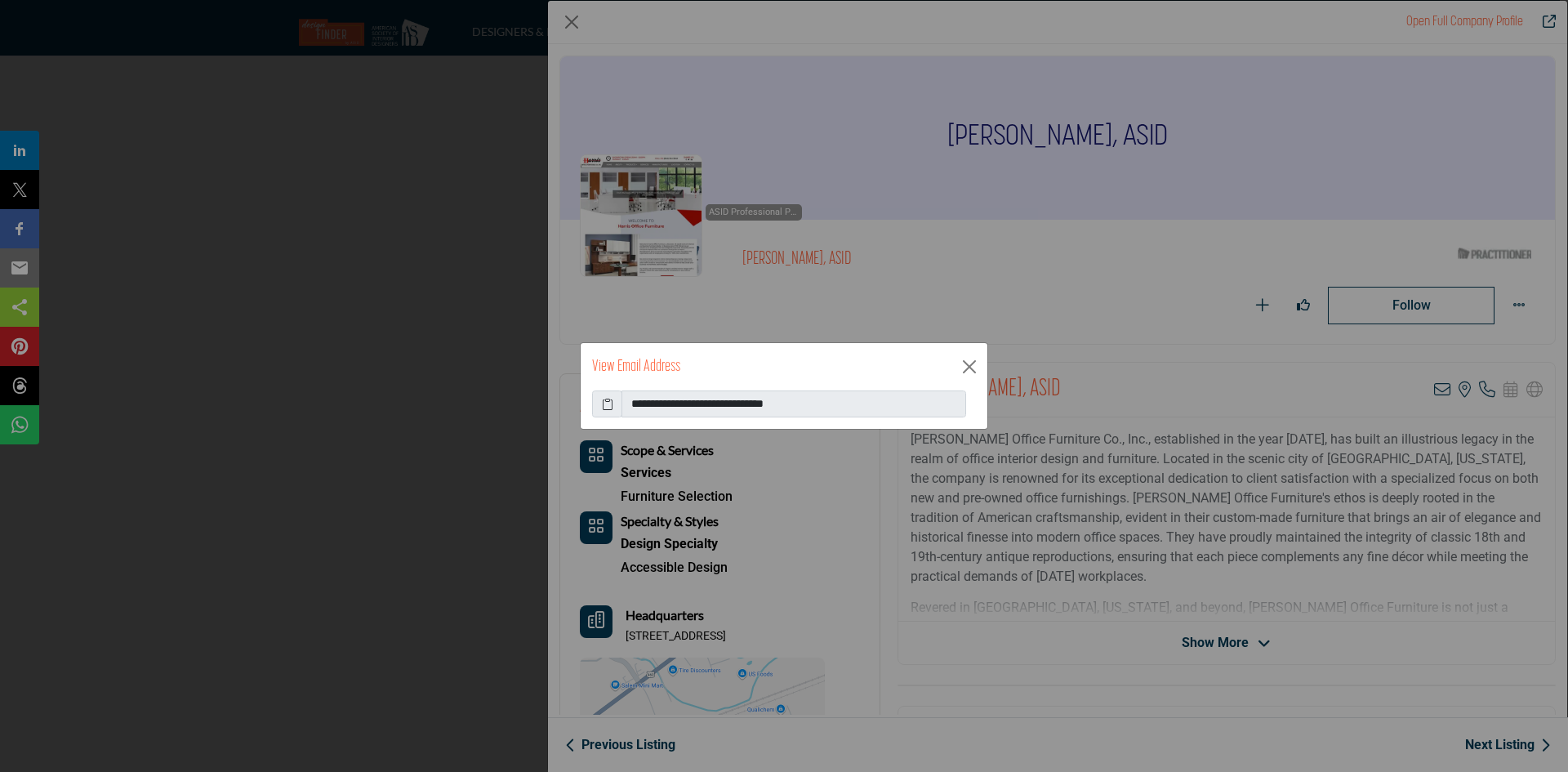
click at [604, 405] on icon at bounding box center [607, 404] width 11 height 17
click at [964, 366] on button "Close" at bounding box center [969, 367] width 24 height 24
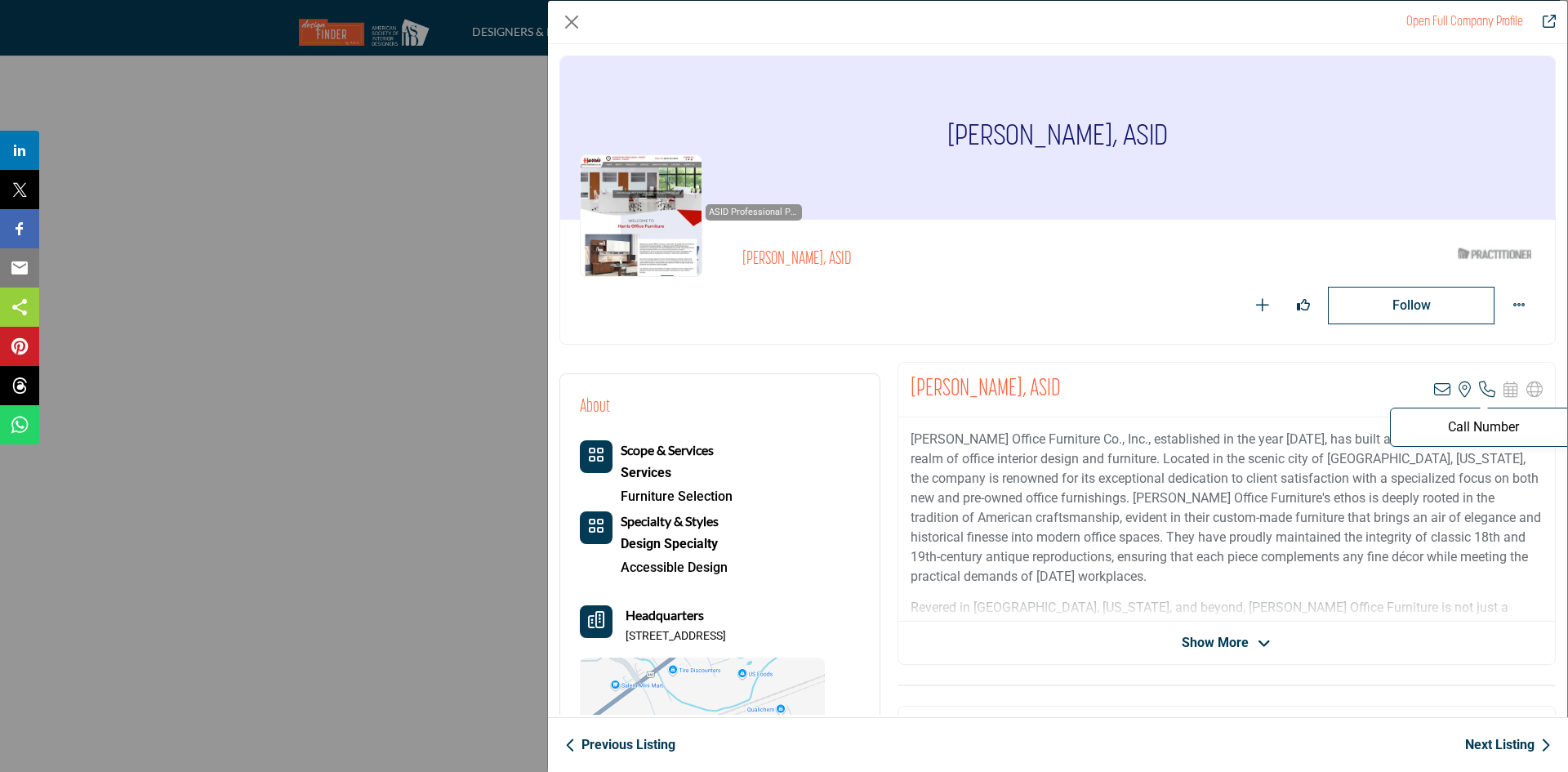
click at [1480, 390] on icon "Company Data Modal" at bounding box center [1487, 389] width 16 height 16
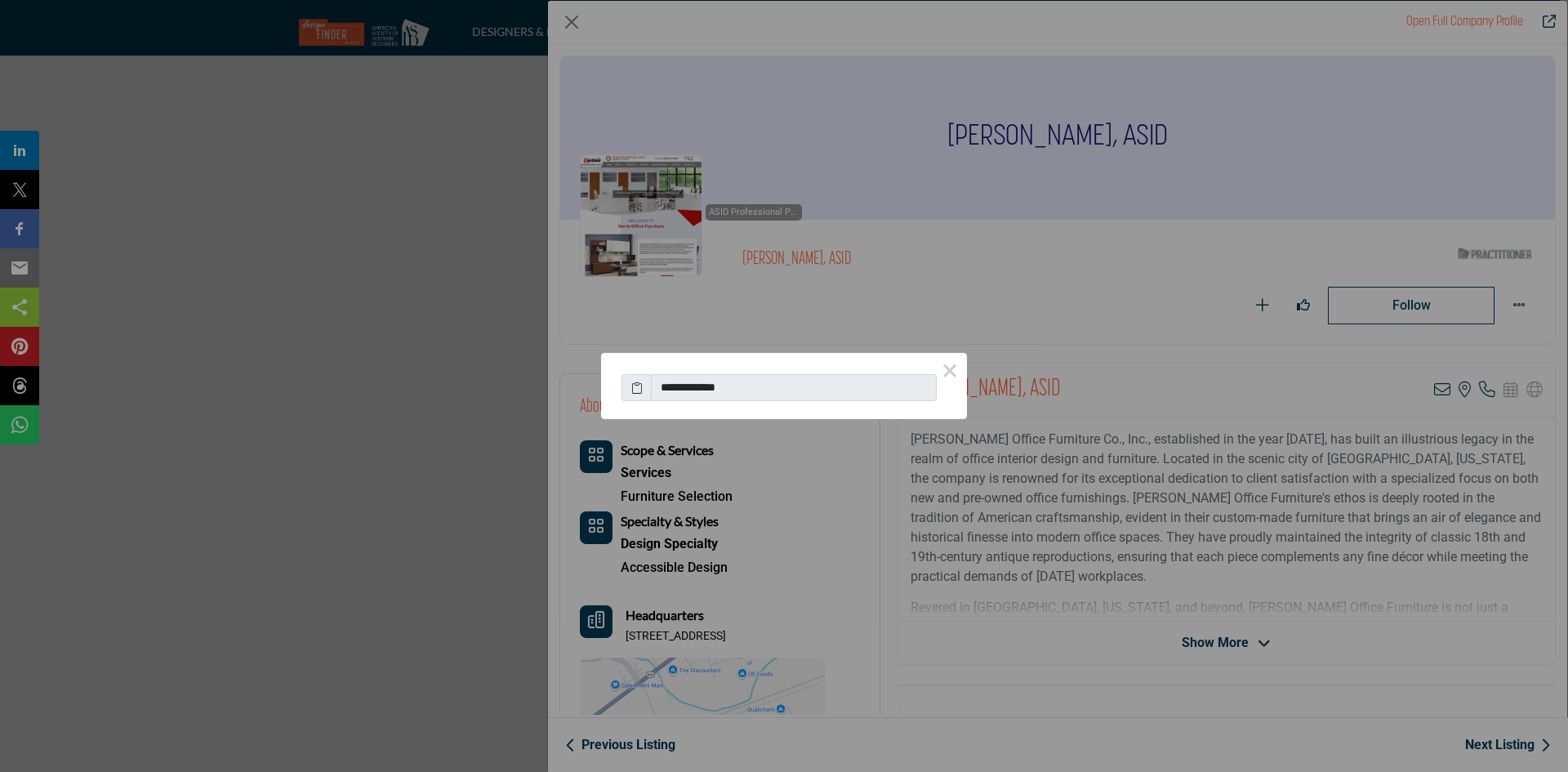
click at [635, 390] on icon at bounding box center [636, 387] width 11 height 17
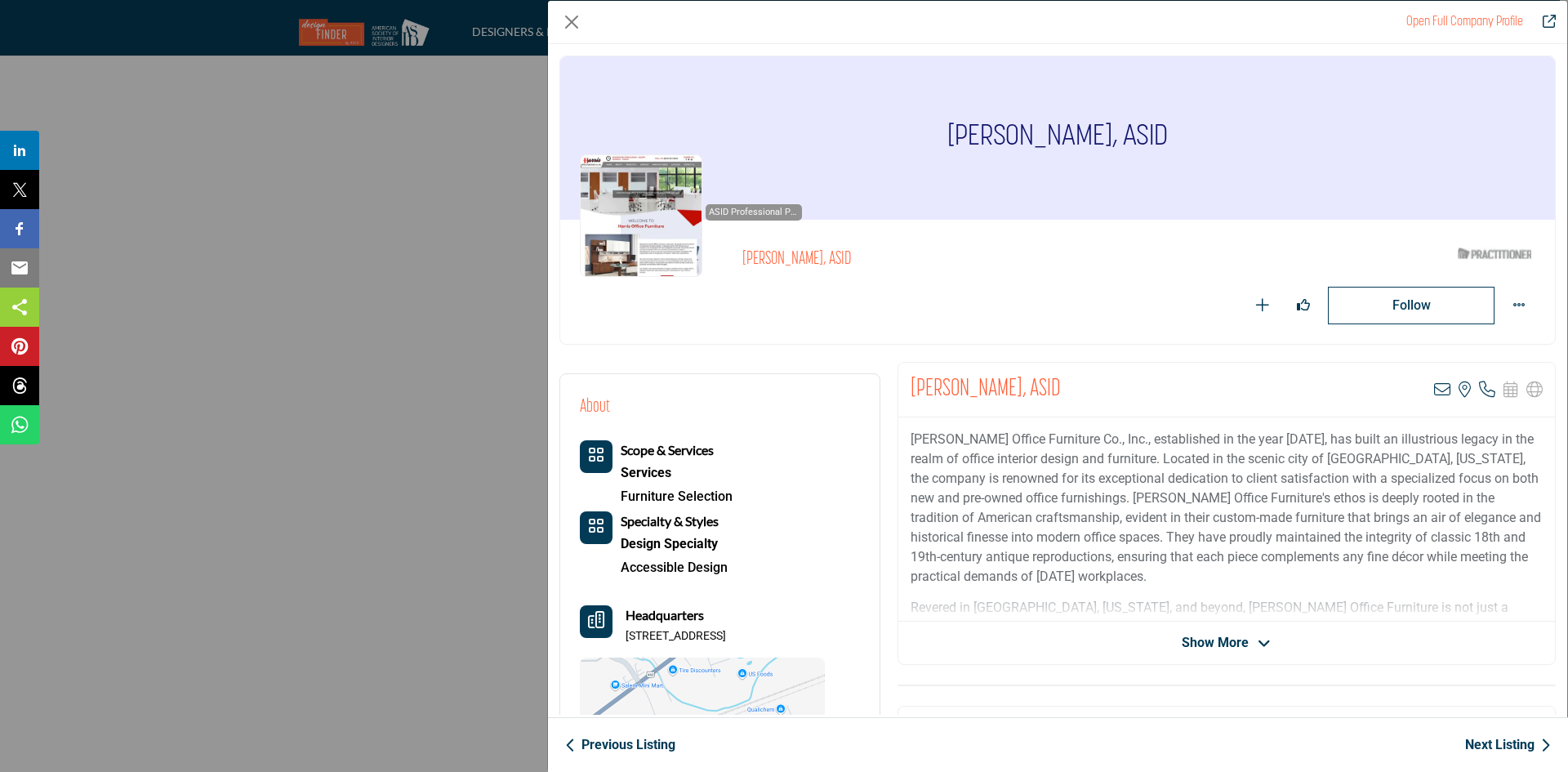
click at [1495, 747] on link "Next Listing" at bounding box center [1507, 744] width 86 height 20
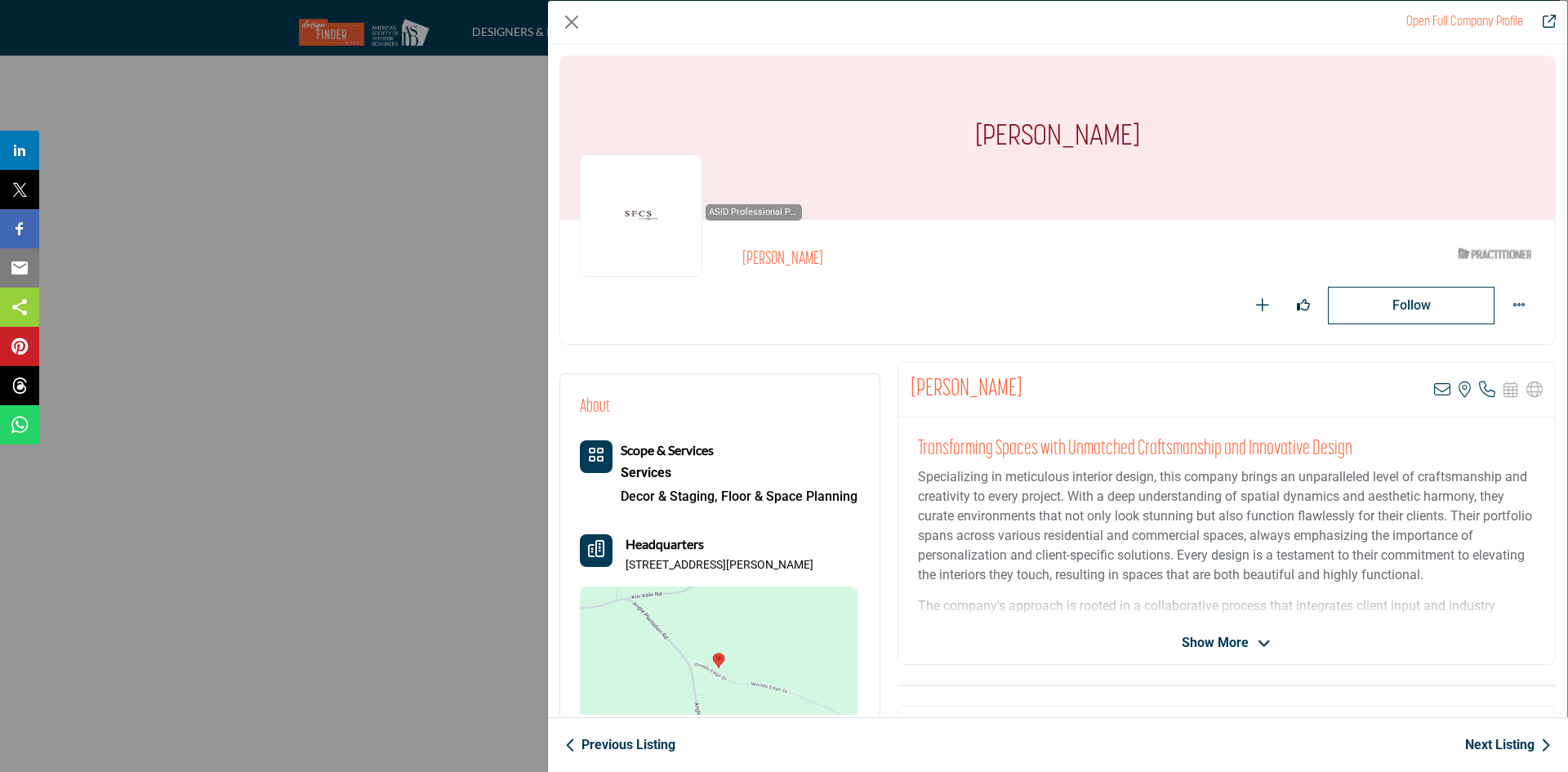
drag, startPoint x: 1066, startPoint y: 386, endPoint x: 902, endPoint y: 399, distance: 164.5
click at [902, 399] on div "Justine Sowers View email address of this listing View the location of this lis…" at bounding box center [1226, 389] width 656 height 54
drag, startPoint x: 825, startPoint y: 559, endPoint x: 616, endPoint y: 568, distance: 209.2
click at [616, 568] on div "Headquarters 71 Woods Edge Dr, 24151-6794, USA" at bounding box center [718, 553] width 277 height 39
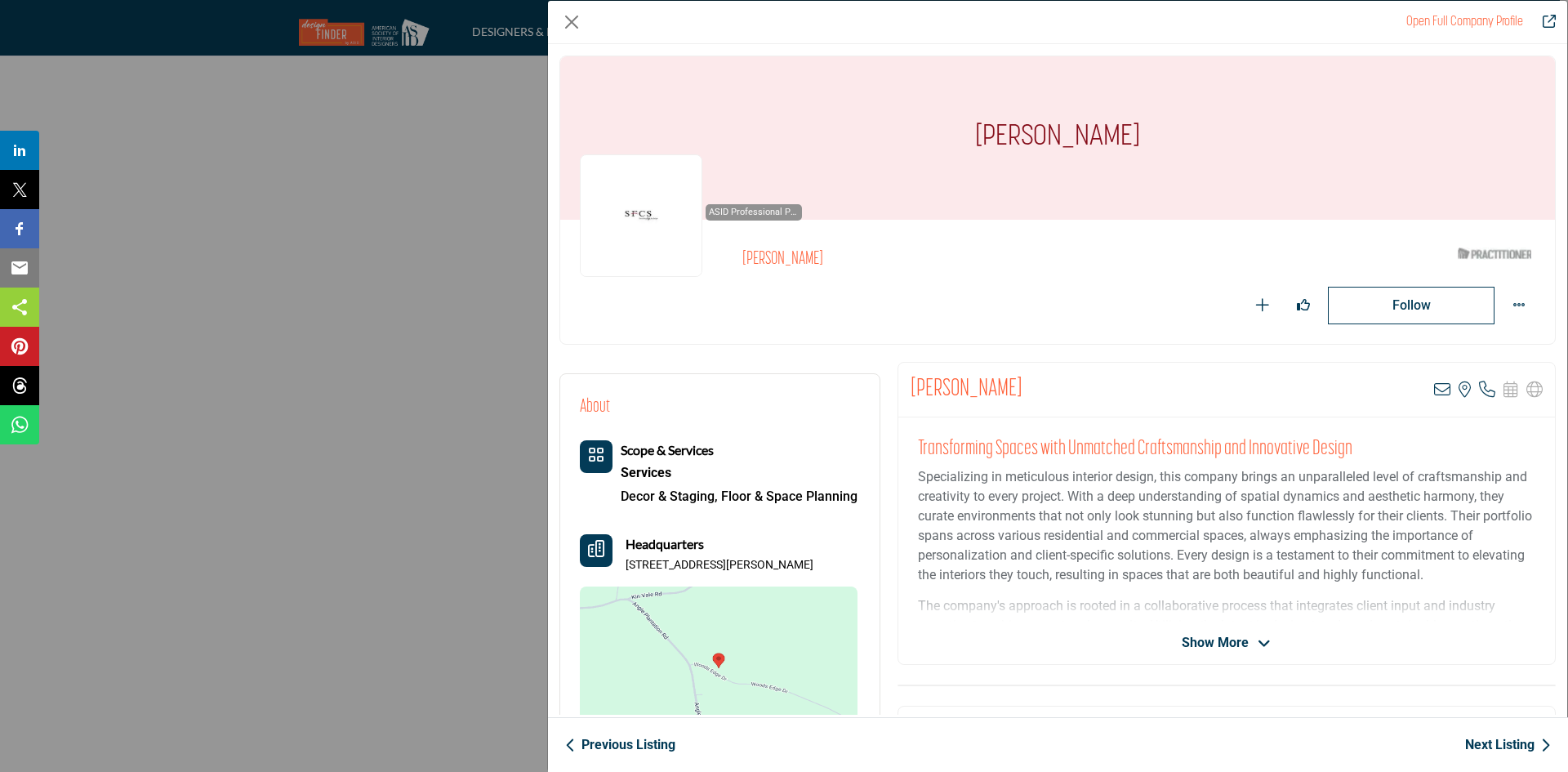
click at [616, 568] on div "Headquarters 71 Woods Edge Dr, 24151-6794, USA" at bounding box center [718, 553] width 277 height 39
drag, startPoint x: 625, startPoint y: 567, endPoint x: 857, endPoint y: 573, distance: 232.1
click at [857, 573] on div "About Scope & Services Services Decor & Staging, Floor & Space Planning" at bounding box center [719, 573] width 319 height 398
click at [1436, 385] on icon "Company Data Modal" at bounding box center [1442, 389] width 16 height 16
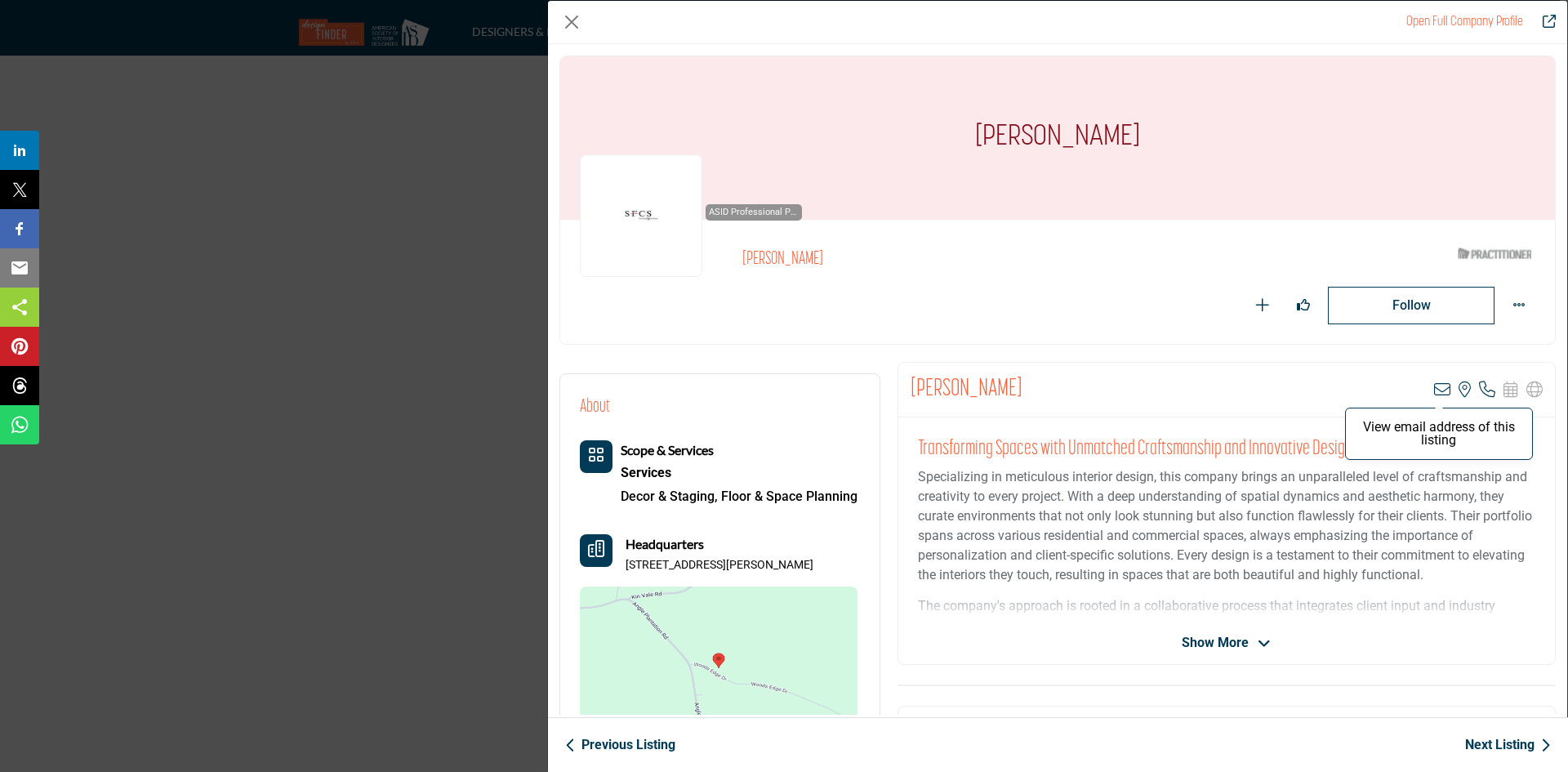
click at [1434, 390] on icon "Company Data Modal" at bounding box center [1442, 389] width 16 height 16
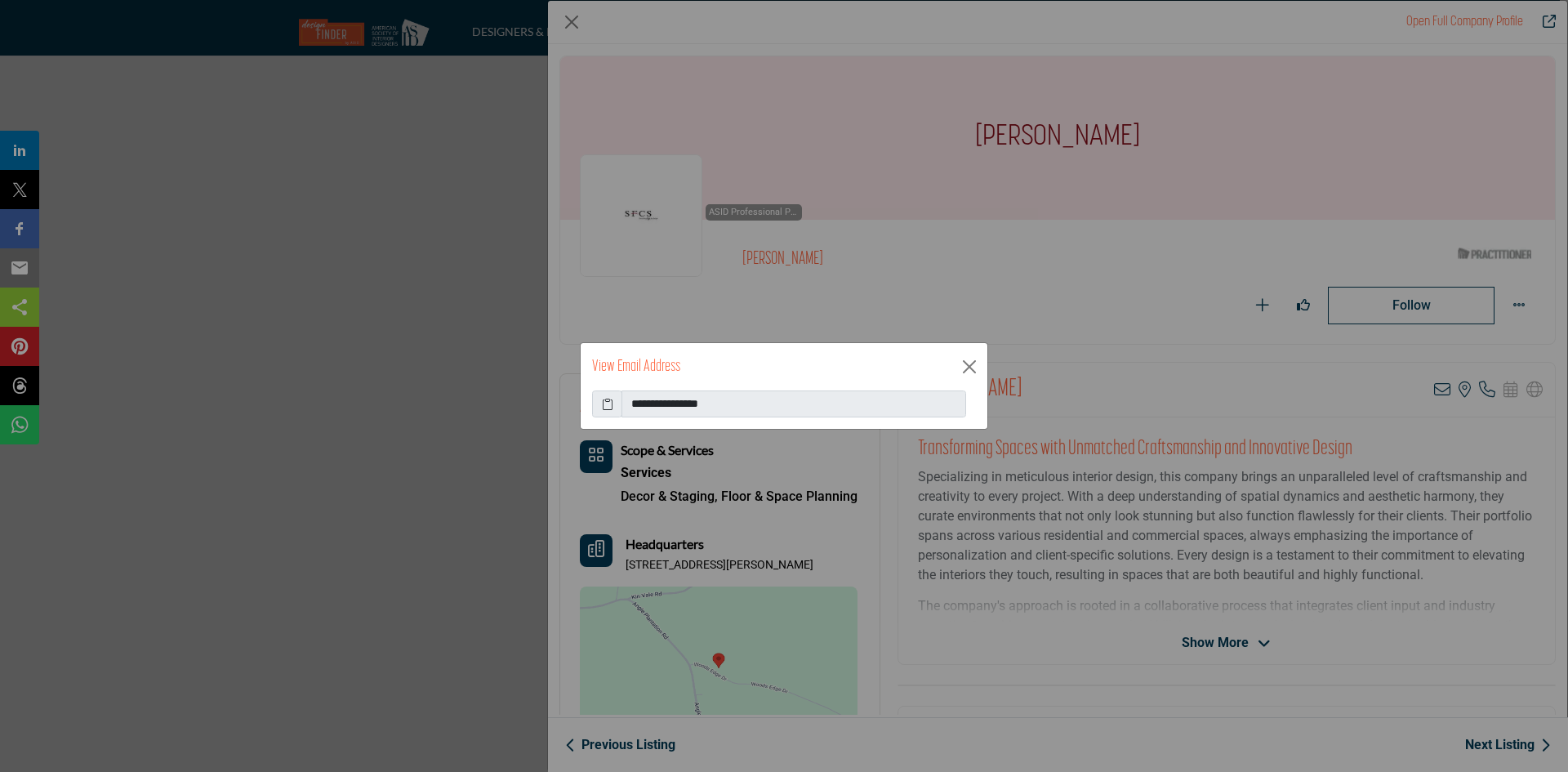
click at [605, 405] on icon at bounding box center [607, 404] width 11 height 17
click at [955, 375] on div "View Email Address" at bounding box center [784, 367] width 406 height 48
click at [961, 373] on button "Close" at bounding box center [969, 367] width 24 height 24
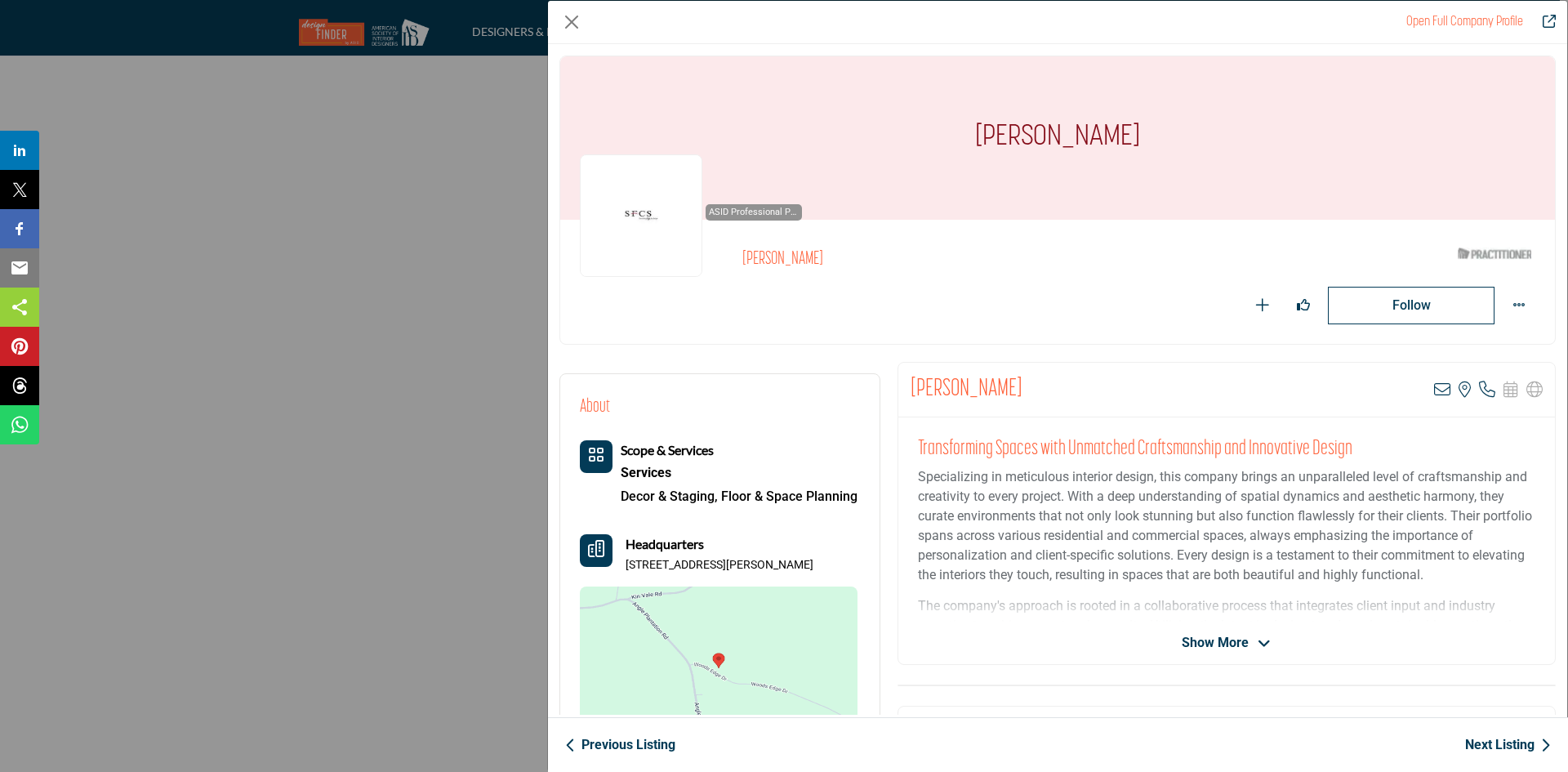
click at [1495, 751] on link "Next Listing" at bounding box center [1507, 744] width 86 height 20
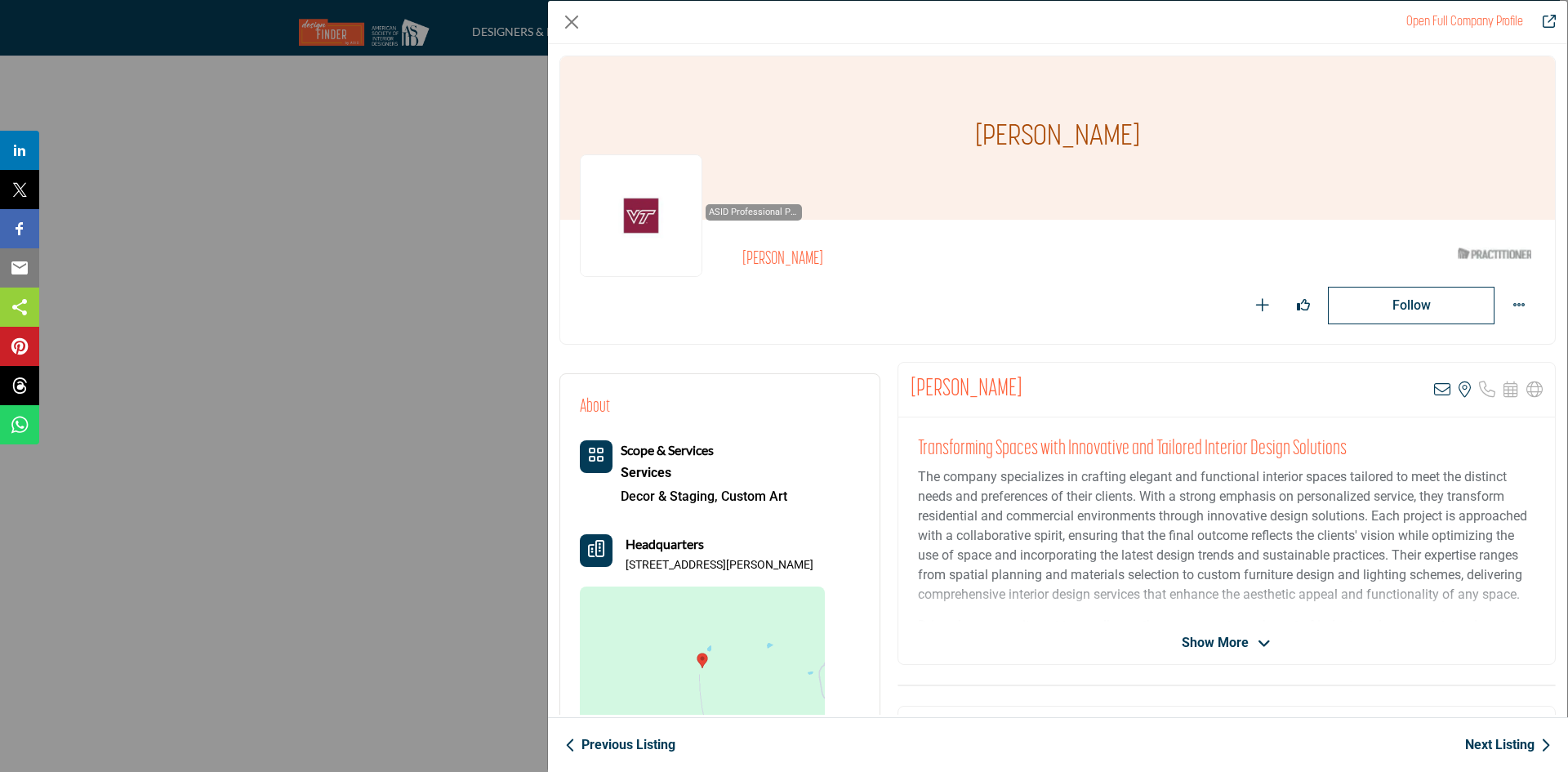
drag, startPoint x: 1051, startPoint y: 396, endPoint x: 906, endPoint y: 384, distance: 145.5
click at [906, 384] on div "[PERSON_NAME] View email address of this listing View the location of this list…" at bounding box center [1226, 389] width 656 height 54
copy h2 "[PERSON_NAME]"
click at [1435, 386] on icon "Company Data Modal" at bounding box center [1442, 389] width 16 height 16
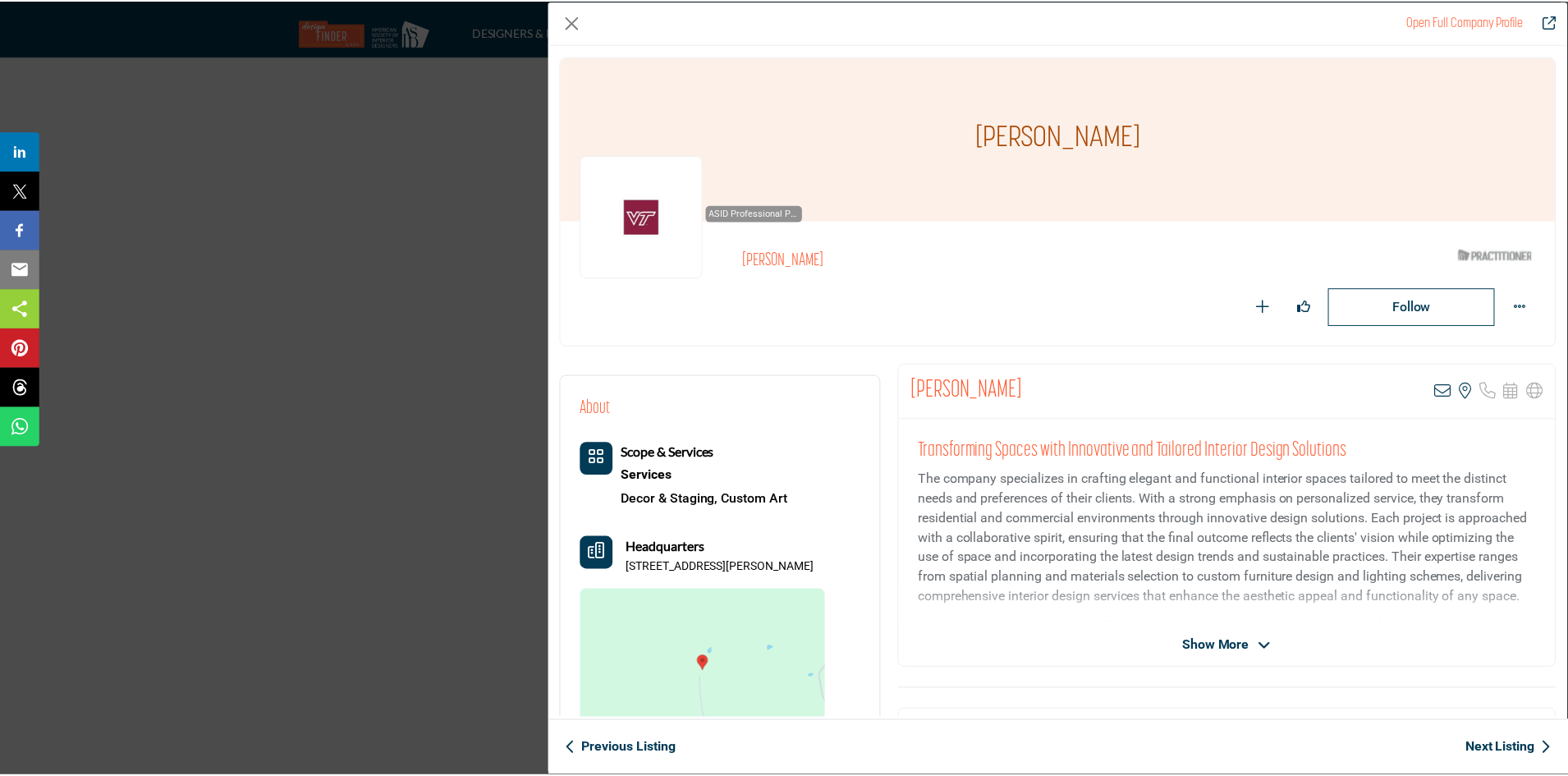
scroll to position [8, 0]
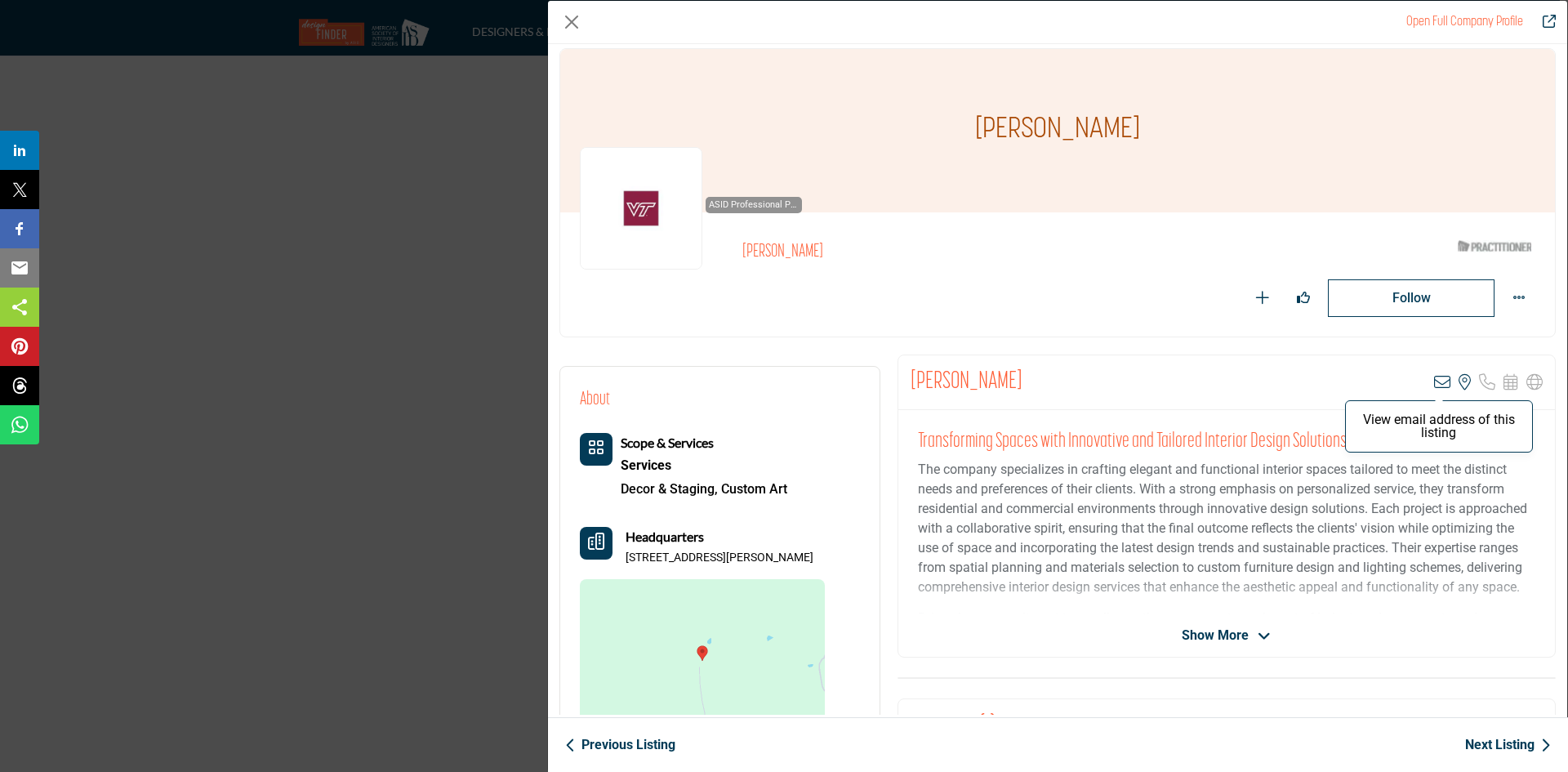
click at [1435, 379] on icon "Company Data Modal" at bounding box center [1442, 382] width 16 height 16
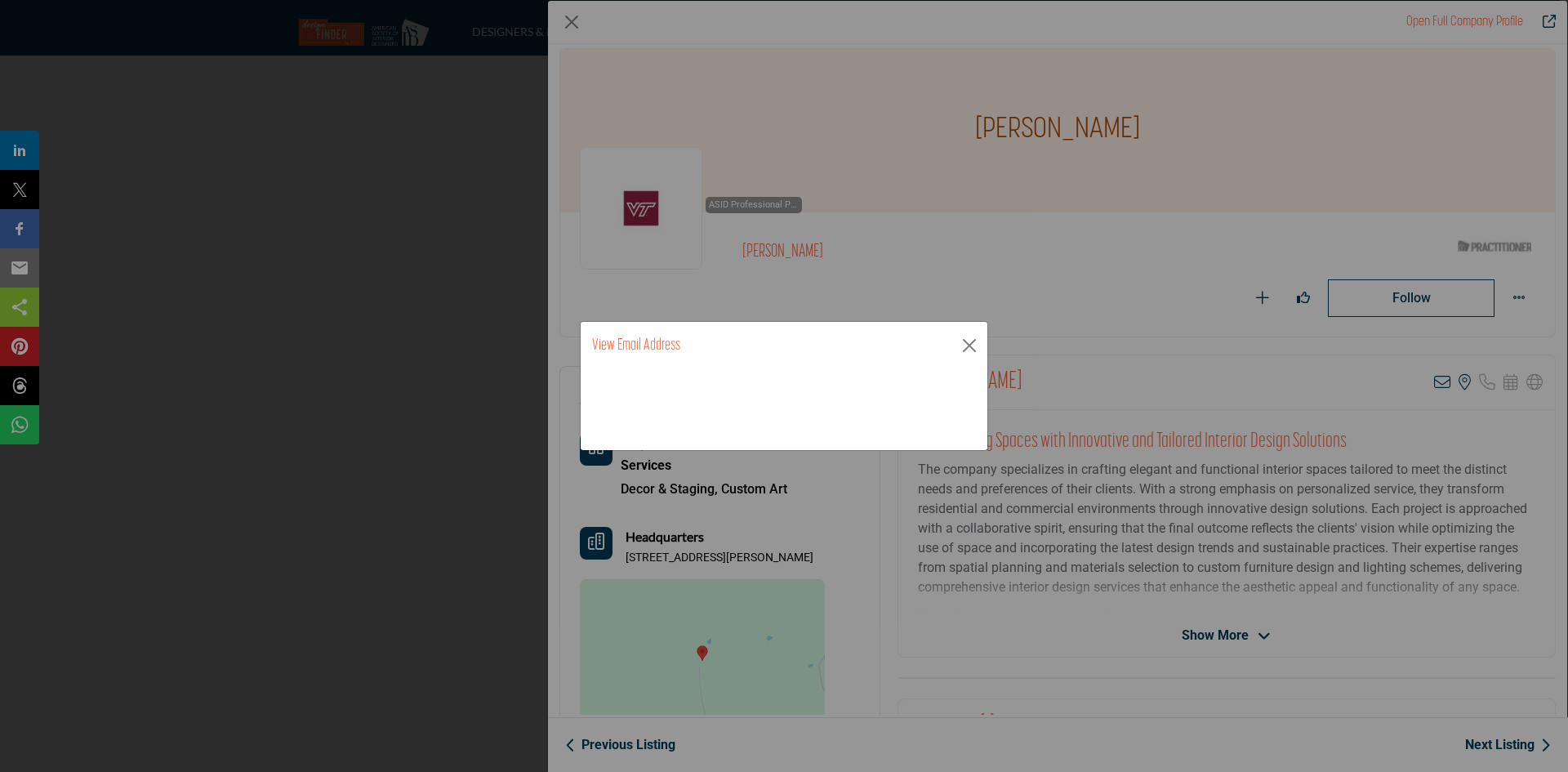
click at [1335, 397] on div "**********" at bounding box center [784, 386] width 1568 height 772
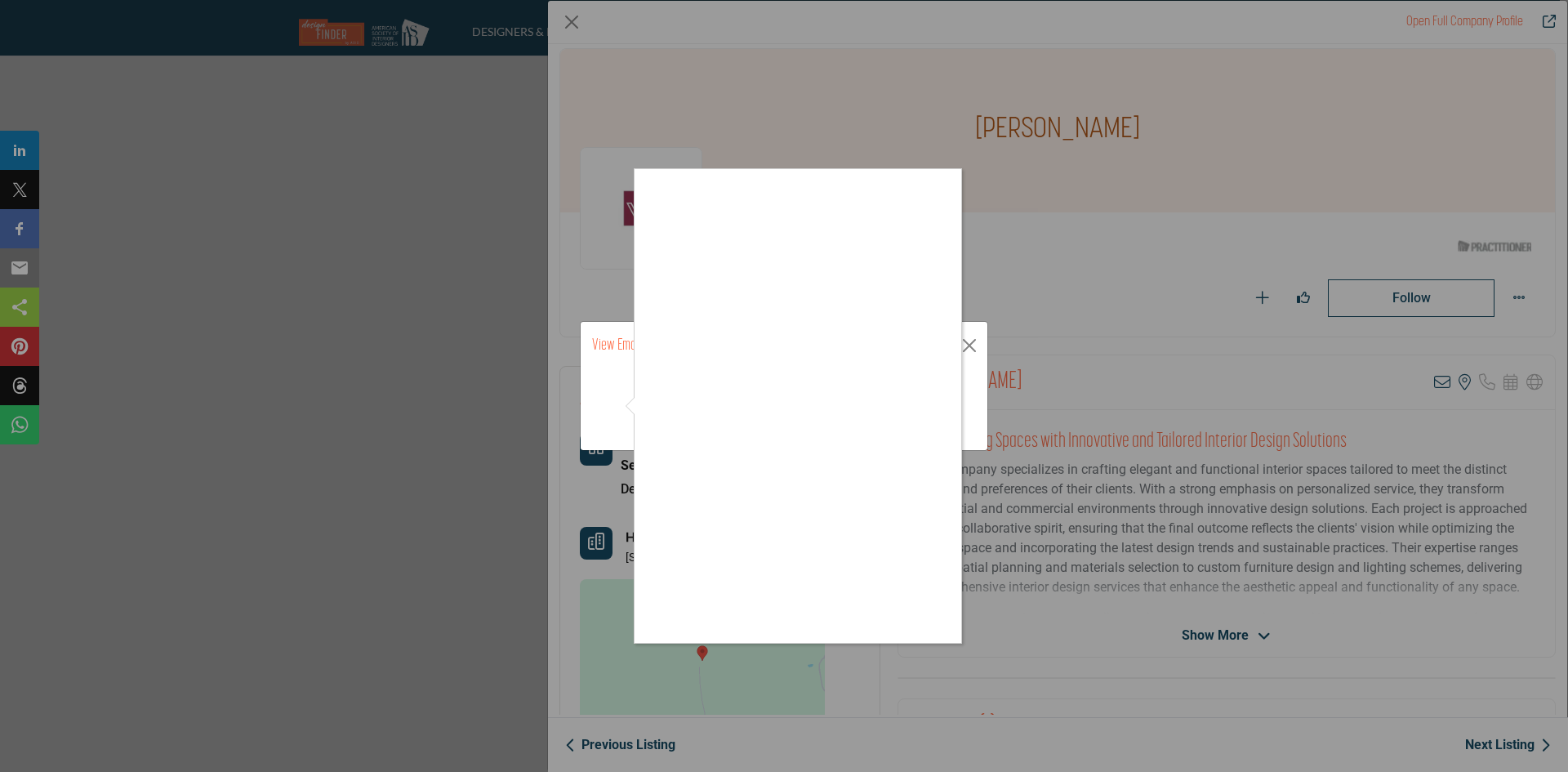
click at [953, 96] on div at bounding box center [784, 386] width 1568 height 772
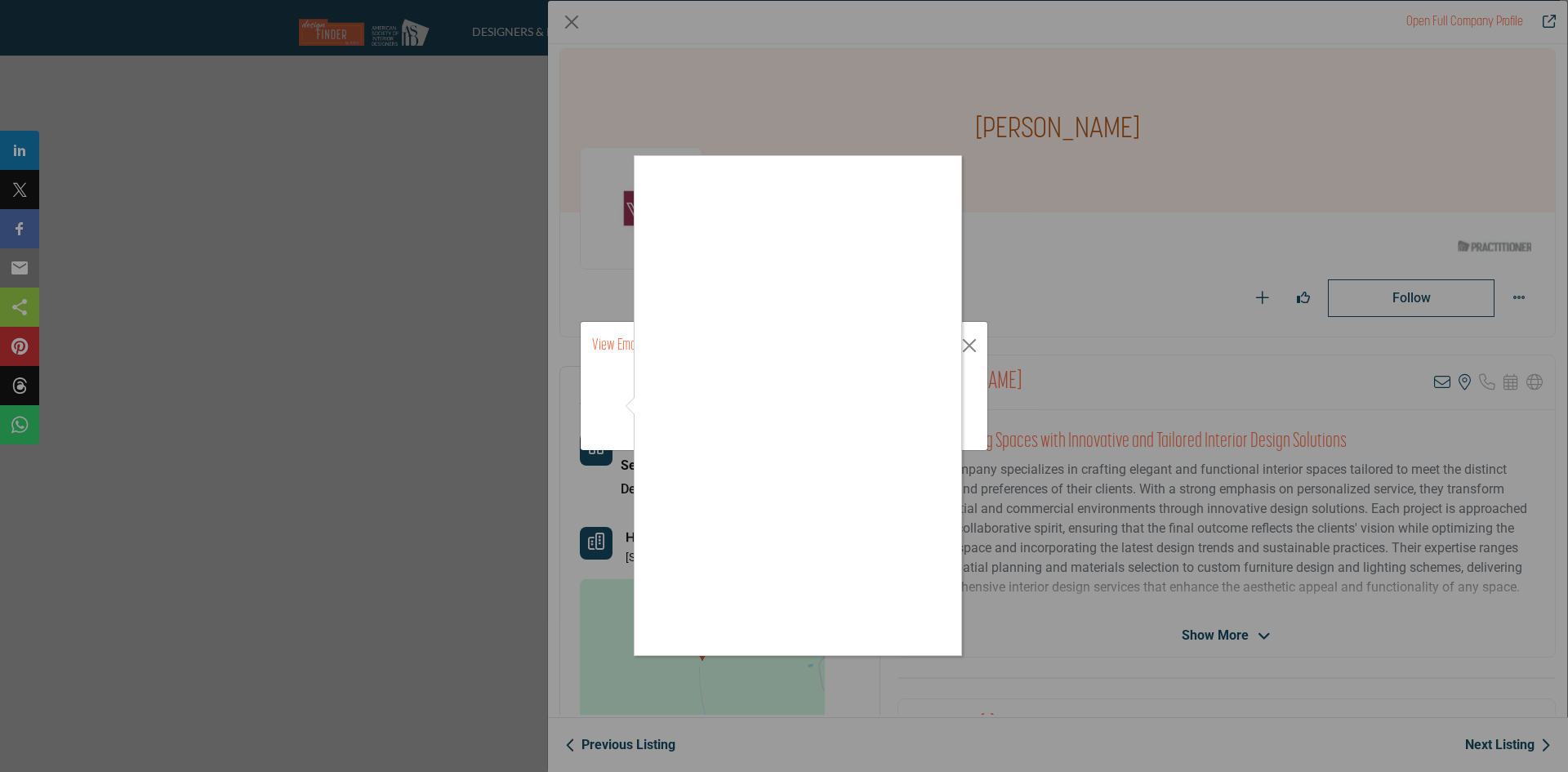
click at [982, 543] on div at bounding box center [784, 386] width 1568 height 772
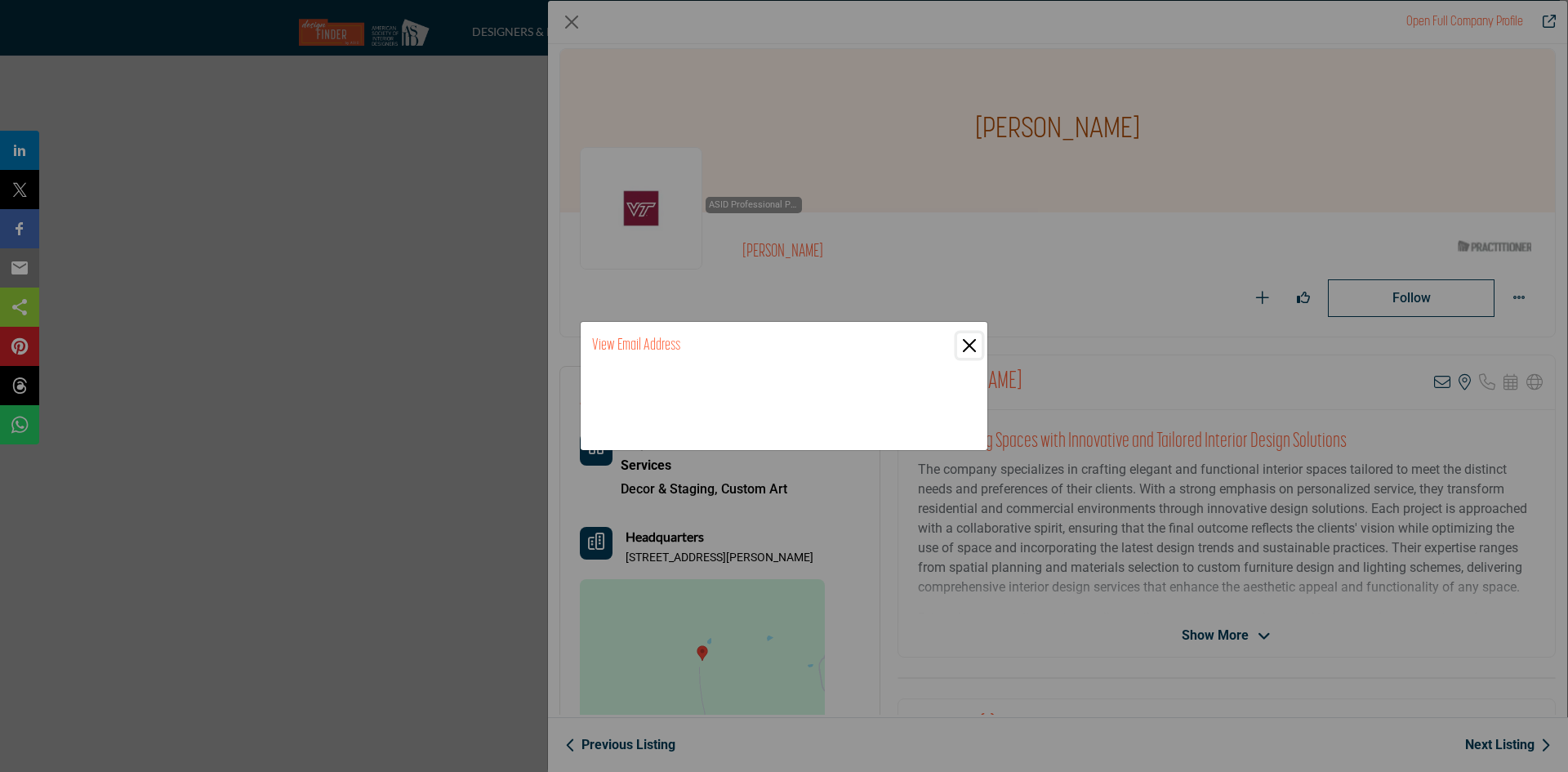
click at [969, 351] on button "Close" at bounding box center [969, 345] width 24 height 24
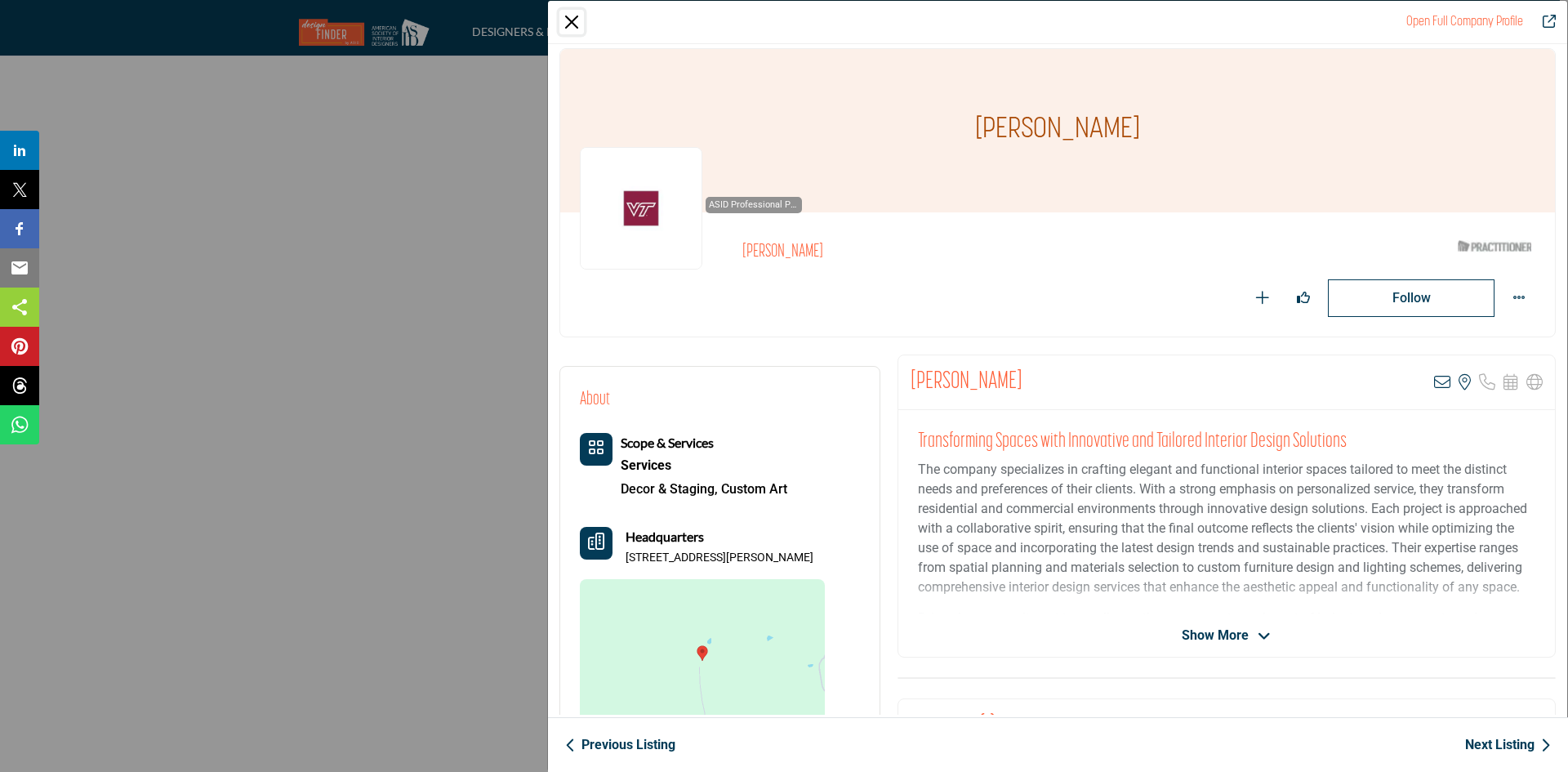
click at [572, 26] on button "Close" at bounding box center [571, 22] width 24 height 24
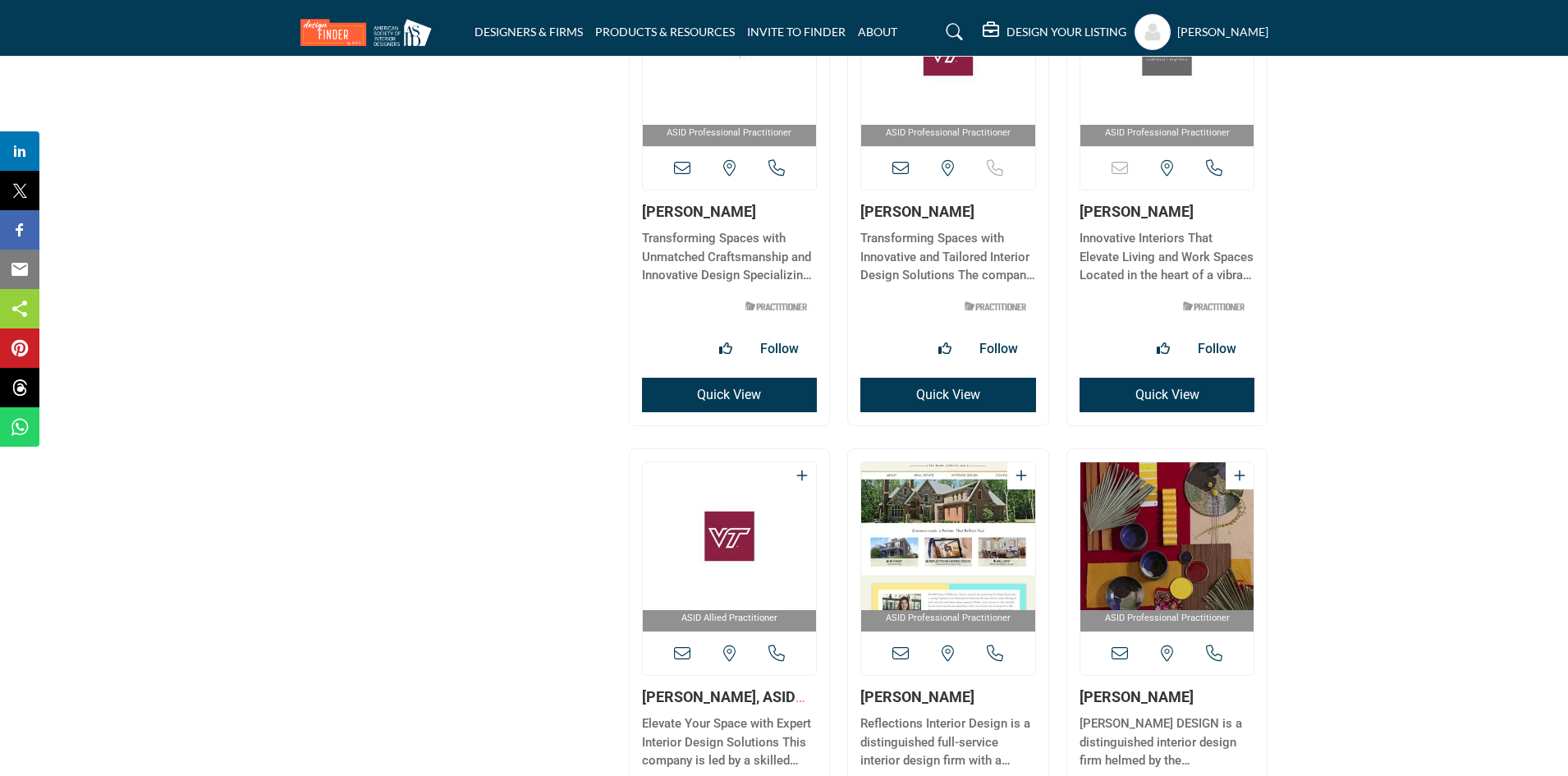
scroll to position [9242, 0]
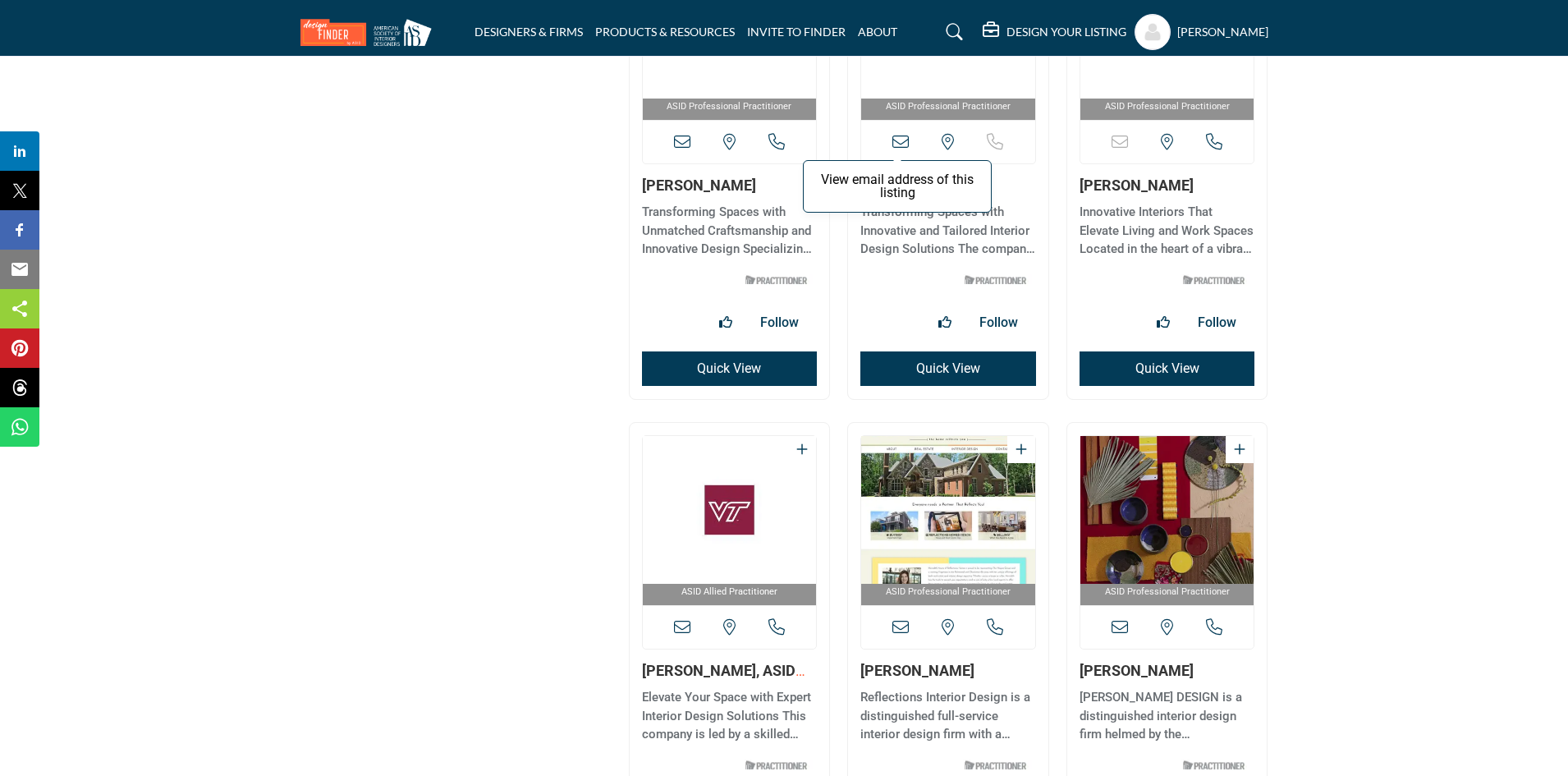
click at [904, 141] on icon at bounding box center [900, 142] width 17 height 17
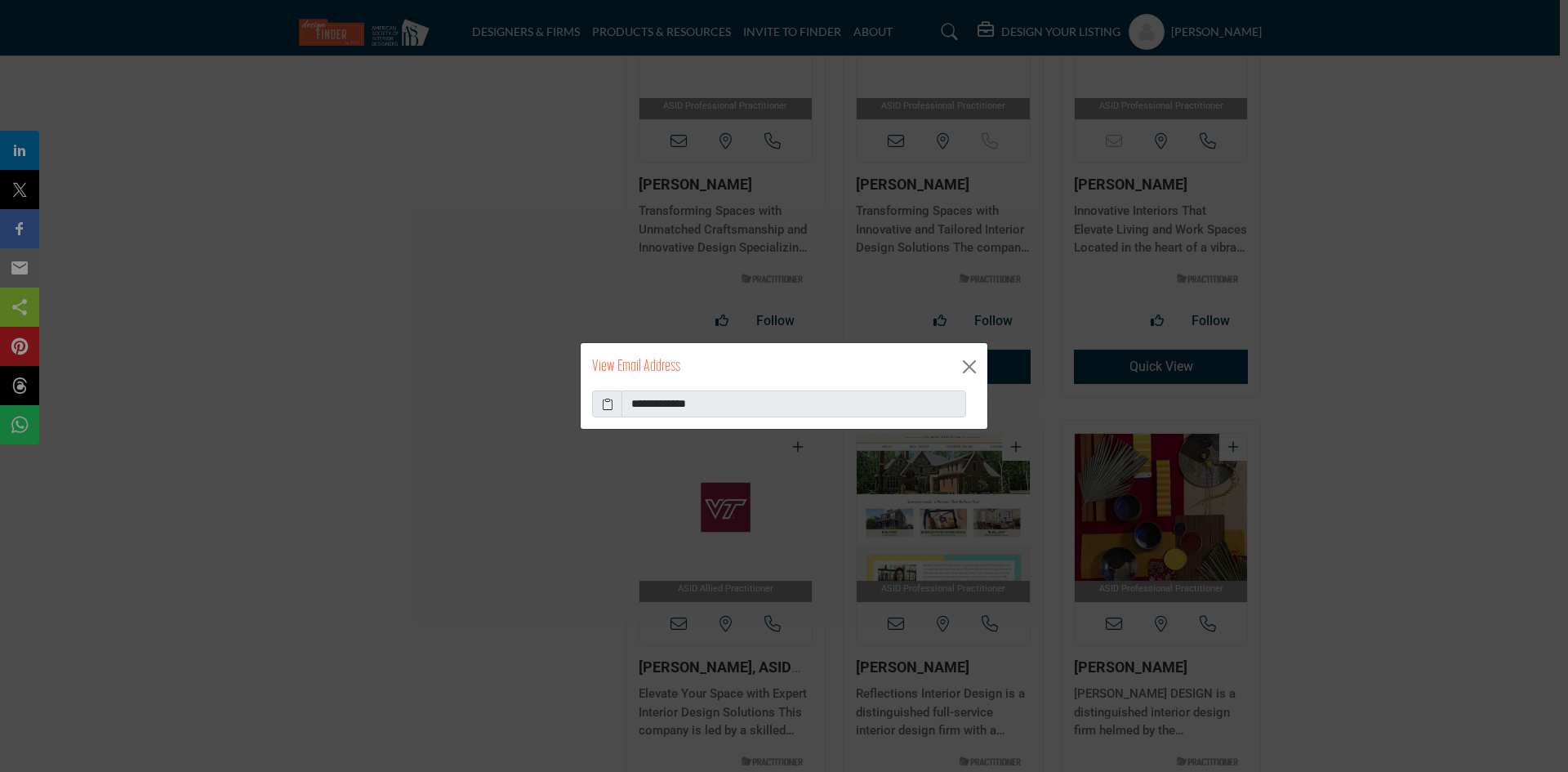
click at [604, 404] on icon at bounding box center [607, 404] width 11 height 17
click at [602, 403] on icon at bounding box center [607, 404] width 11 height 17
click at [974, 360] on button "Close" at bounding box center [969, 367] width 24 height 24
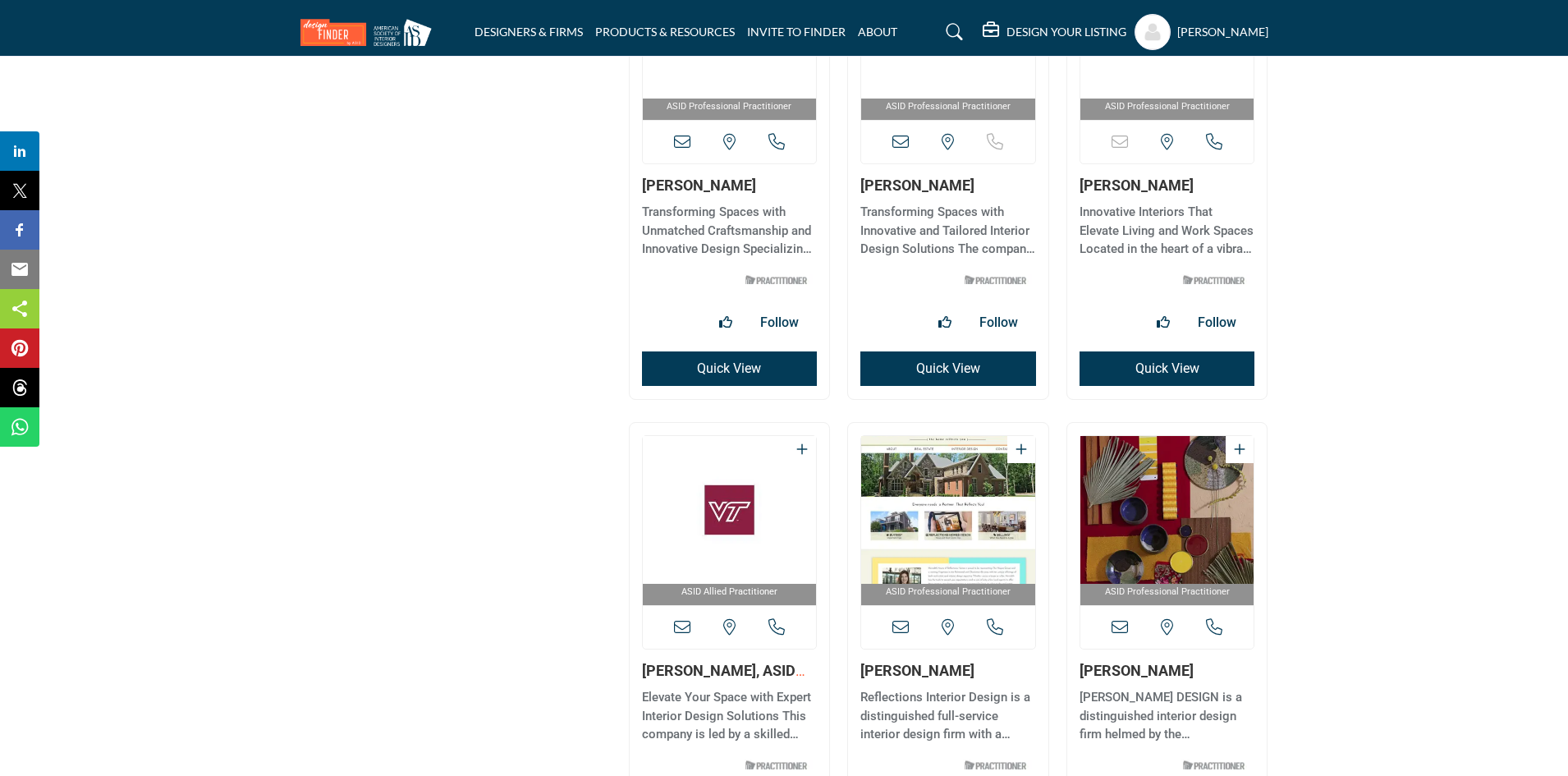
click at [1180, 211] on p "Innovative Interiors That Elevate Living and Work Spaces Located in the heart o…" at bounding box center [1167, 230] width 176 height 56
click at [1158, 189] on link "[PERSON_NAME]" at bounding box center [1136, 185] width 114 height 17
click at [1133, 361] on button "Quick View" at bounding box center [1167, 368] width 176 height 35
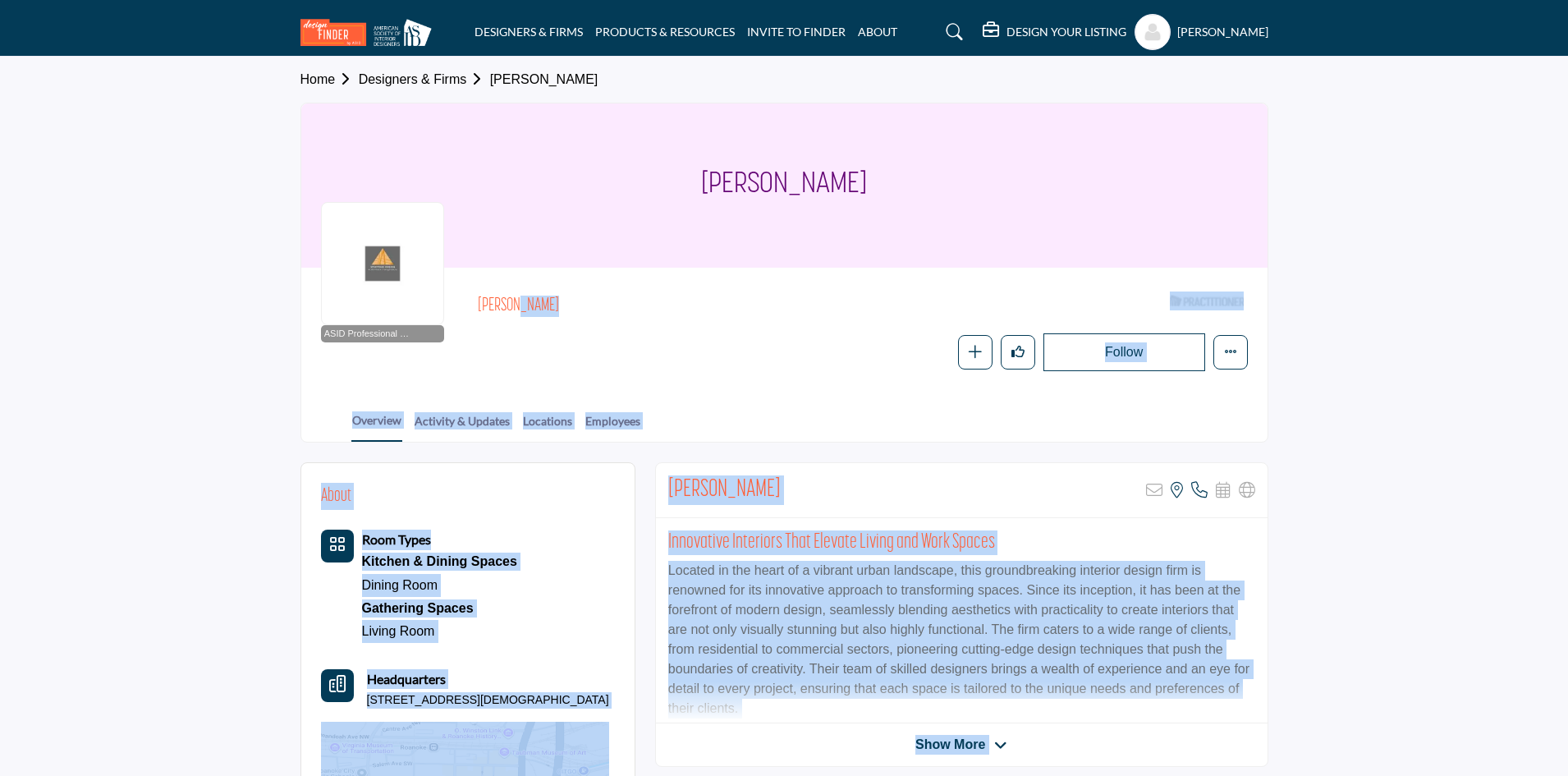
drag, startPoint x: 598, startPoint y: 309, endPoint x: 514, endPoint y: 304, distance: 84.1
click at [514, 304] on h2 "[PERSON_NAME]" at bounding box center [704, 306] width 452 height 22
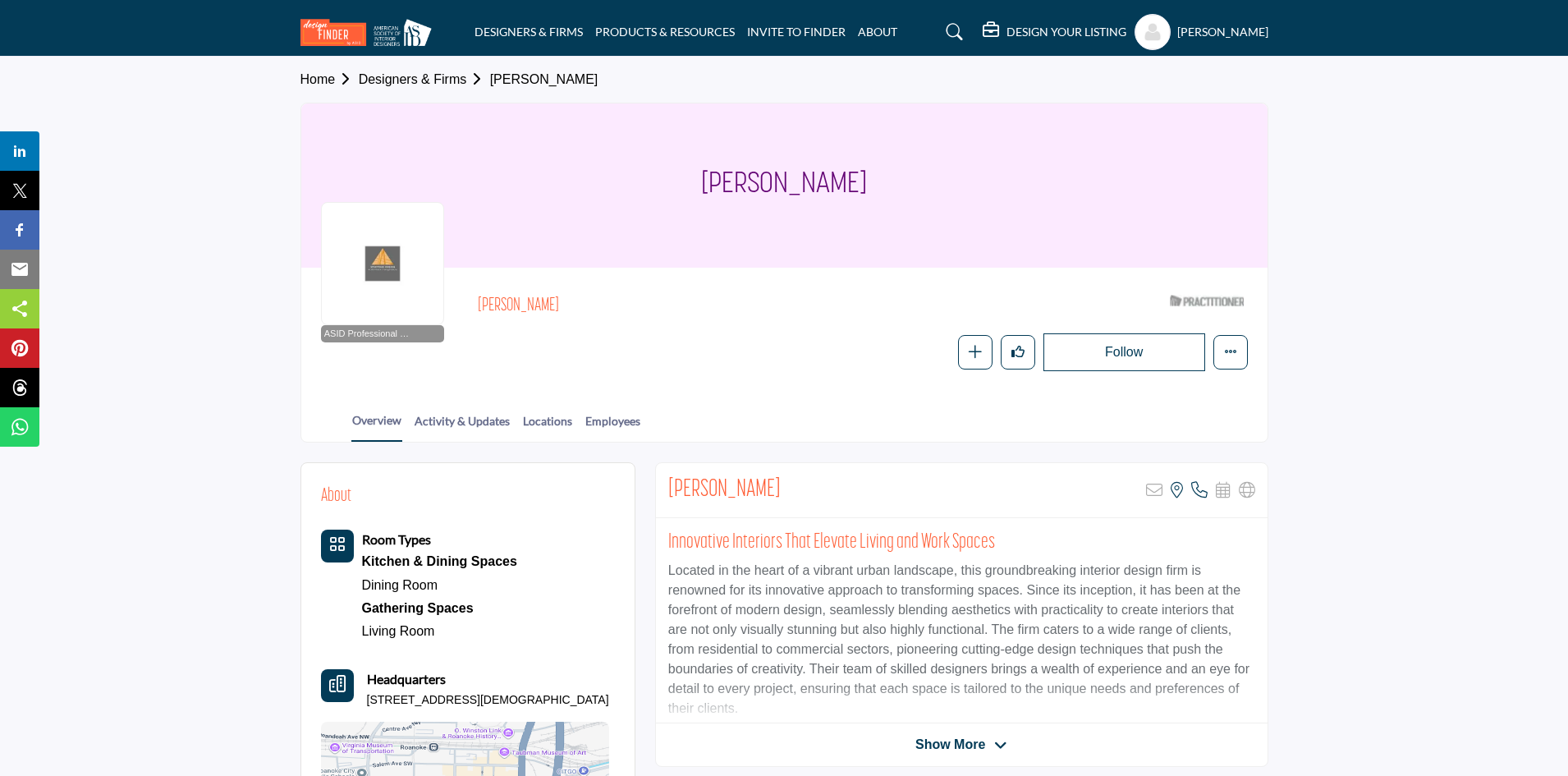
drag, startPoint x: 596, startPoint y: 315, endPoint x: 461, endPoint y: 297, distance: 136.2
click at [461, 297] on div "ASID Professional Practitioner ASID Professional Practitioners have successfull…" at bounding box center [784, 329] width 927 height 83
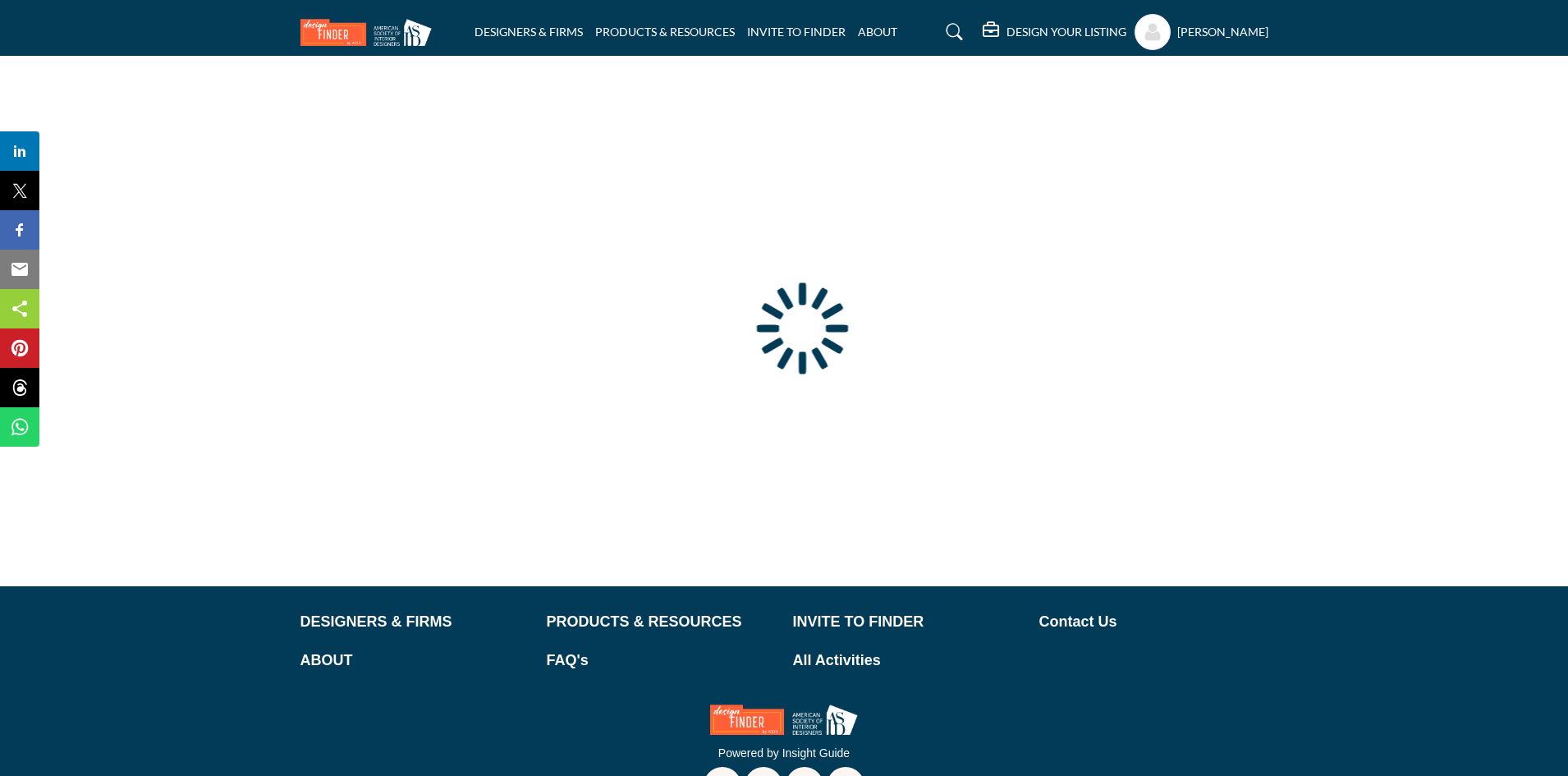
type input "**********"
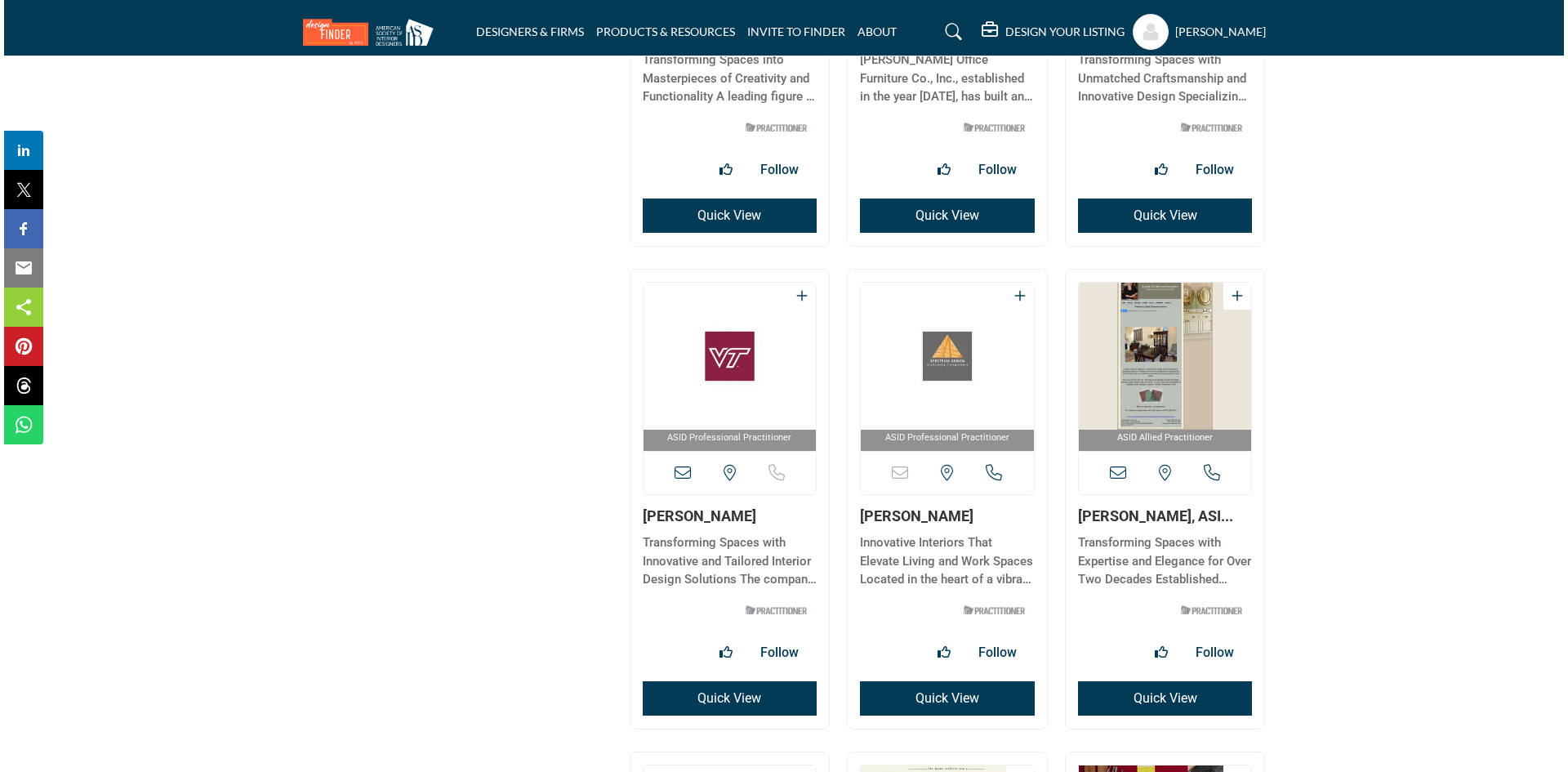
scroll to position [8889, 0]
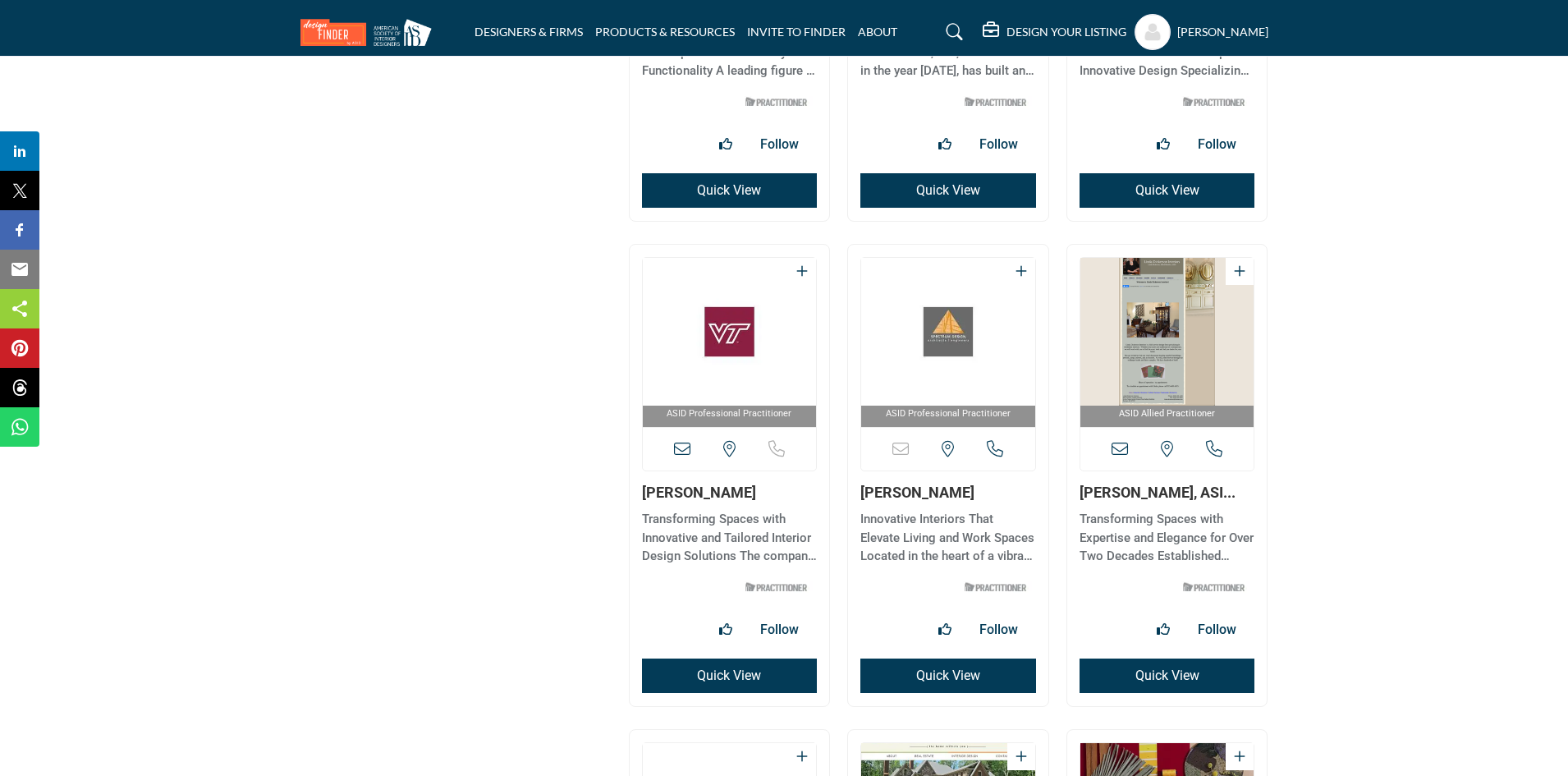
click at [1162, 683] on button "Quick View" at bounding box center [1167, 676] width 176 height 35
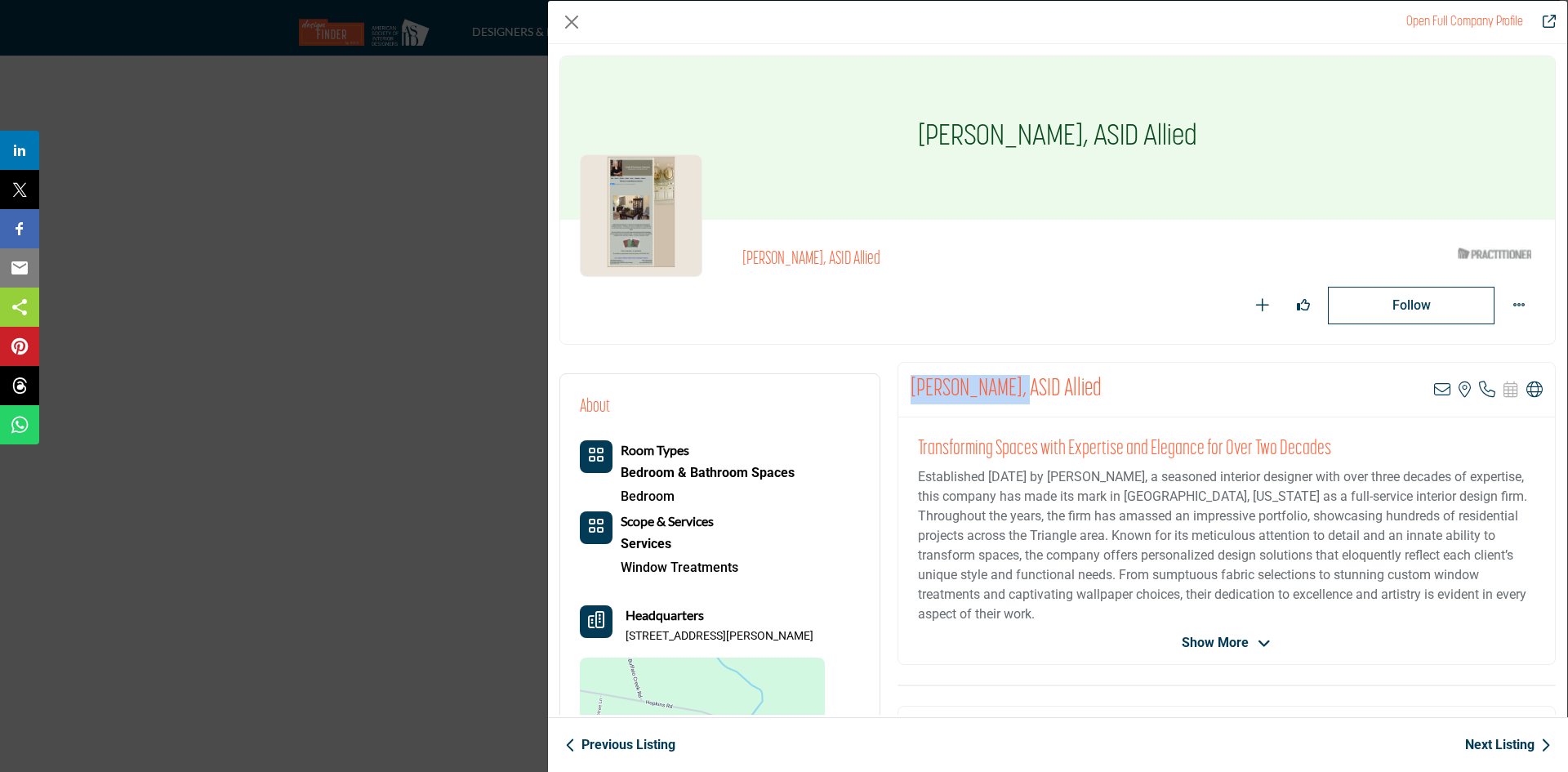
drag, startPoint x: 908, startPoint y: 383, endPoint x: 1014, endPoint y: 396, distance: 106.8
click at [1014, 396] on h2 "Linda Dickerson, ASID Allied" at bounding box center [1005, 390] width 191 height 29
copy h2 "Linda Dickerson"
click at [734, 603] on div "Room Types Bedroom & Bathroom Spaces Bedroom Scope & Services Services" at bounding box center [702, 630] width 245 height 380
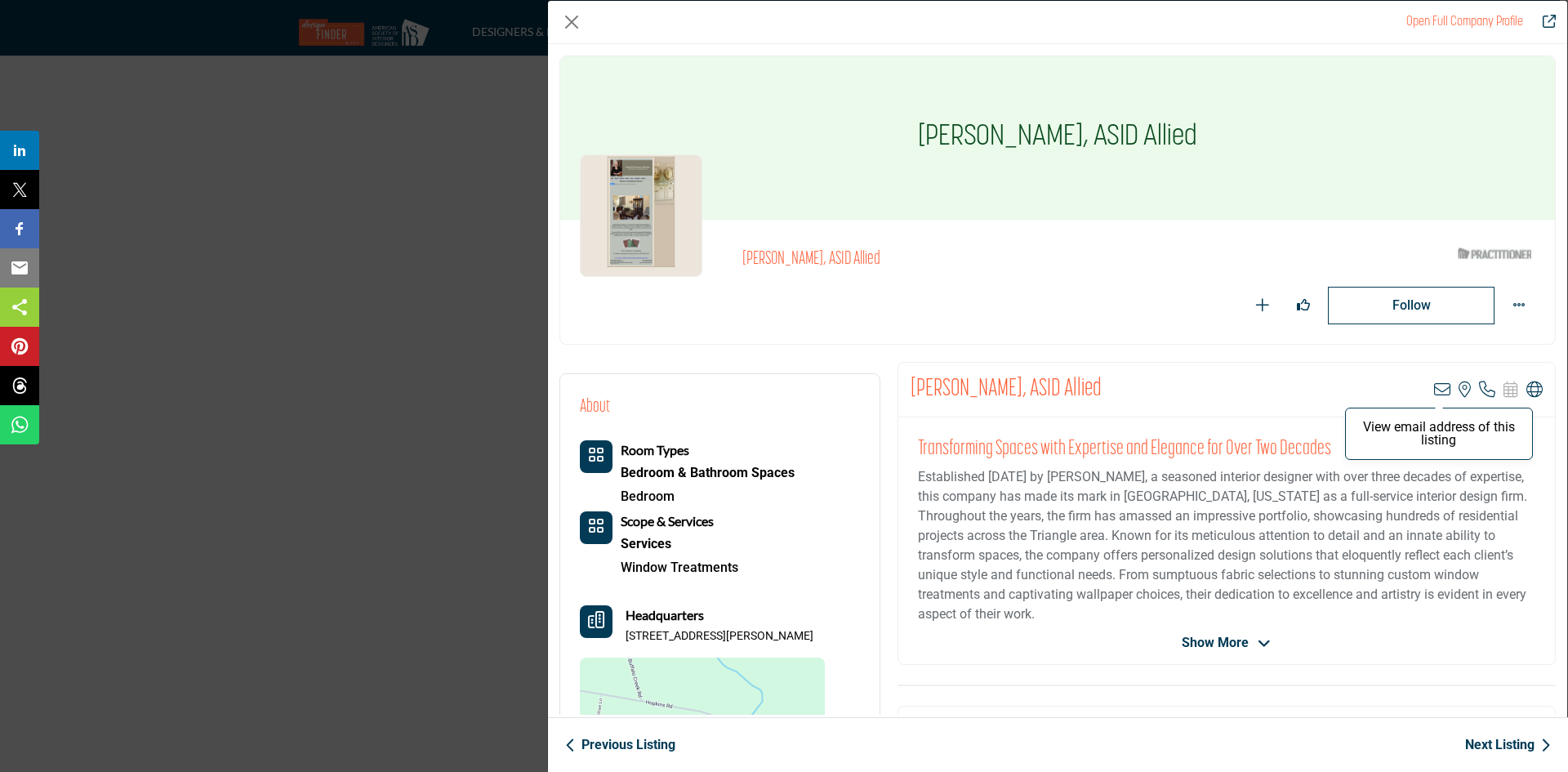
click at [1436, 383] on icon "Company Data Modal" at bounding box center [1442, 389] width 16 height 16
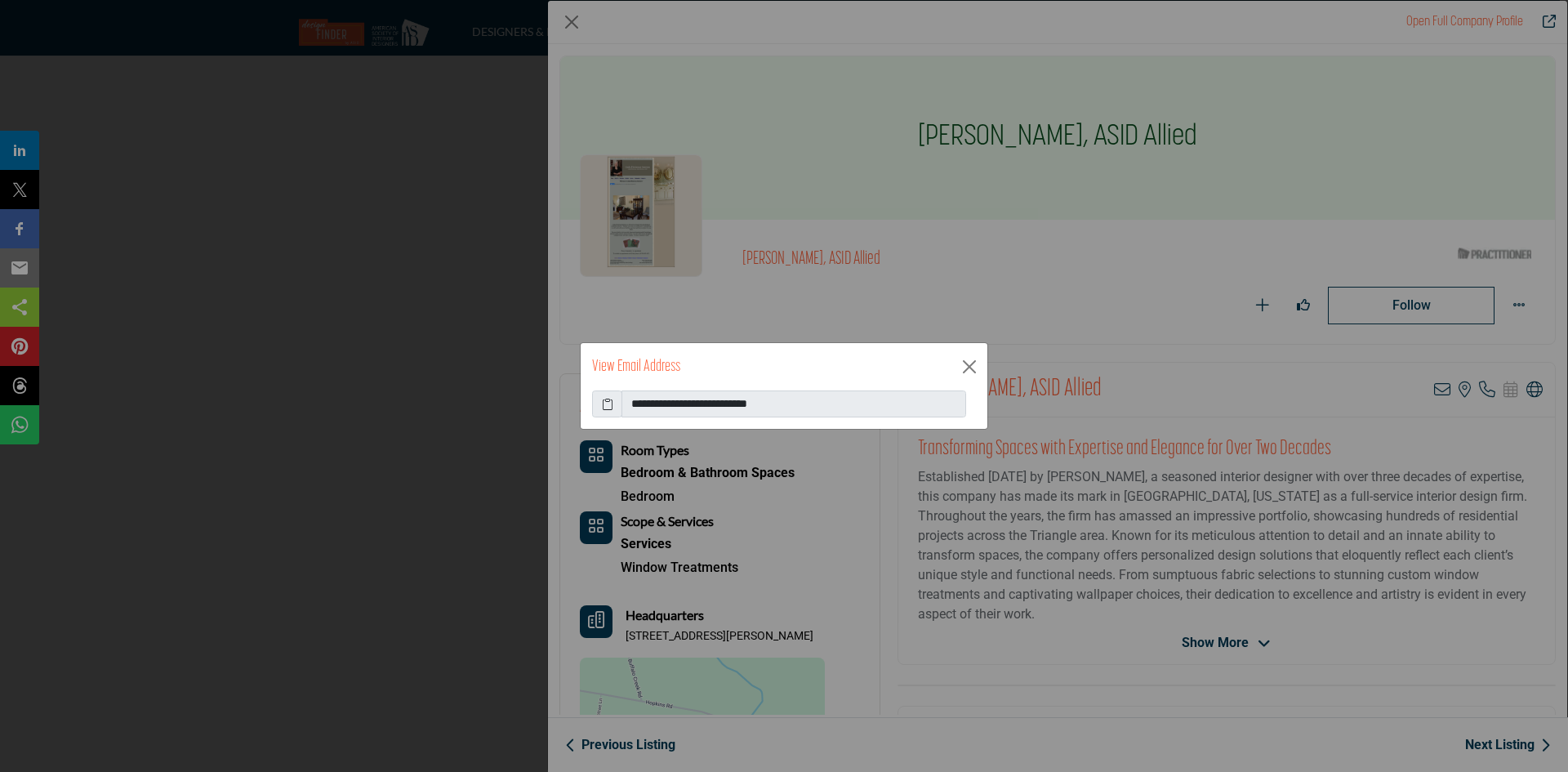
click at [609, 405] on icon at bounding box center [607, 404] width 11 height 17
click at [969, 360] on button "Close" at bounding box center [969, 367] width 24 height 24
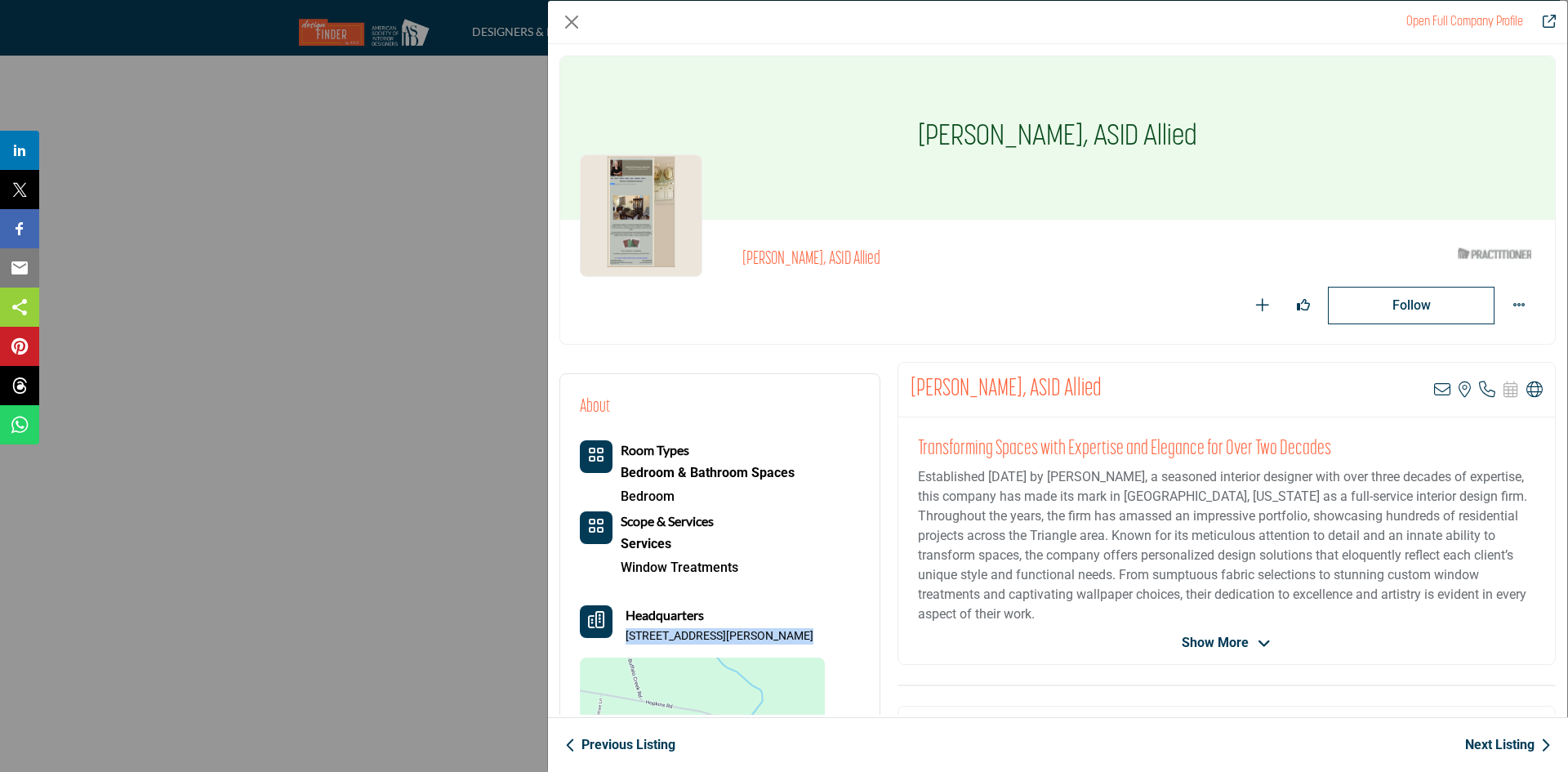
drag, startPoint x: 626, startPoint y: 638, endPoint x: 783, endPoint y: 635, distance: 157.0
click at [783, 635] on p "3011 Hopkins Rd, 27503-9648, USA" at bounding box center [719, 635] width 188 height 16
copy p "3011 Hopkins Rd, 27503-9648,"
click at [1496, 741] on link "Next Listing" at bounding box center [1507, 744] width 86 height 20
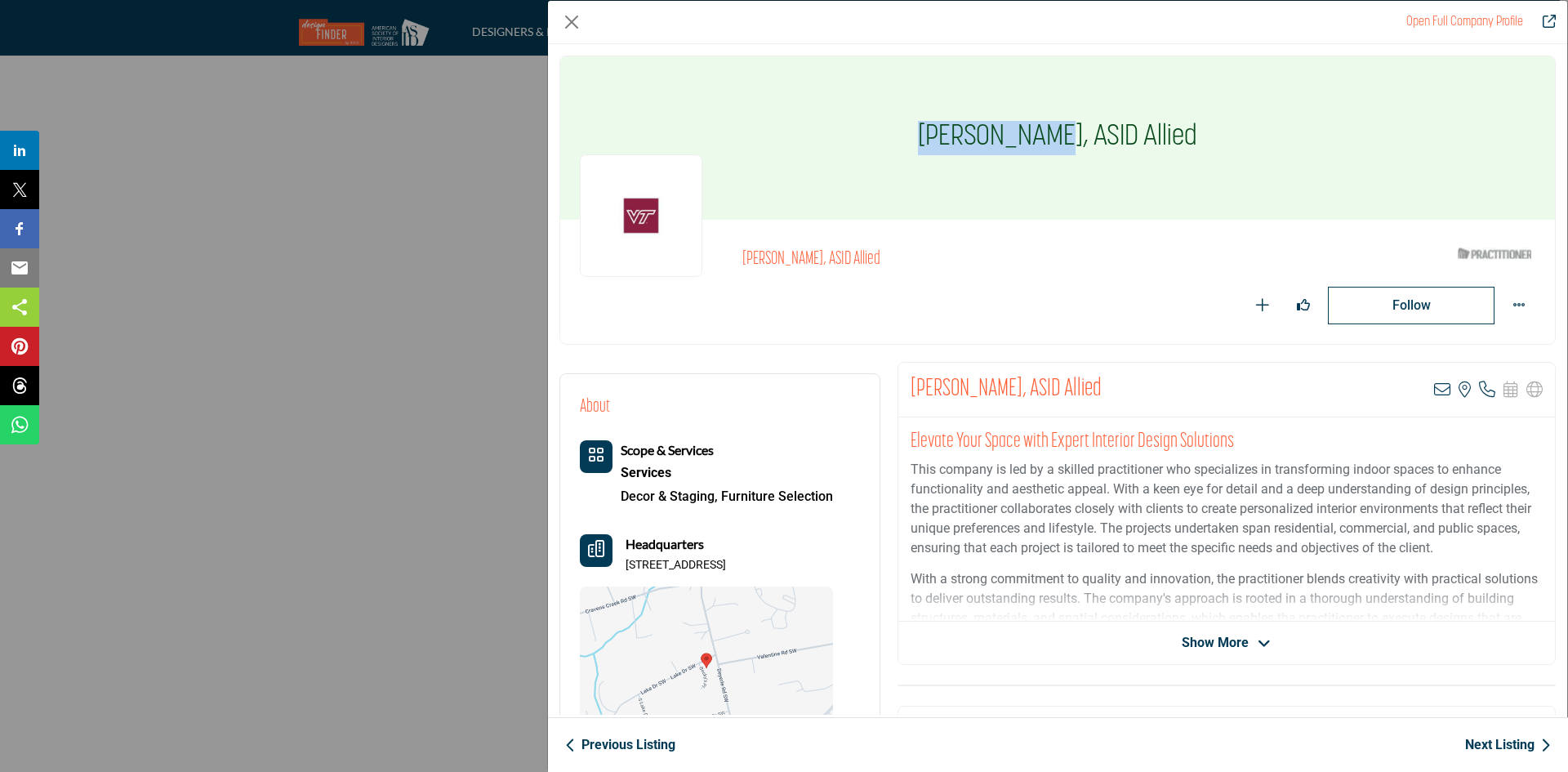
drag, startPoint x: 933, startPoint y: 132, endPoint x: 1058, endPoint y: 131, distance: 125.0
click at [1058, 131] on div "Marie Raulfs, ASID Allied" at bounding box center [1057, 137] width 994 height 163
copy h1 "Marie Raulfs"
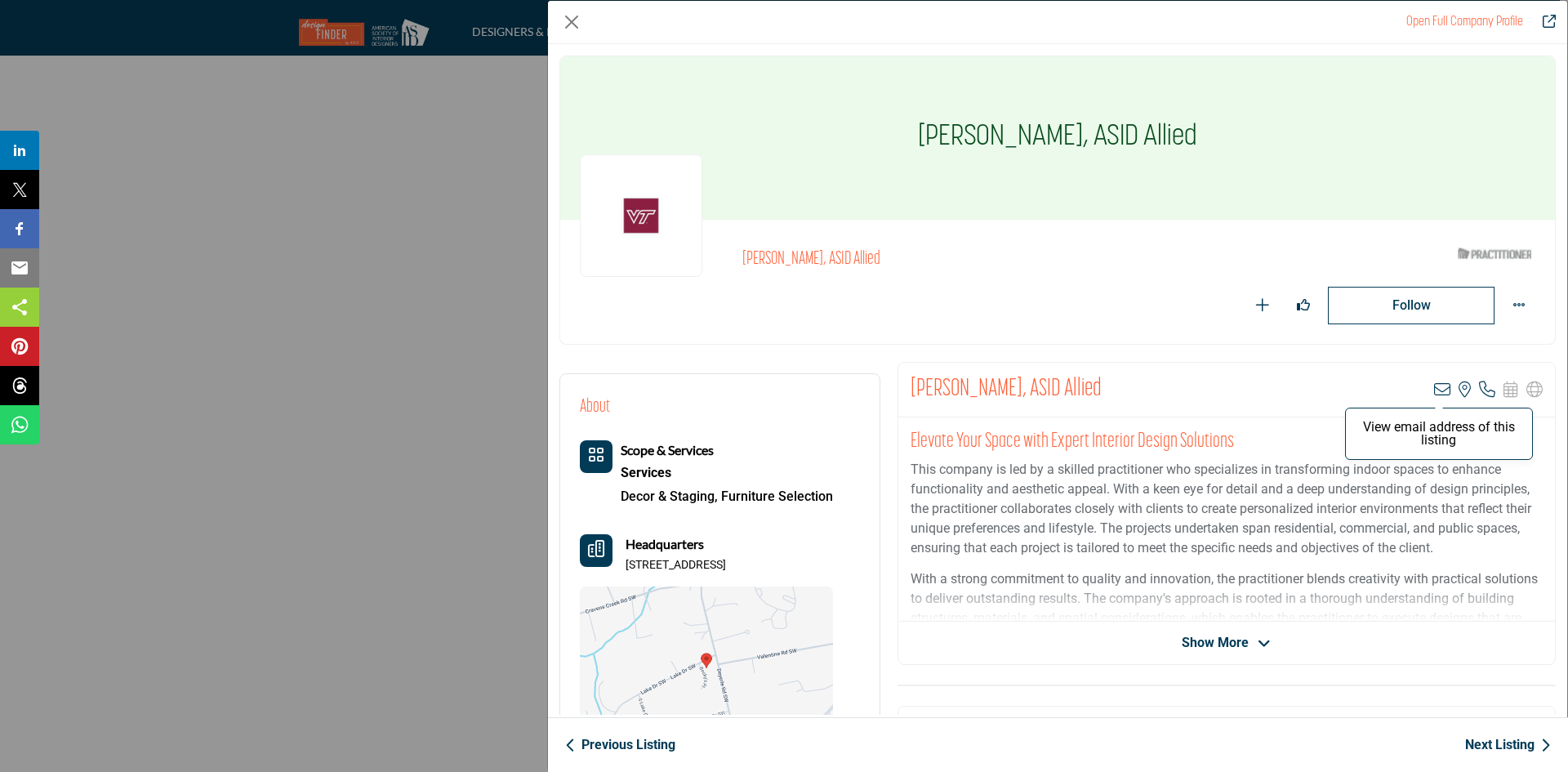
click at [1441, 389] on icon "Company Data Modal" at bounding box center [1442, 389] width 16 height 16
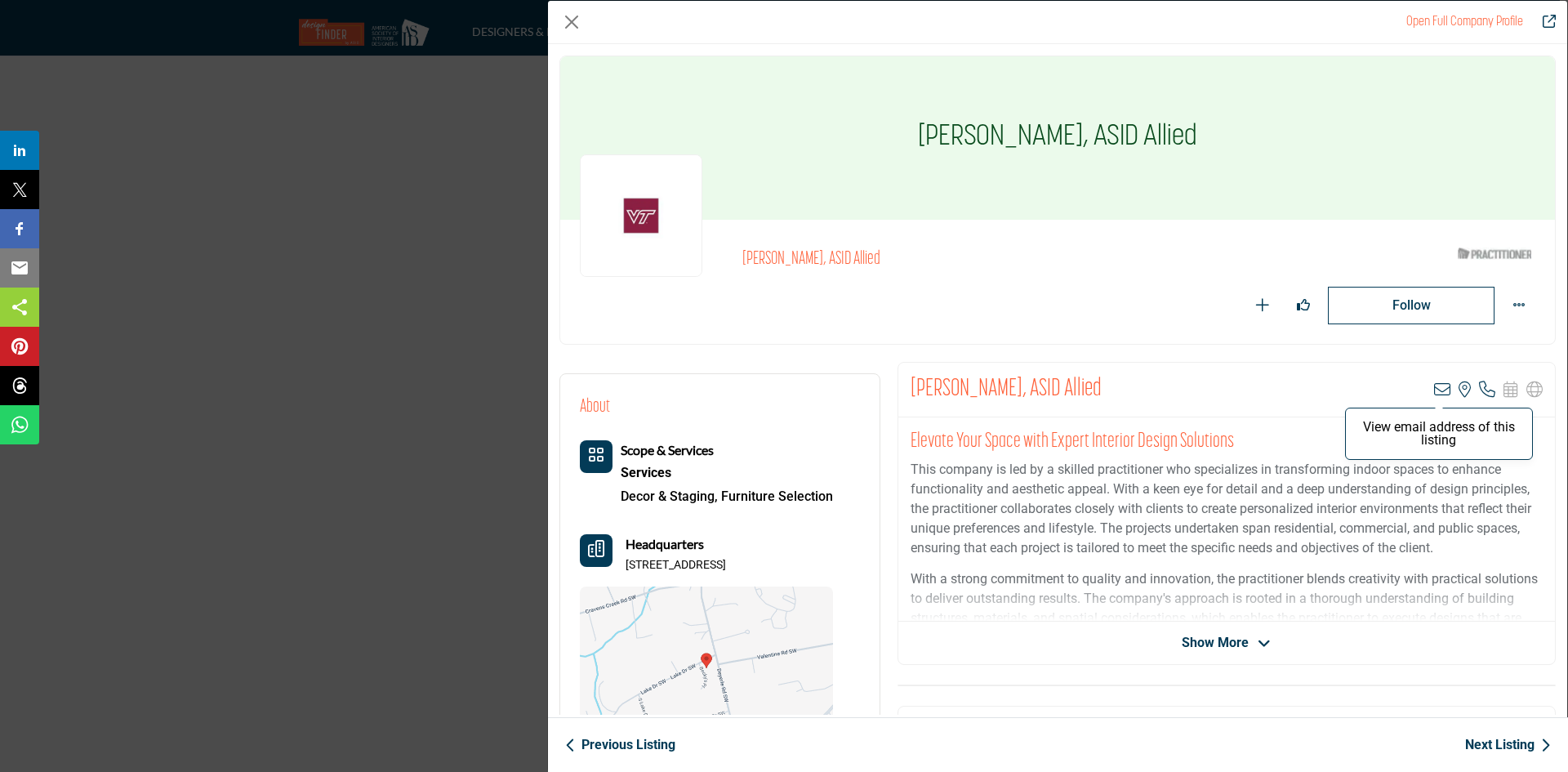
click at [1436, 387] on icon "Company Data Modal" at bounding box center [1442, 389] width 16 height 16
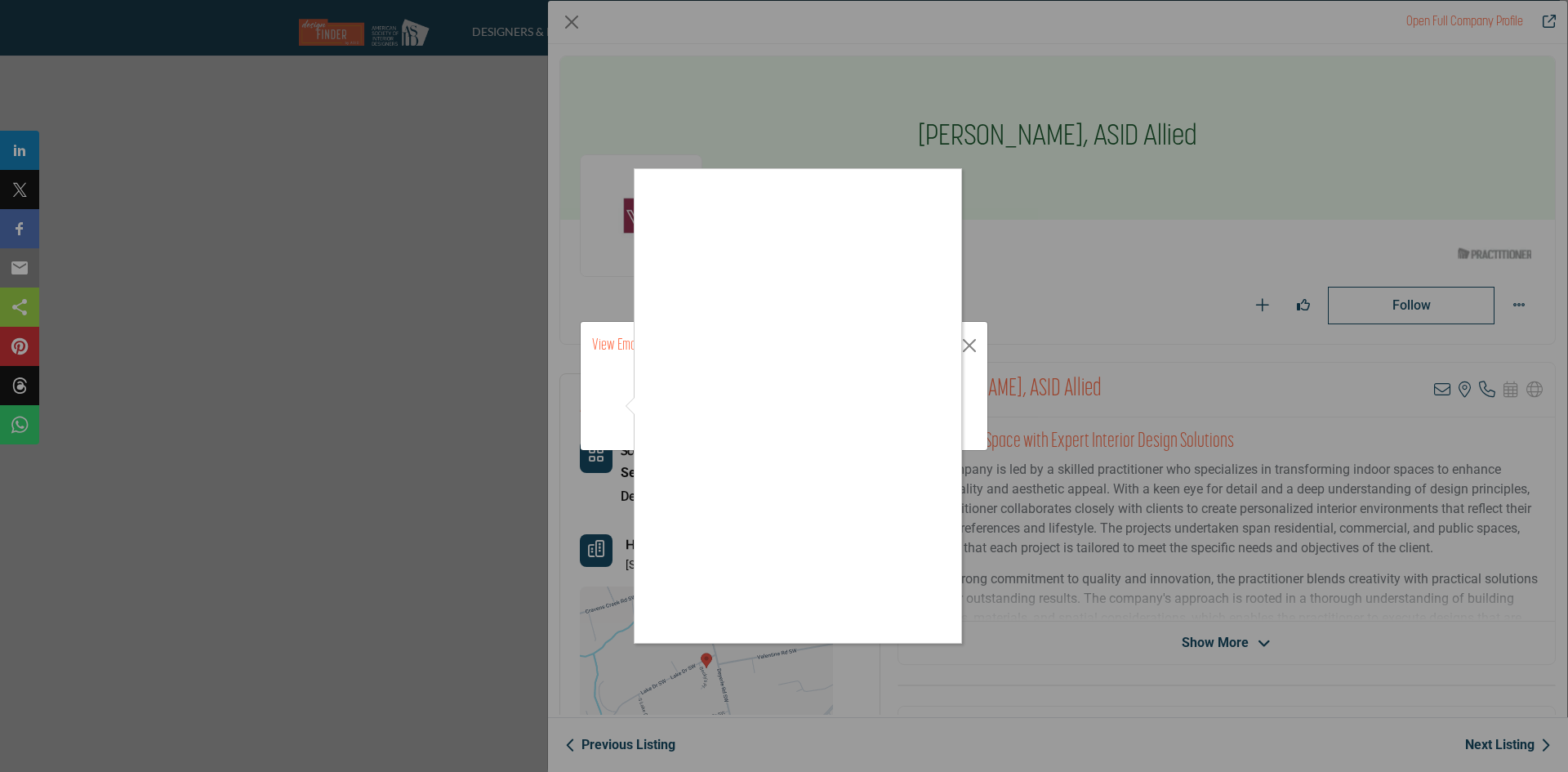
click at [1035, 521] on div at bounding box center [784, 386] width 1568 height 772
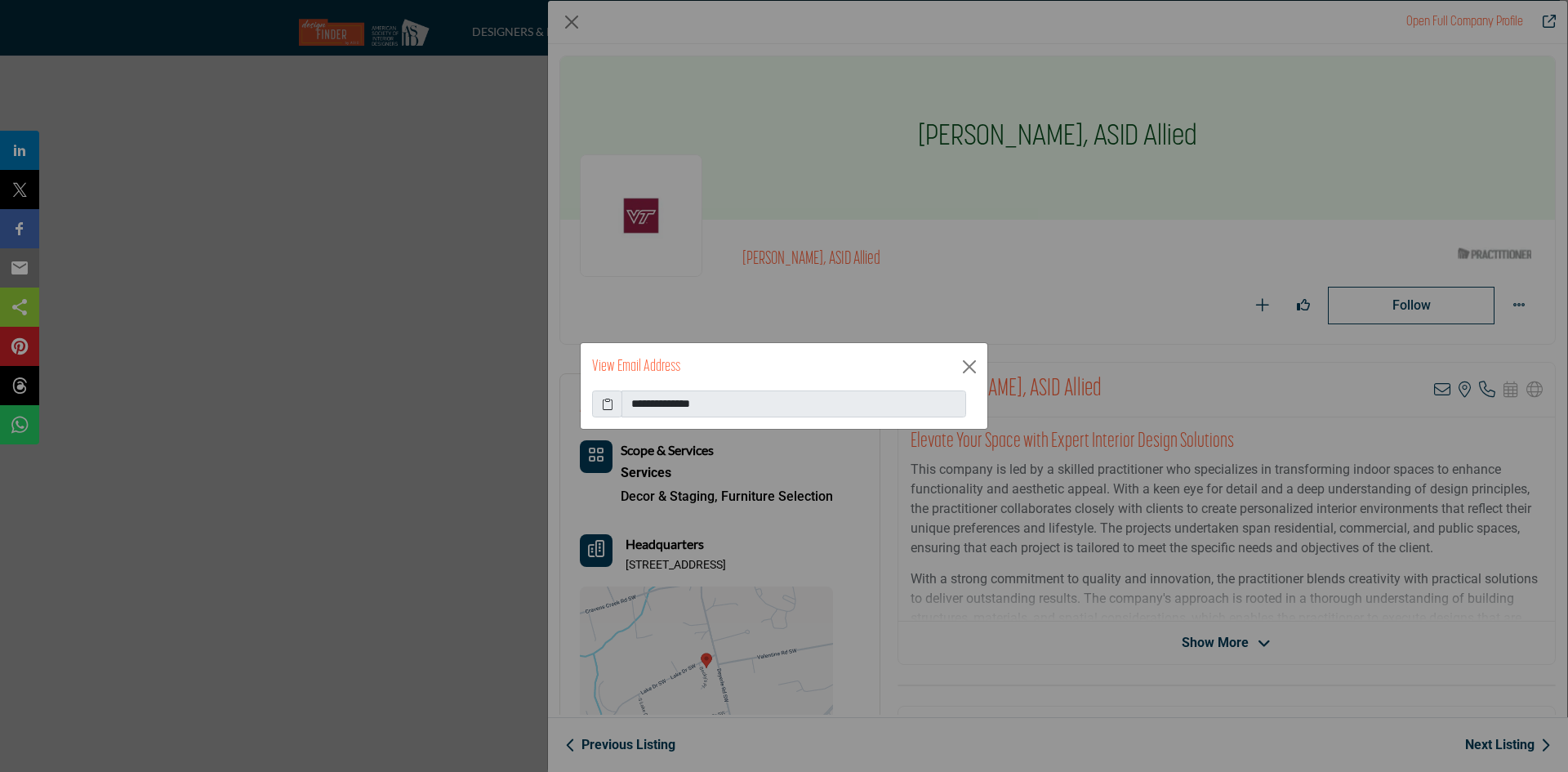
click at [607, 392] on span at bounding box center [607, 405] width 30 height 28
click at [610, 405] on icon at bounding box center [607, 404] width 11 height 17
click at [956, 360] on div "View Email Address" at bounding box center [784, 367] width 406 height 48
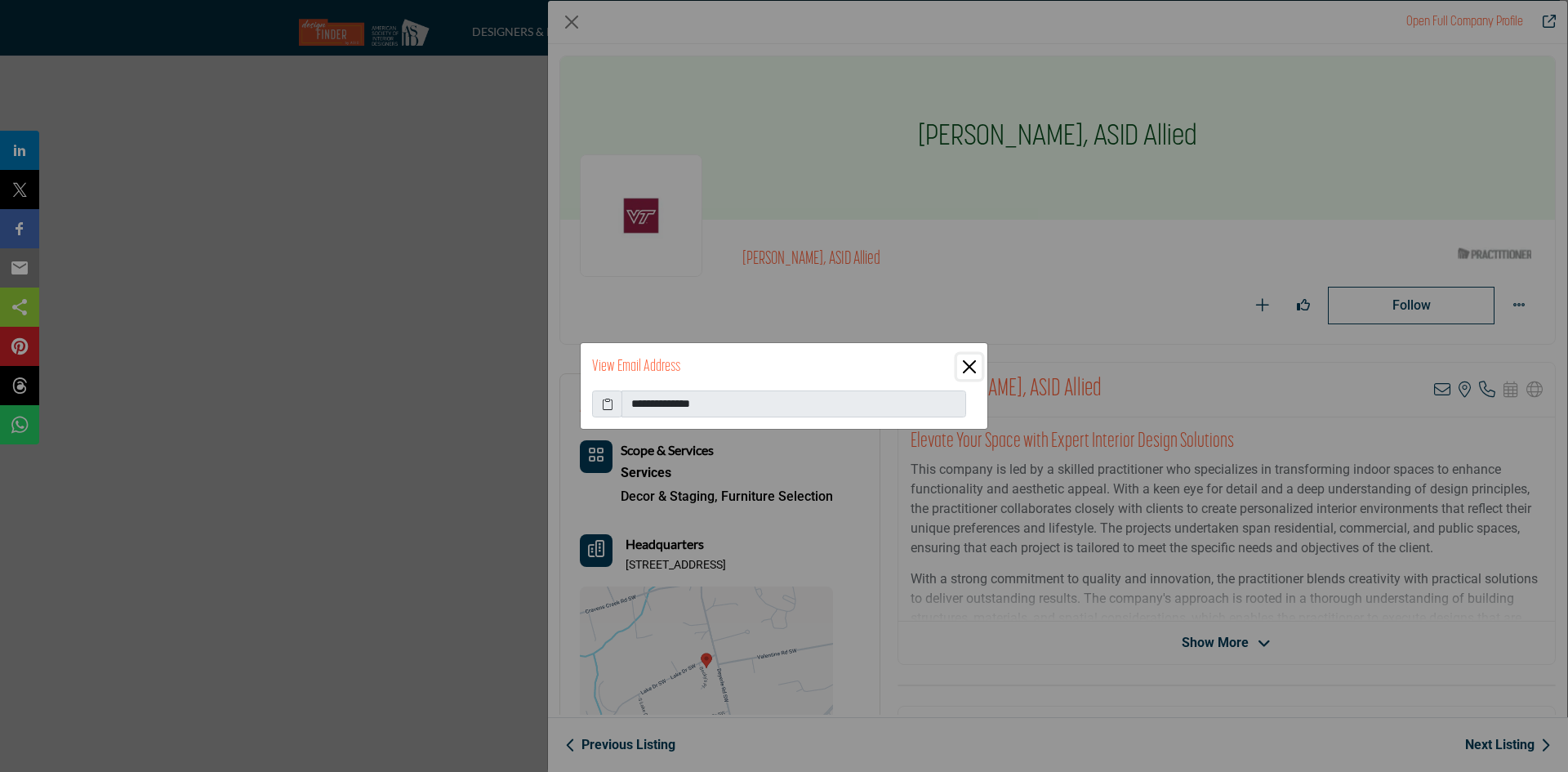
click at [967, 365] on button "Close" at bounding box center [969, 367] width 24 height 24
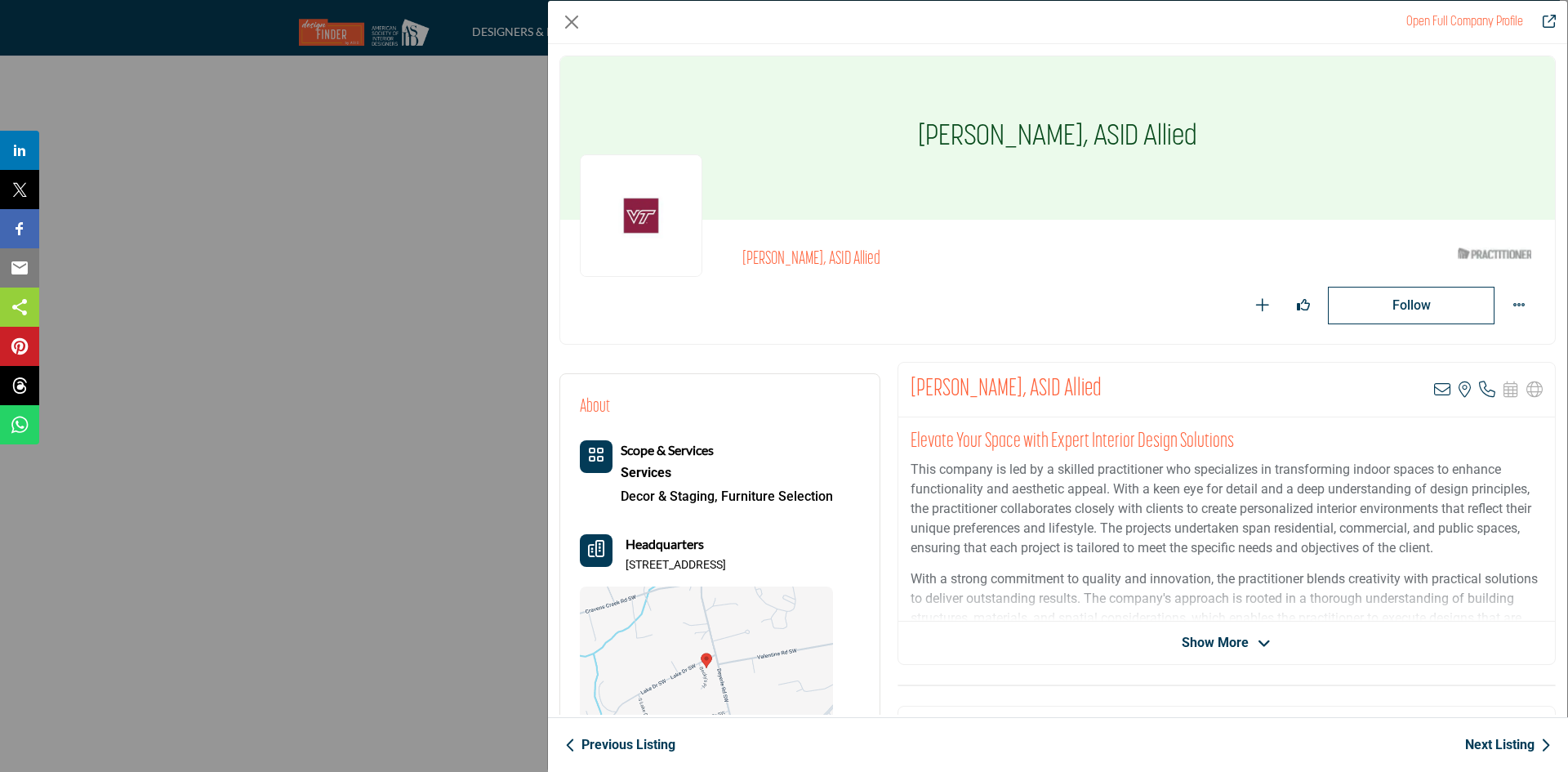
click at [1513, 743] on link "Next Listing" at bounding box center [1507, 744] width 86 height 20
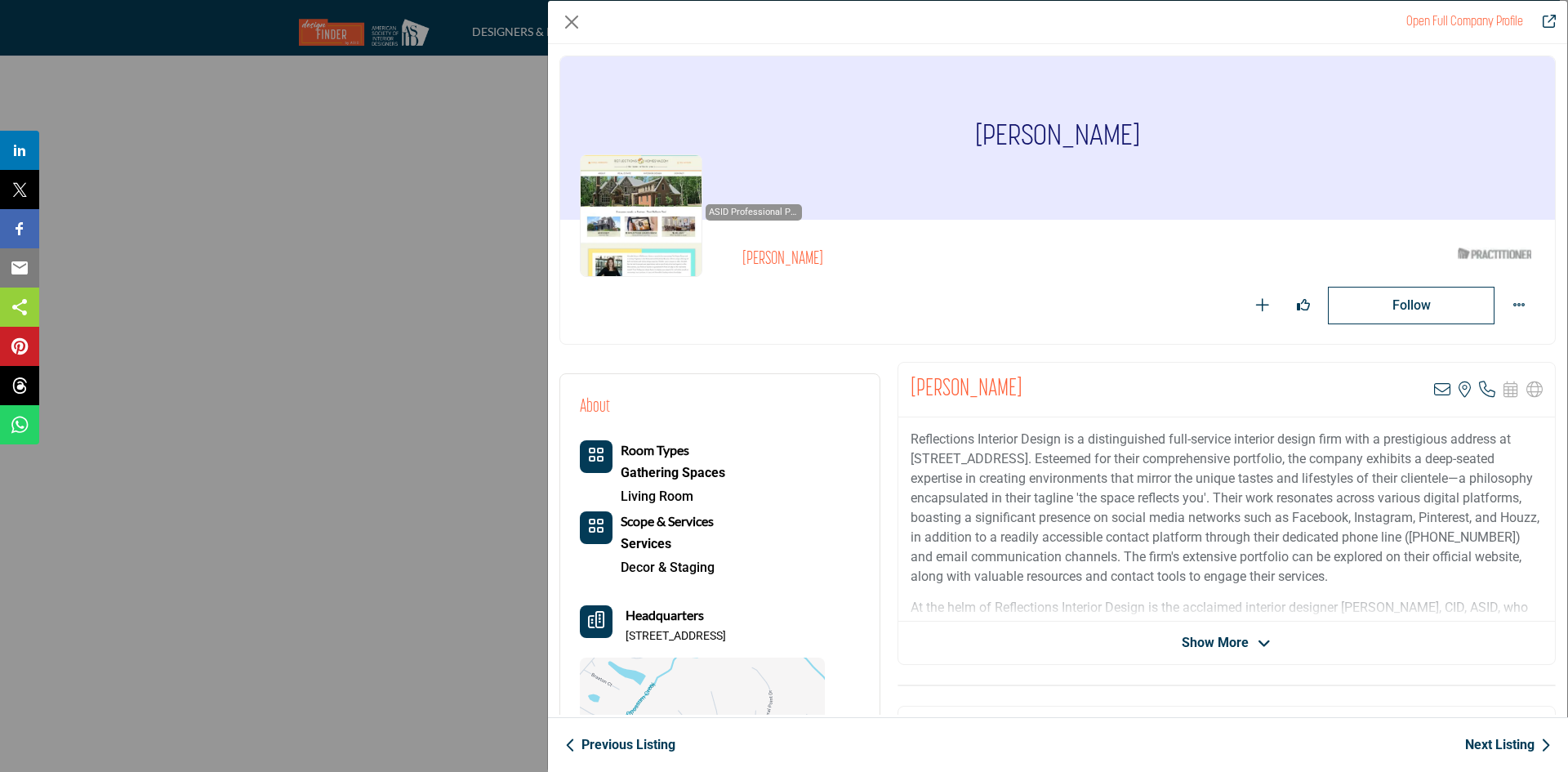
drag, startPoint x: 1048, startPoint y: 389, endPoint x: 896, endPoint y: 388, distance: 152.0
click at [898, 388] on div "Meredith Hayes View email address of this listing View the location of this lis…" at bounding box center [1226, 389] width 656 height 54
copy h2 "[PERSON_NAME]"
click at [1436, 391] on icon "Company Data Modal" at bounding box center [1442, 389] width 16 height 16
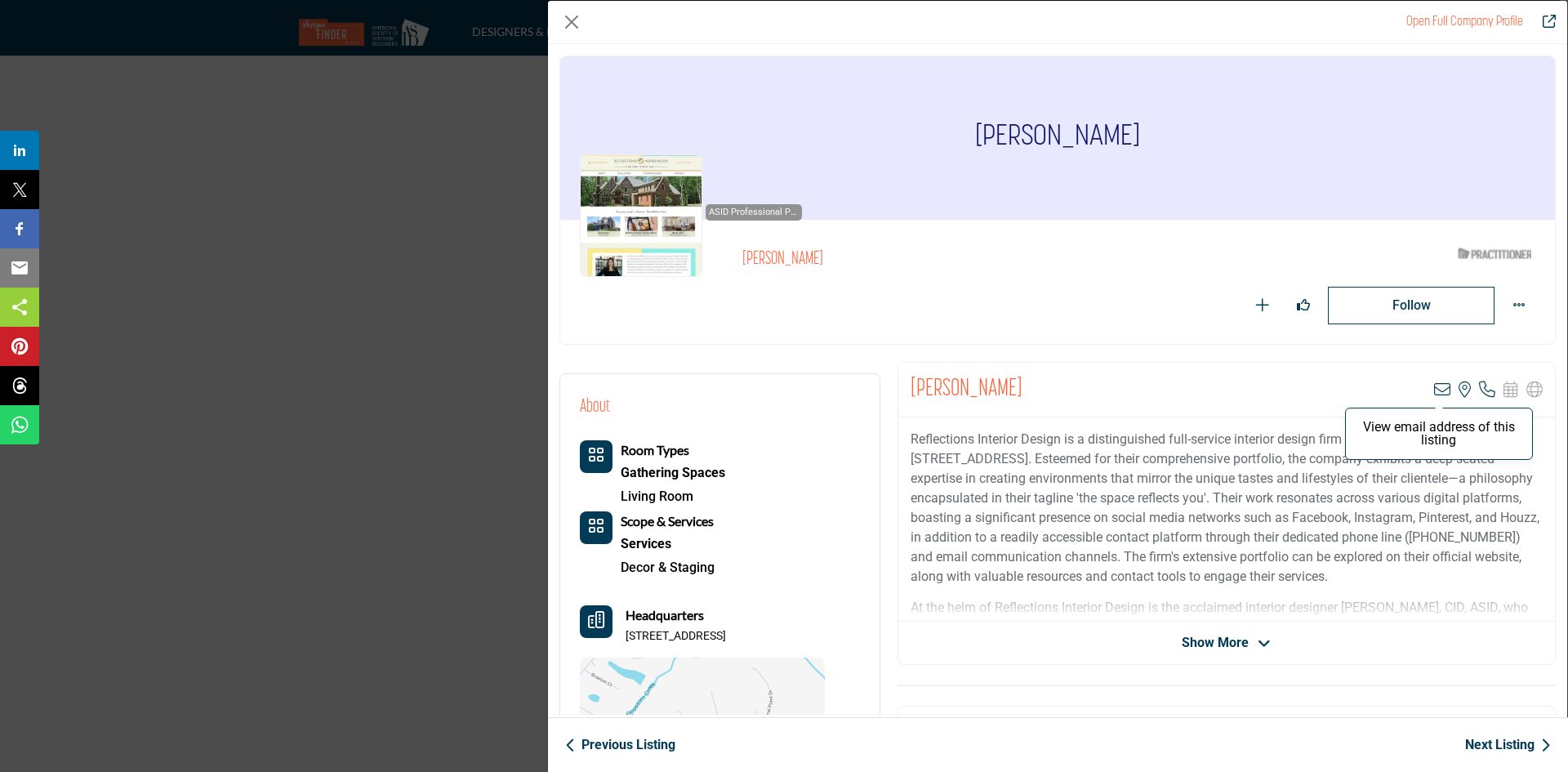
click at [1434, 390] on icon "Company Data Modal" at bounding box center [1442, 389] width 16 height 16
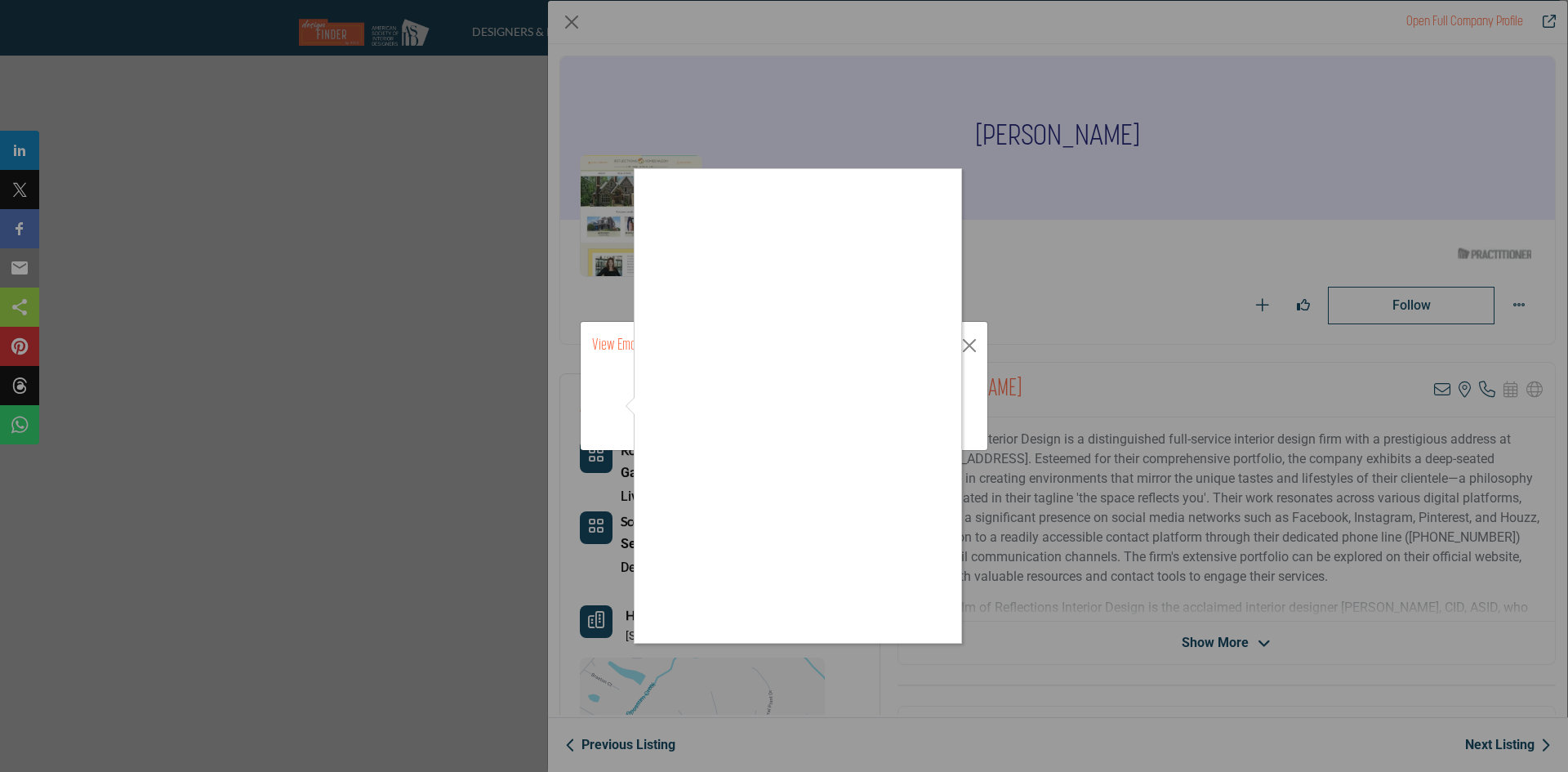
click at [613, 347] on div at bounding box center [784, 386] width 1568 height 772
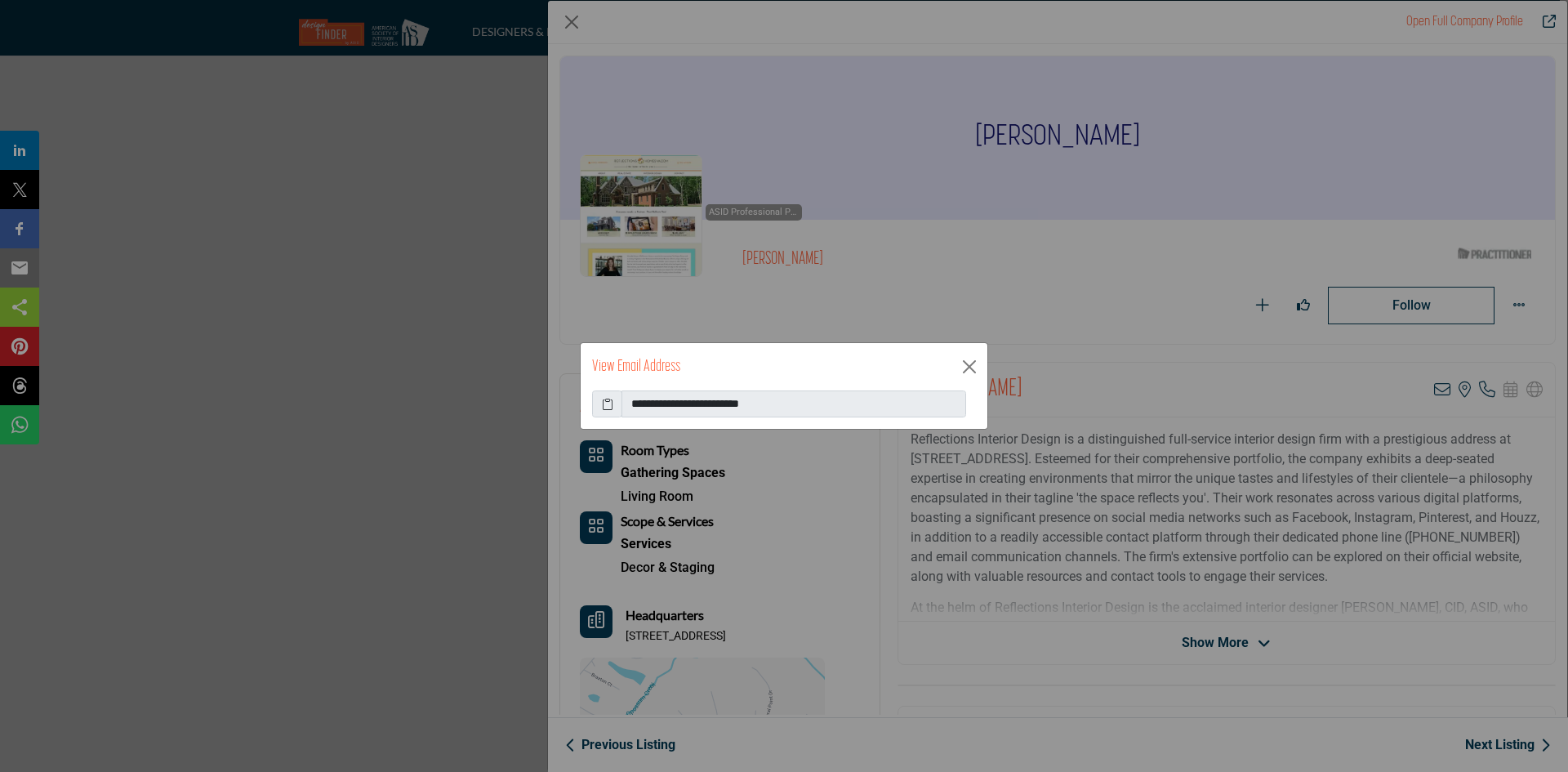
click at [615, 403] on span at bounding box center [607, 405] width 30 height 28
click at [611, 403] on icon at bounding box center [607, 404] width 11 height 17
click at [978, 371] on button "Close" at bounding box center [969, 367] width 24 height 24
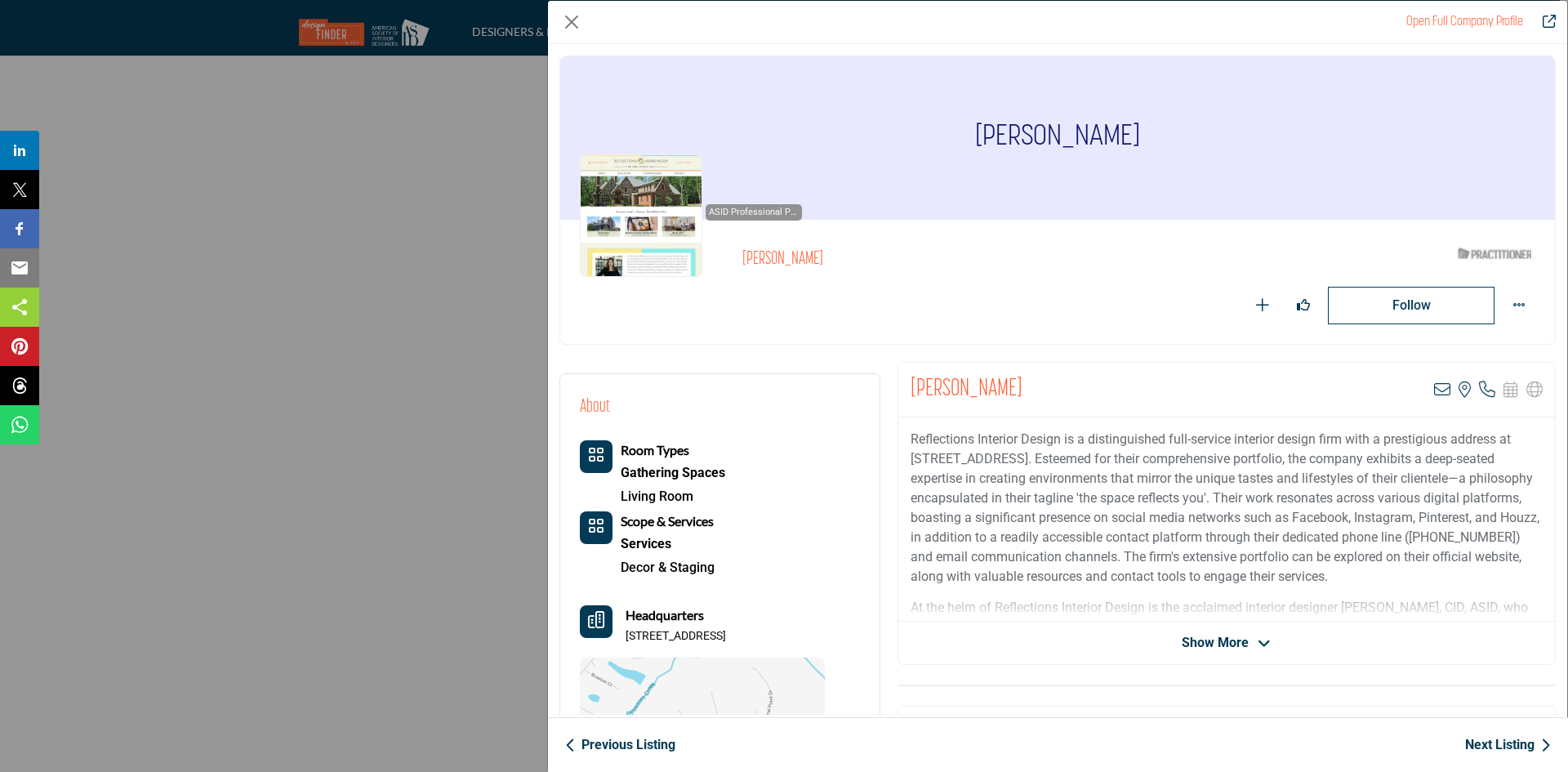
drag, startPoint x: 623, startPoint y: 633, endPoint x: 793, endPoint y: 644, distance: 170.4
click at [793, 644] on div "Room Types Gathering Spaces Living Room Scope & Services Services Decor & Stagi…" at bounding box center [702, 630] width 245 height 380
copy p "9364 Blacksmith Dr, 23116-4188,"
click at [1519, 745] on link "Next Listing" at bounding box center [1507, 744] width 86 height 20
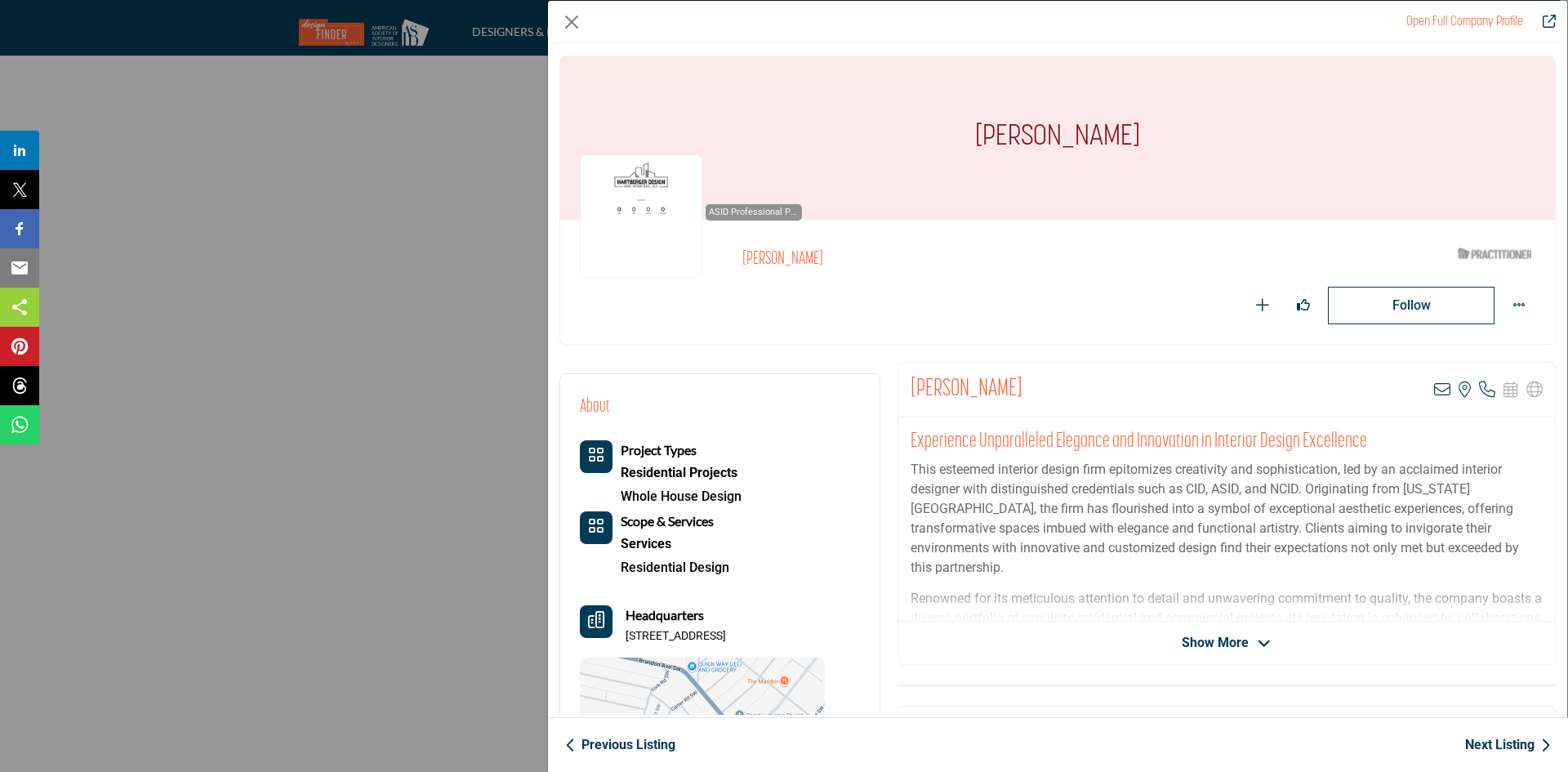
drag, startPoint x: 901, startPoint y: 386, endPoint x: 1033, endPoint y: 374, distance: 132.5
click at [1033, 374] on div "Olivia Hartberger View email address of this listing View the location of this …" at bounding box center [1226, 389] width 656 height 54
copy h2 "[PERSON_NAME]"
click at [1438, 390] on icon "Company Data Modal" at bounding box center [1442, 389] width 16 height 16
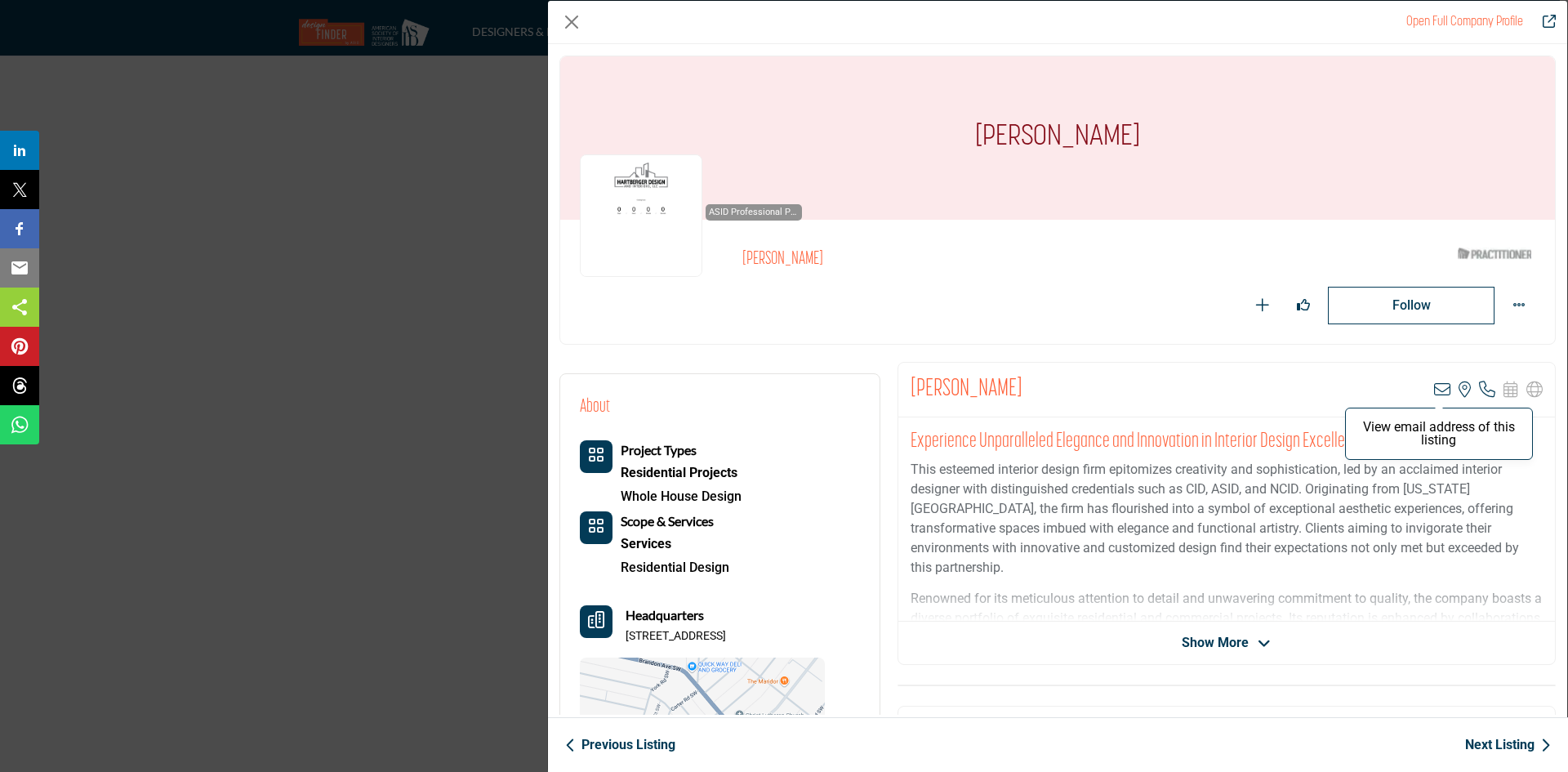
click at [1434, 381] on icon "Company Data Modal" at bounding box center [1442, 389] width 16 height 16
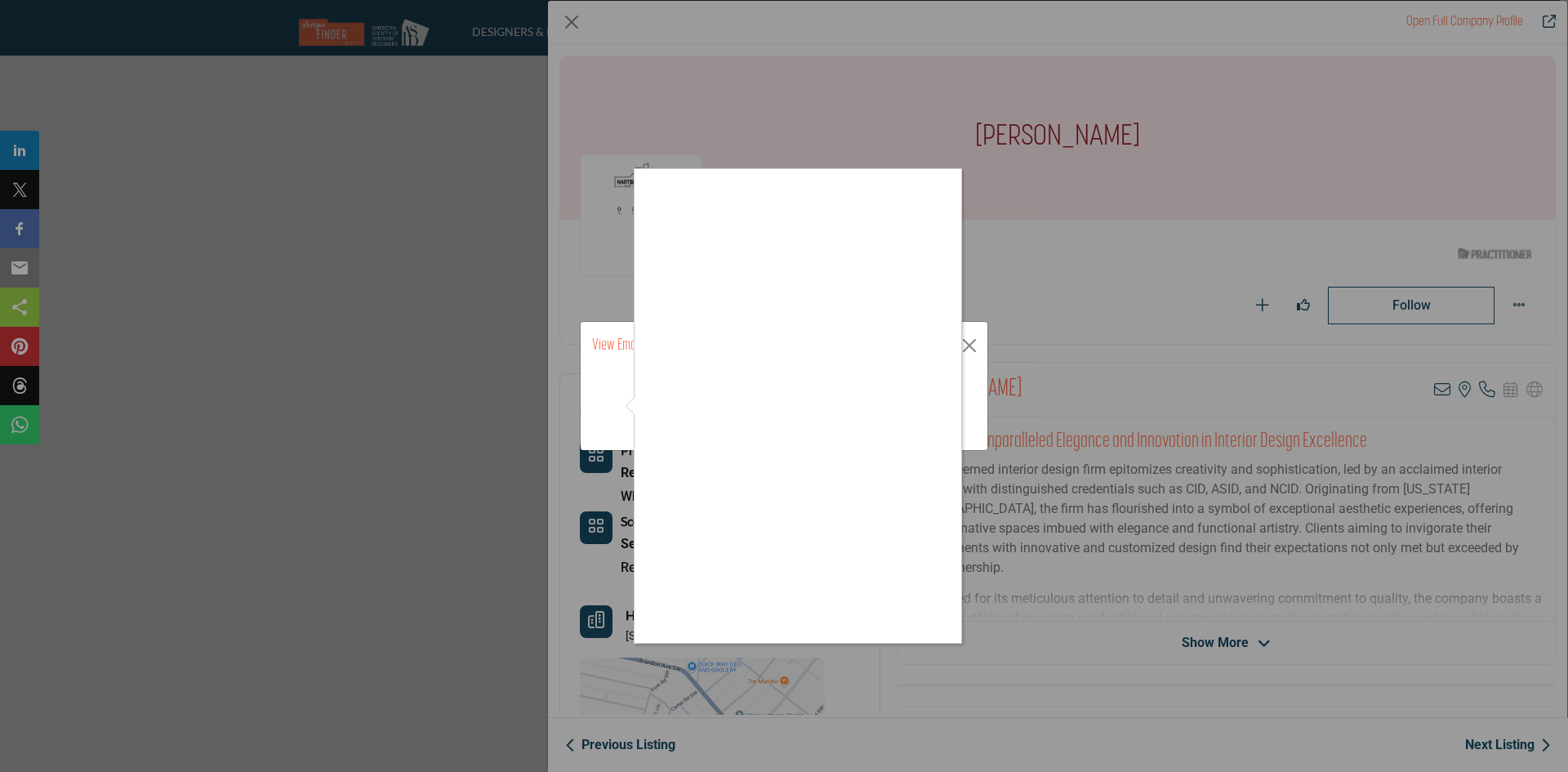
click at [1009, 607] on div at bounding box center [784, 386] width 1568 height 772
